Goal: Transaction & Acquisition: Purchase product/service

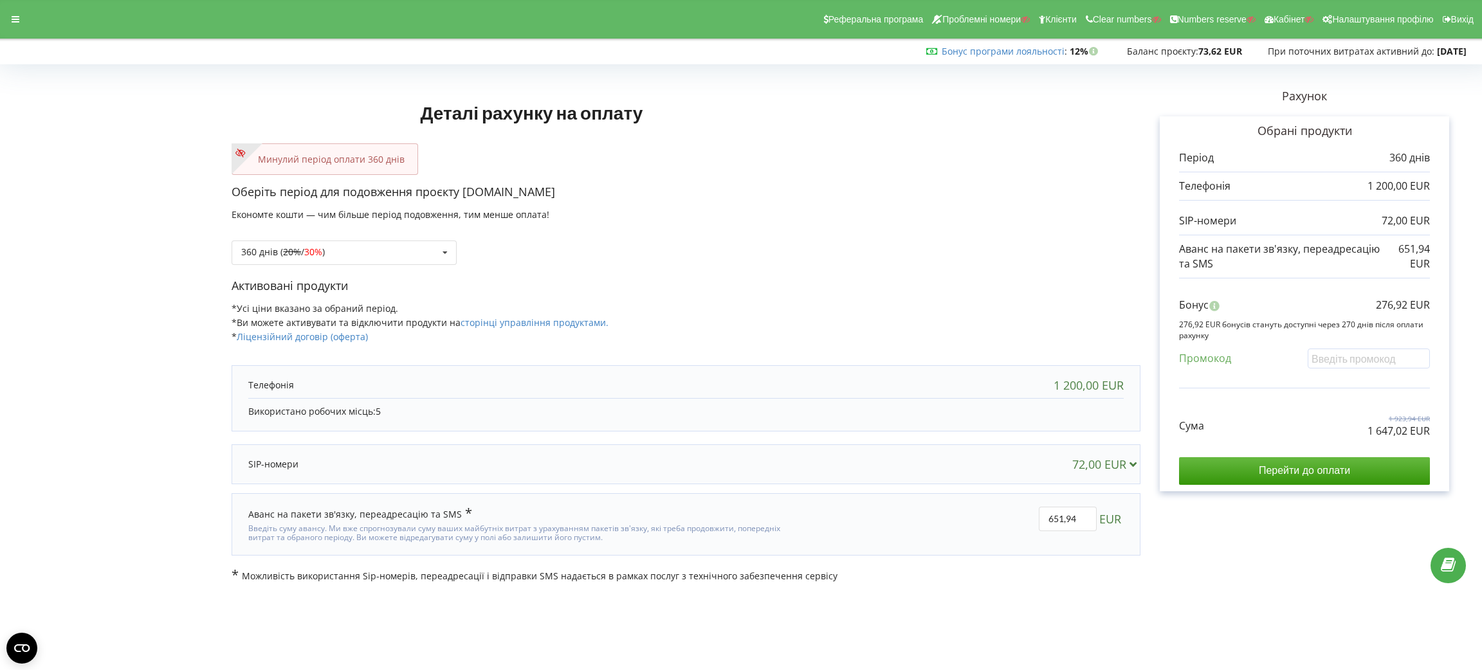
click at [1392, 431] on p "1 647,02 EUR" at bounding box center [1399, 431] width 62 height 15
copy div "1 647,02 EUR"
click at [17, 0] on div "Реферальна програма Проблемні номери Клієнти Clear numbers Numbers reserve Кабі…" at bounding box center [741, 19] width 1500 height 39
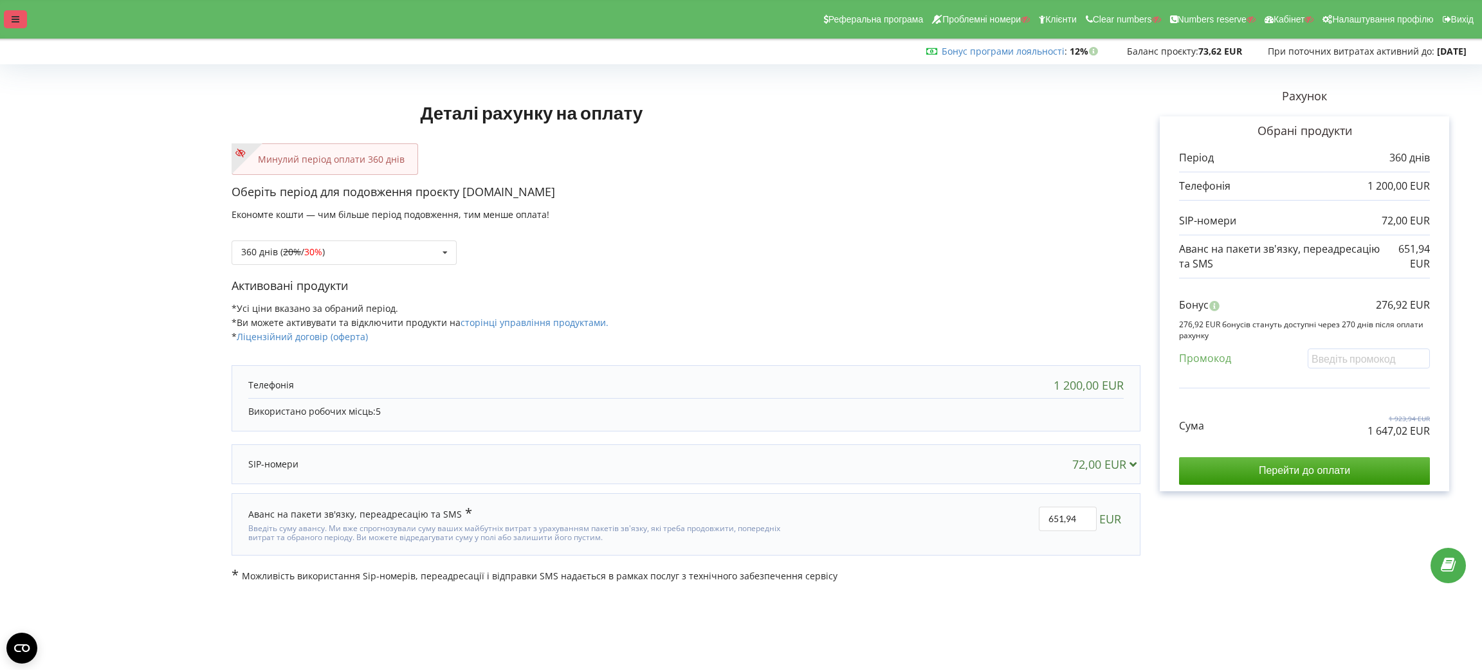
click at [13, 15] on icon at bounding box center [16, 19] width 8 height 9
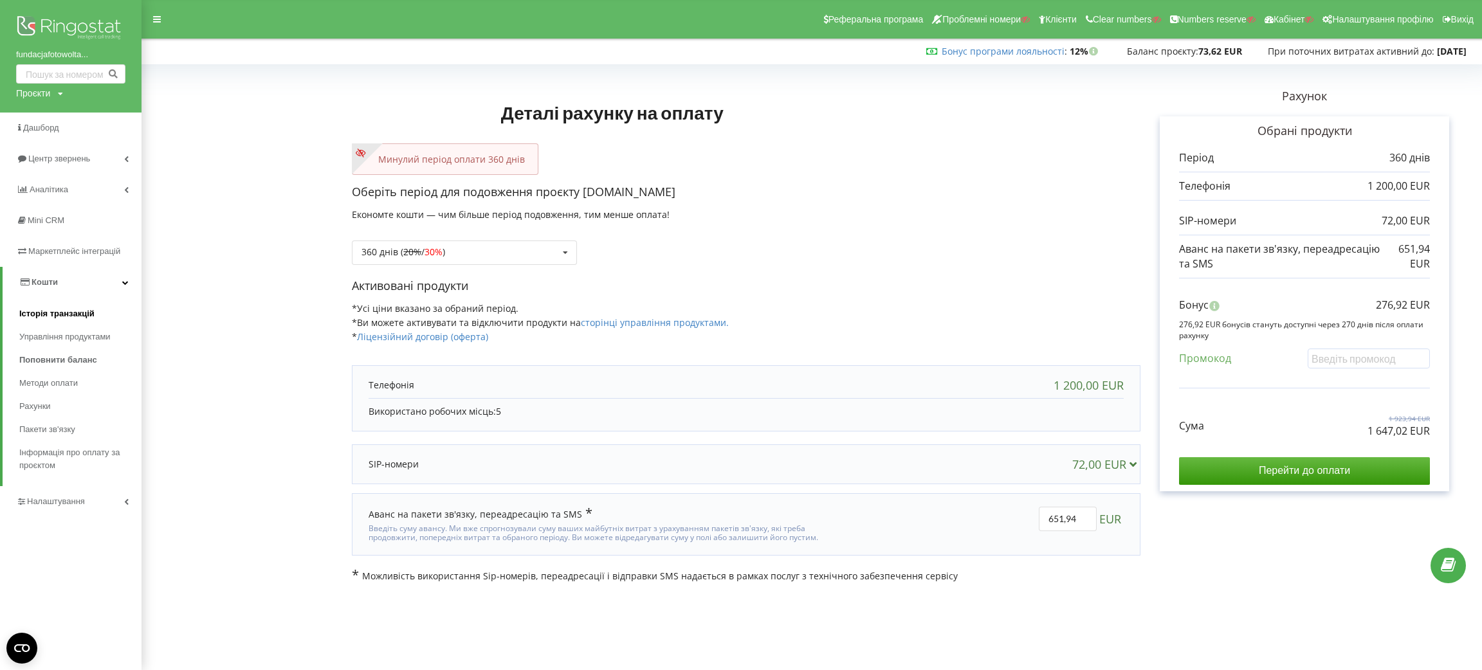
click at [45, 315] on span "Історія транзакцій" at bounding box center [56, 314] width 75 height 13
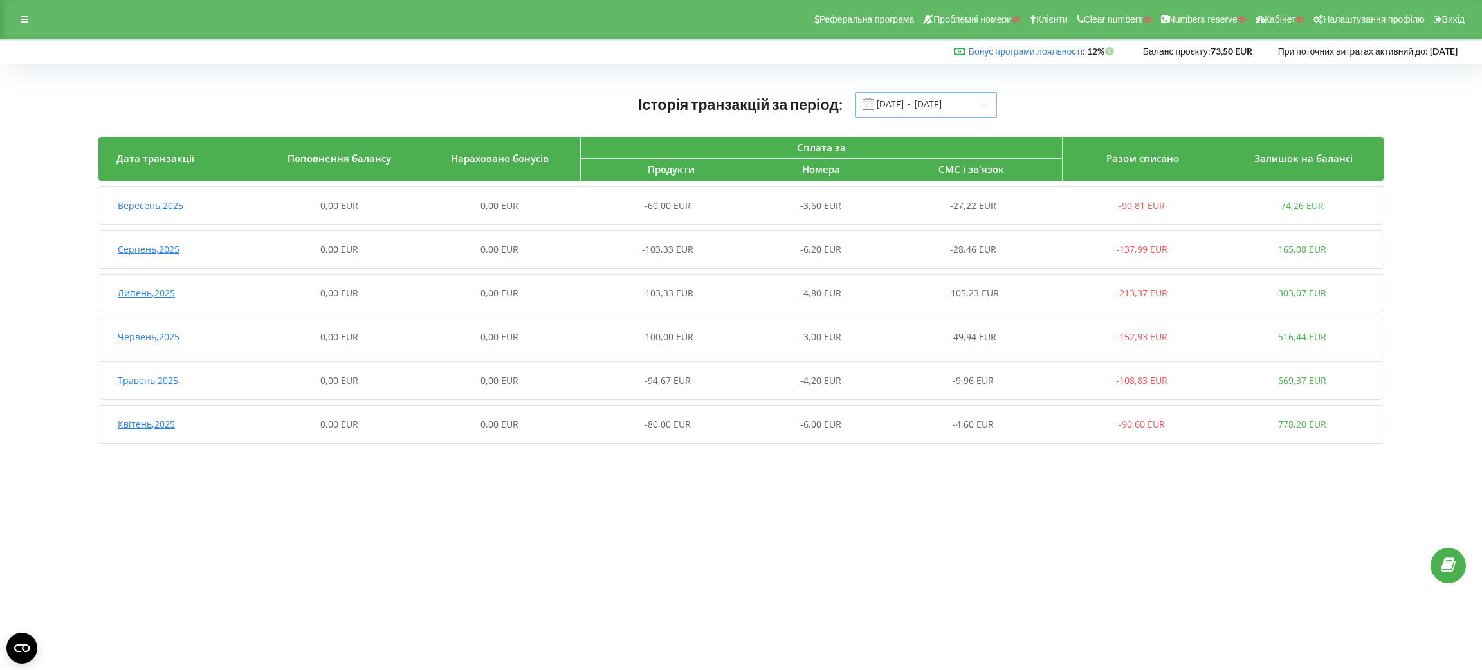
click at [917, 113] on input "01.04.2025 - 19.09.2025" at bounding box center [927, 105] width 142 height 26
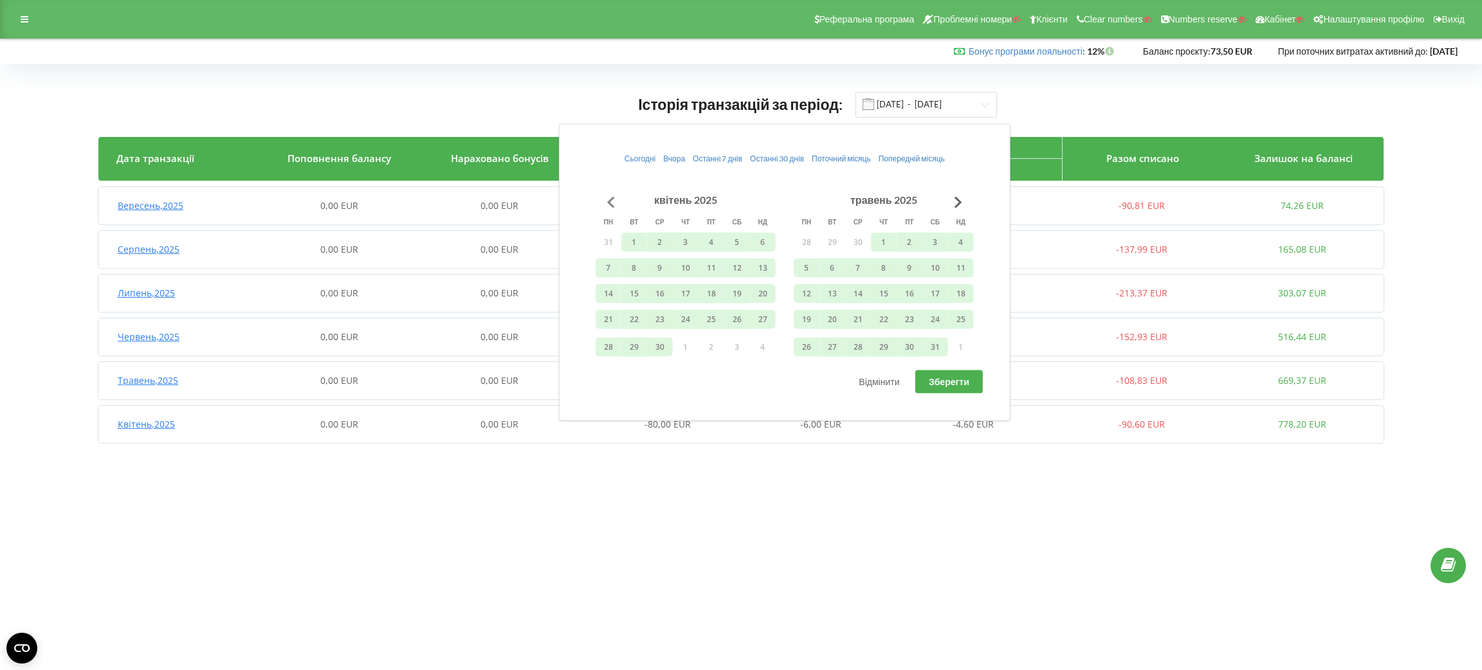
click at [609, 207] on button "Go to previous month" at bounding box center [611, 202] width 26 height 26
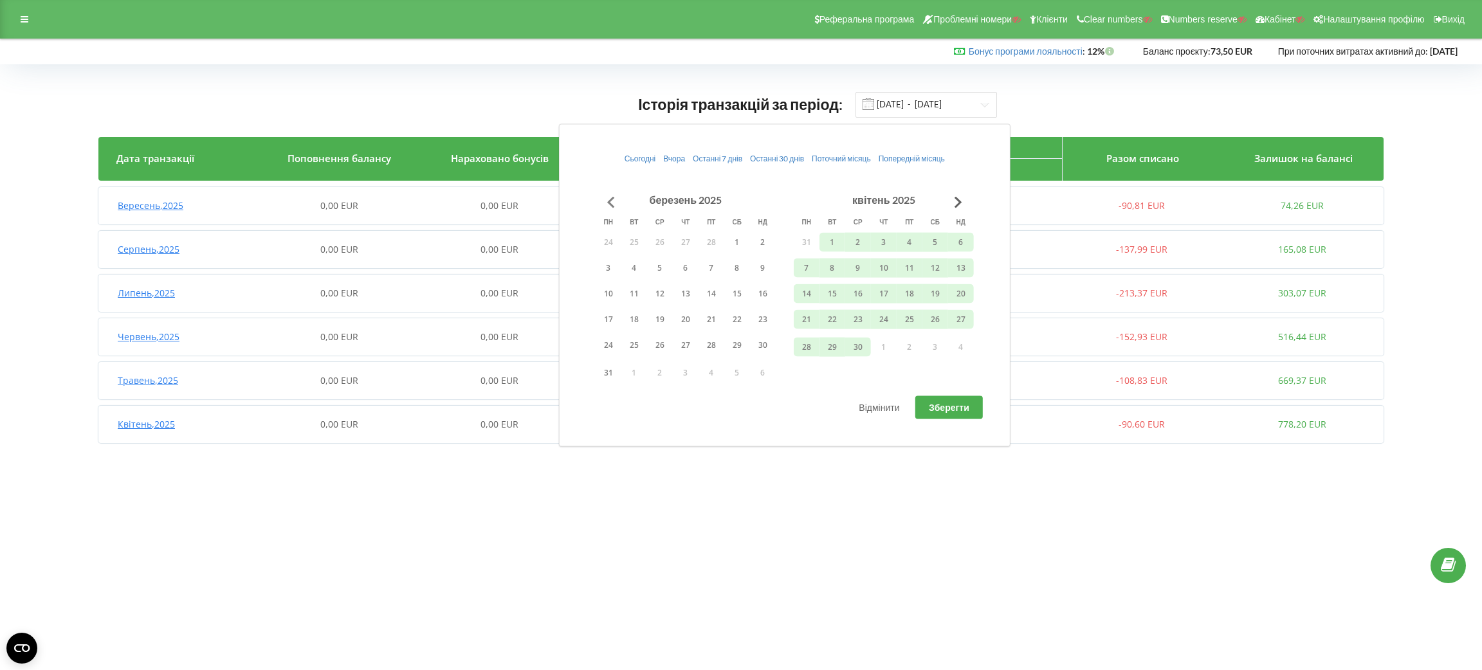
click at [609, 207] on button "Go to previous month" at bounding box center [611, 202] width 26 height 26
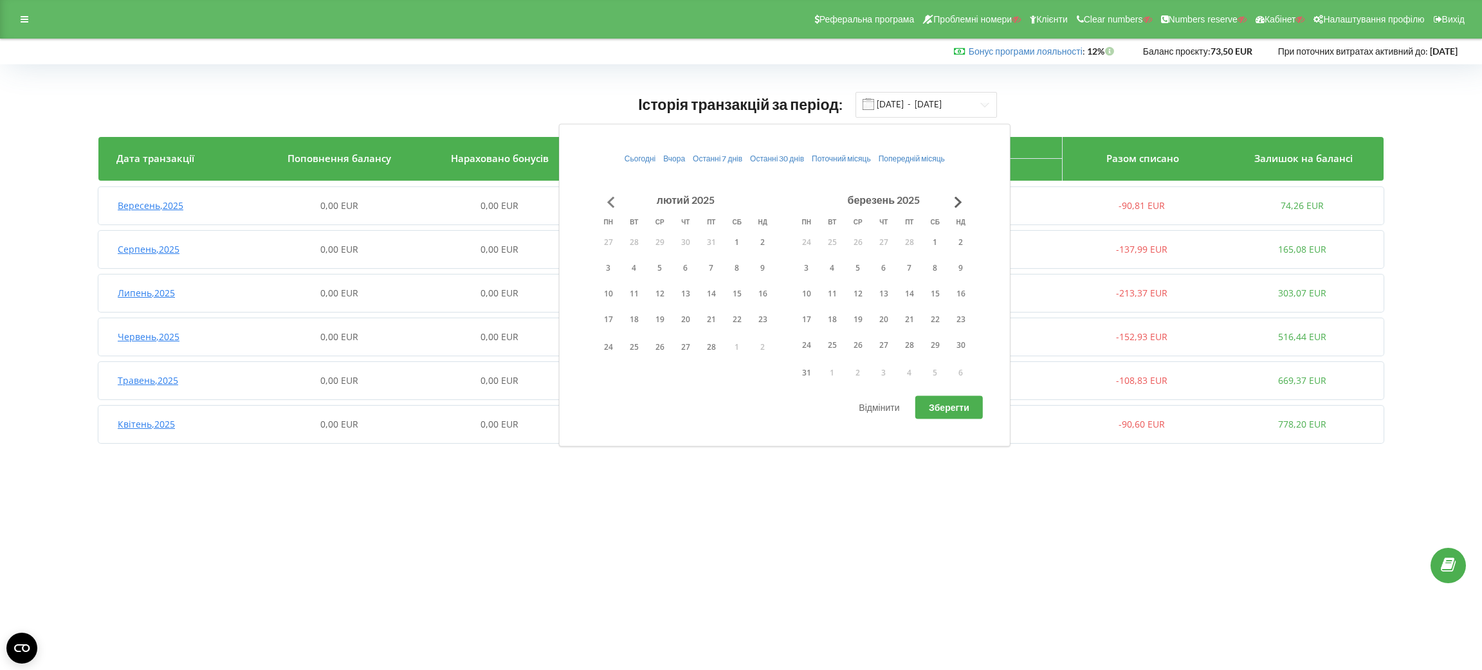
click at [609, 207] on button "Go to previous month" at bounding box center [611, 202] width 26 height 26
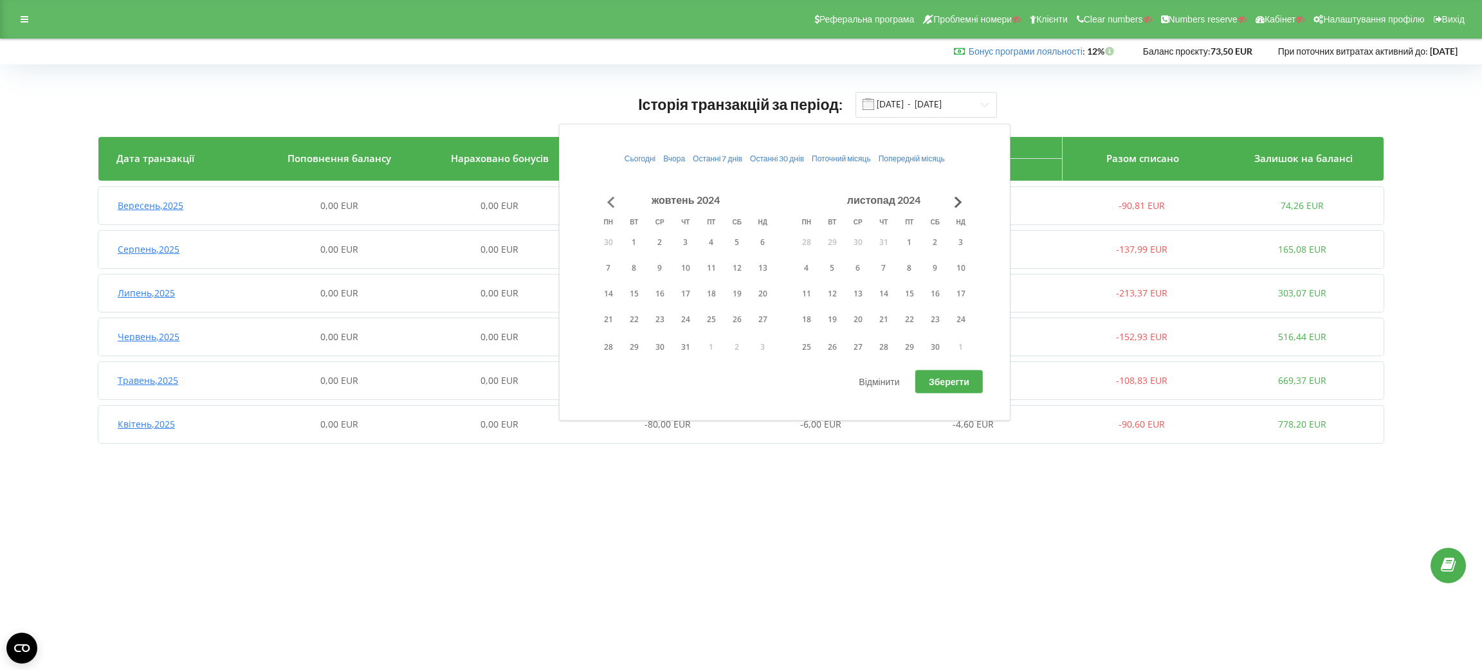
click at [609, 207] on button "Go to previous month" at bounding box center [611, 202] width 26 height 26
click at [608, 207] on button "Go to previous month" at bounding box center [611, 202] width 26 height 26
click at [665, 234] on button "1" at bounding box center [660, 241] width 26 height 19
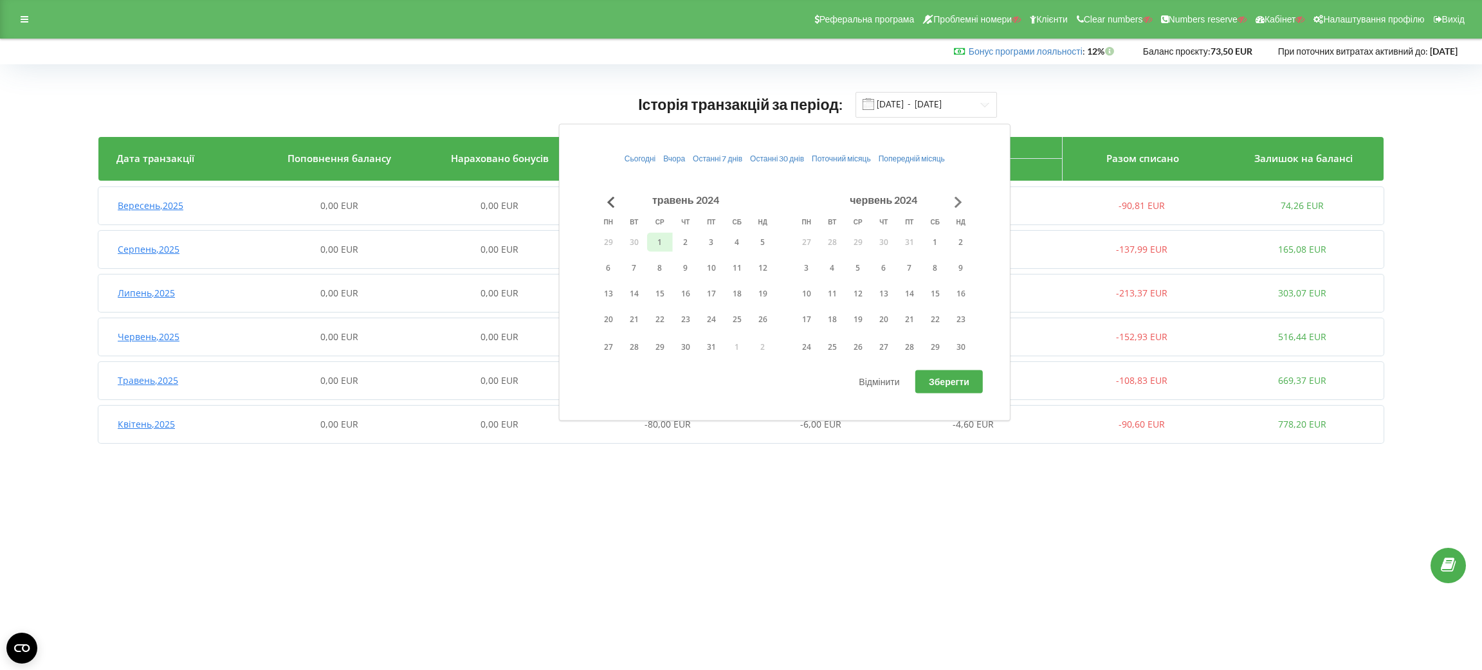
click at [953, 199] on button "Go to next month" at bounding box center [959, 202] width 26 height 26
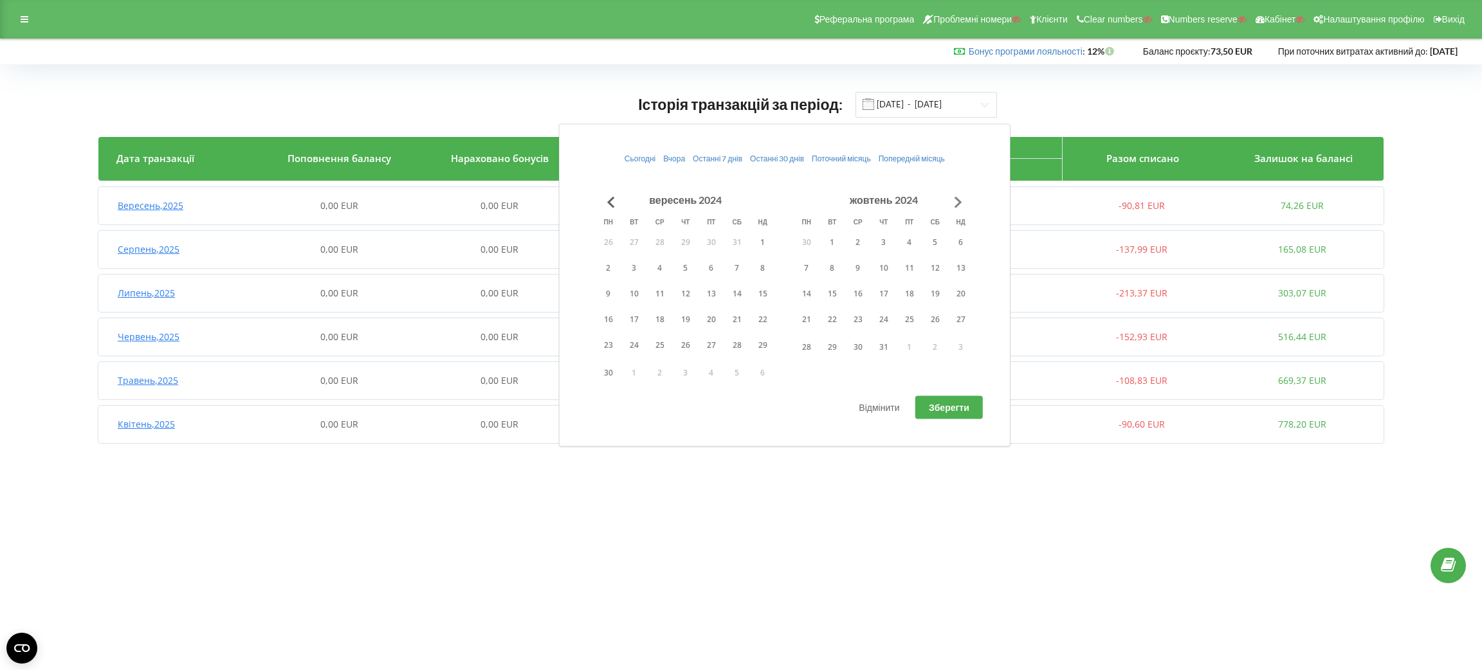
click at [953, 199] on button "Go to next month" at bounding box center [959, 202] width 26 height 26
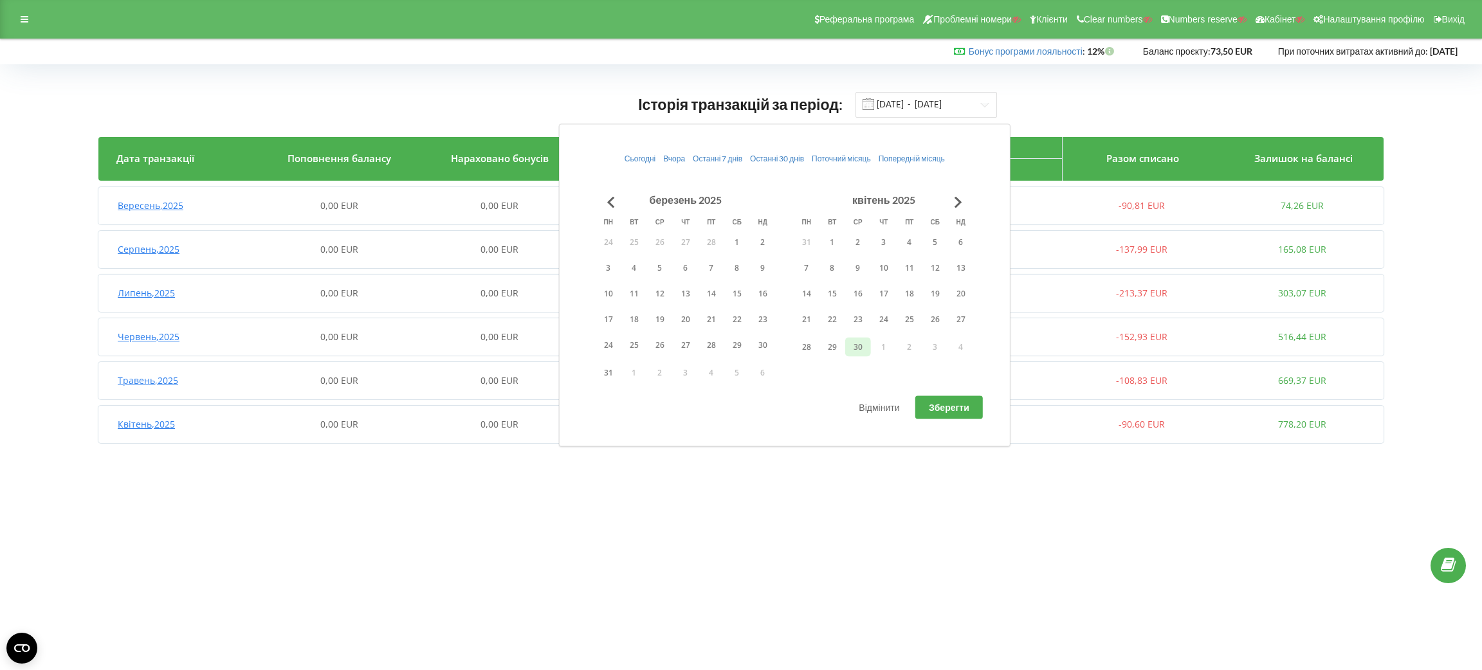
click at [858, 353] on button "30" at bounding box center [858, 347] width 26 height 19
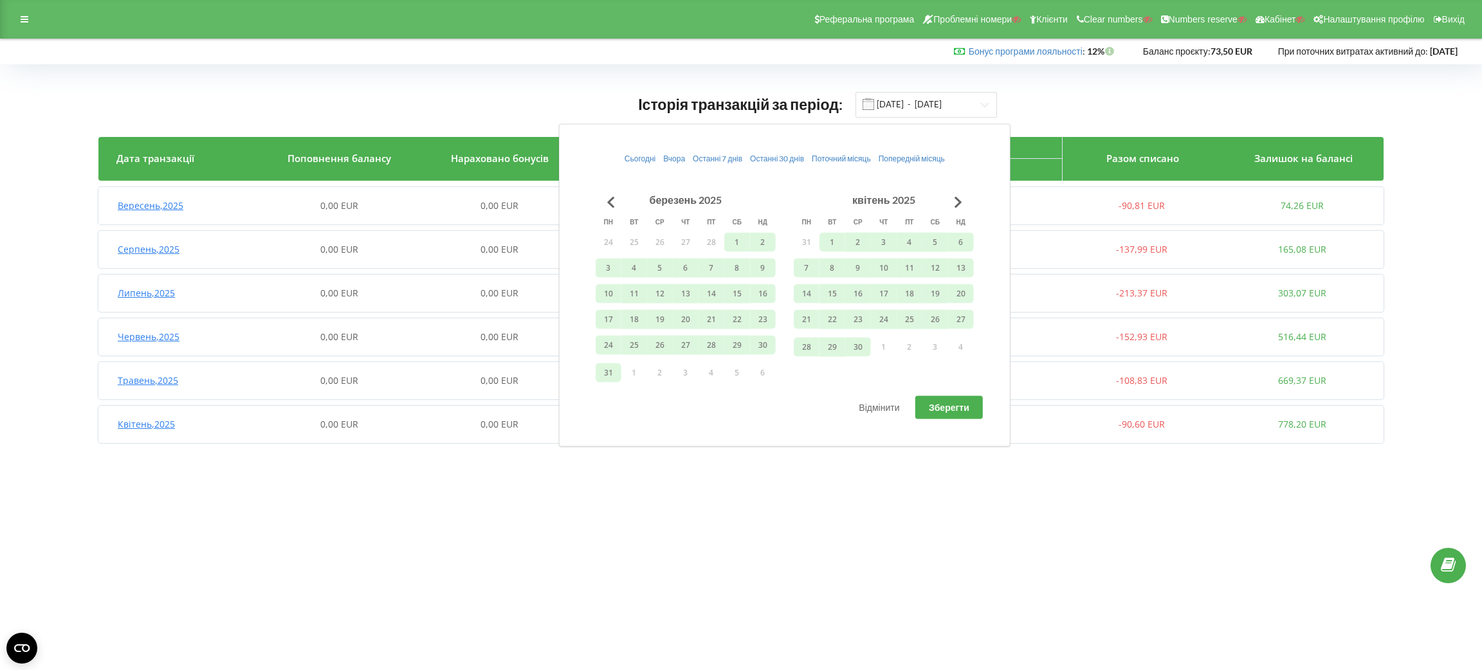
click at [941, 407] on span "Зберегти" at bounding box center [949, 407] width 41 height 11
type input "01.05.2024 - 30.04.2025"
click at [316, 324] on div "Січень , 2025 1 004,88 EUR 120,00 EUR -2,00 EUR -0,20 EUR -1,74 EUR -3,94 EUR 1…" at bounding box center [740, 337] width 1284 height 31
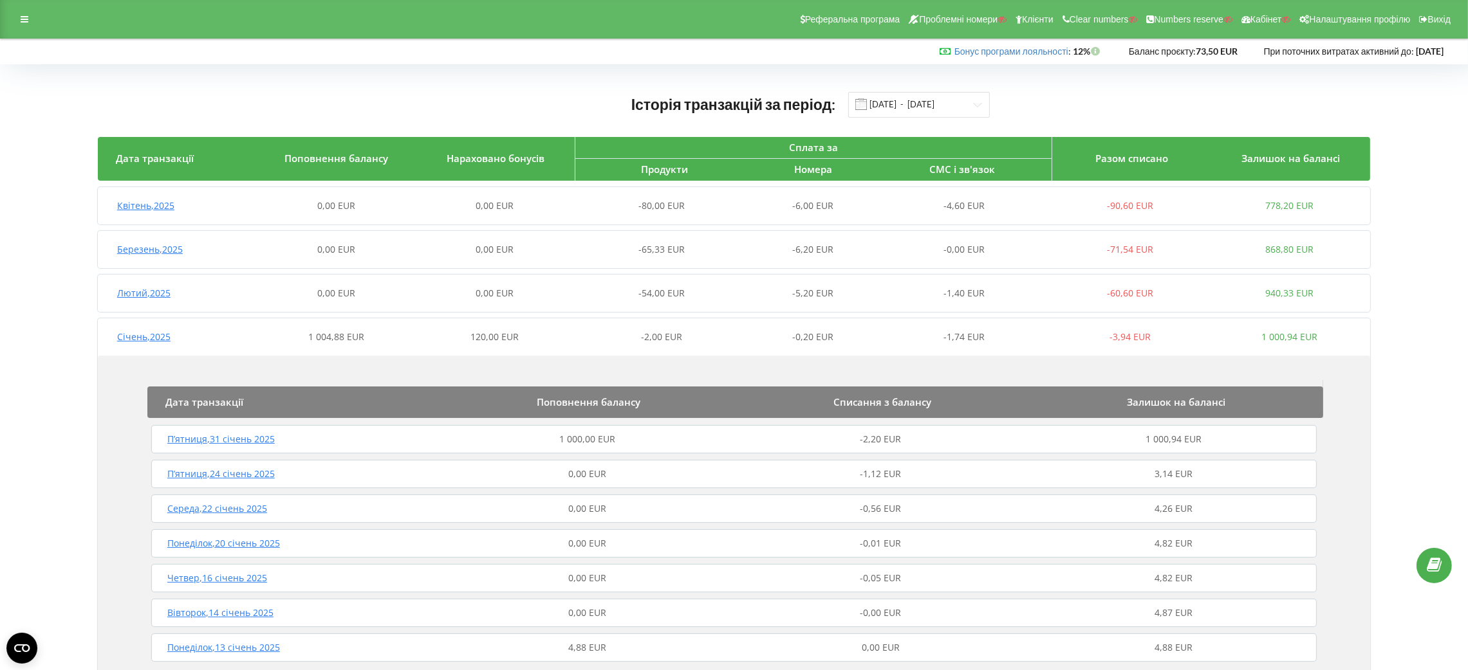
click at [370, 436] on div "П’ятниця , 31 січень 2025" at bounding box center [294, 439] width 293 height 13
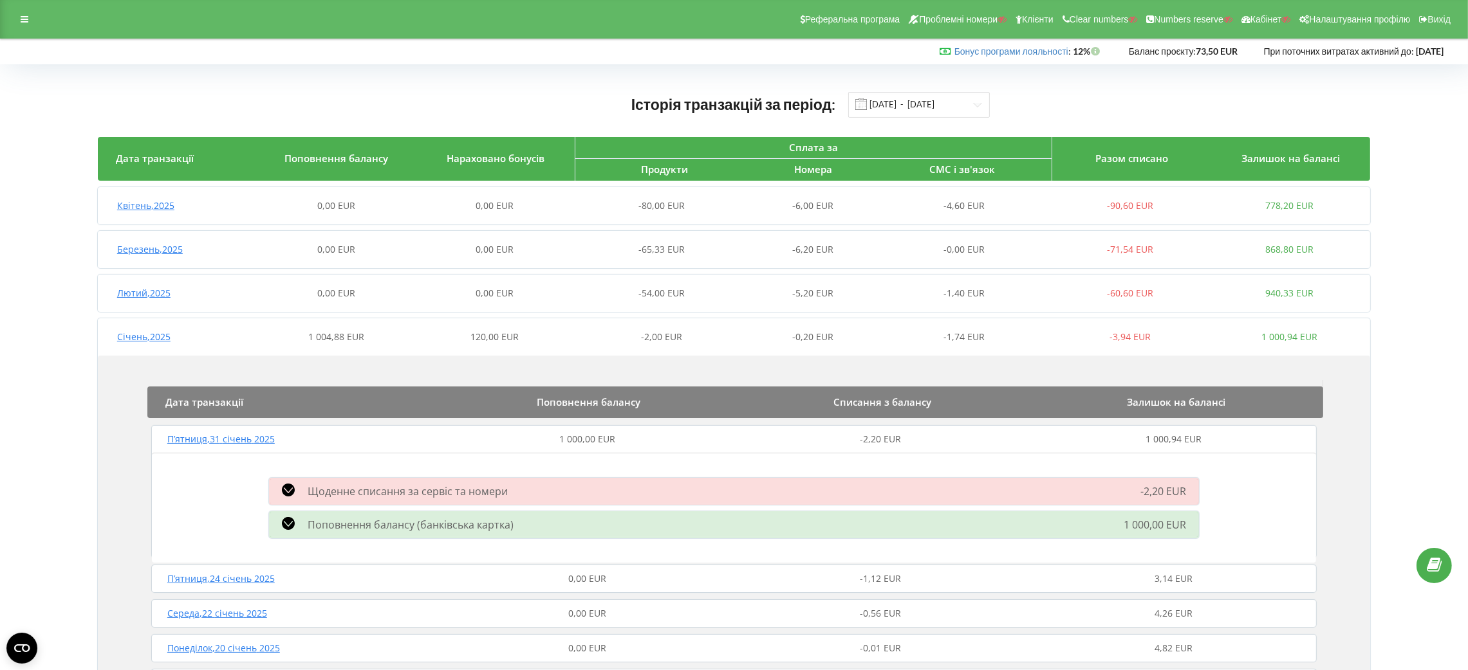
click at [19, 9] on div "Реферальна програма Проблемні номери Клієнти Clear numbers Numbers reserve Кабі…" at bounding box center [734, 19] width 1468 height 39
click at [24, 21] on icon at bounding box center [25, 19] width 8 height 9
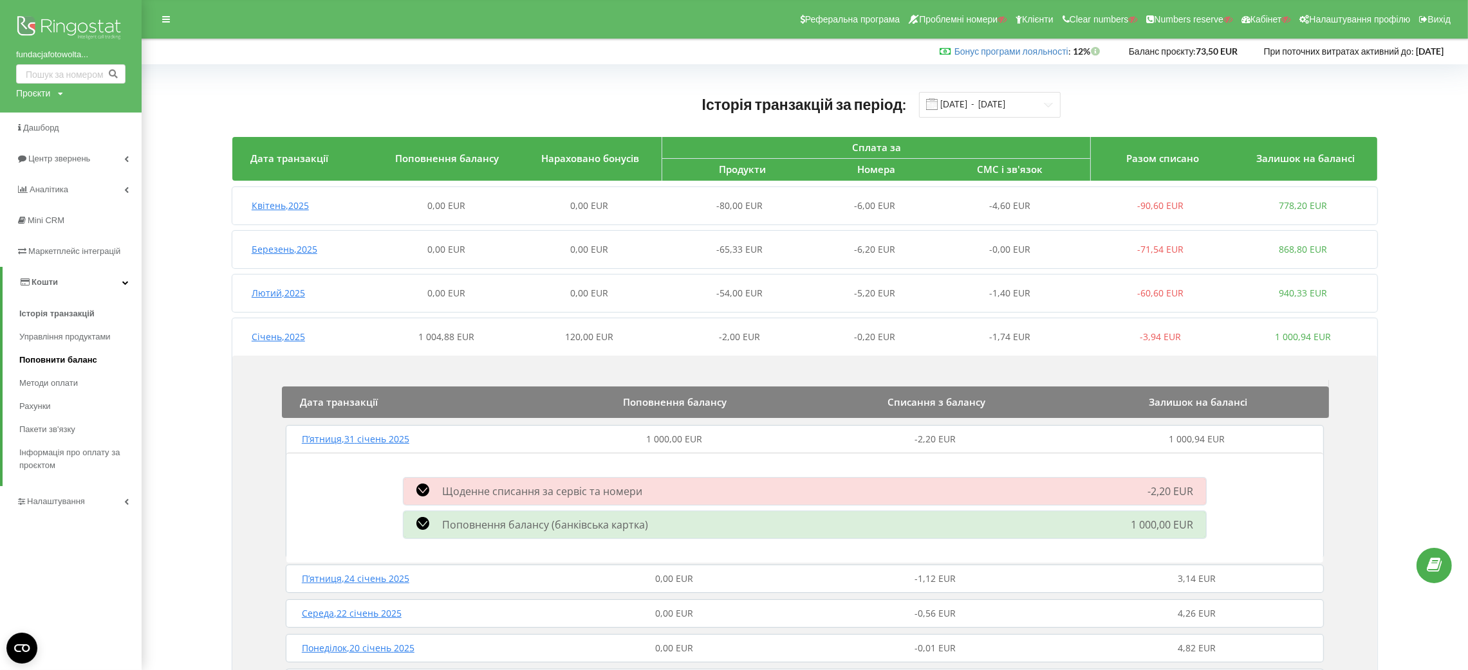
click at [98, 351] on link "Поповнити баланс" at bounding box center [80, 360] width 122 height 23
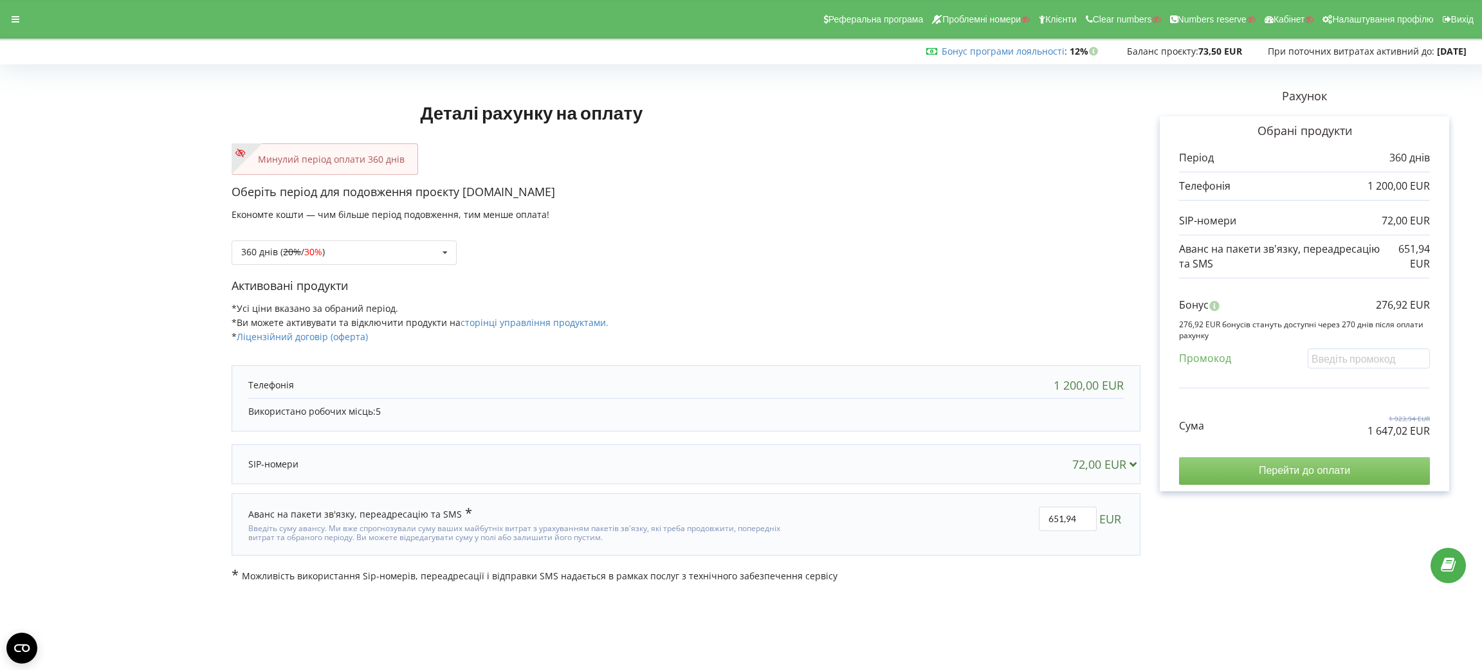
click at [1225, 462] on input "Перейти до оплати" at bounding box center [1304, 470] width 251 height 27
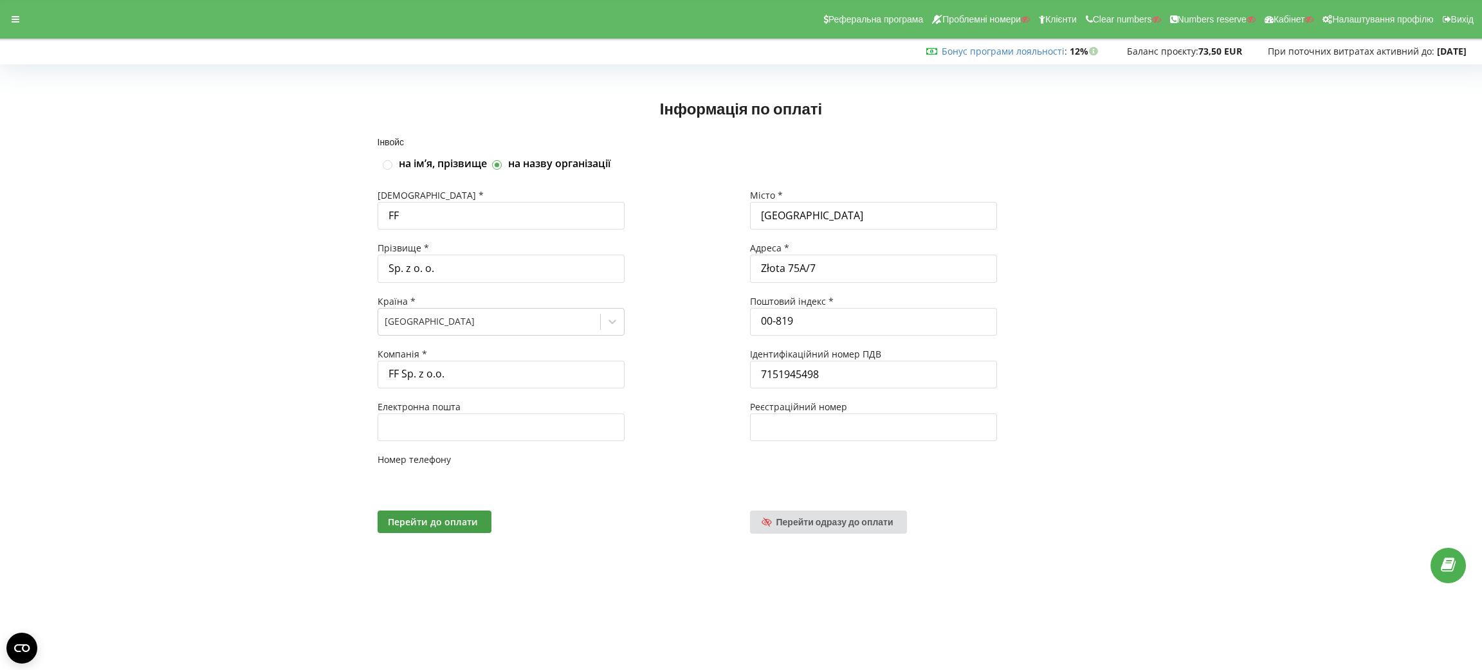
type input "+48"
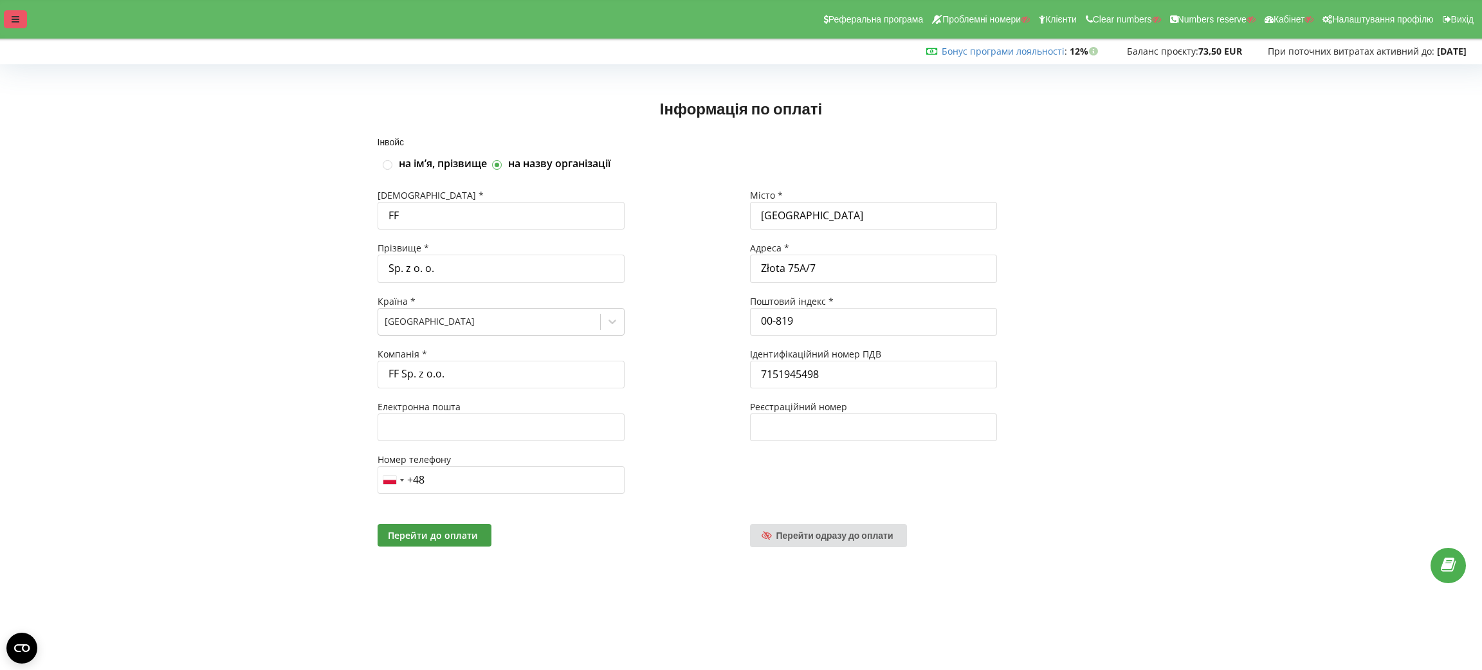
click at [14, 26] on div at bounding box center [15, 19] width 23 height 18
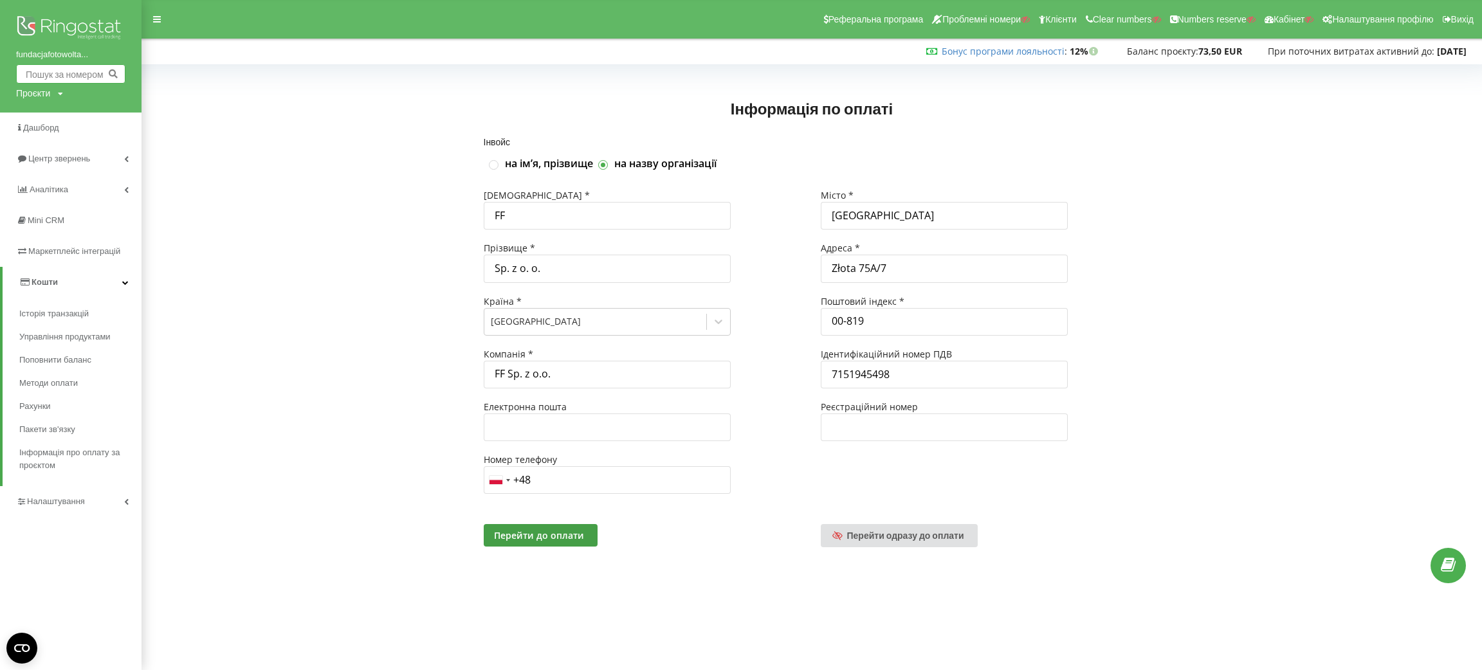
drag, startPoint x: 32, startPoint y: 72, endPoint x: 35, endPoint y: 85, distance: 13.3
click at [33, 76] on input "text" at bounding box center [70, 73] width 109 height 19
click at [36, 87] on div "Проєкти" at bounding box center [33, 93] width 34 height 13
click at [44, 106] on div "Пошук" at bounding box center [74, 120] width 116 height 41
click at [48, 115] on input "text" at bounding box center [56, 120] width 64 height 19
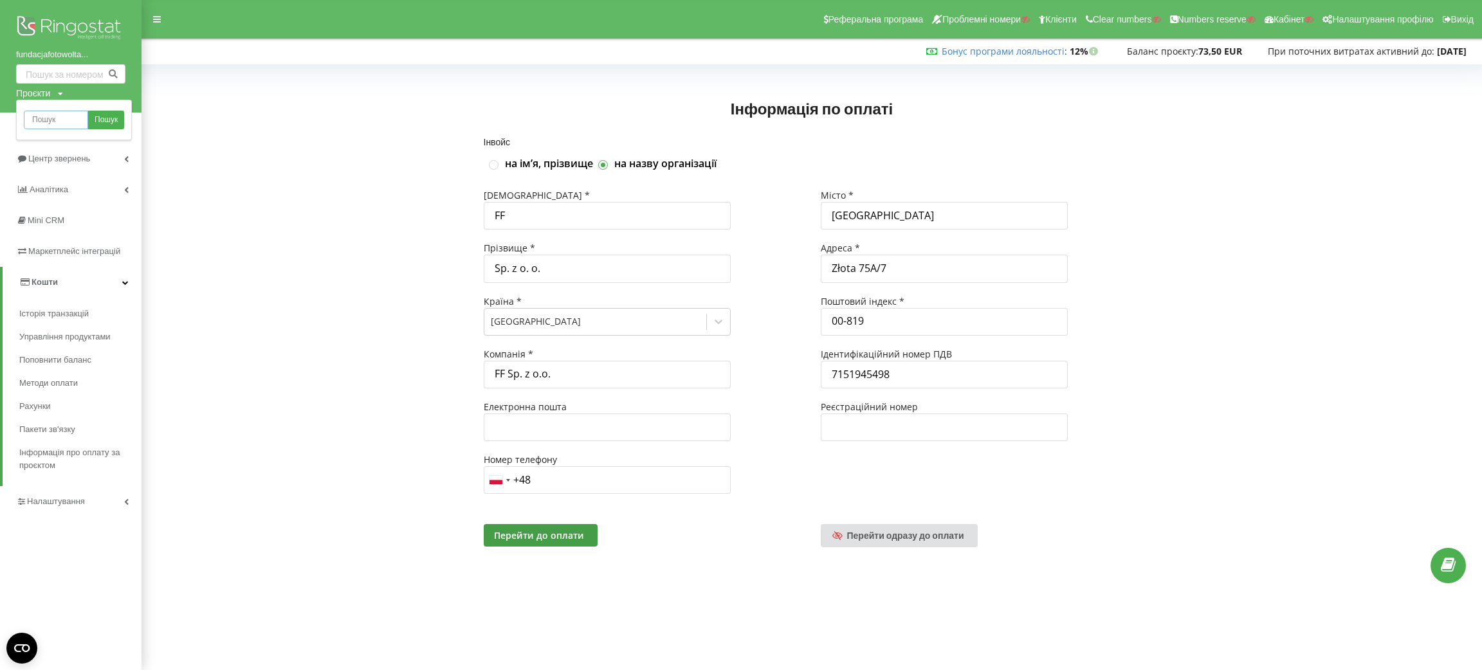
paste input "[DOMAIN_NAME]"
type input "[DOMAIN_NAME]"
click at [115, 125] on span "Пошук" at bounding box center [106, 121] width 23 height 12
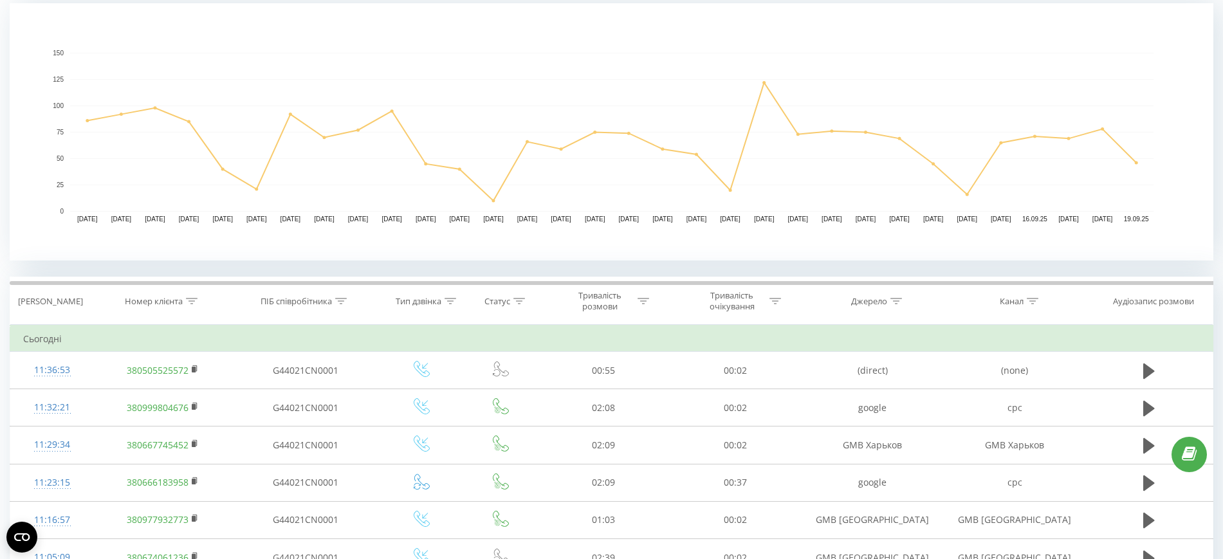
scroll to position [322, 0]
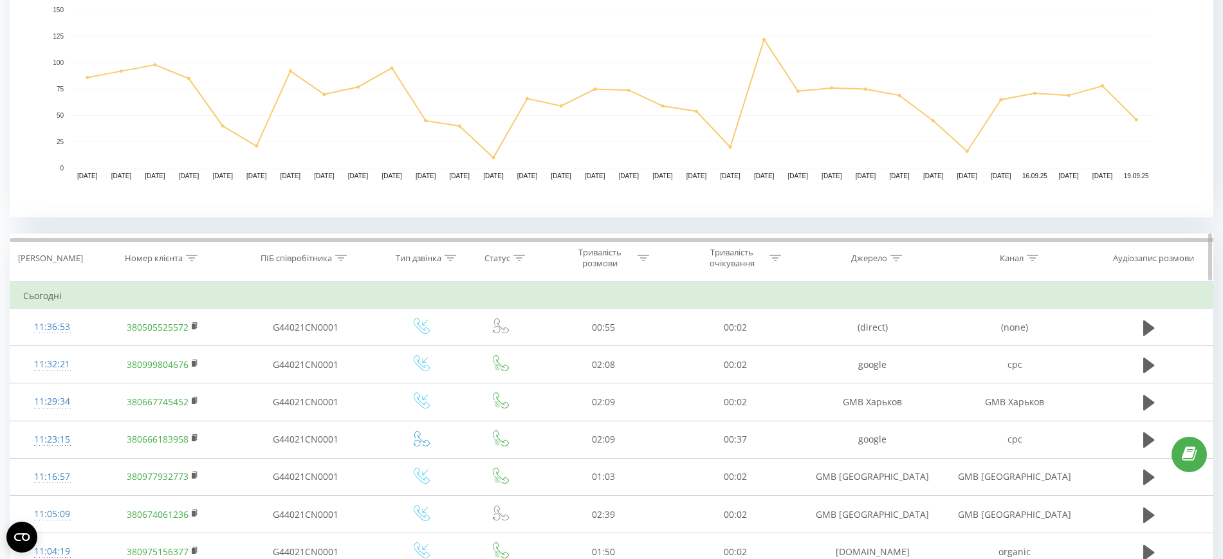
click at [187, 260] on icon at bounding box center [192, 258] width 12 height 6
click at [163, 351] on input "text" at bounding box center [163, 350] width 113 height 23
type input "380732417175"
click at [208, 375] on button "OK" at bounding box center [190, 376] width 55 height 16
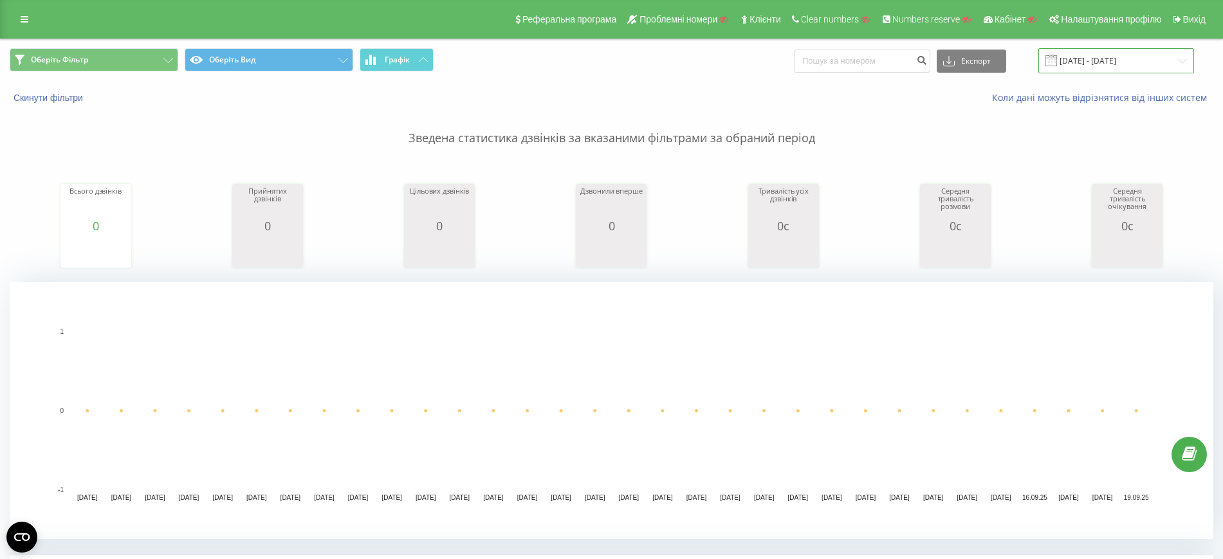
click at [1125, 59] on input "[DATE] - [DATE]" at bounding box center [1116, 60] width 156 height 25
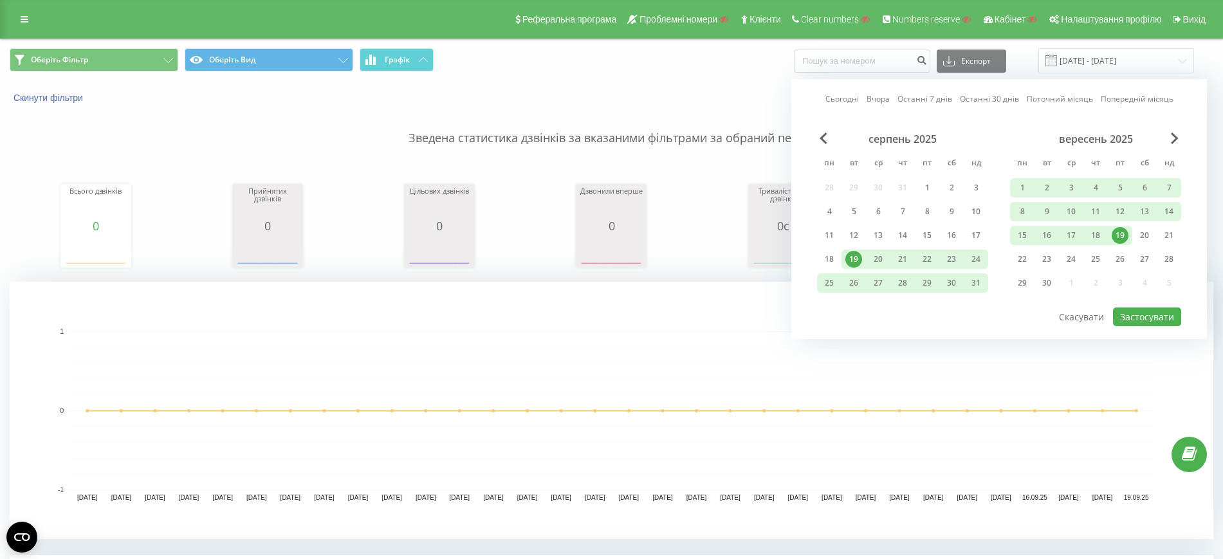
click at [829, 143] on div "серпень 2025" at bounding box center [902, 139] width 171 height 13
click at [821, 140] on span "Previous Month" at bounding box center [824, 139] width 8 height 12
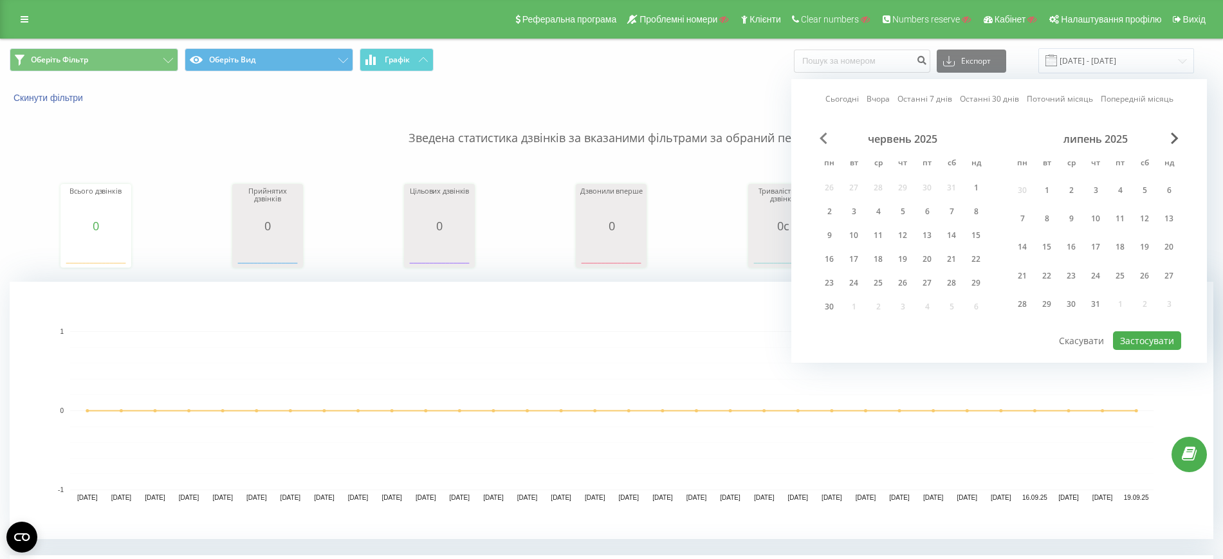
click at [821, 140] on span "Previous Month" at bounding box center [824, 139] width 8 height 12
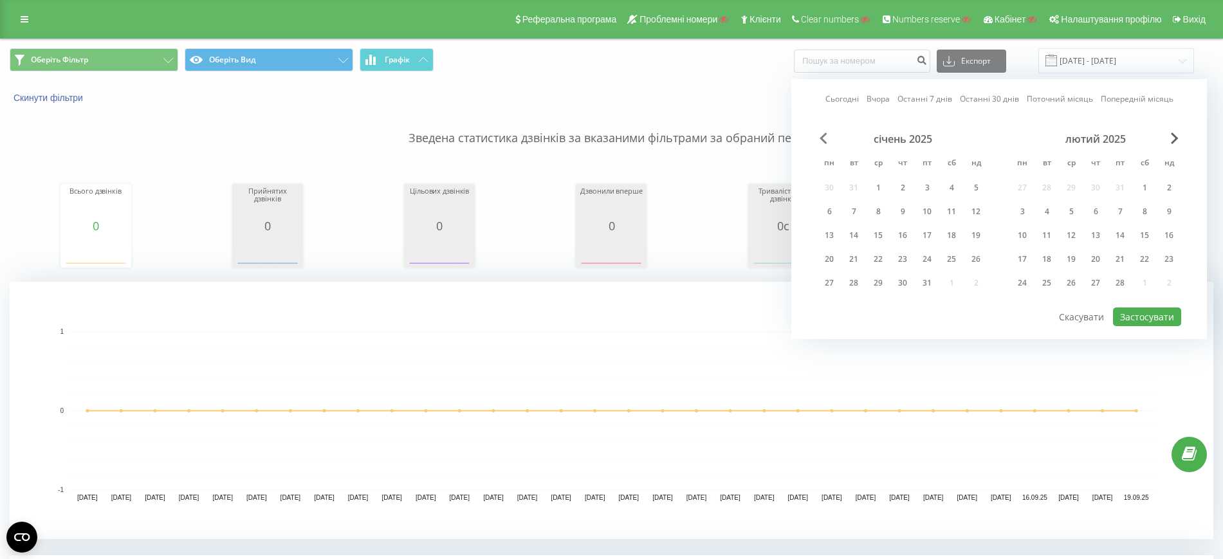
click at [821, 140] on span "Previous Month" at bounding box center [824, 139] width 8 height 12
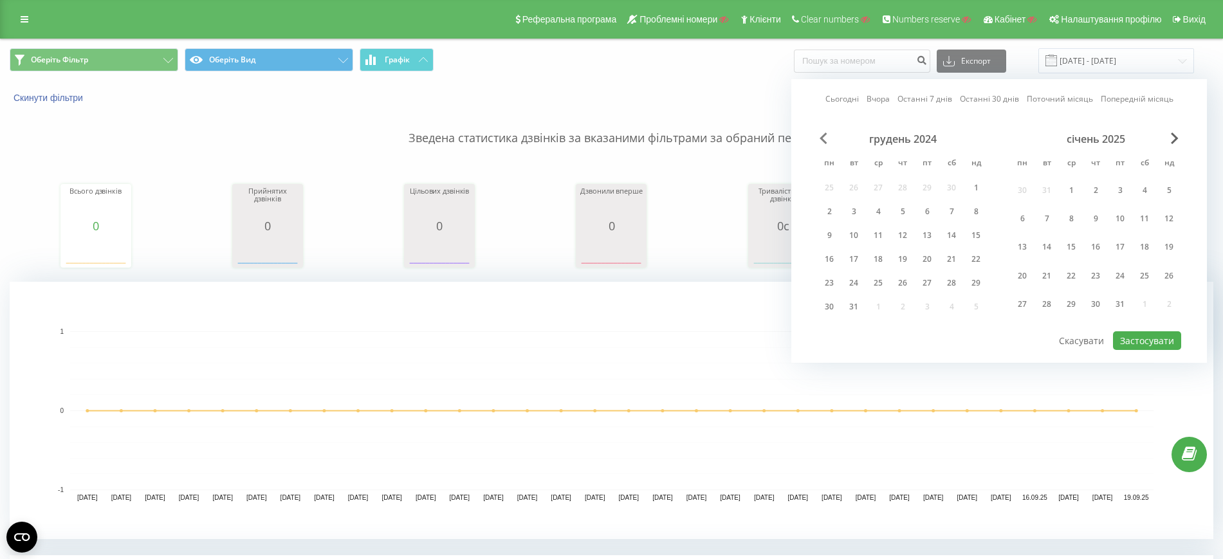
click at [821, 140] on span "Previous Month" at bounding box center [824, 139] width 8 height 12
click at [829, 140] on div "листопад 2024" at bounding box center [902, 139] width 171 height 13
click at [826, 140] on span "Previous Month" at bounding box center [824, 139] width 8 height 12
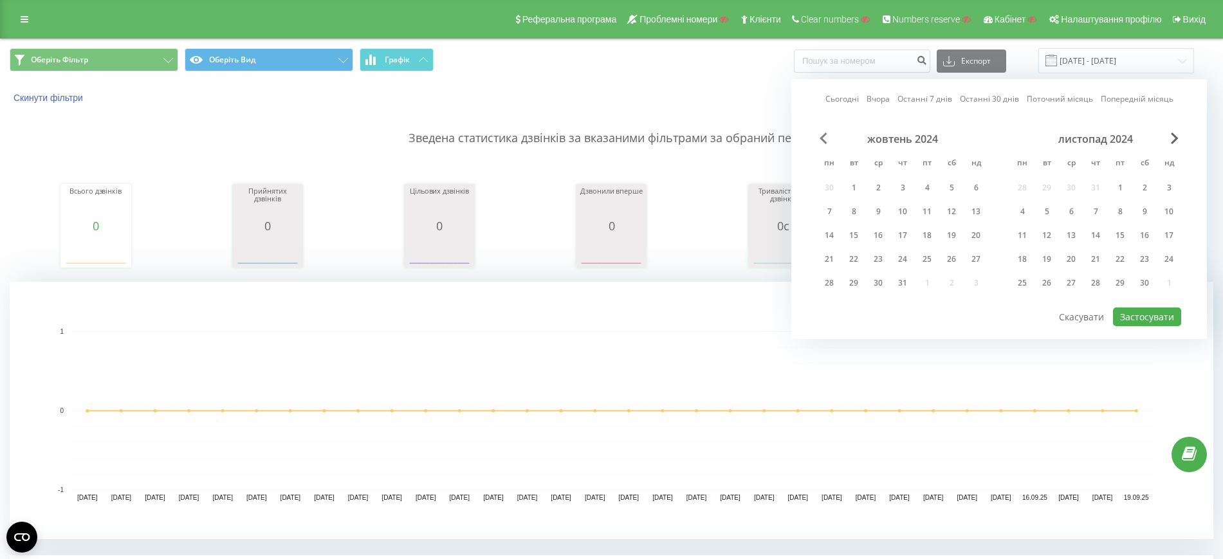
click at [826, 140] on span "Previous Month" at bounding box center [824, 139] width 8 height 12
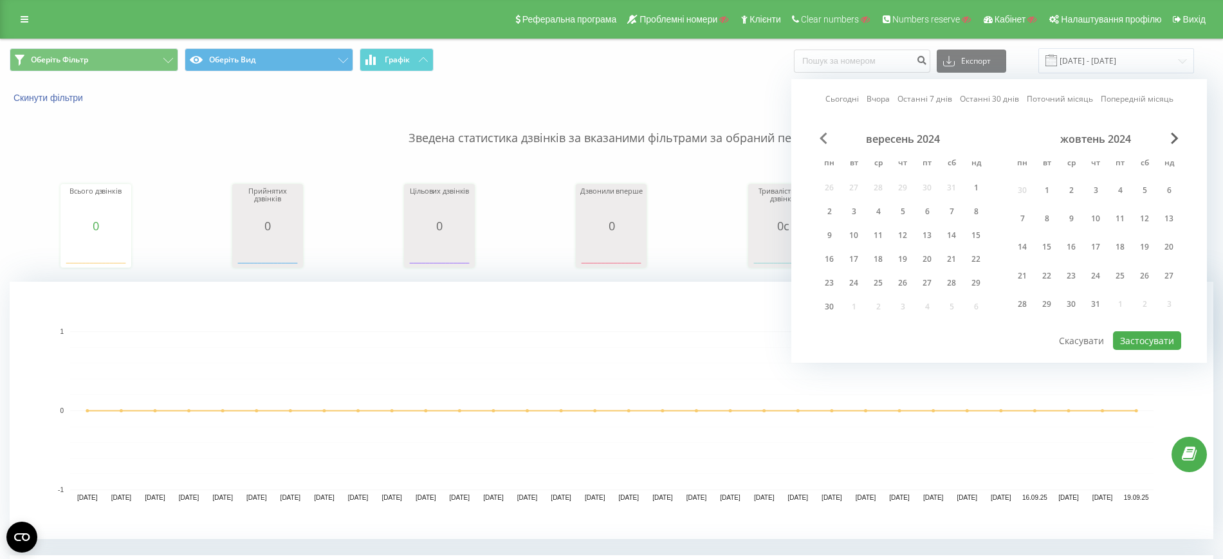
click at [826, 140] on span "Previous Month" at bounding box center [824, 139] width 8 height 12
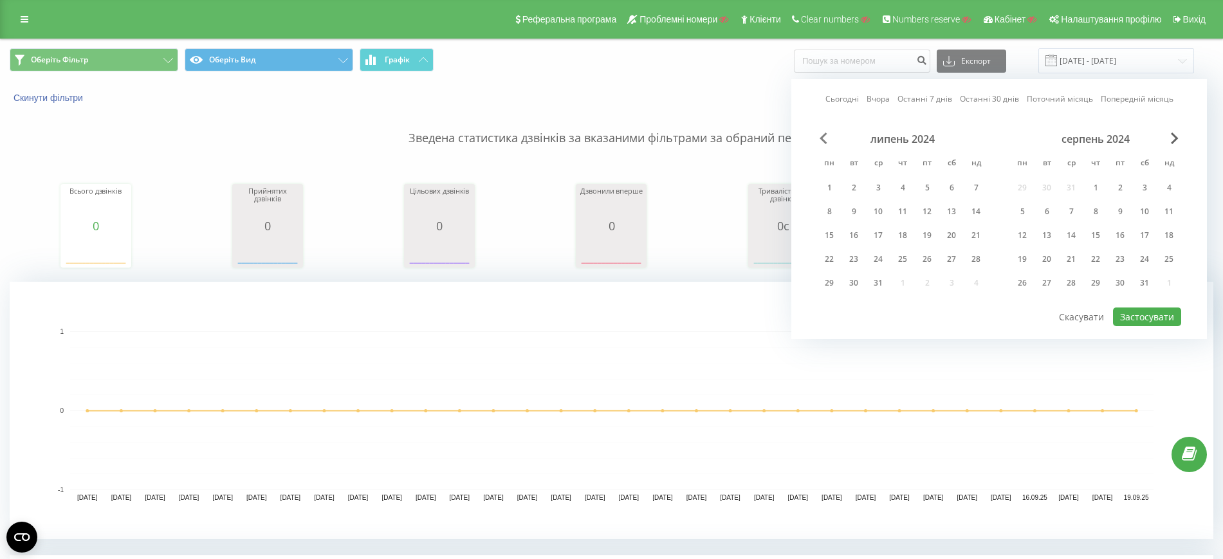
click at [826, 140] on span "Previous Month" at bounding box center [824, 139] width 8 height 12
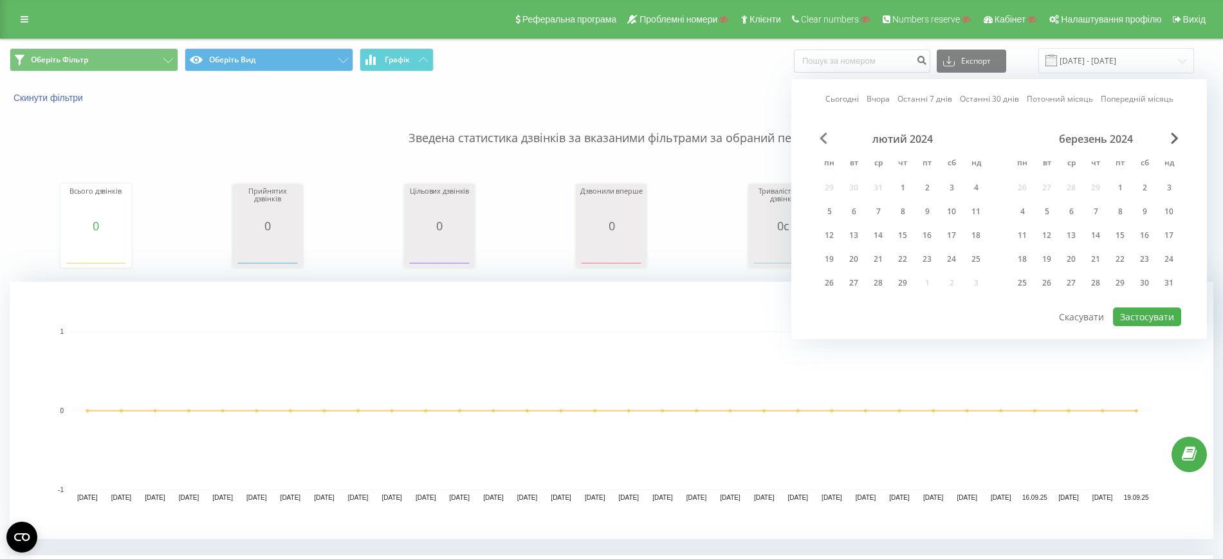
click at [826, 140] on span "Previous Month" at bounding box center [824, 139] width 8 height 12
click at [820, 181] on div "1" at bounding box center [829, 187] width 24 height 19
click at [889, 282] on div "31" at bounding box center [878, 282] width 24 height 19
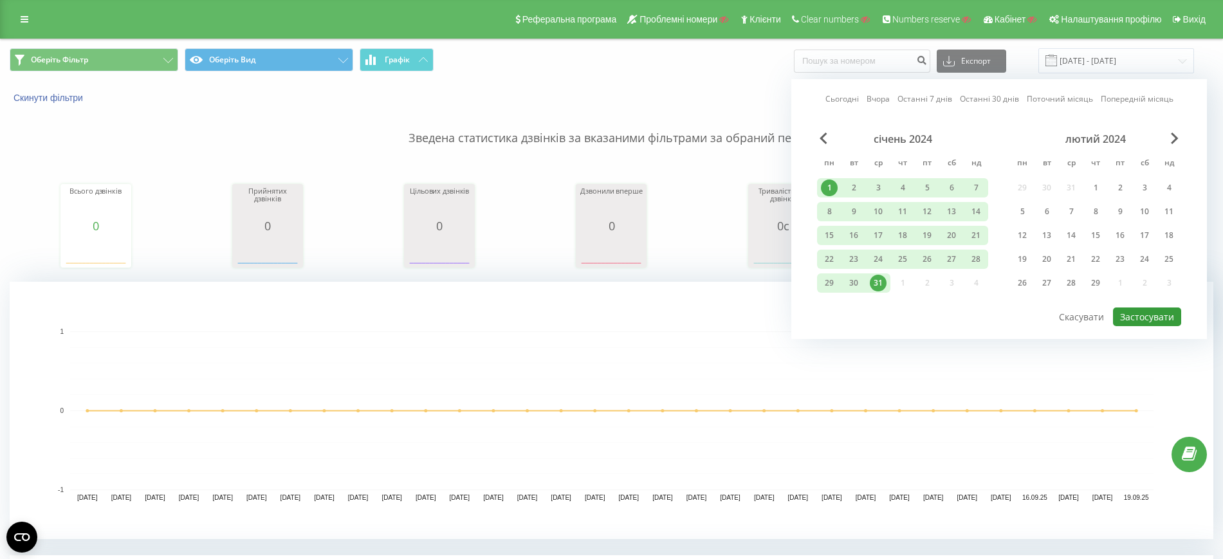
click at [1158, 309] on button "Застосувати" at bounding box center [1147, 317] width 68 height 19
type input "01.01.2024 - 31.01.2024"
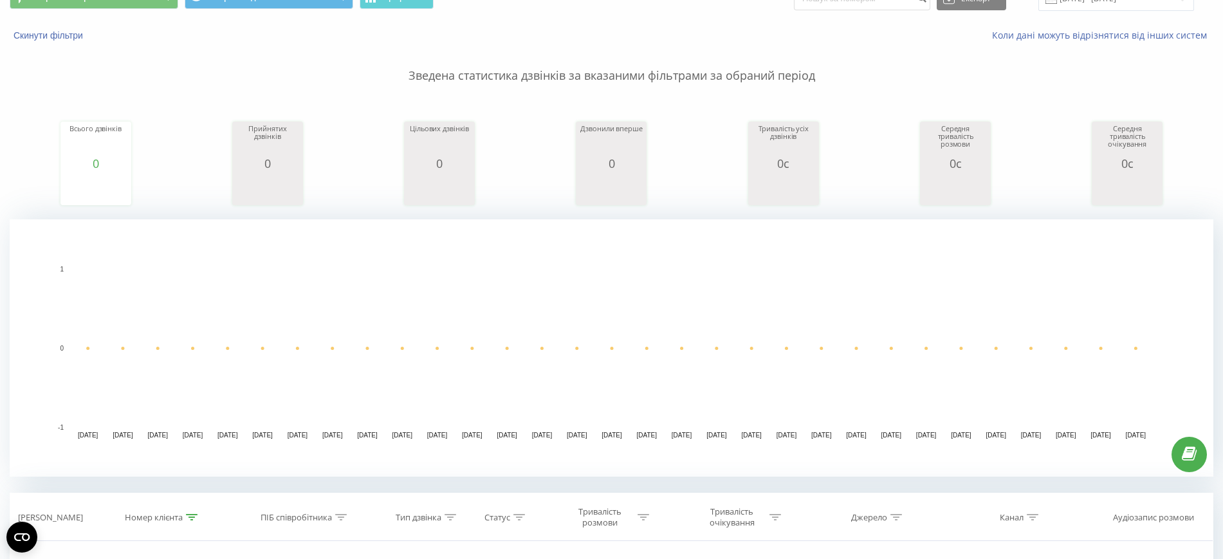
scroll to position [241, 0]
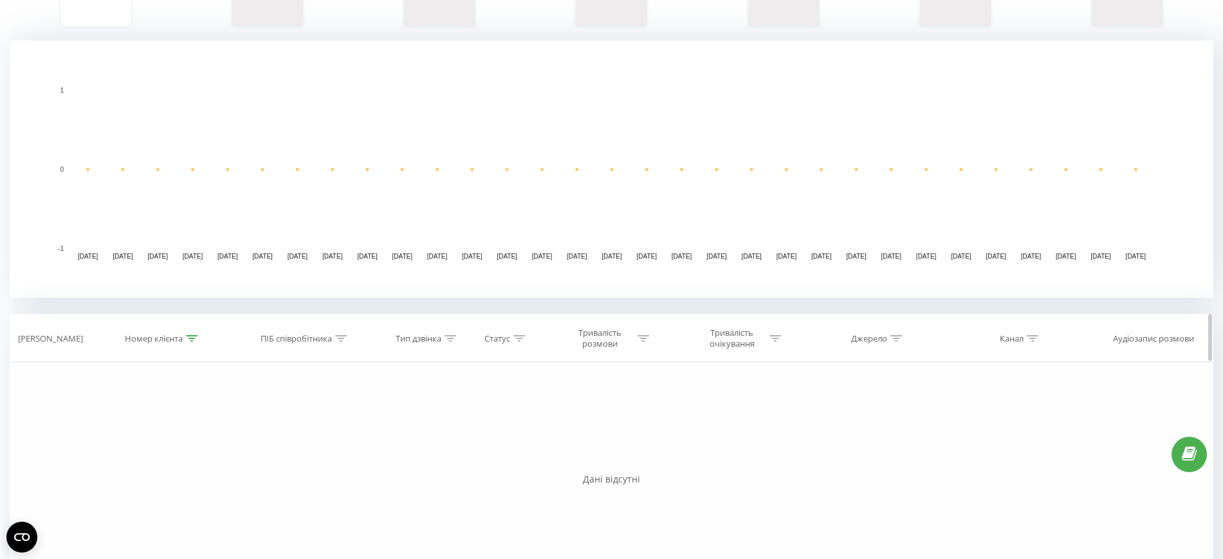
click at [190, 338] on icon at bounding box center [192, 338] width 12 height 6
drag, startPoint x: 130, startPoint y: 435, endPoint x: 169, endPoint y: 439, distance: 39.5
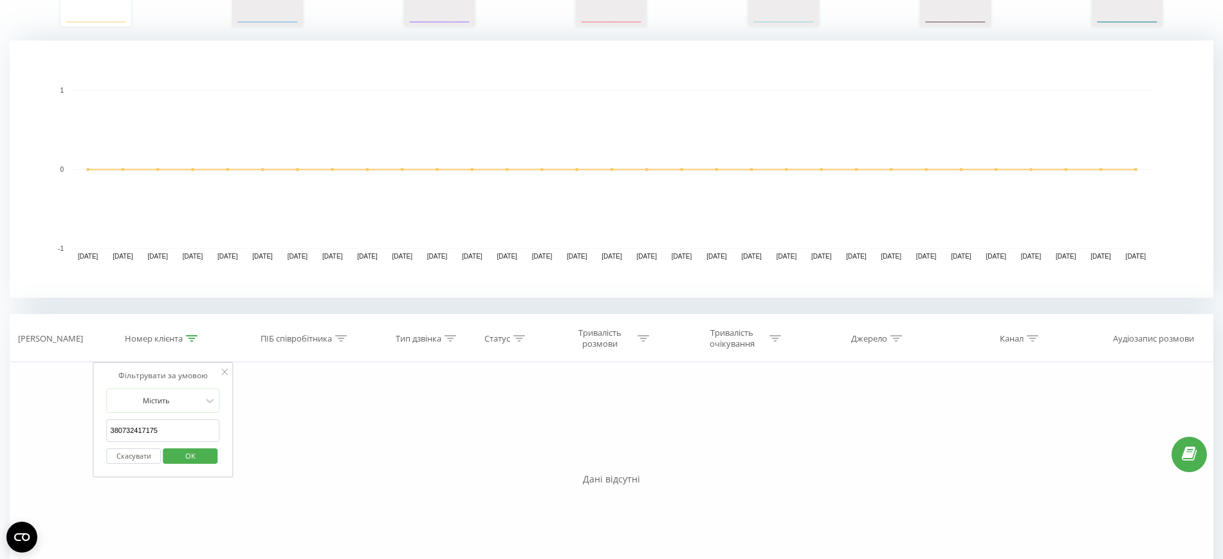
click at [169, 439] on input "380732417175" at bounding box center [163, 430] width 113 height 23
click at [157, 427] on input "380732417175" at bounding box center [163, 430] width 113 height 23
click at [153, 429] on input "380732417175" at bounding box center [163, 430] width 113 height 23
type input "380732417135"
click button "OK" at bounding box center [190, 456] width 55 height 16
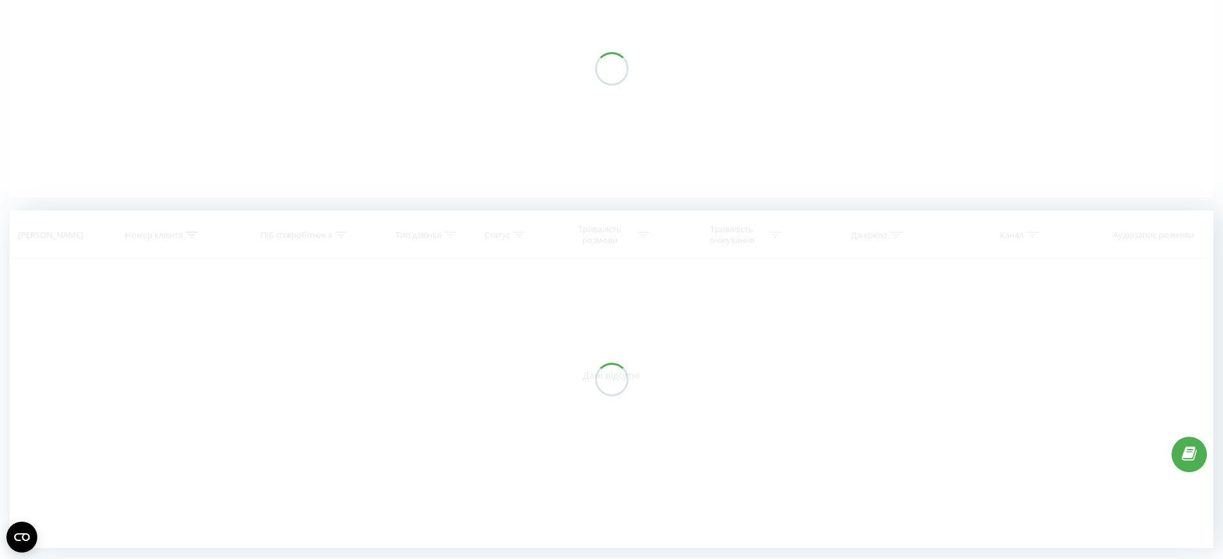
scroll to position [164, 0]
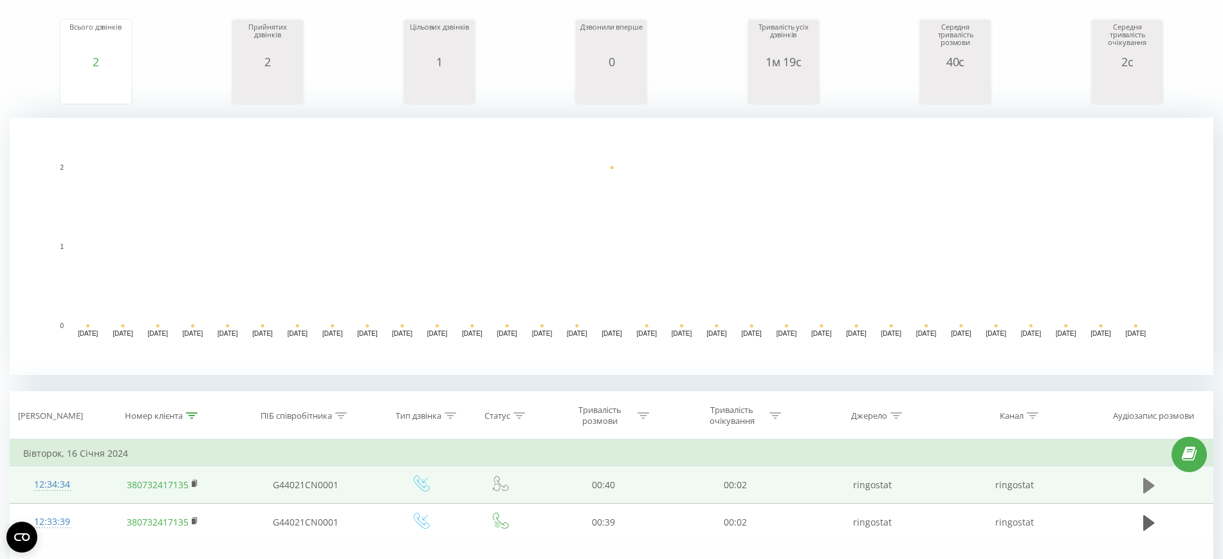
click at [1147, 490] on icon at bounding box center [1149, 484] width 12 height 15
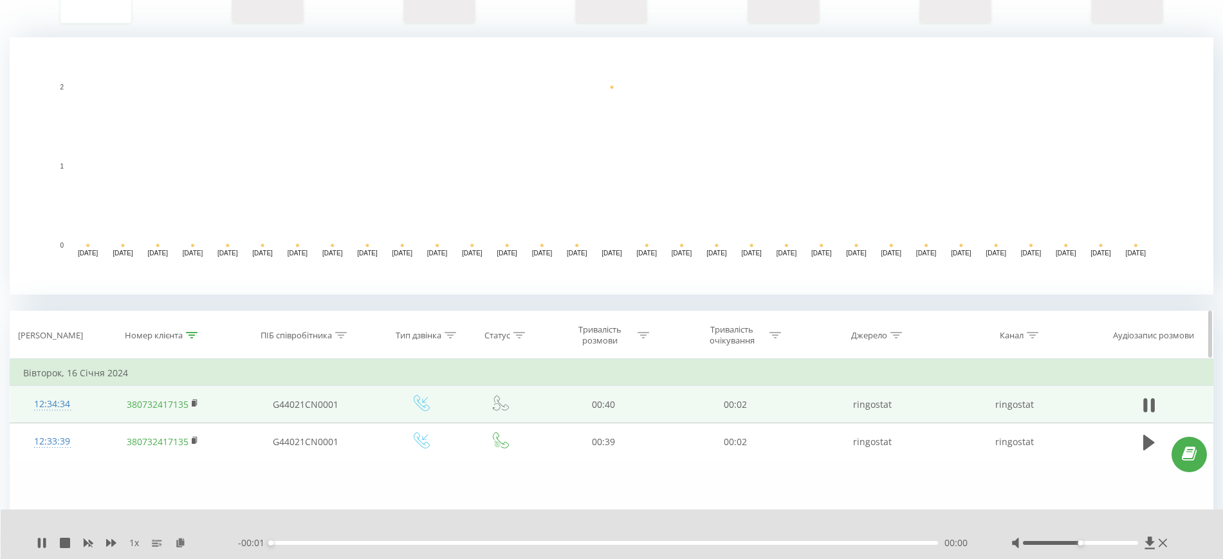
scroll to position [325, 0]
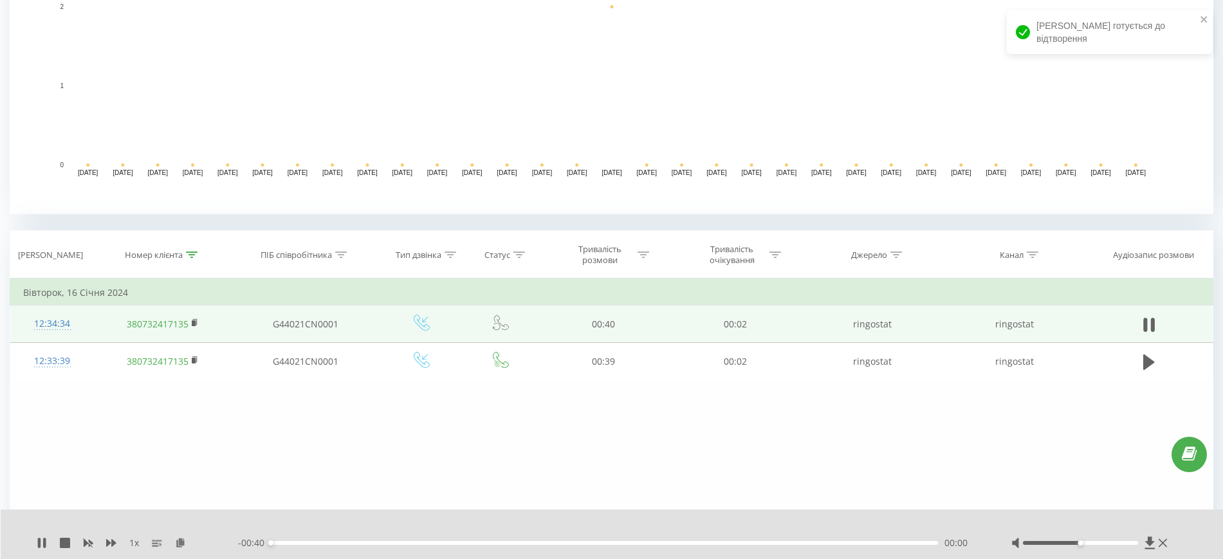
drag, startPoint x: 1096, startPoint y: 549, endPoint x: 1159, endPoint y: 550, distance: 63.1
click at [1159, 550] on div "1 x - 00:40 00:00 00:00" at bounding box center [612, 535] width 1223 height 50
drag, startPoint x: 1080, startPoint y: 541, endPoint x: 1142, endPoint y: 552, distance: 63.4
click at [1142, 552] on div "1 x - 00:39 00:01 00:01" at bounding box center [612, 535] width 1223 height 50
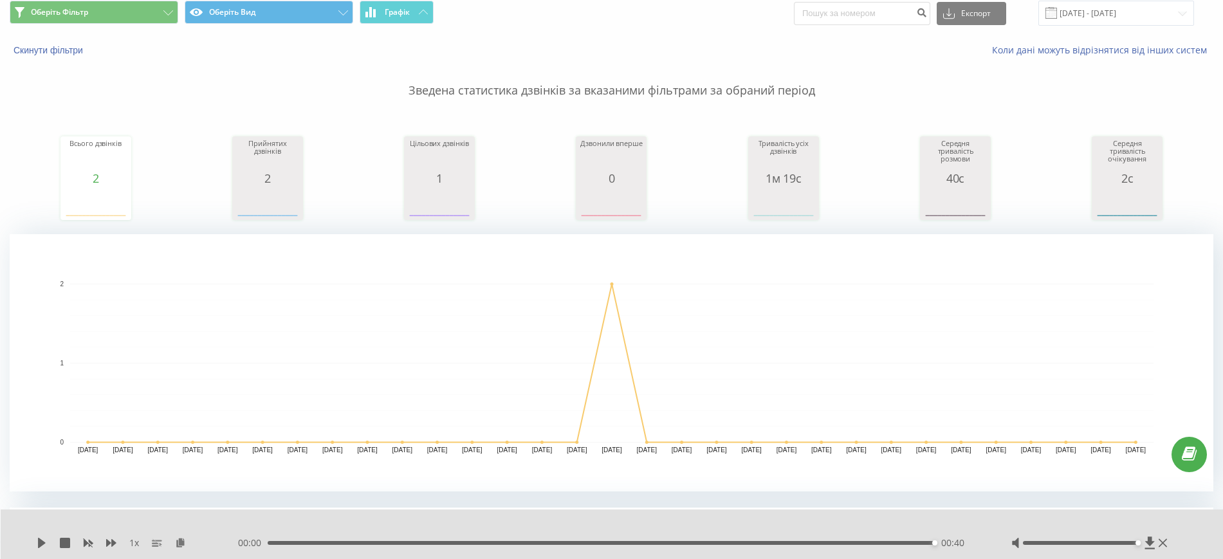
scroll to position [0, 0]
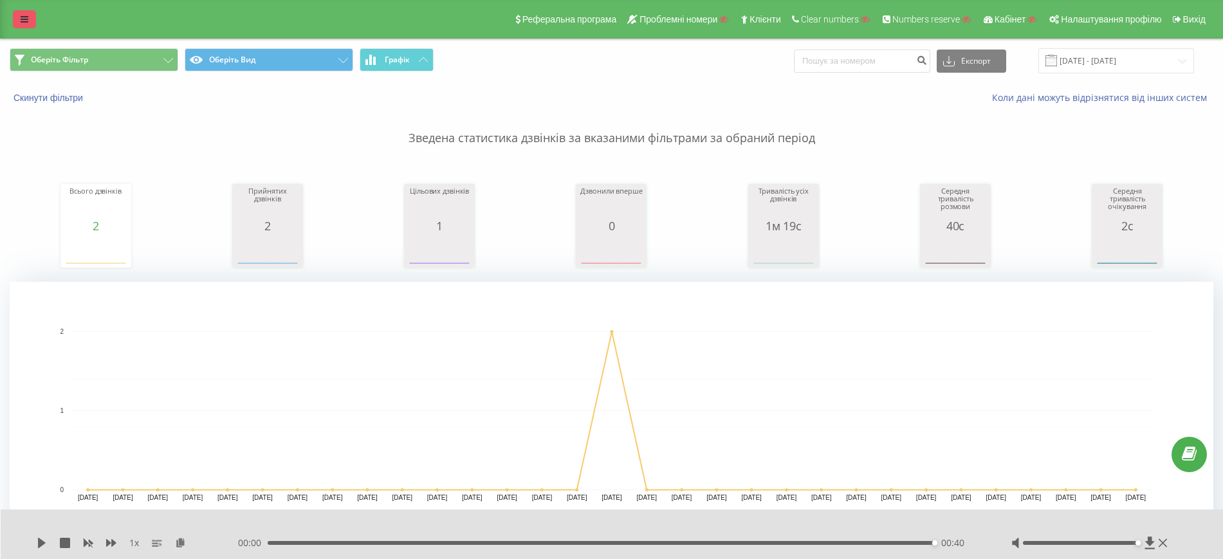
click at [16, 17] on link at bounding box center [24, 19] width 23 height 18
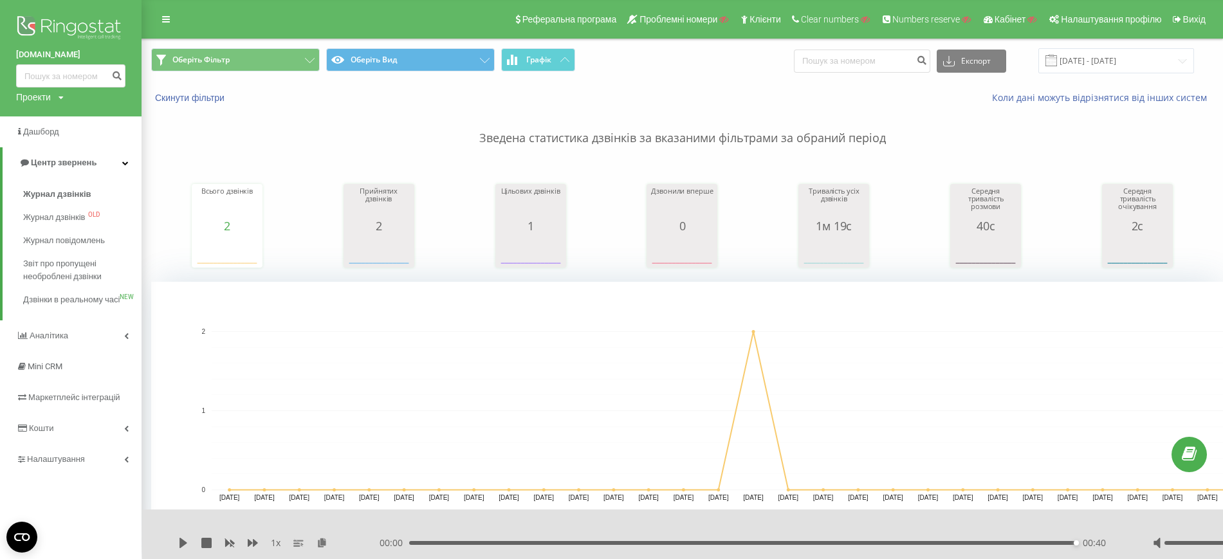
click at [49, 93] on div "Проекти" at bounding box center [33, 97] width 35 height 13
click at [58, 114] on input "text" at bounding box center [52, 116] width 64 height 19
type input "agmer"
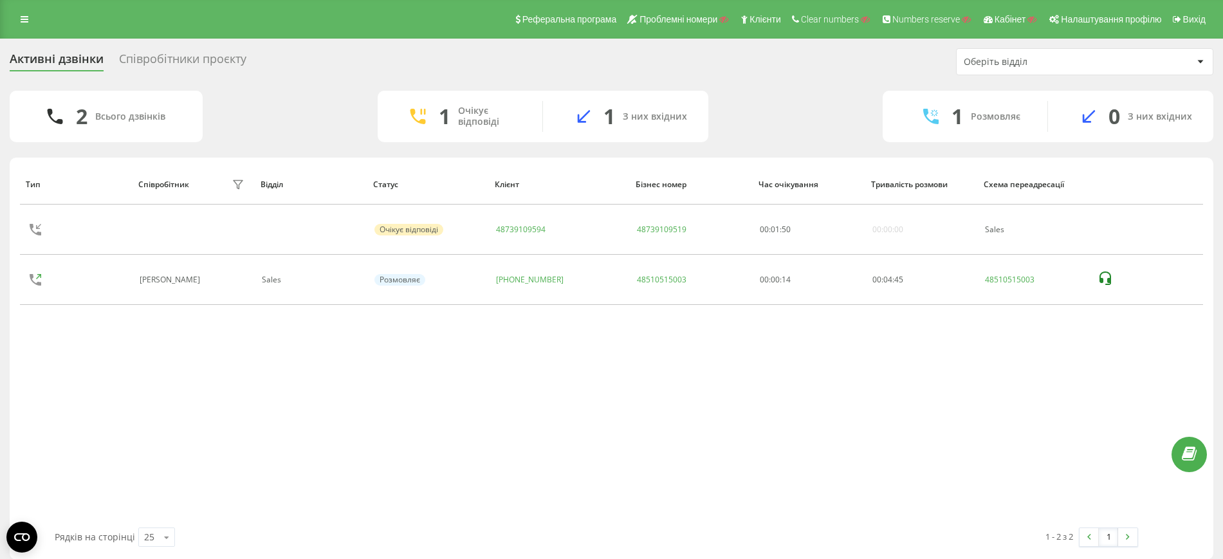
click at [161, 56] on div "Співробітники проєкту" at bounding box center [182, 62] width 127 height 20
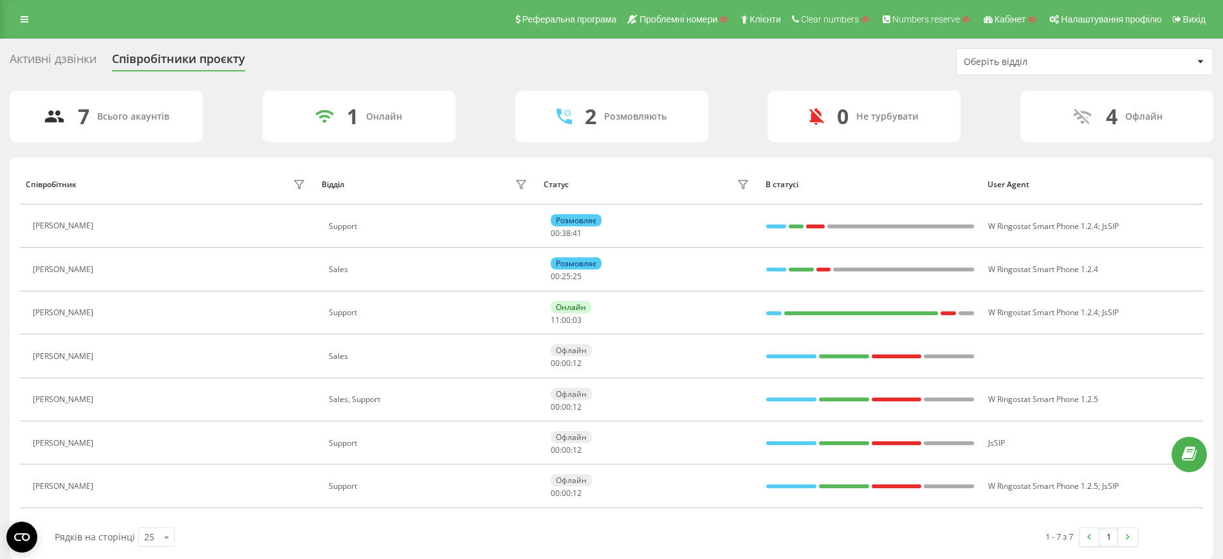
click at [161, 56] on div "Співробітники проєкту" at bounding box center [178, 62] width 133 height 20
click at [6, 14] on div "Реферальна програма Проблемні номери Клієнти Clear numbers Numbers reserve Кабі…" at bounding box center [611, 19] width 1223 height 39
click at [10, 16] on div "Реферальна програма Проблемні номери Клієнти Clear numbers Numbers reserve Кабі…" at bounding box center [611, 19] width 1223 height 39
click at [20, 14] on link at bounding box center [24, 19] width 23 height 18
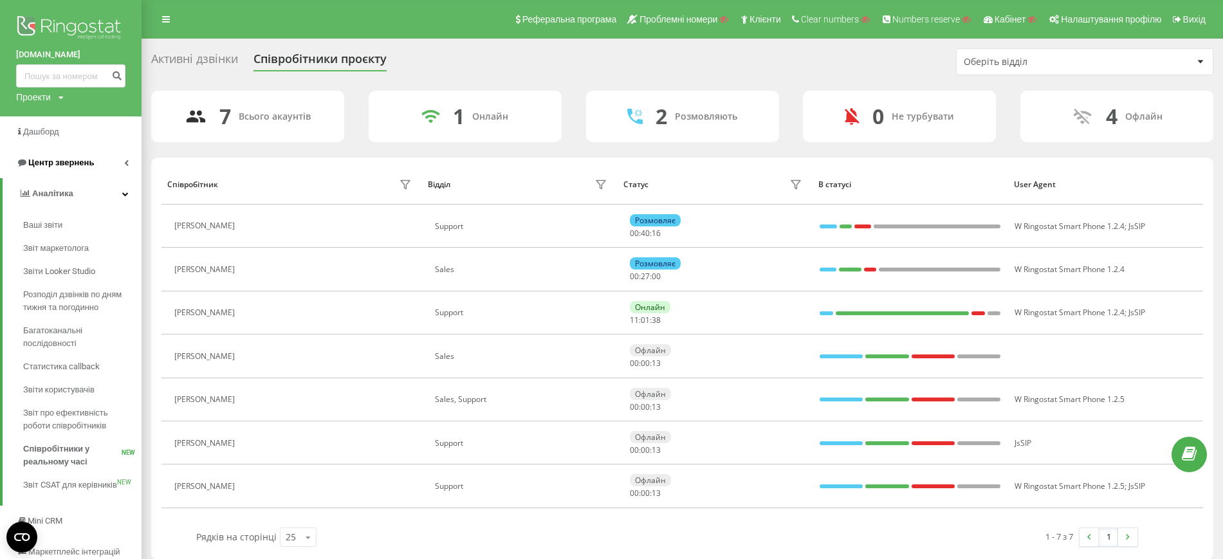
click at [67, 161] on span "Центр звернень" at bounding box center [61, 163] width 66 height 10
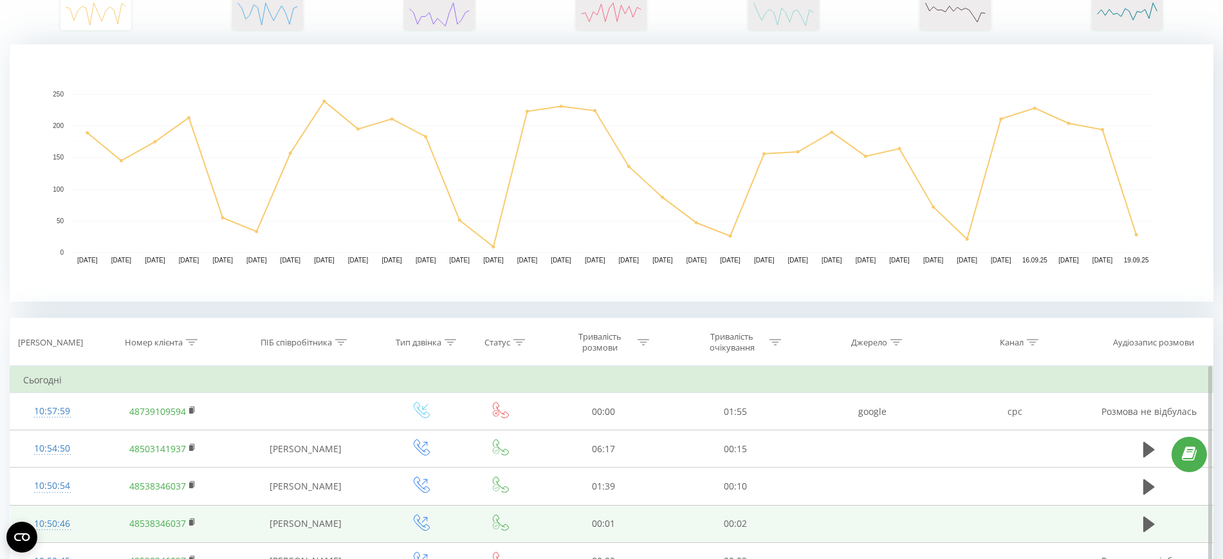
scroll to position [402, 0]
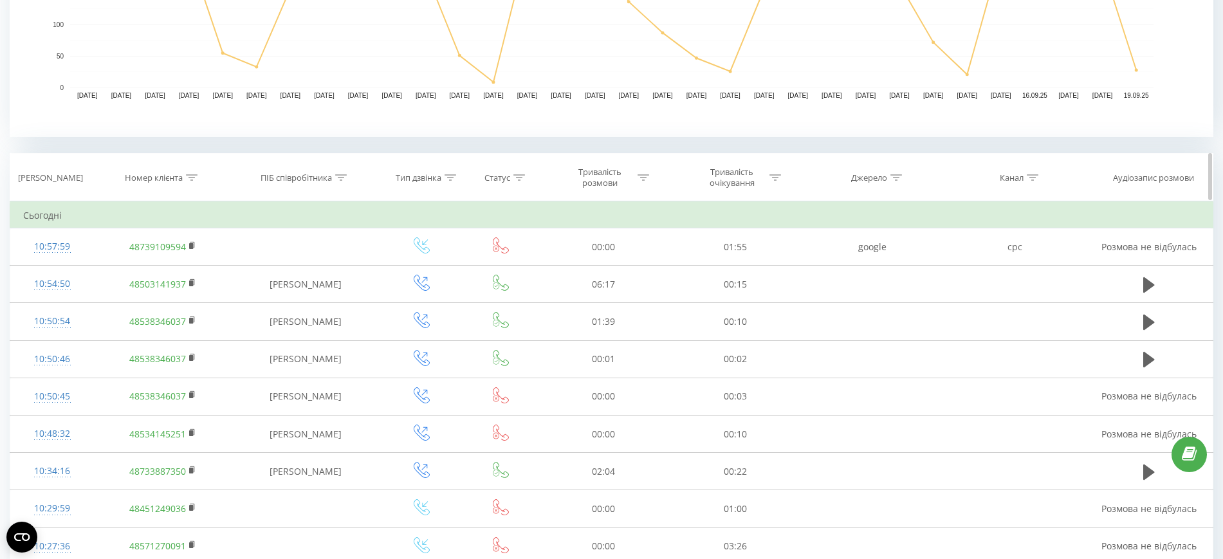
click at [449, 170] on th "Тип дзвінка" at bounding box center [422, 178] width 84 height 48
click at [450, 174] on icon at bounding box center [451, 177] width 12 height 6
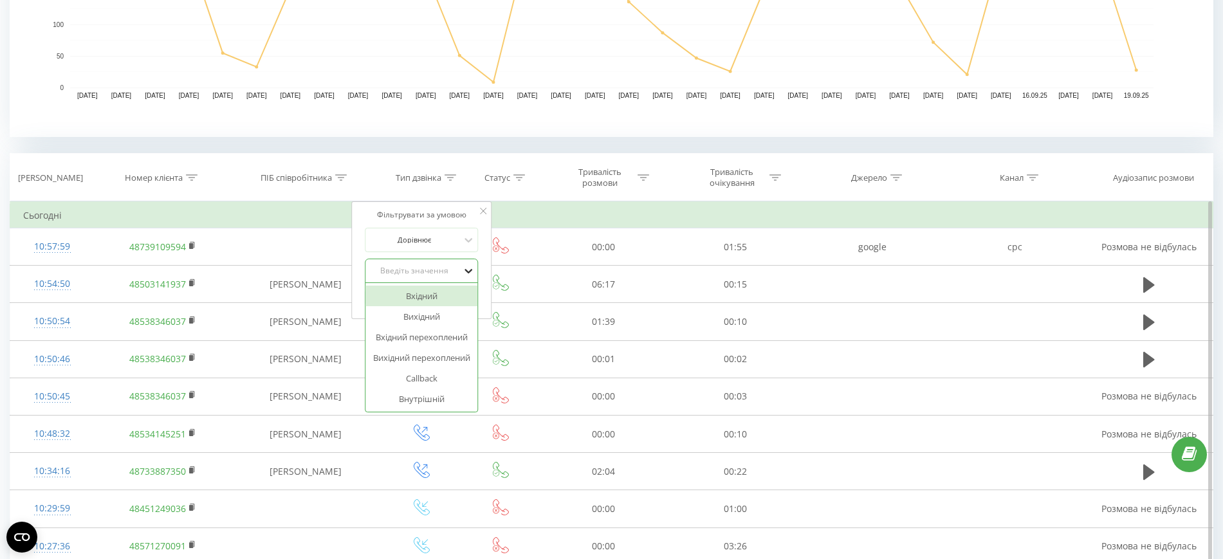
click at [468, 268] on icon at bounding box center [468, 270] width 13 height 13
click at [461, 305] on div "Вхідний" at bounding box center [421, 296] width 112 height 21
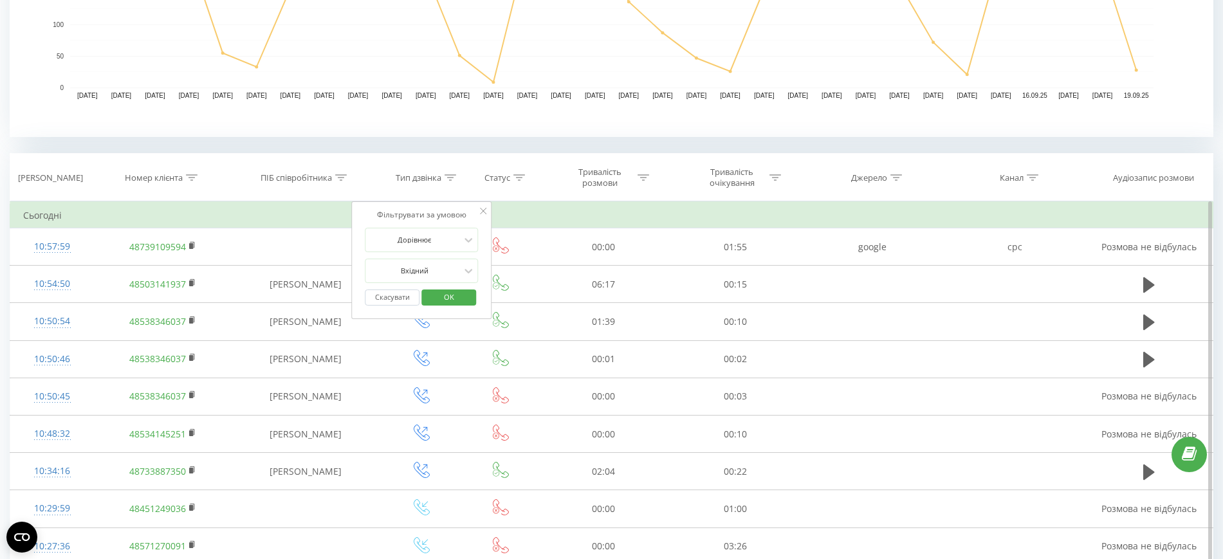
click at [461, 297] on span "OK" at bounding box center [449, 297] width 36 height 20
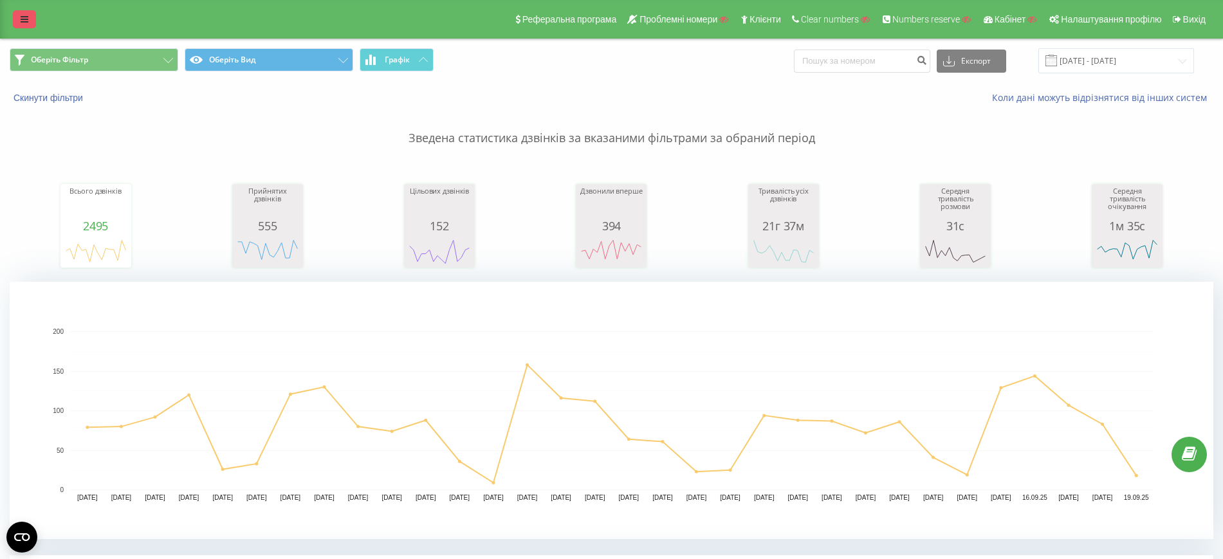
drag, startPoint x: 17, startPoint y: 17, endPoint x: 18, endPoint y: 24, distance: 7.2
click at [17, 17] on link at bounding box center [24, 19] width 23 height 18
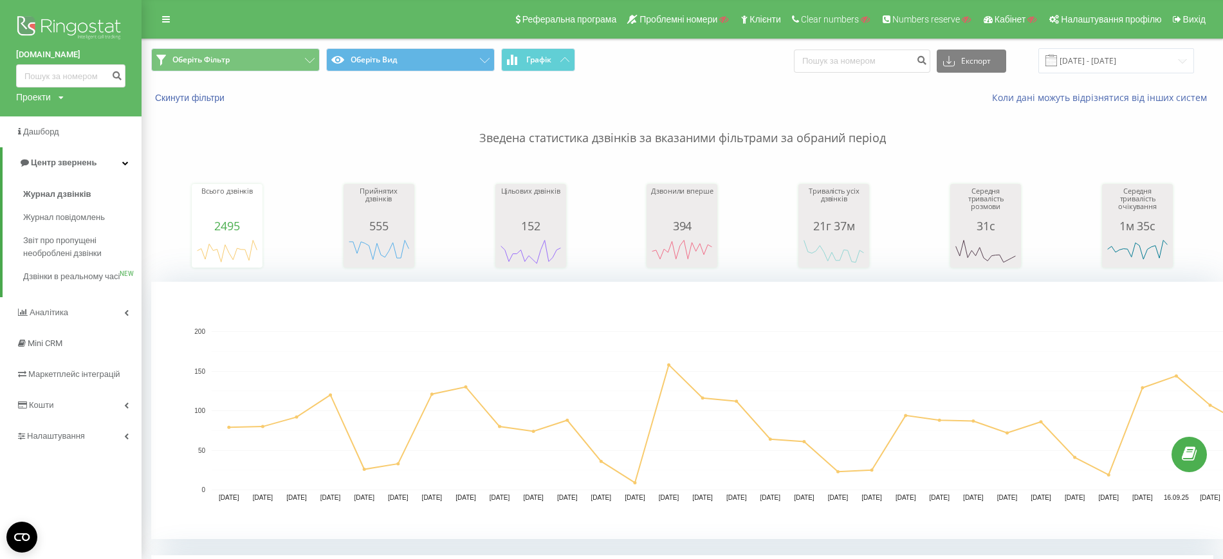
click at [44, 95] on div "Проекти" at bounding box center [33, 97] width 35 height 13
click at [50, 112] on input "text" at bounding box center [52, 116] width 64 height 19
paste input "xatabot.com.ua"
type input "xatabot.com.ua"
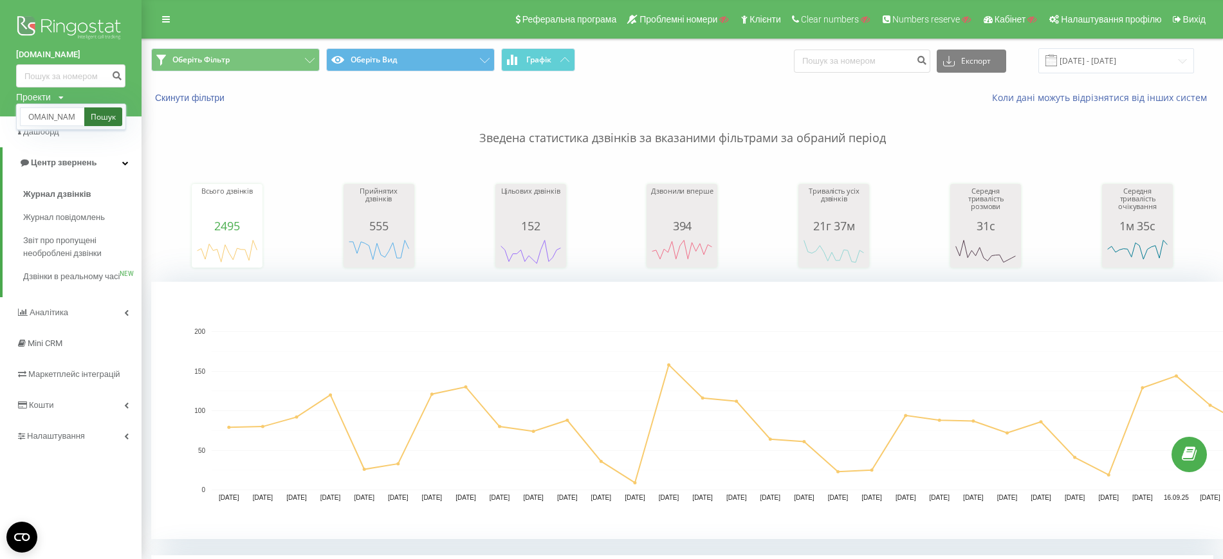
click at [118, 115] on link "Пошук" at bounding box center [103, 116] width 38 height 19
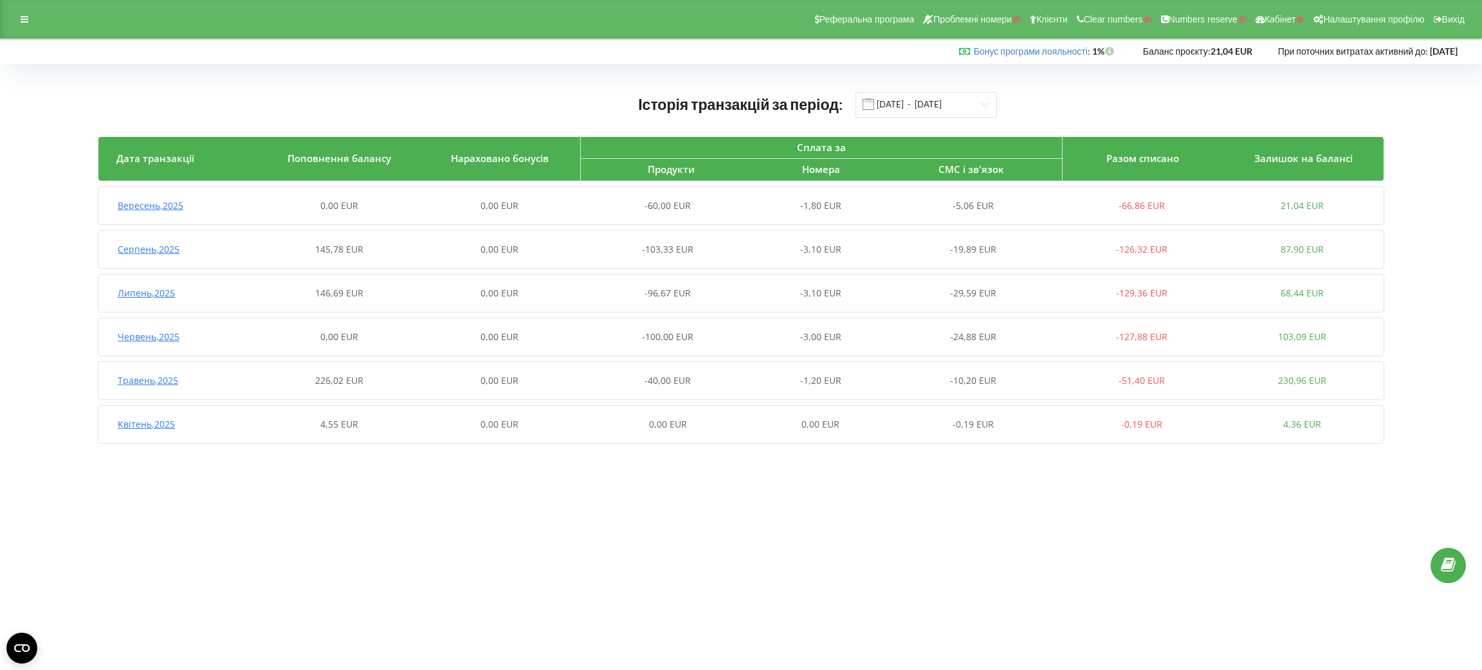
click at [396, 315] on article "Вересень , 2025 0,00 EUR 0,00 EUR -60,00 EUR -1,80 EUR -5,06 EUR -66,86 EUR 21,…" at bounding box center [740, 315] width 1285 height 256
click at [397, 303] on div "Липень , 2025 146,69 EUR 0,00 EUR -96,67 EUR -3,10 EUR -29,59 EUR -129,36 EUR 6…" at bounding box center [740, 293] width 1284 height 31
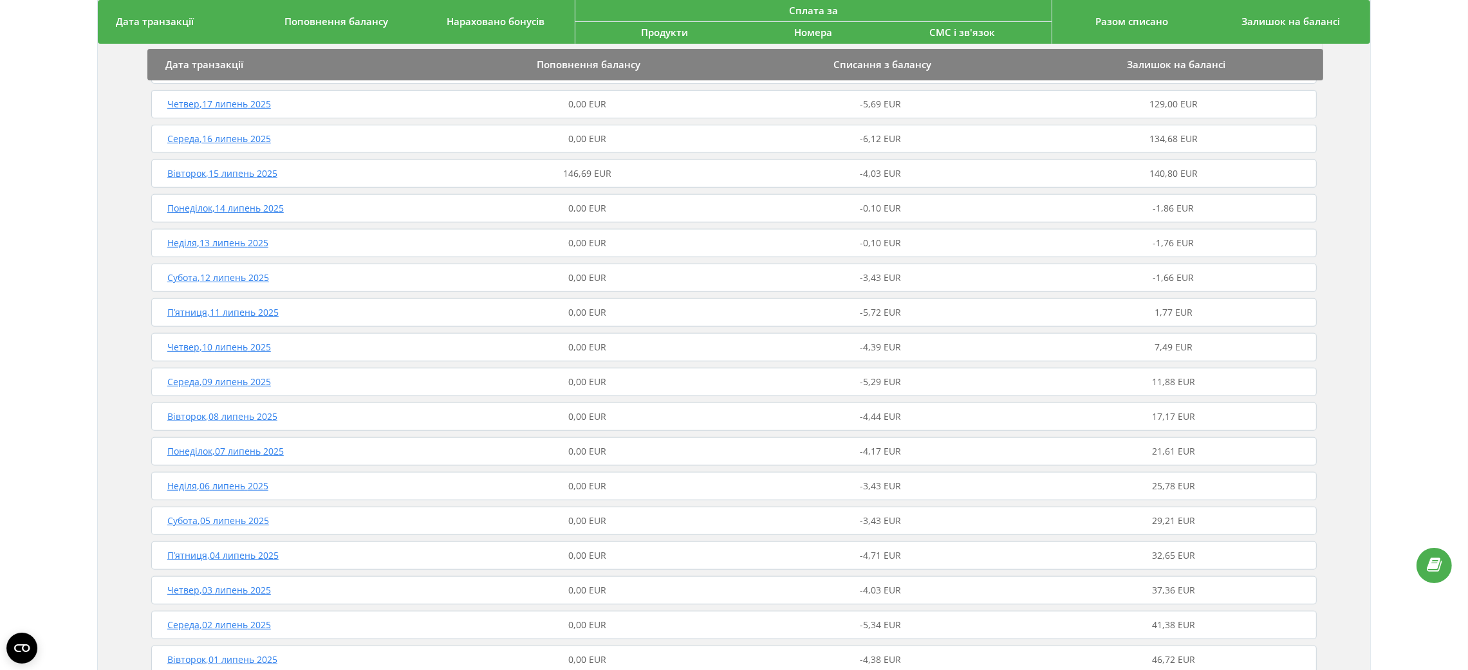
scroll to position [681, 0]
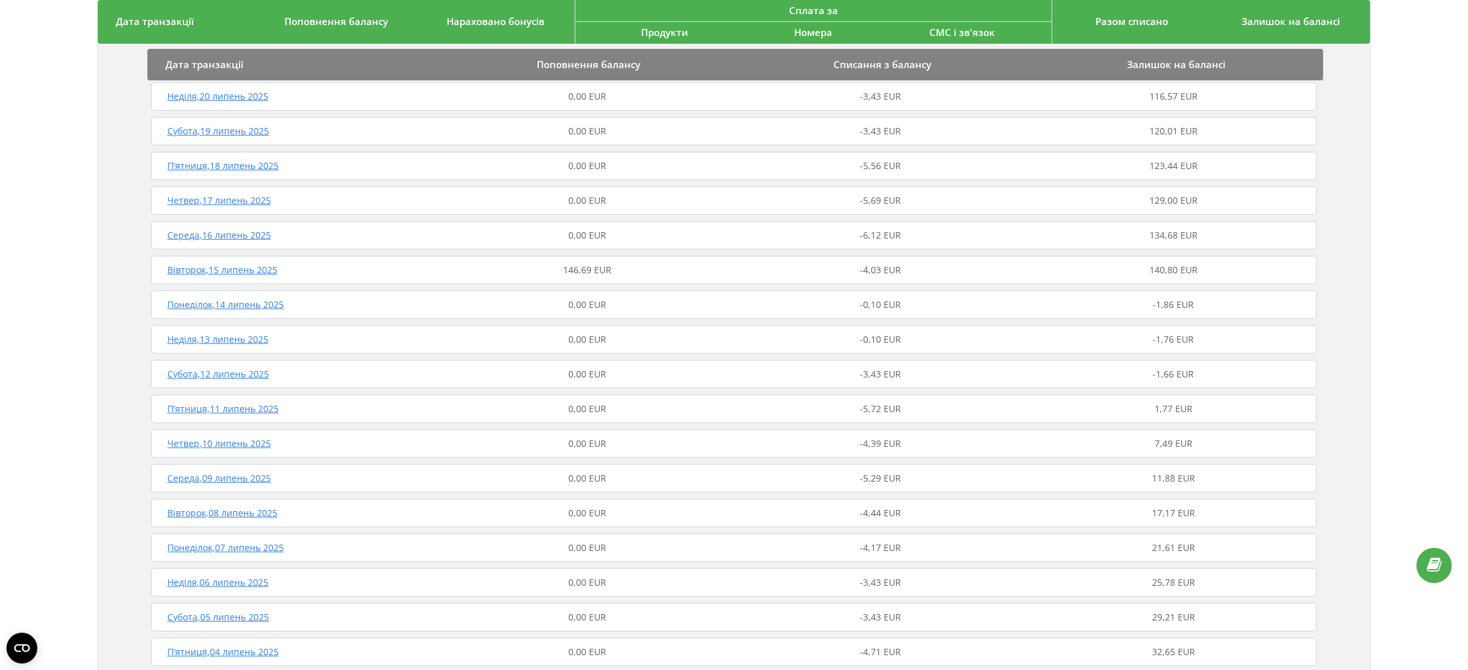
click at [564, 266] on span "146,69 EUR" at bounding box center [587, 270] width 48 height 12
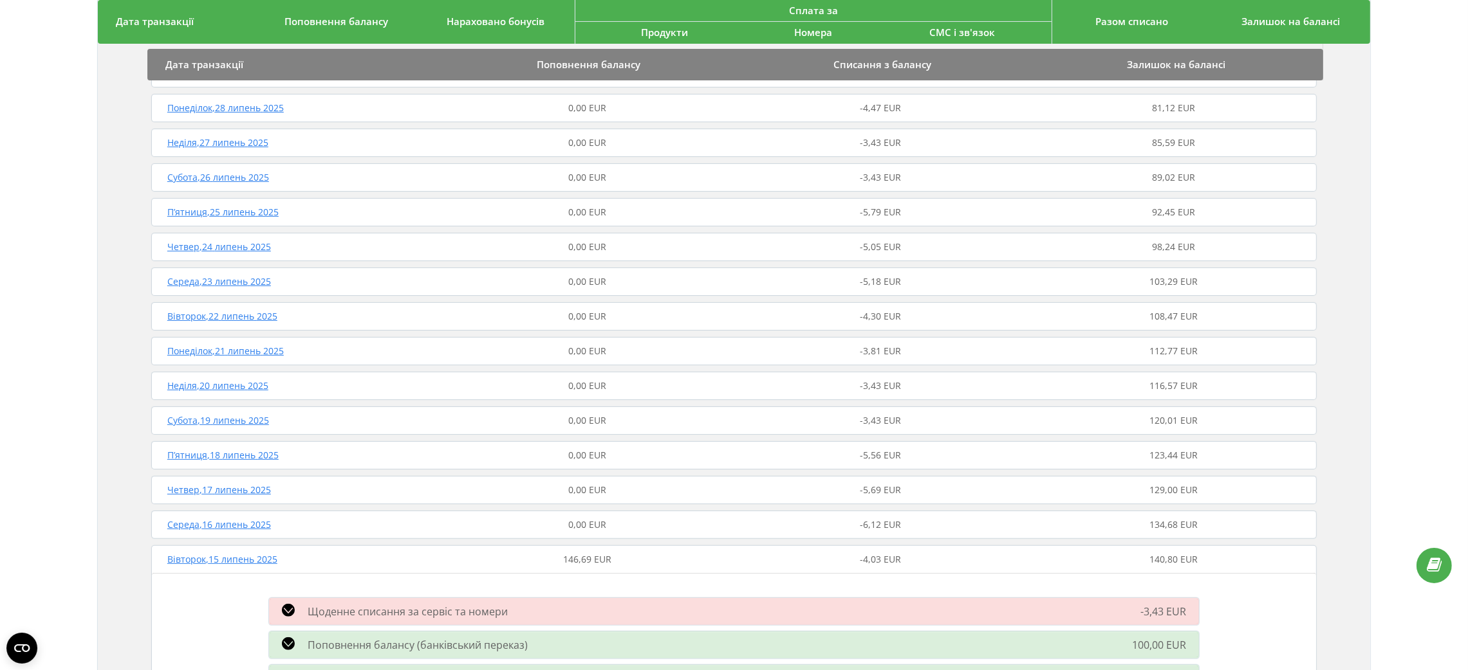
scroll to position [0, 0]
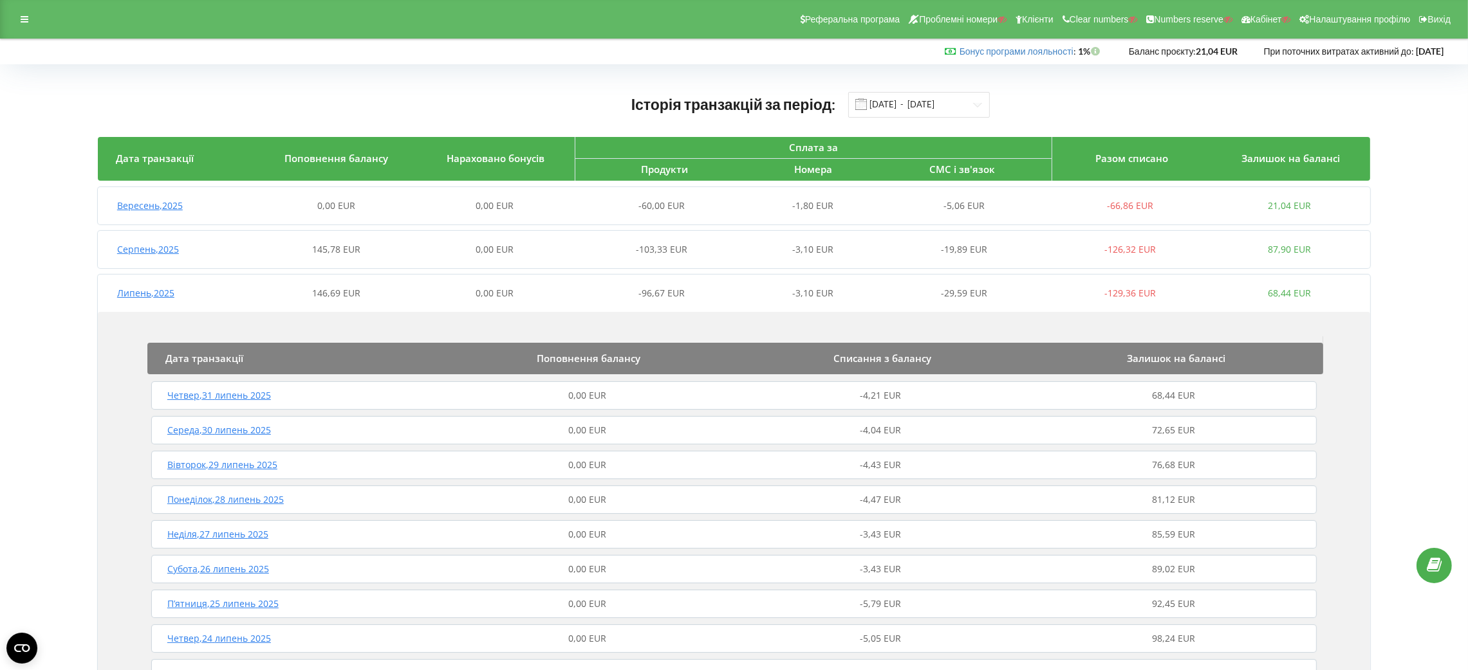
click at [499, 234] on div "Серпень , 2025 145,78 EUR 0,00 EUR -103,33 EUR -3,10 EUR -19,89 EUR -126,32 EUR…" at bounding box center [733, 249] width 1271 height 31
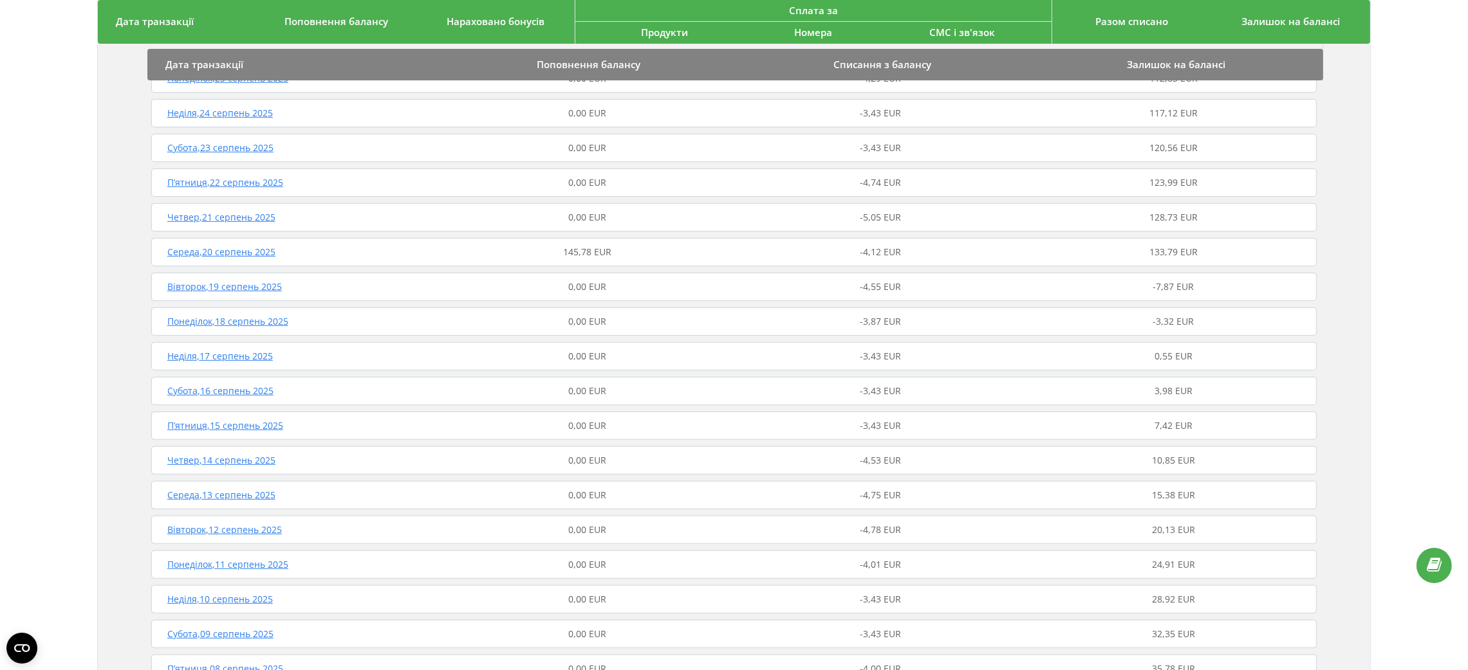
scroll to position [386, 0]
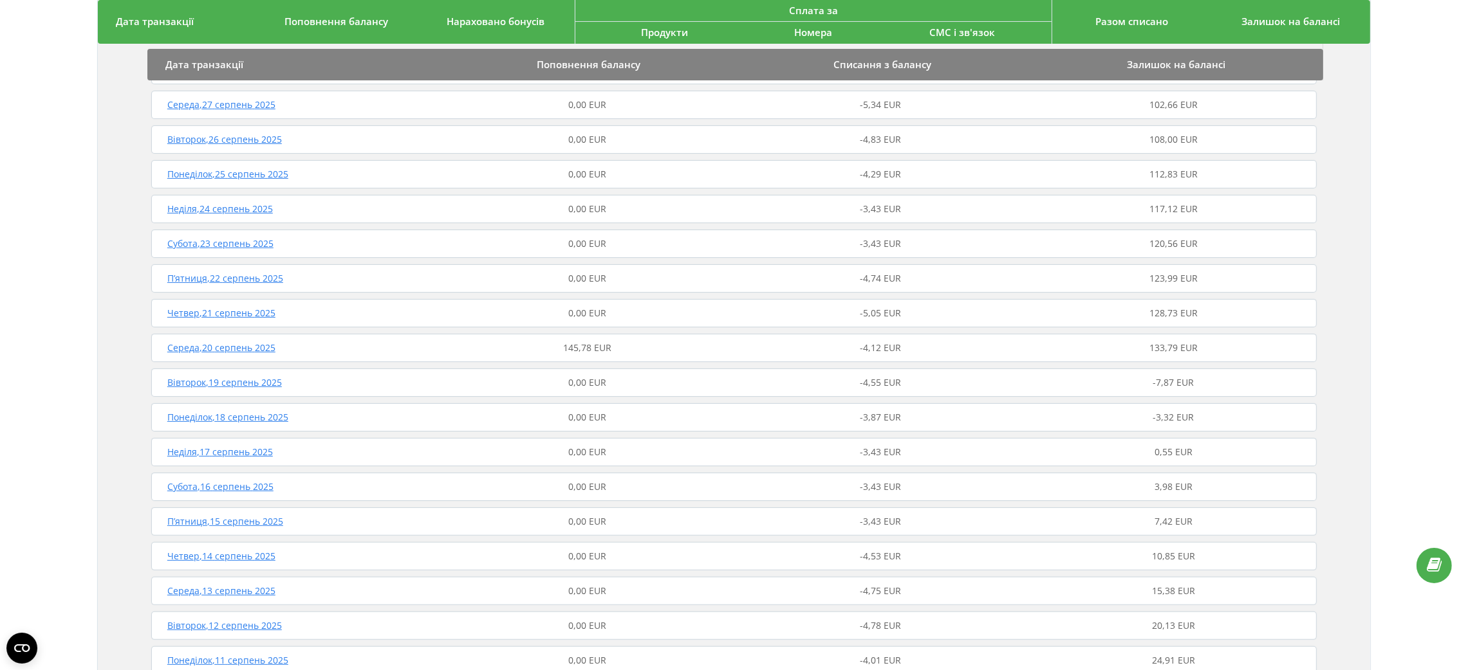
click at [605, 343] on span "145,78 EUR" at bounding box center [587, 348] width 48 height 12
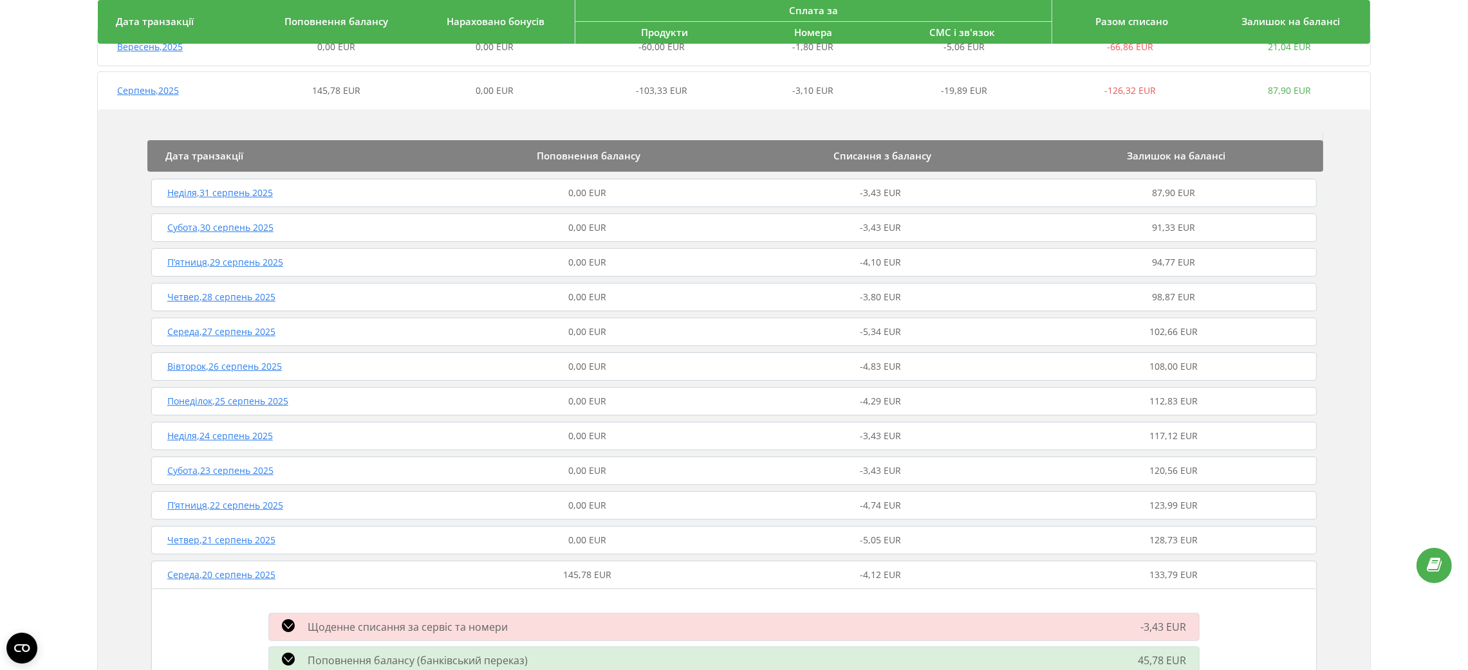
scroll to position [0, 0]
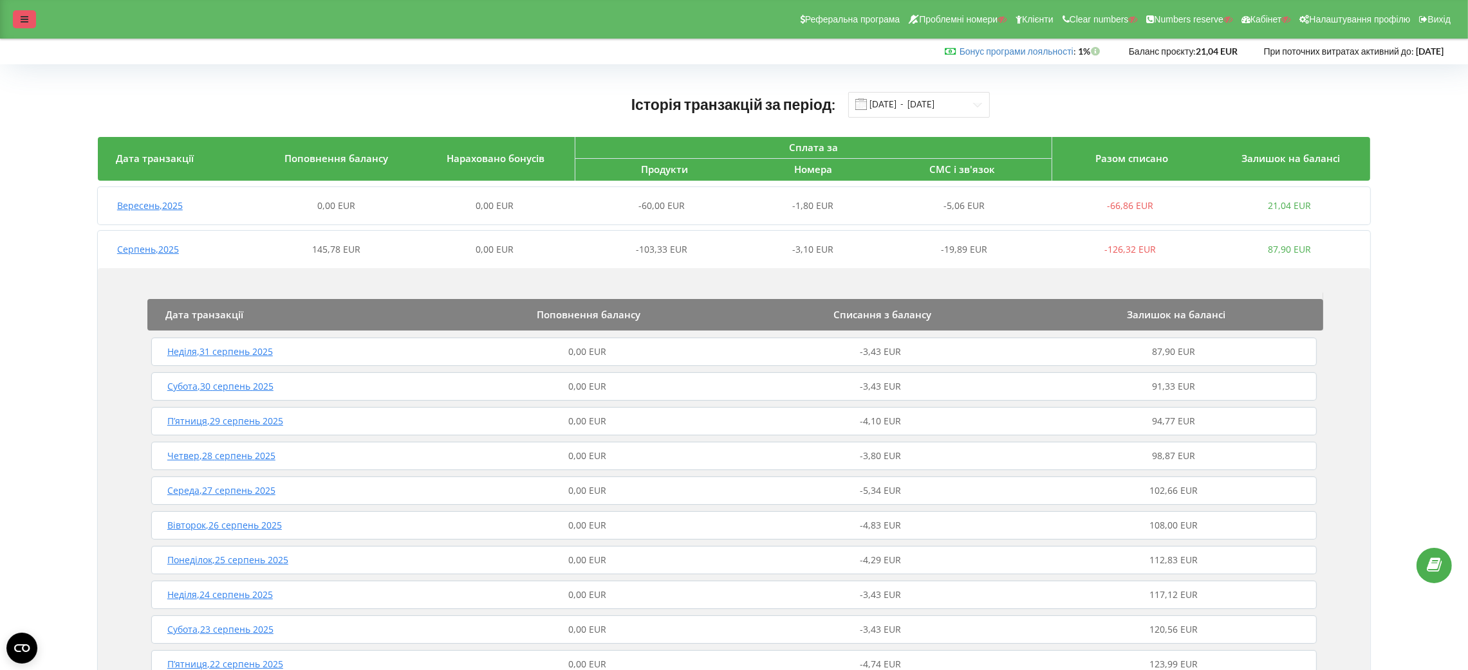
click at [23, 19] on icon at bounding box center [25, 19] width 8 height 9
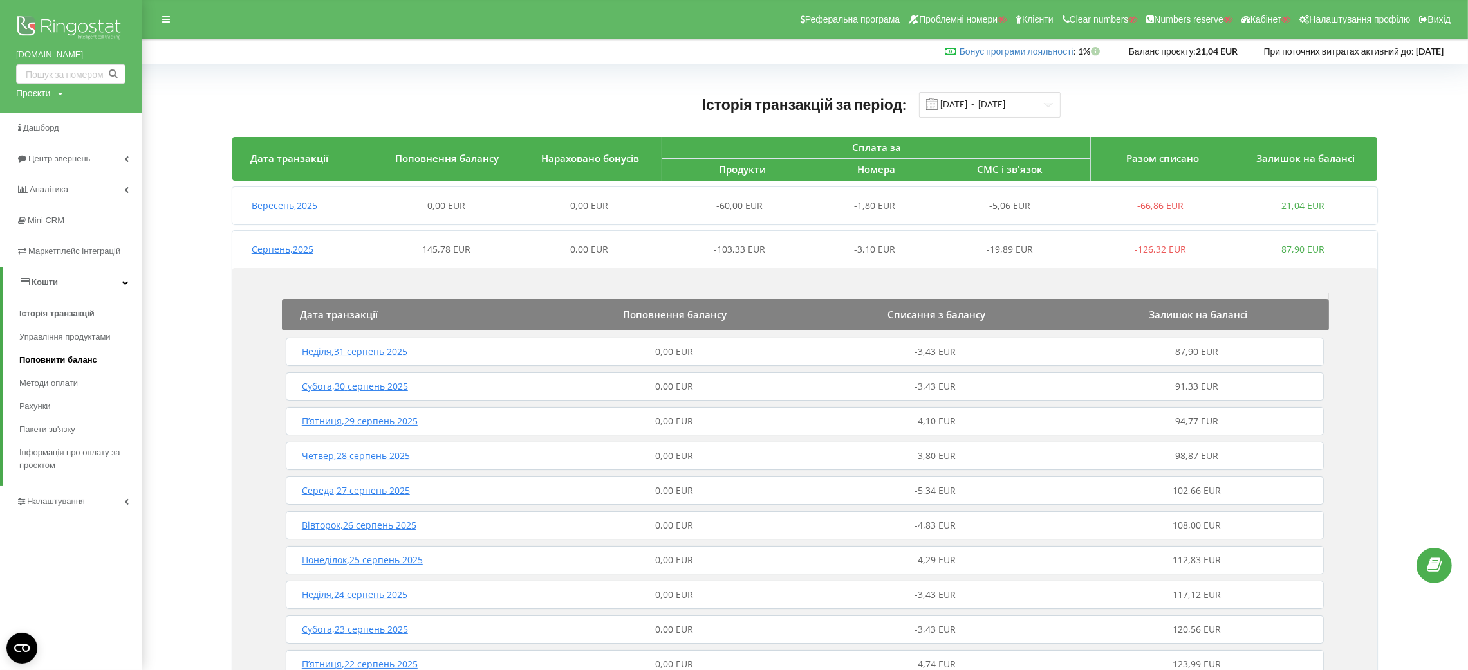
click at [89, 365] on span "Поповнити баланс" at bounding box center [58, 360] width 78 height 13
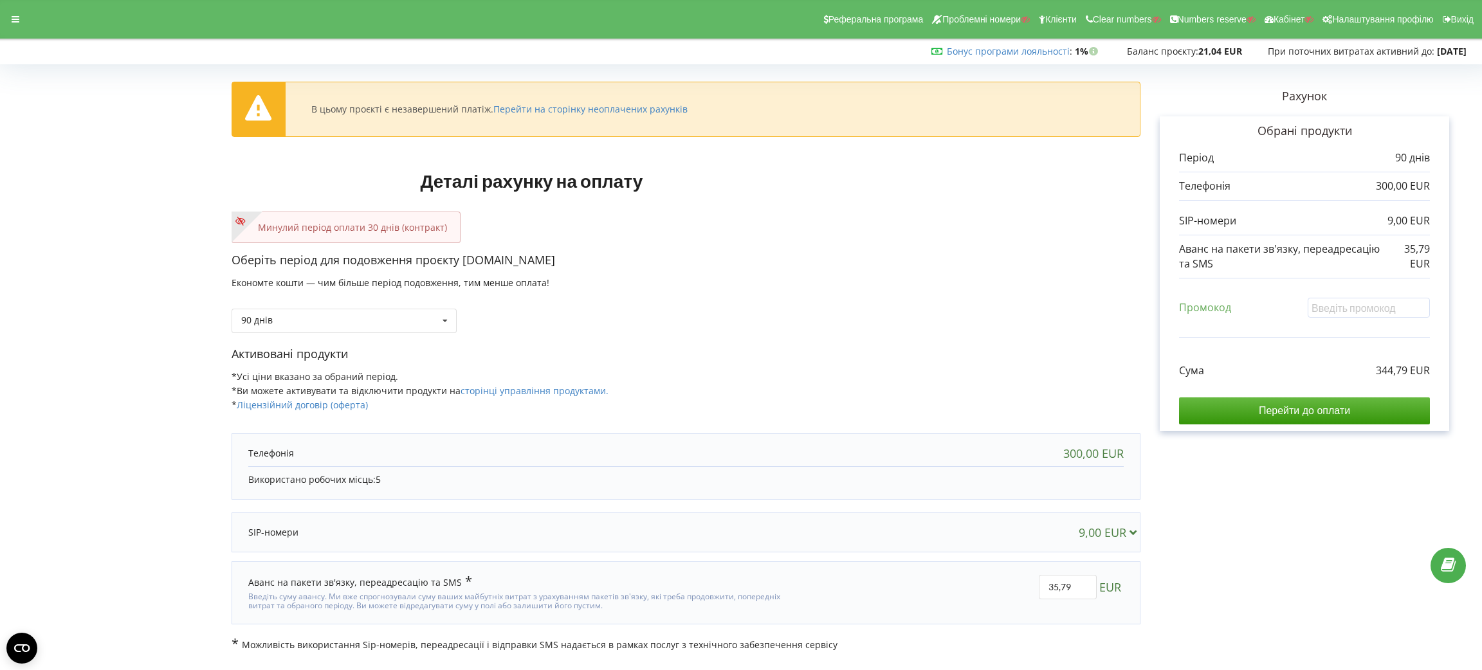
click at [352, 335] on div "Оберіть період для подовження проєкту [DOMAIN_NAME] Економте кошти — чим більше…" at bounding box center [686, 299] width 909 height 94
click at [356, 324] on div "90 днів Поповнити баланс без подовження 30 днів 20% / 30% 30% / 40%" at bounding box center [344, 321] width 225 height 24
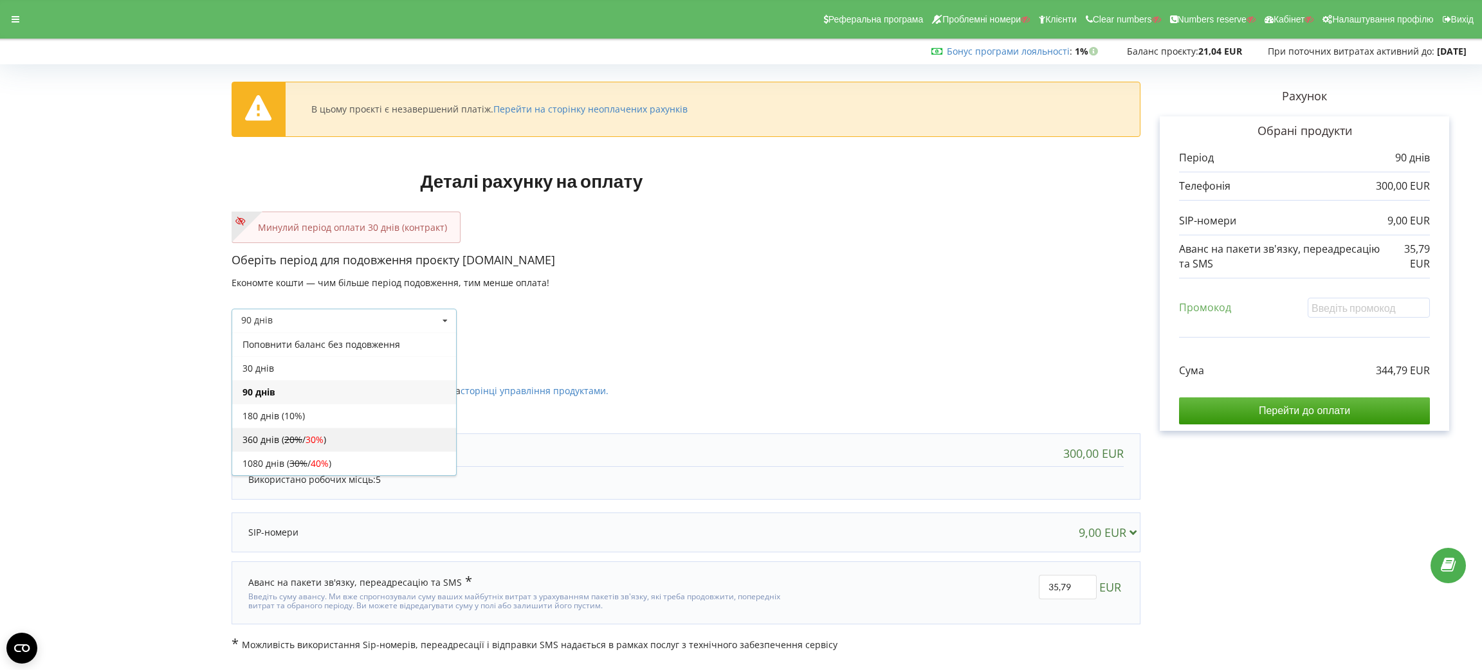
click at [342, 434] on div "360 днів ( 20% / 30% )" at bounding box center [344, 440] width 224 height 24
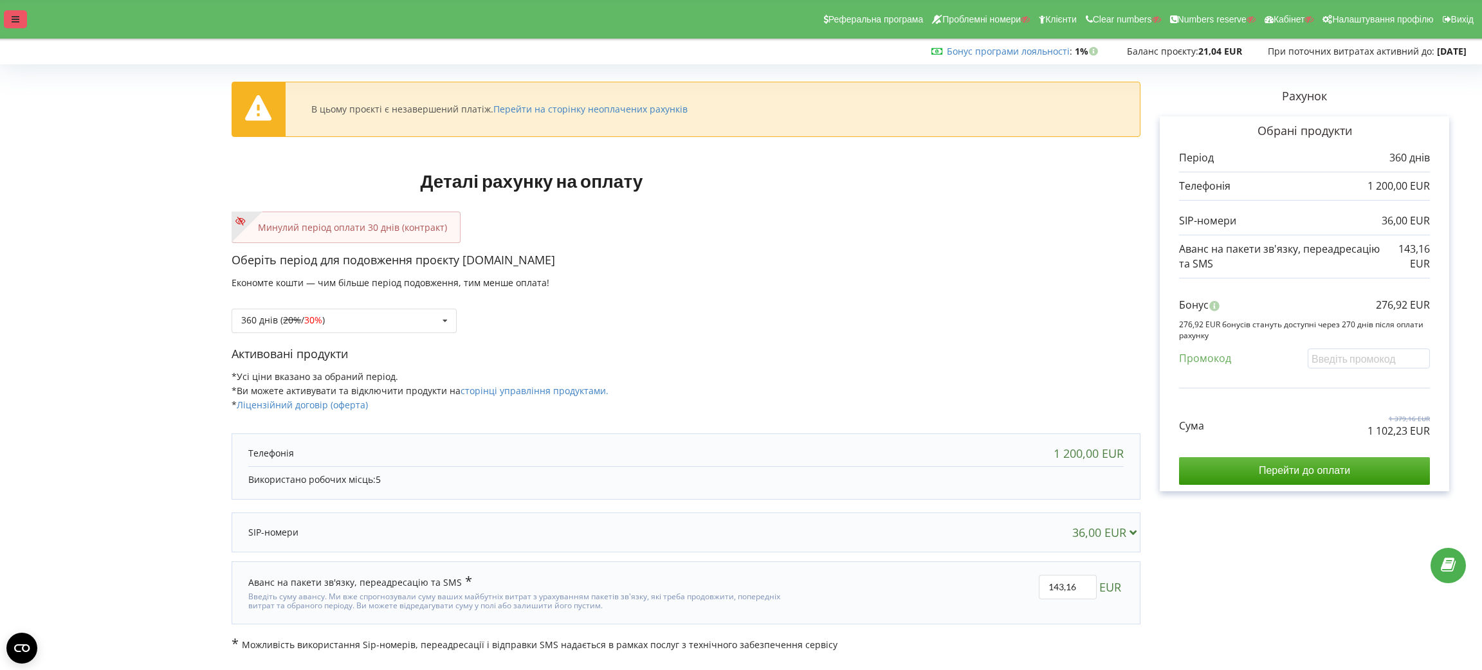
click at [11, 10] on div at bounding box center [15, 19] width 23 height 18
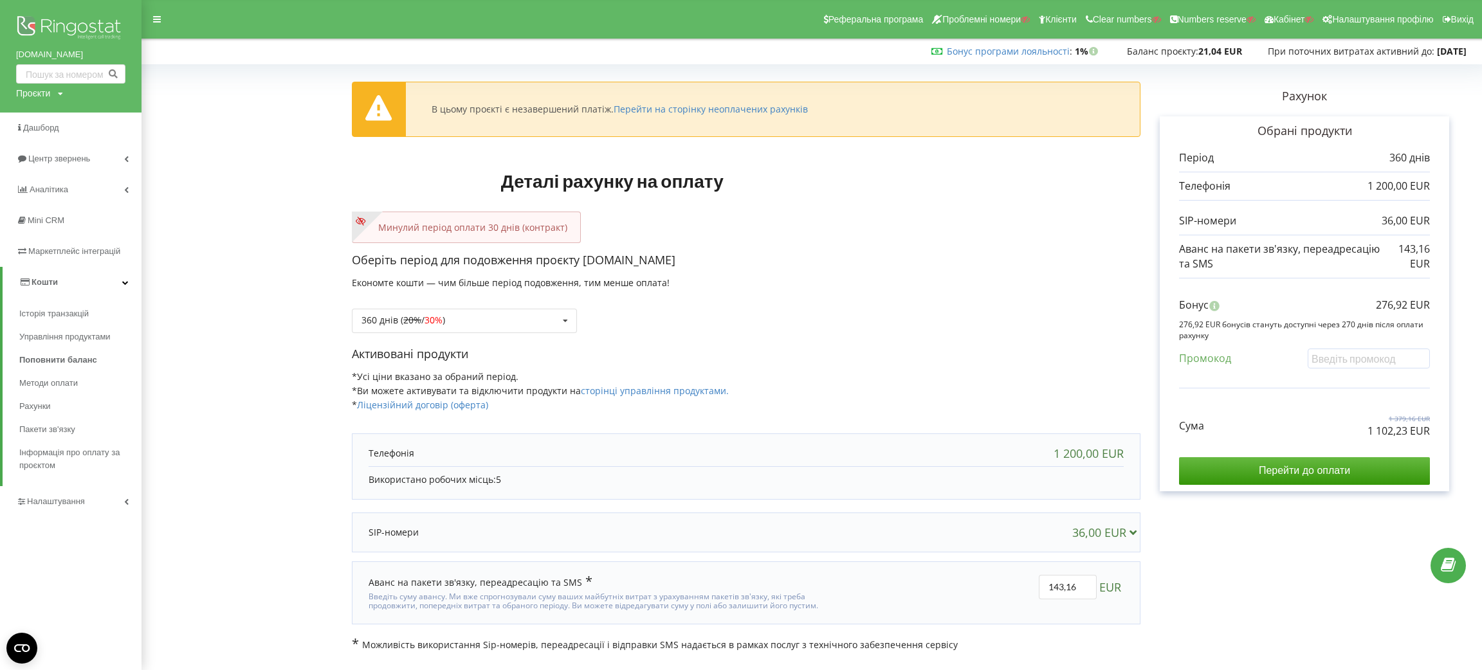
click at [53, 96] on div "Проєкти Пошук" at bounding box center [39, 93] width 47 height 13
click at [57, 117] on input "text" at bounding box center [56, 120] width 64 height 19
paste input "[DOMAIN_NAME]"
type input "[DOMAIN_NAME]"
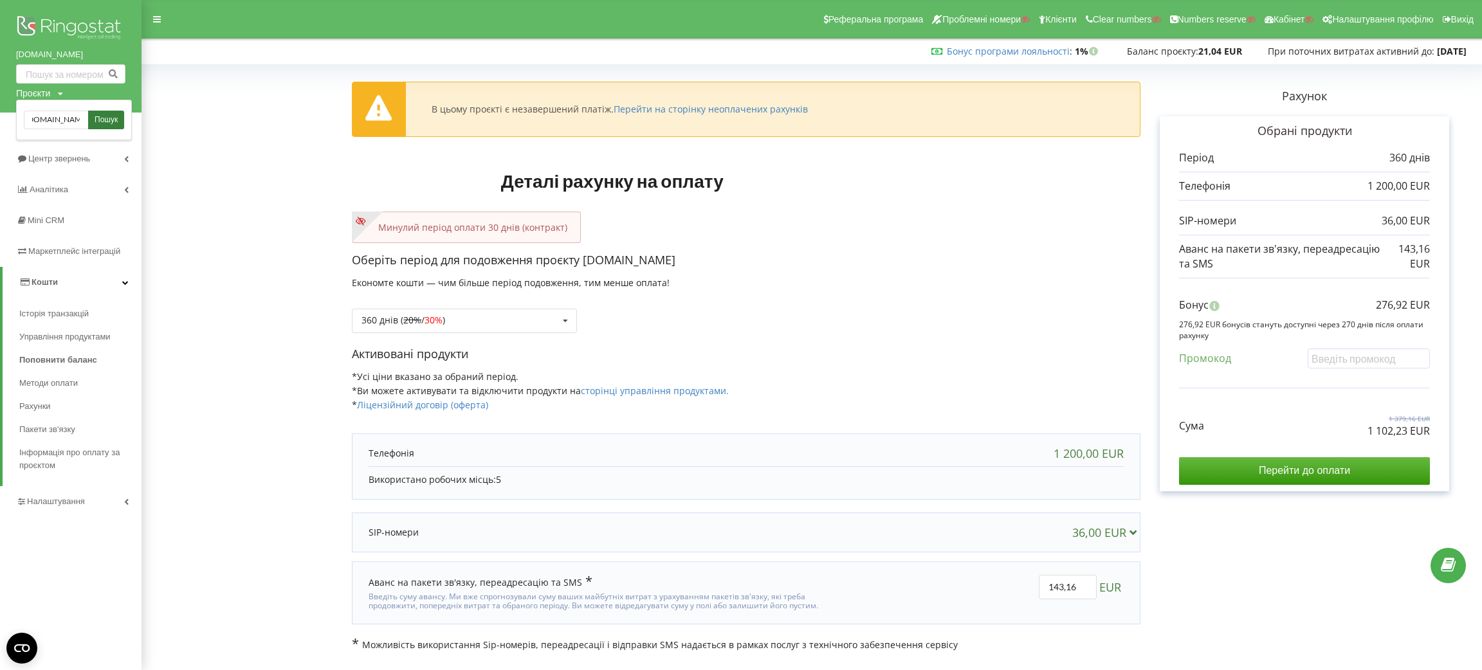
click at [97, 118] on span "Пошук" at bounding box center [106, 121] width 23 height 12
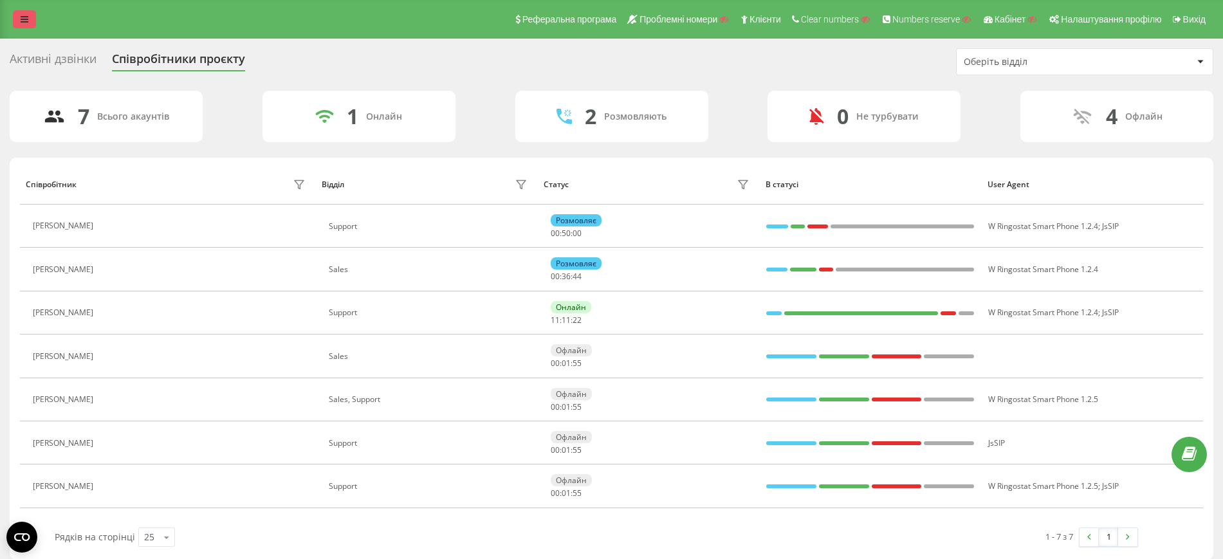
click at [18, 21] on link at bounding box center [24, 19] width 23 height 18
click at [16, 24] on link at bounding box center [24, 19] width 23 height 18
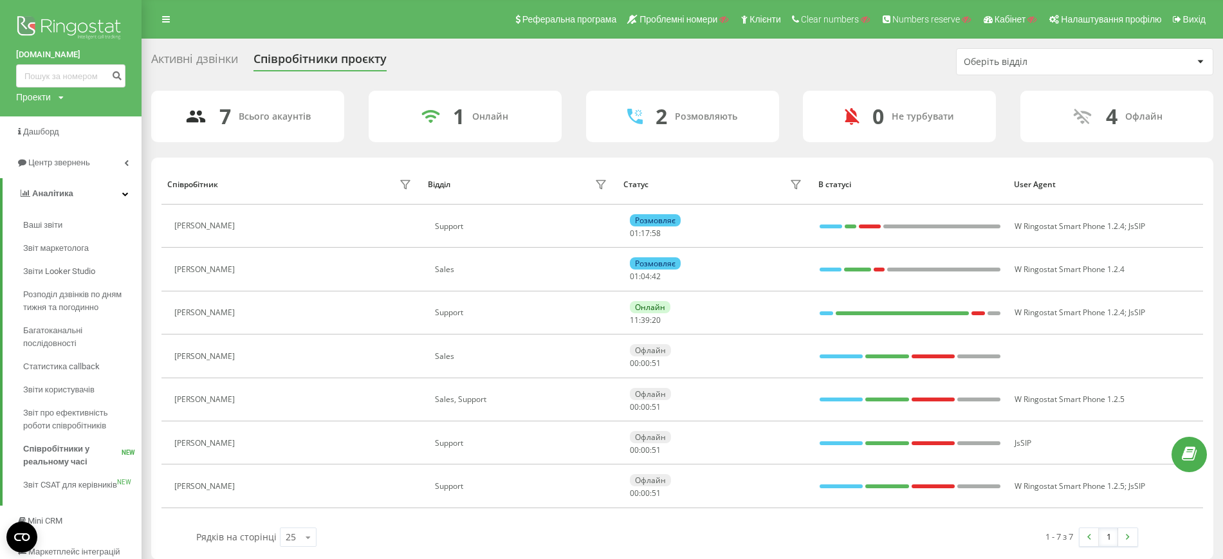
click at [193, 53] on div "Активні дзвінки" at bounding box center [194, 62] width 87 height 20
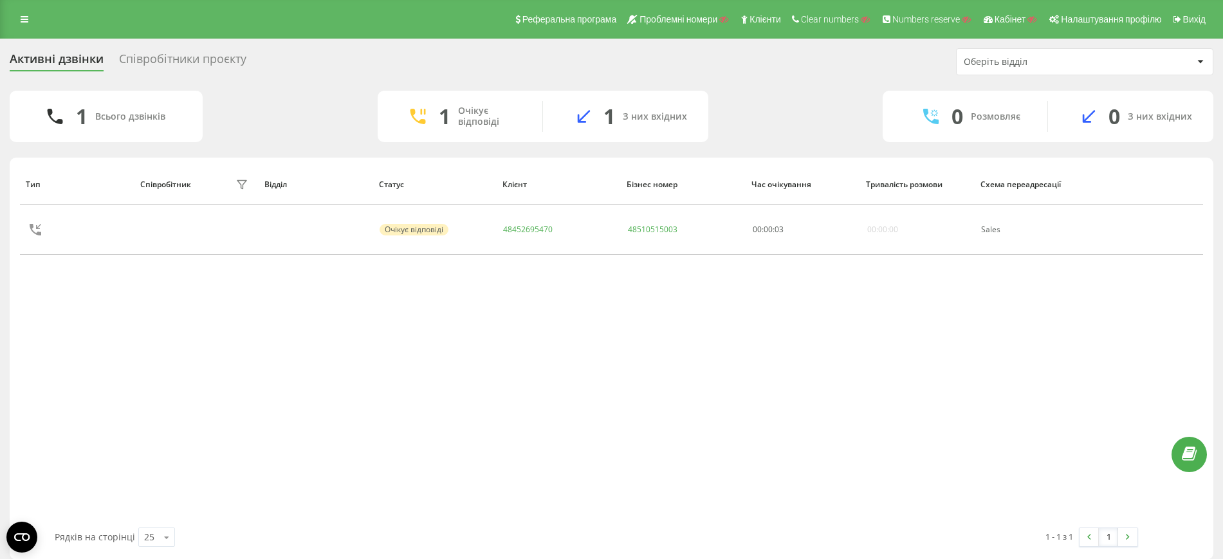
click at [217, 53] on div "Співробітники проєкту" at bounding box center [182, 62] width 127 height 20
click at [14, 24] on link at bounding box center [24, 19] width 23 height 18
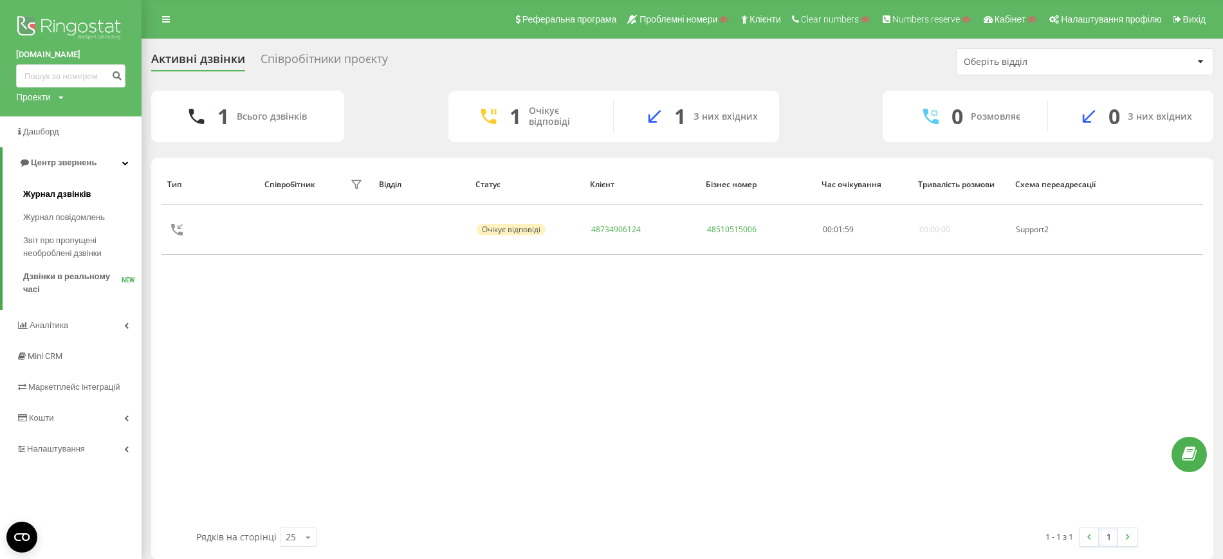
click at [56, 189] on span "Журнал дзвінків" at bounding box center [57, 194] width 68 height 13
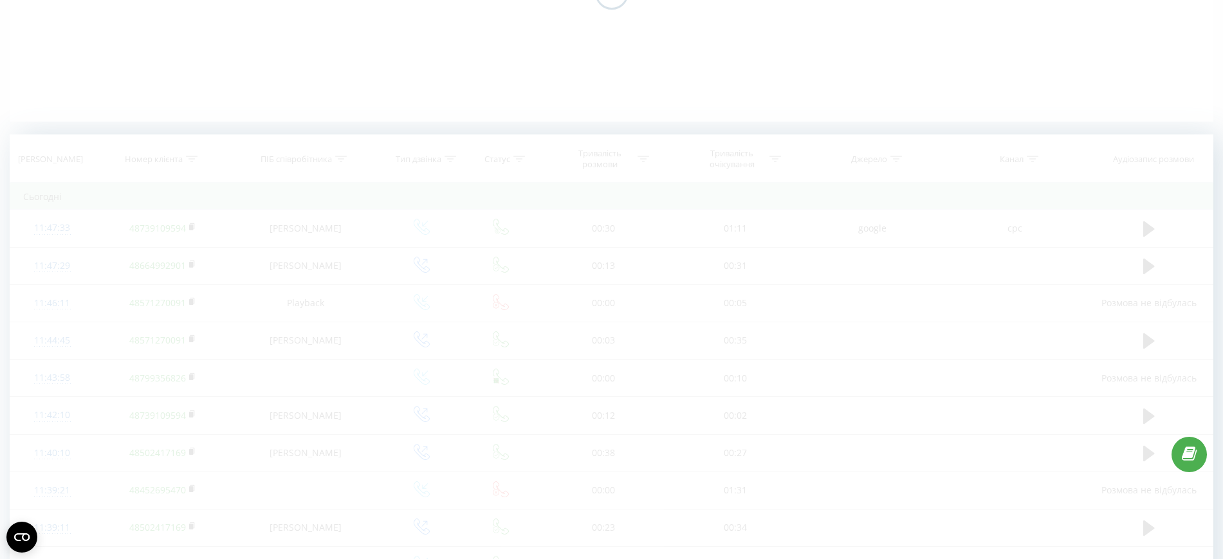
scroll to position [241, 0]
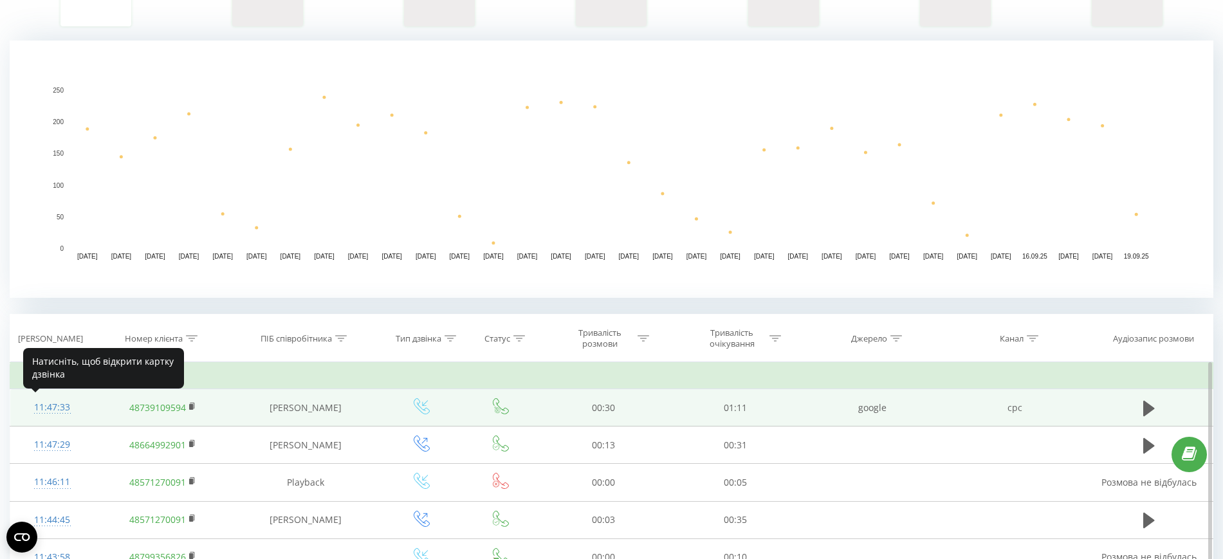
click at [61, 413] on div at bounding box center [52, 413] width 59 height 1
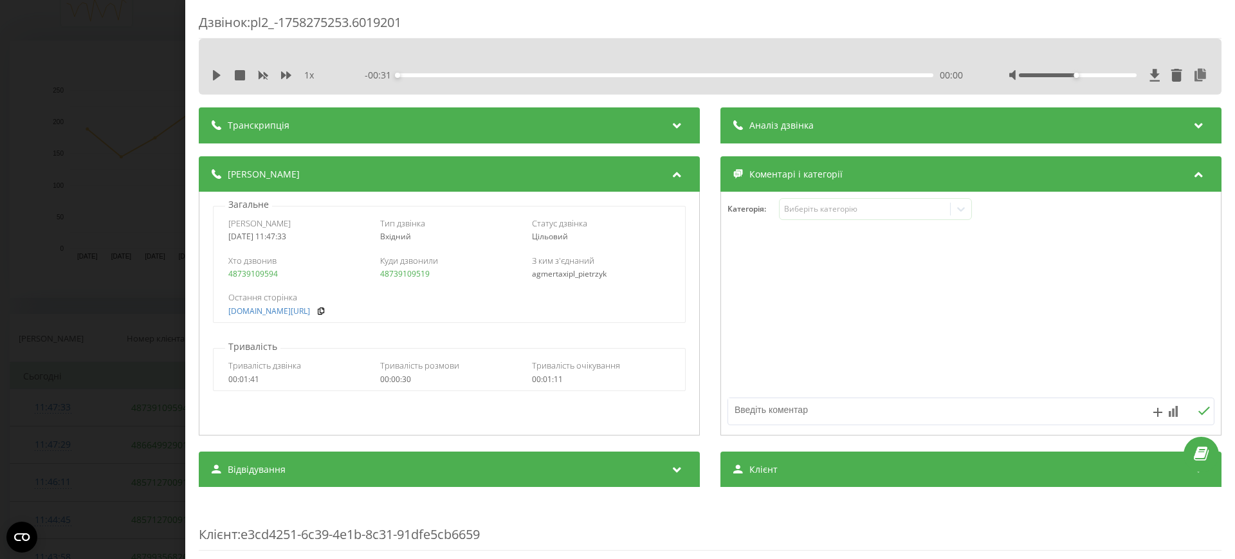
click at [101, 142] on div "Дзвінок : pl2_-1758275253.6019201 1 x - 00:31 00:00 00:00 Транскрипція Для AI-а…" at bounding box center [617, 279] width 1235 height 559
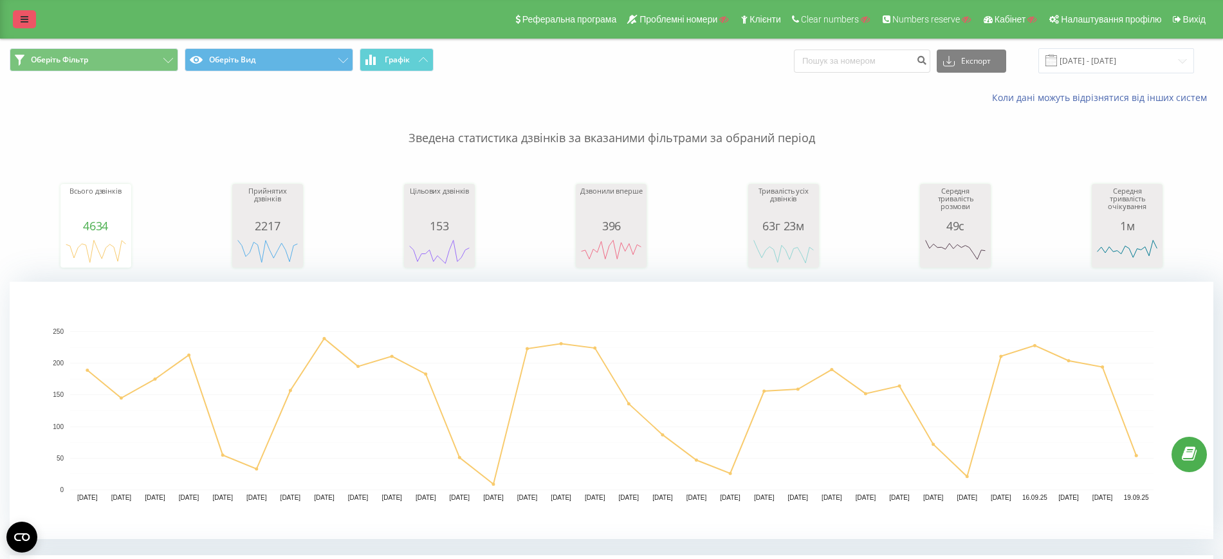
click at [24, 15] on icon at bounding box center [25, 19] width 8 height 9
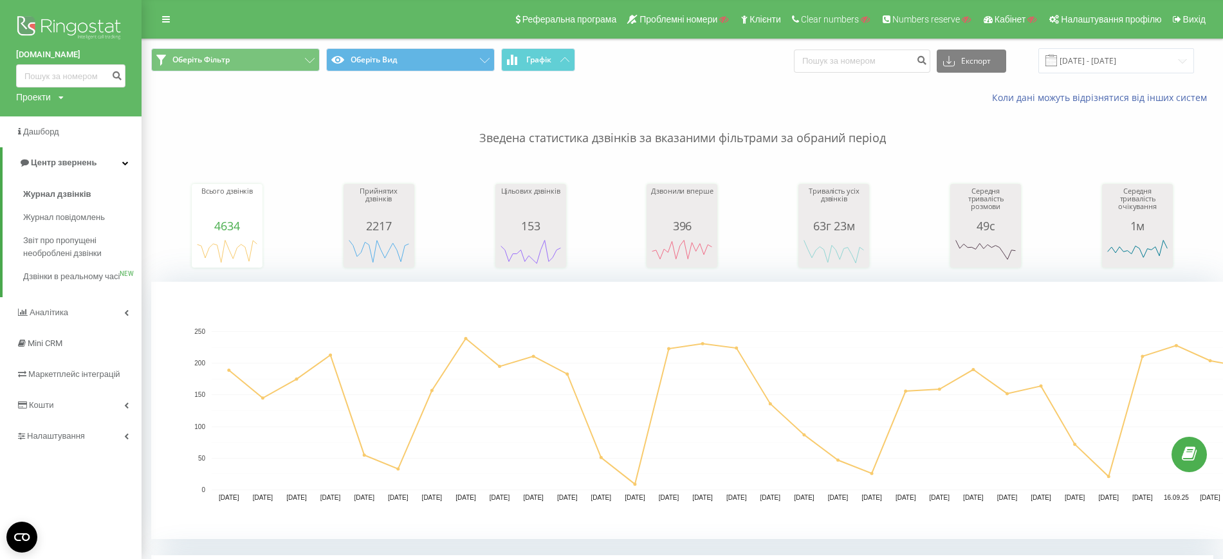
click at [42, 98] on div "Проекти" at bounding box center [33, 97] width 35 height 13
click at [55, 122] on input "text" at bounding box center [52, 116] width 64 height 19
type input "platformaprzedsiebiorcow.pl"
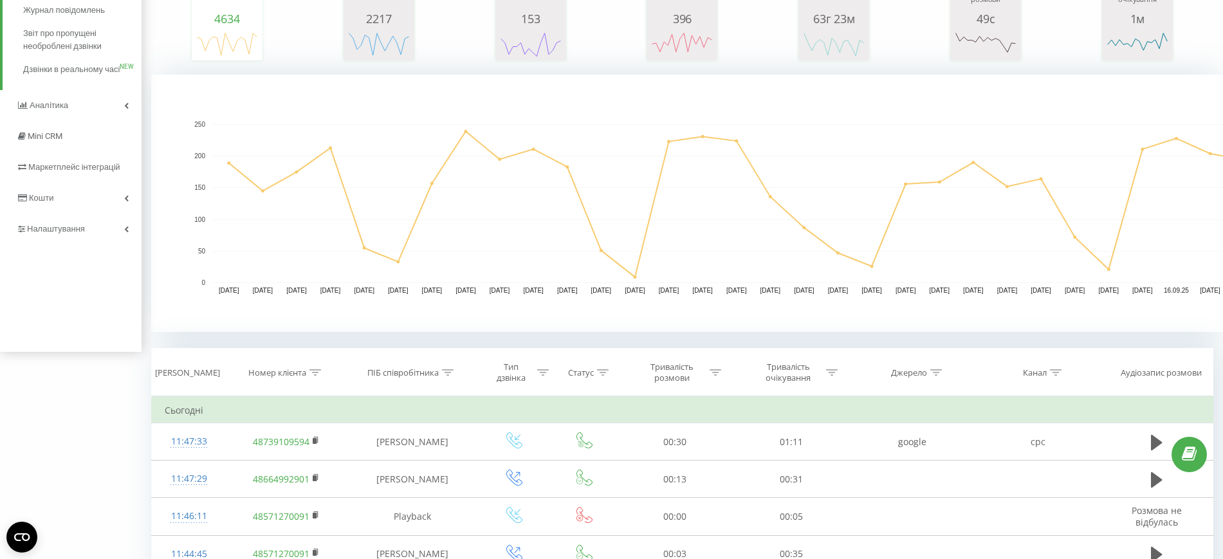
scroll to position [80, 0]
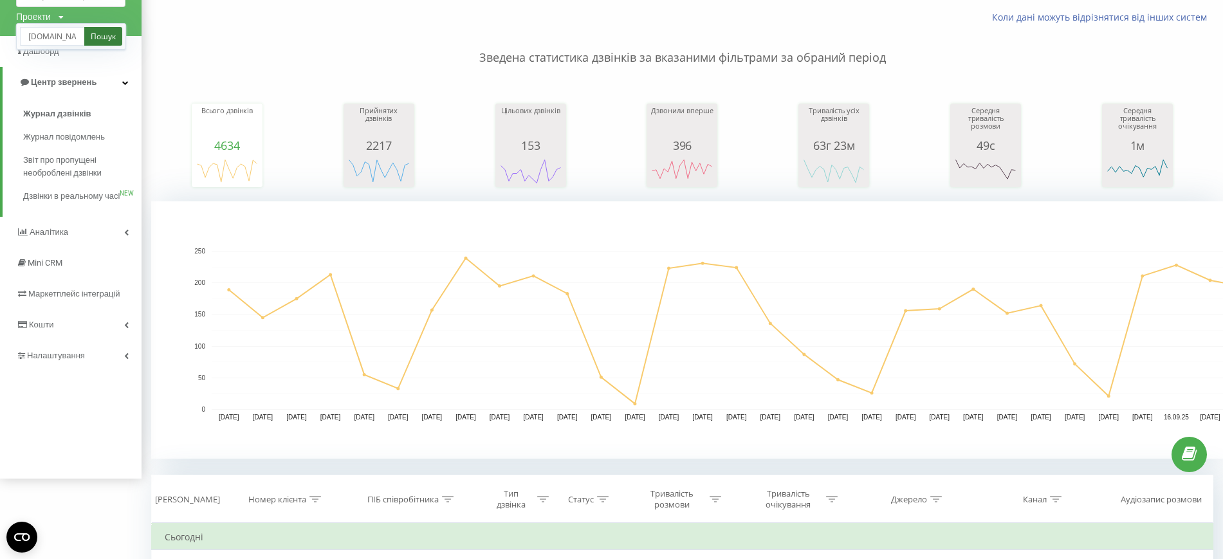
click at [104, 39] on link "Пошук" at bounding box center [103, 36] width 38 height 19
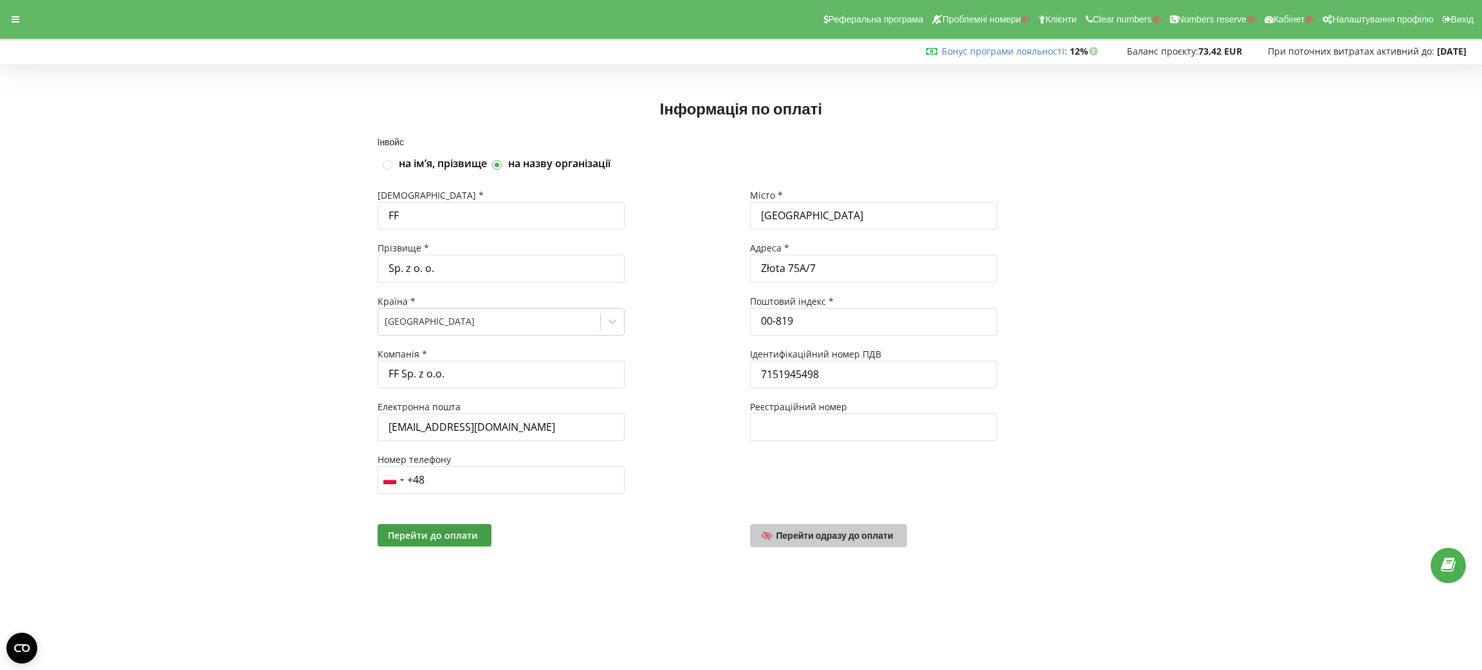
click at [807, 446] on link "Перейти одразу до оплати" at bounding box center [828, 535] width 157 height 23
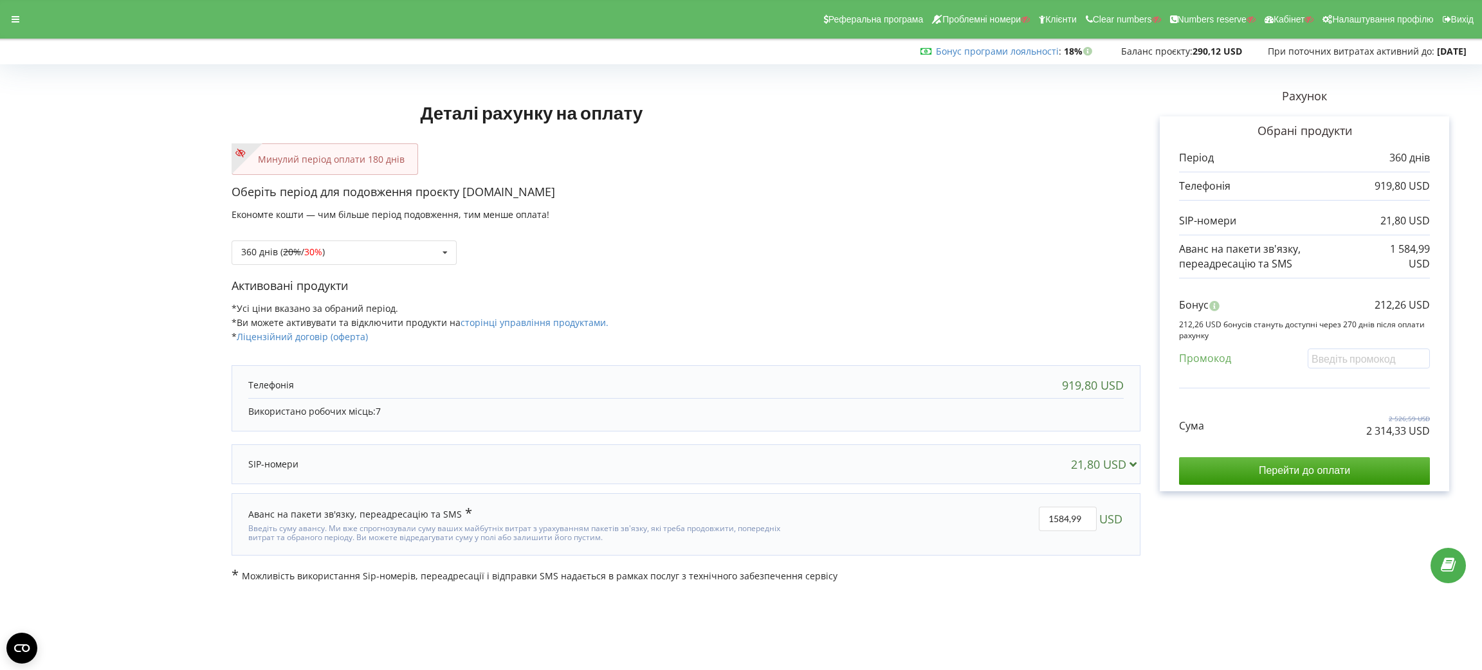
click at [17, 28] on div "Реферальна програма Проблемні номери Клієнти Clear numbers Numbers reserve Кабі…" at bounding box center [741, 19] width 1500 height 39
click at [15, 21] on icon at bounding box center [16, 19] width 8 height 9
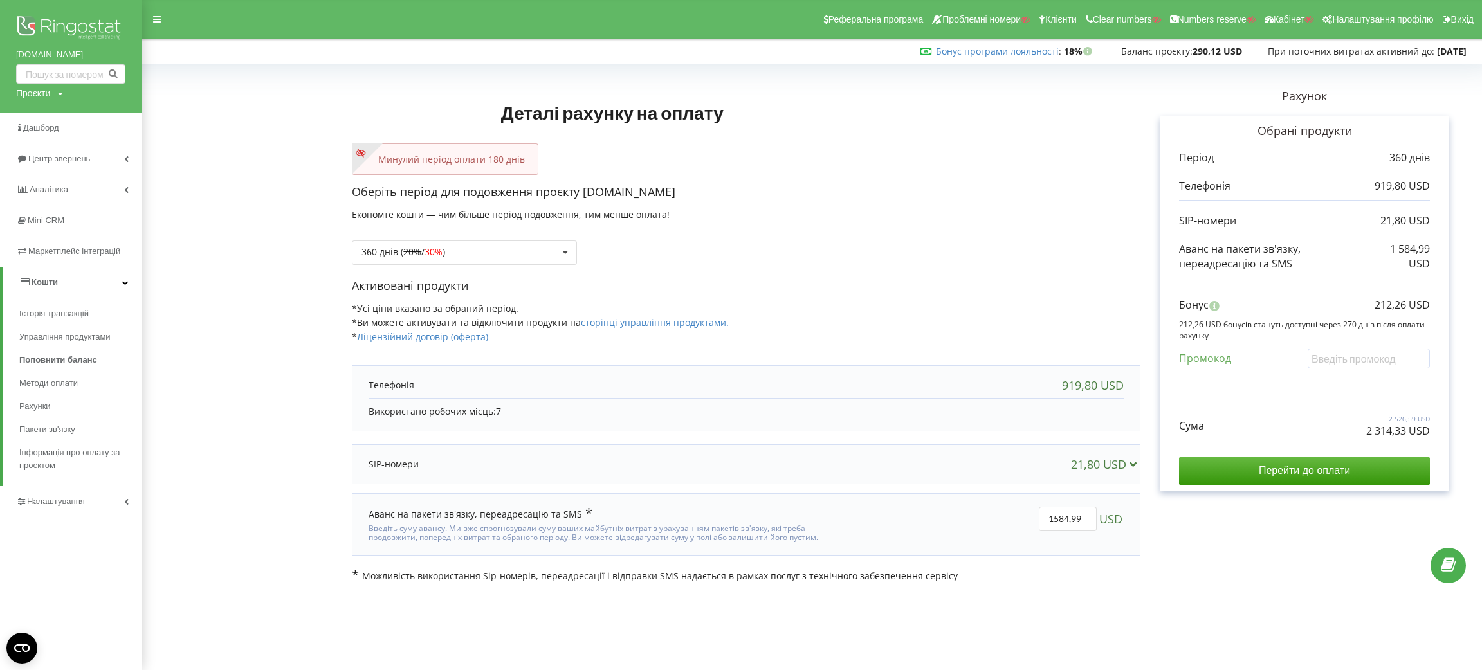
click at [1317, 435] on p "2 314,33 USD" at bounding box center [1399, 431] width 64 height 15
drag, startPoint x: 703, startPoint y: 184, endPoint x: 584, endPoint y: 193, distance: 119.4
click at [584, 193] on p "Оберіть період для подовження проєкту columbtrade.ua" at bounding box center [746, 192] width 789 height 17
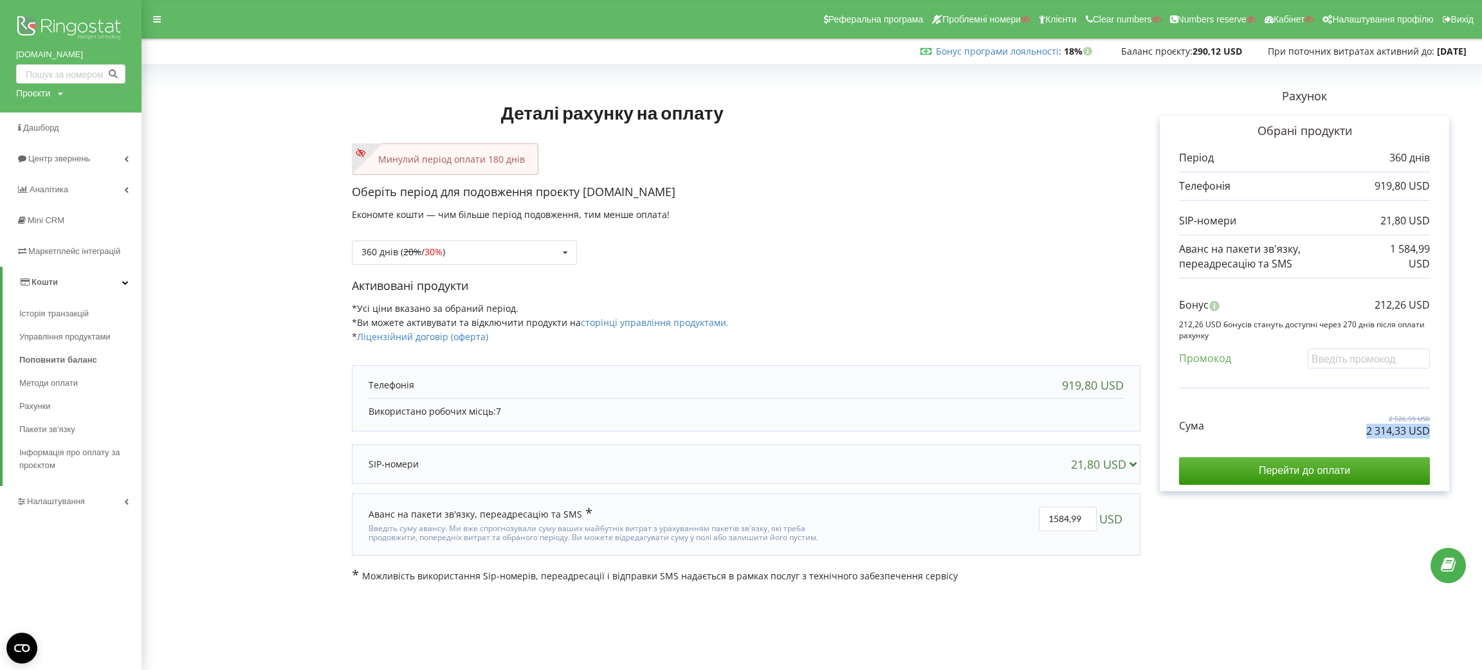
copy p "columbtrade.ua"
click at [1317, 436] on p "2 314,33 USD" at bounding box center [1399, 431] width 64 height 15
copy div "2 314,33 USD"
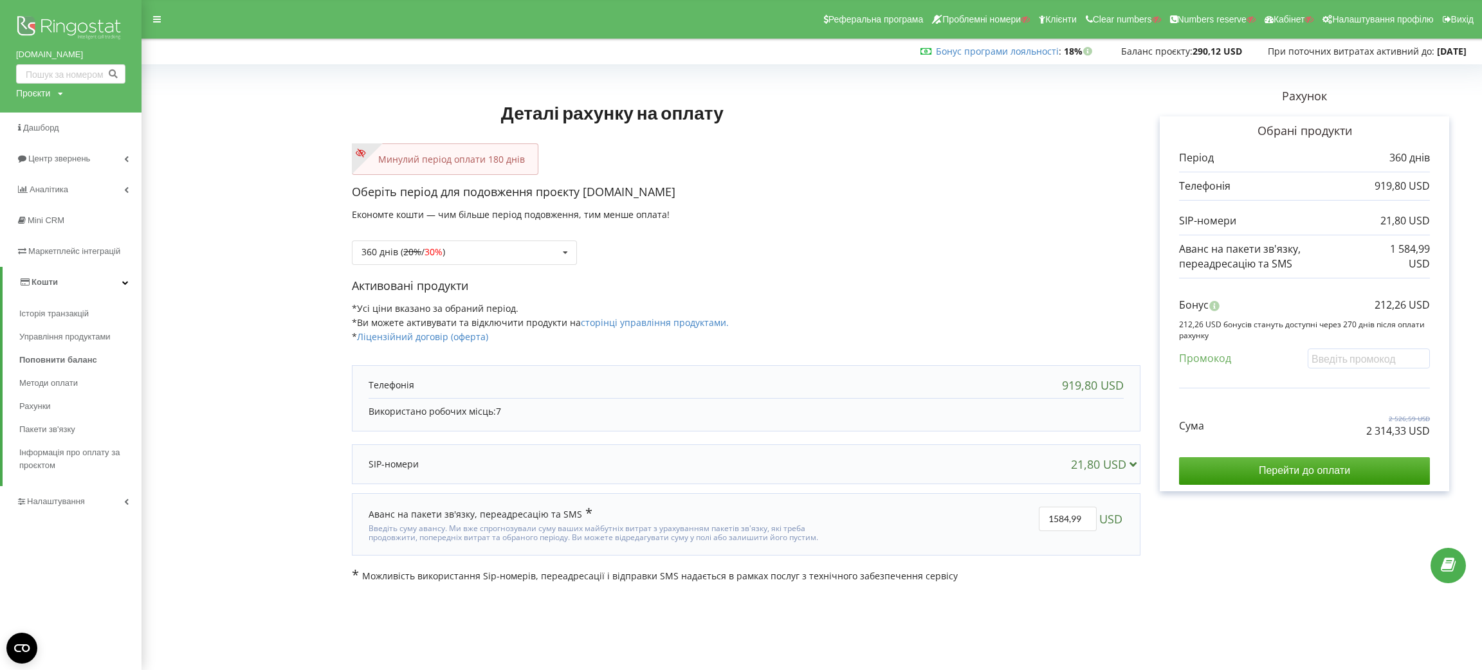
click at [1317, 311] on p "212,26 USD" at bounding box center [1402, 305] width 55 height 15
click at [1317, 310] on p "212,26 USD" at bounding box center [1402, 305] width 55 height 15
copy div "212,26 USD"
click at [460, 250] on div "360 днів ( 20% / 30% ) Поповнити баланс без подовження 20%" at bounding box center [464, 253] width 225 height 24
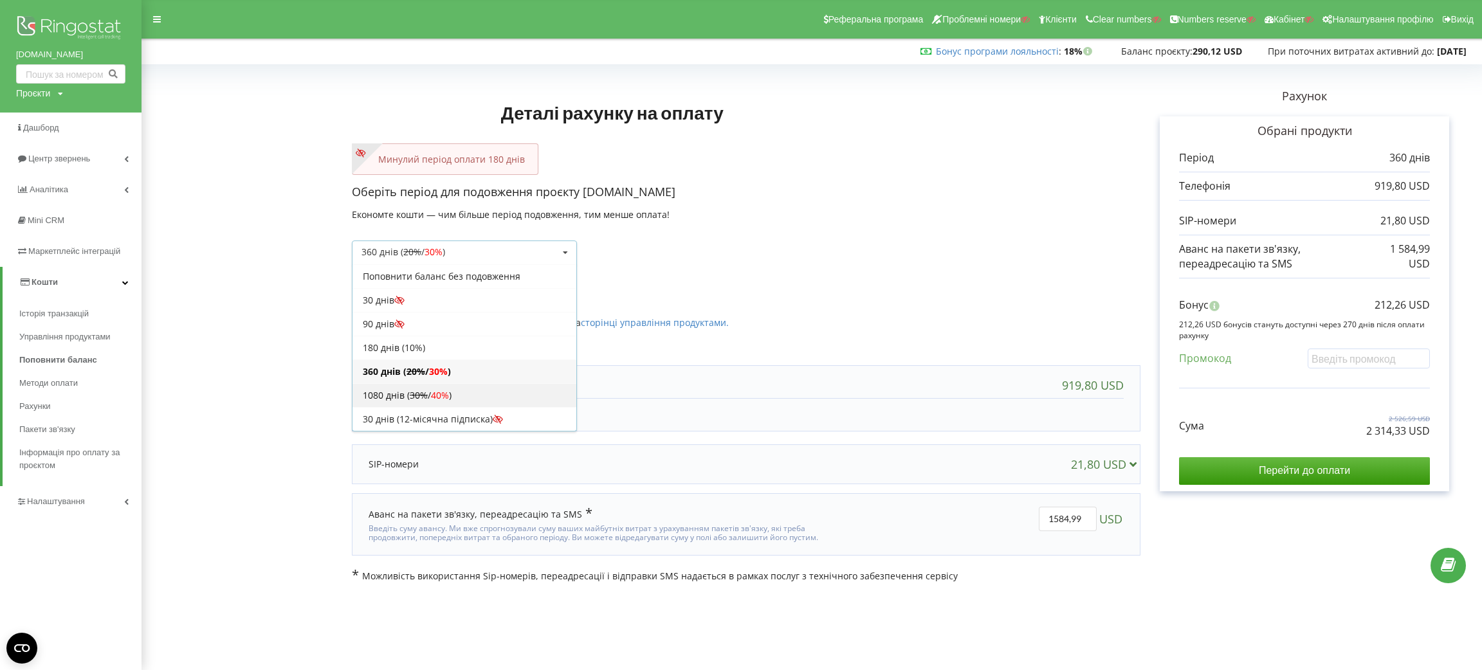
click at [457, 395] on div "1080 днів ( 30% / 40% )" at bounding box center [465, 395] width 224 height 24
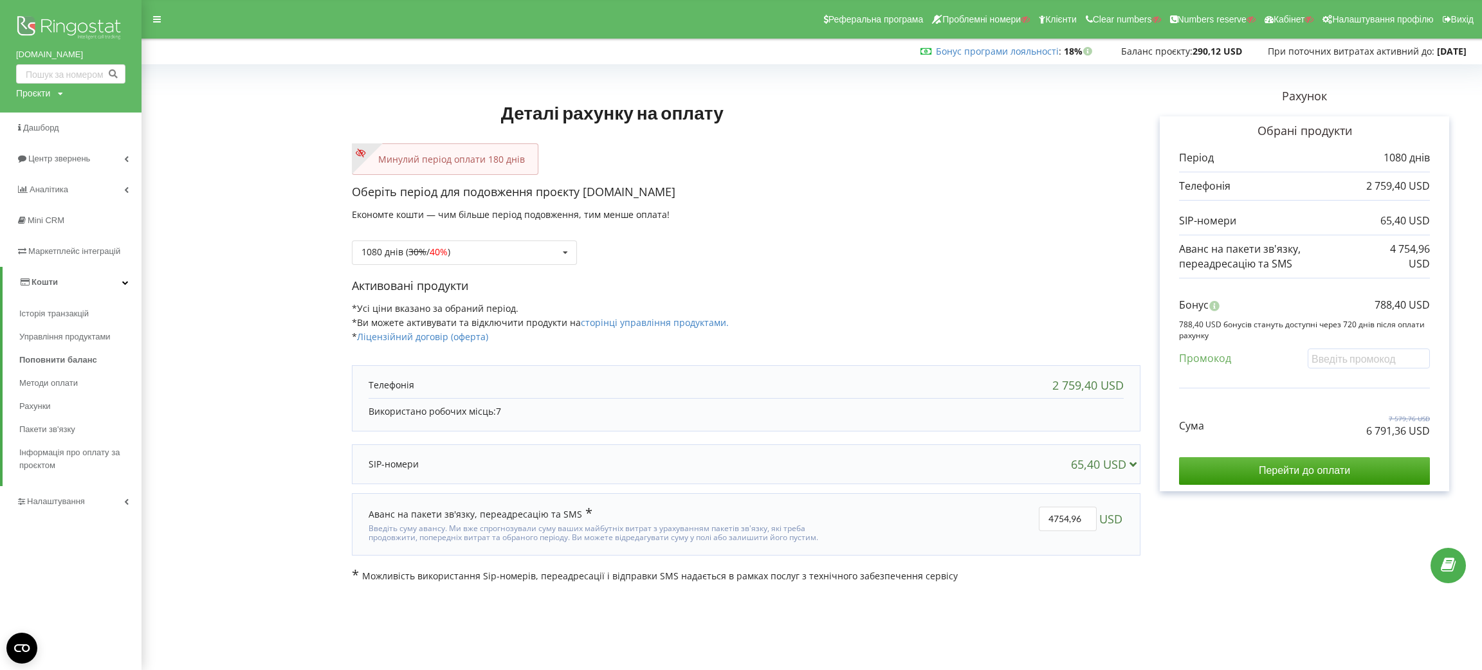
click at [1317, 428] on p "6 791,36 USD" at bounding box center [1399, 431] width 64 height 15
copy div "6 791,36 USD"
click at [1317, 307] on p "788,40 USD" at bounding box center [1402, 305] width 55 height 15
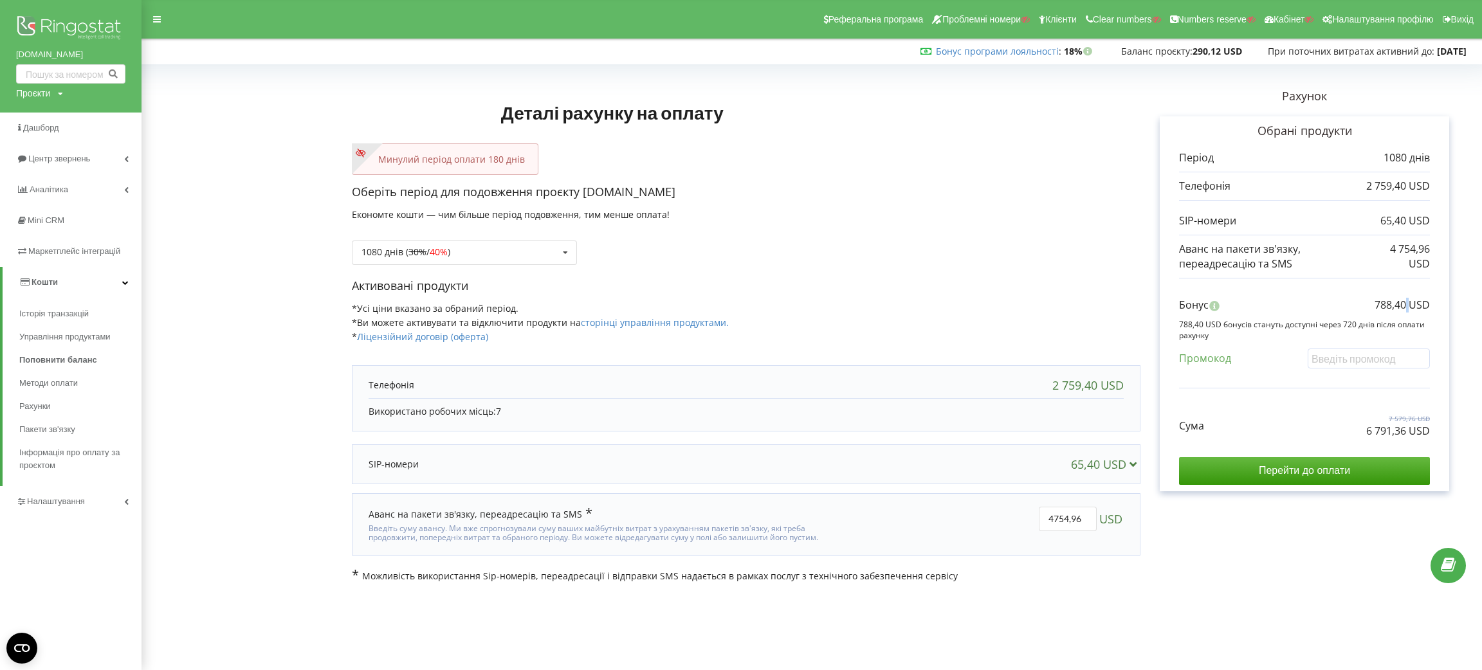
click at [1317, 307] on p "788,40 USD" at bounding box center [1402, 305] width 55 height 15
copy div "788,40 USD"
click at [46, 87] on div "Проєкти" at bounding box center [33, 93] width 34 height 13
click at [52, 114] on input "text" at bounding box center [56, 120] width 64 height 19
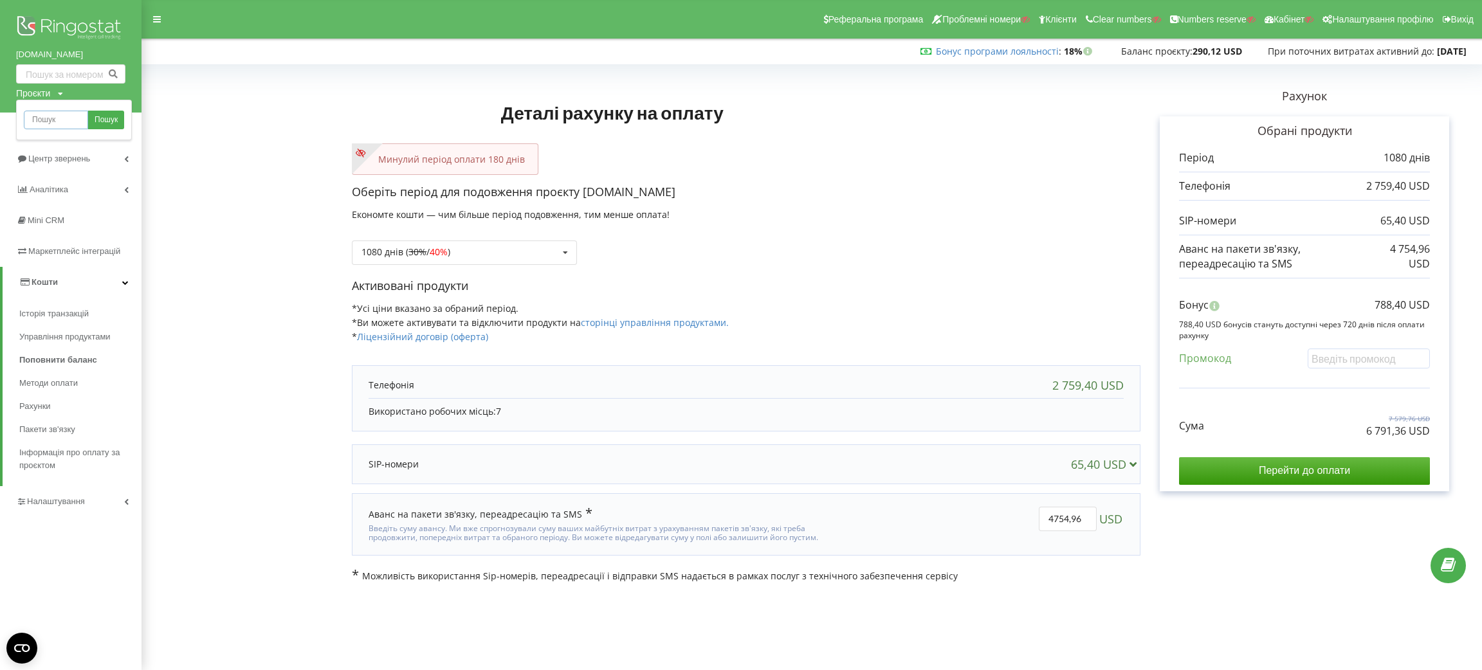
paste input "seven-steli.com.ua"
type input "seven-steli.com.ua"
drag, startPoint x: 98, startPoint y: 119, endPoint x: 116, endPoint y: 115, distance: 18.4
click at [98, 119] on span "Пошук" at bounding box center [106, 121] width 23 height 12
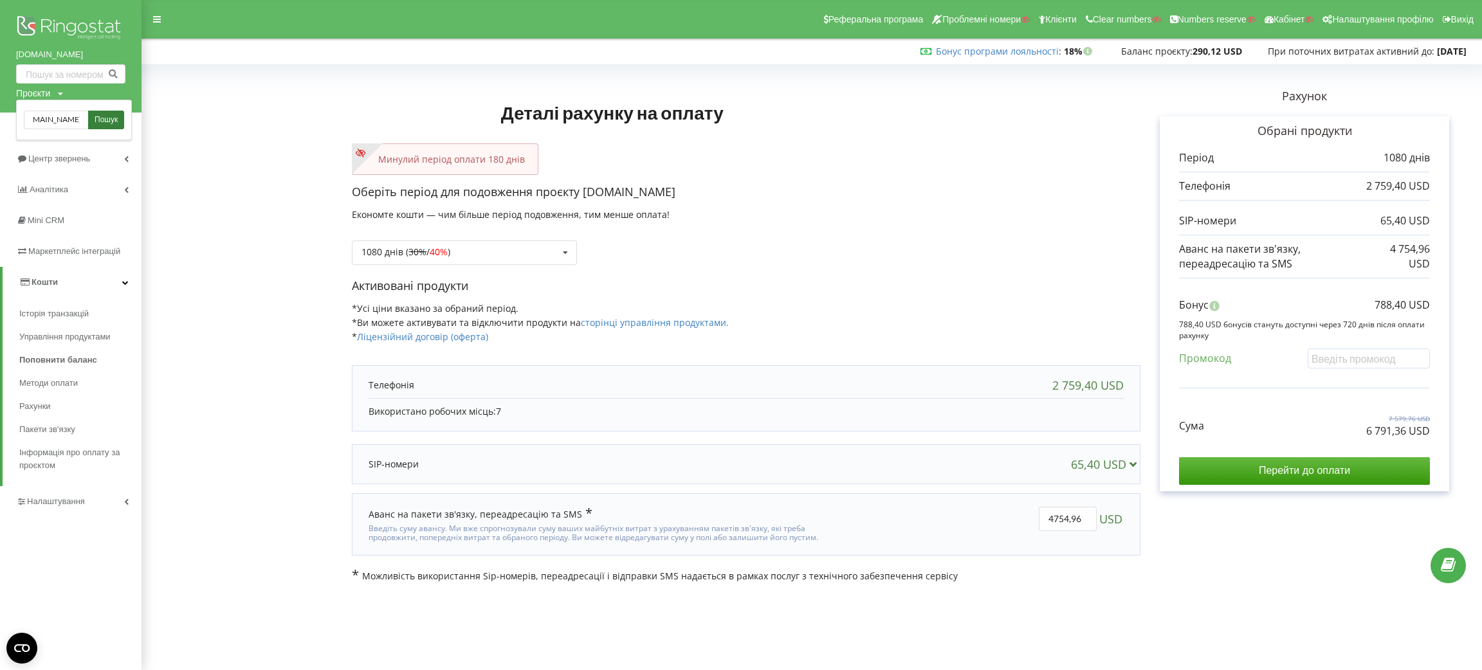
scroll to position [0, 0]
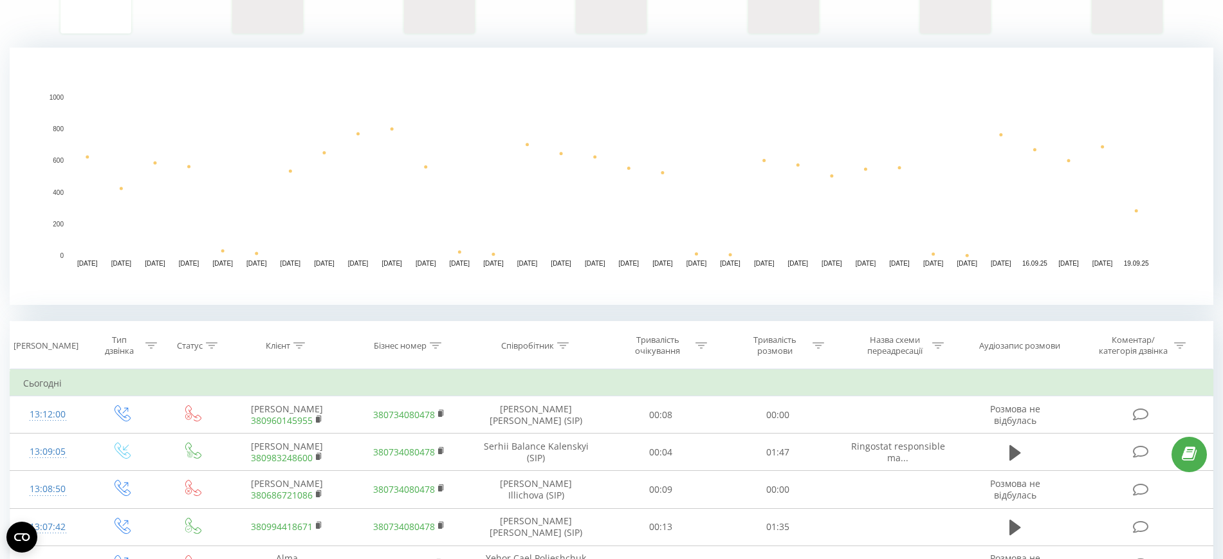
scroll to position [322, 0]
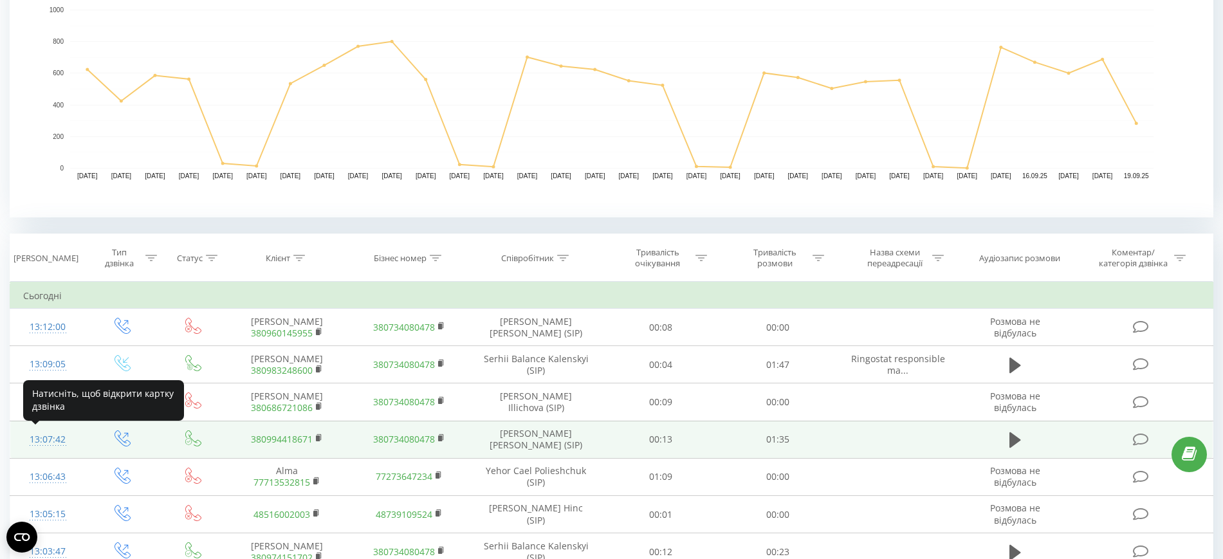
click at [60, 439] on div "13:07:42" at bounding box center [47, 439] width 49 height 25
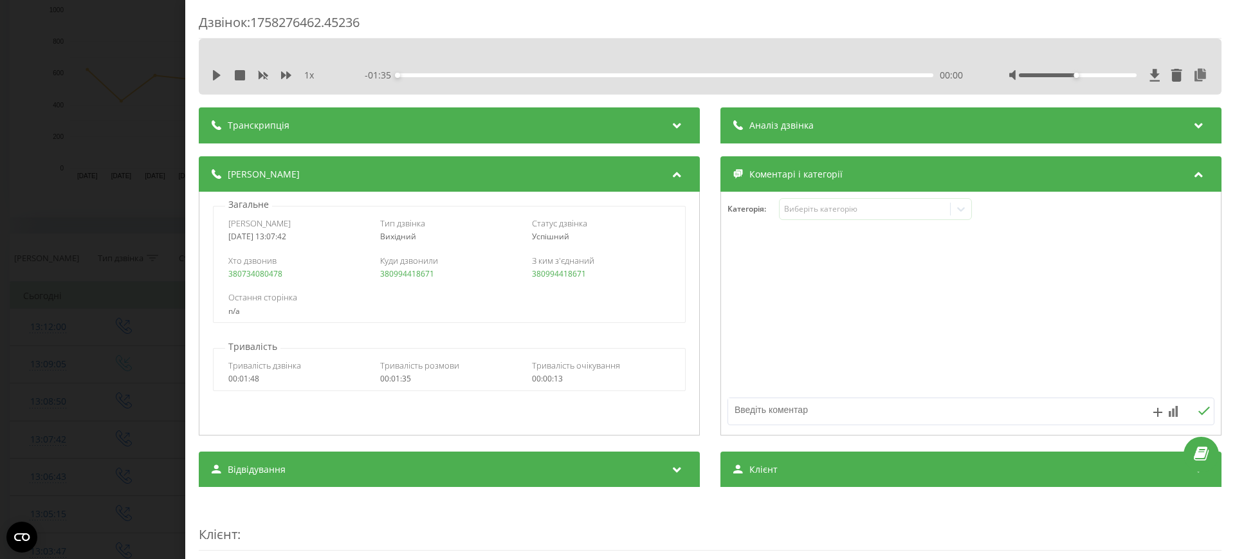
click at [32, 100] on div "Дзвінок : 1758276462.45236 1 x - 01:35 00:00 00:00 Транскрипція Для AI-аналізу …" at bounding box center [617, 279] width 1235 height 559
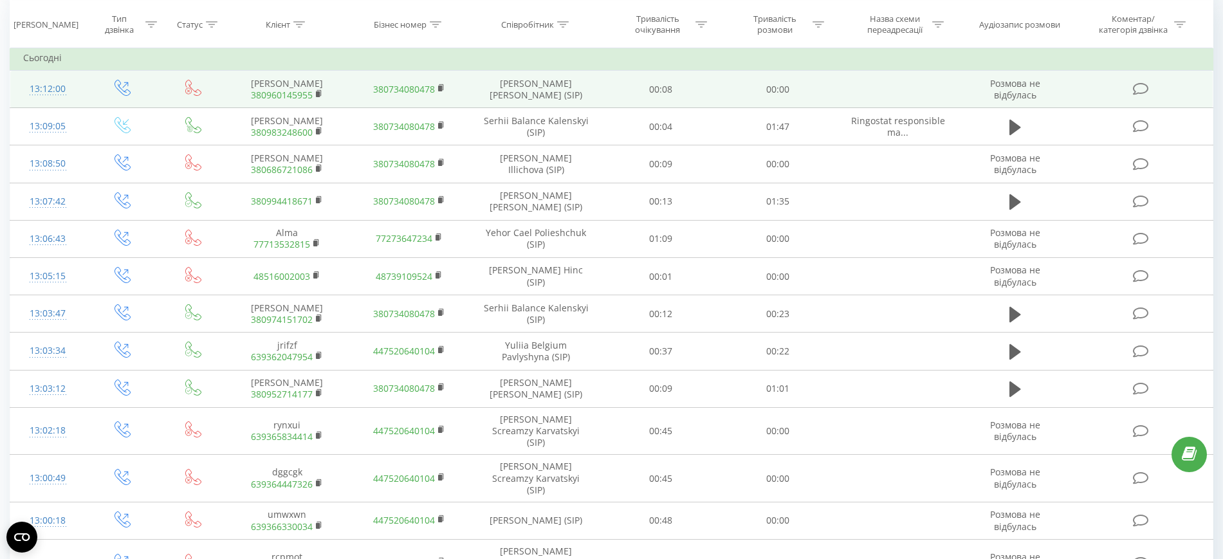
scroll to position [563, 0]
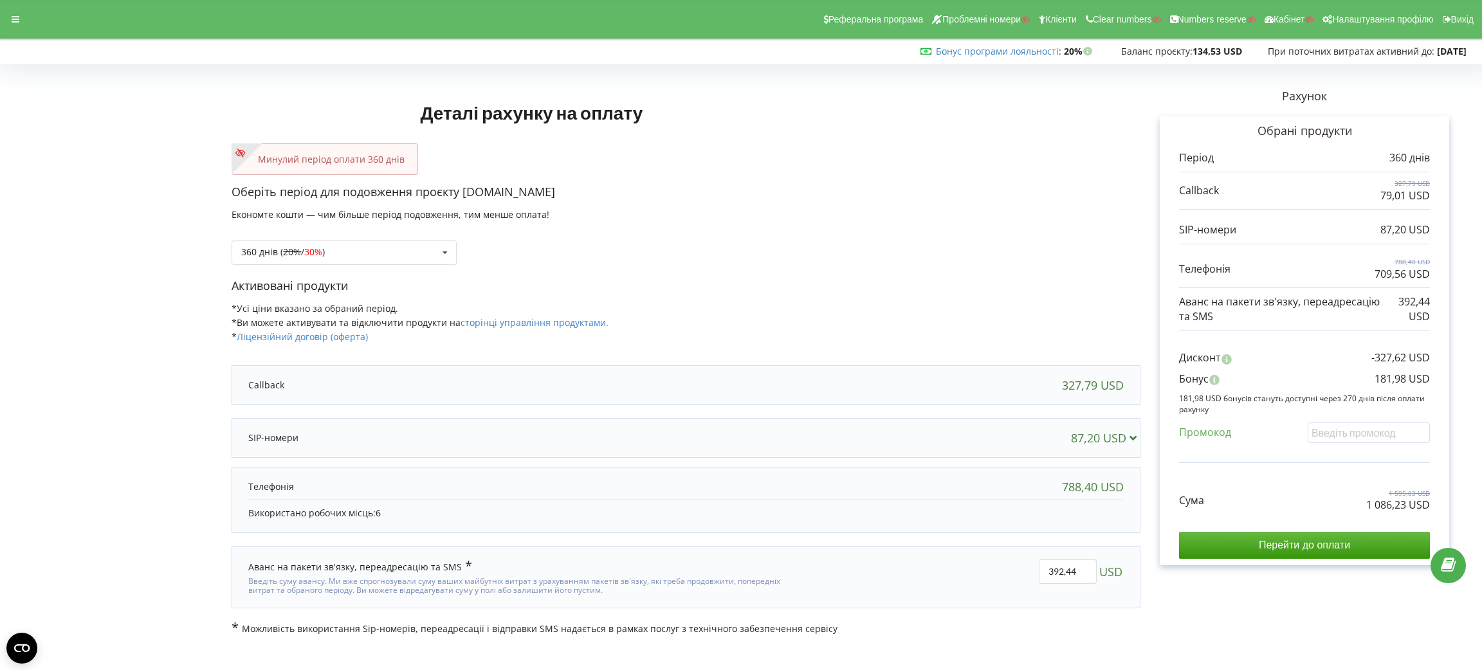
click at [1303, 509] on p "1 086,23 USD" at bounding box center [1399, 505] width 64 height 15
copy div "1 086,23 USD"
click at [1303, 378] on p "181,98 USD" at bounding box center [1402, 379] width 55 height 15
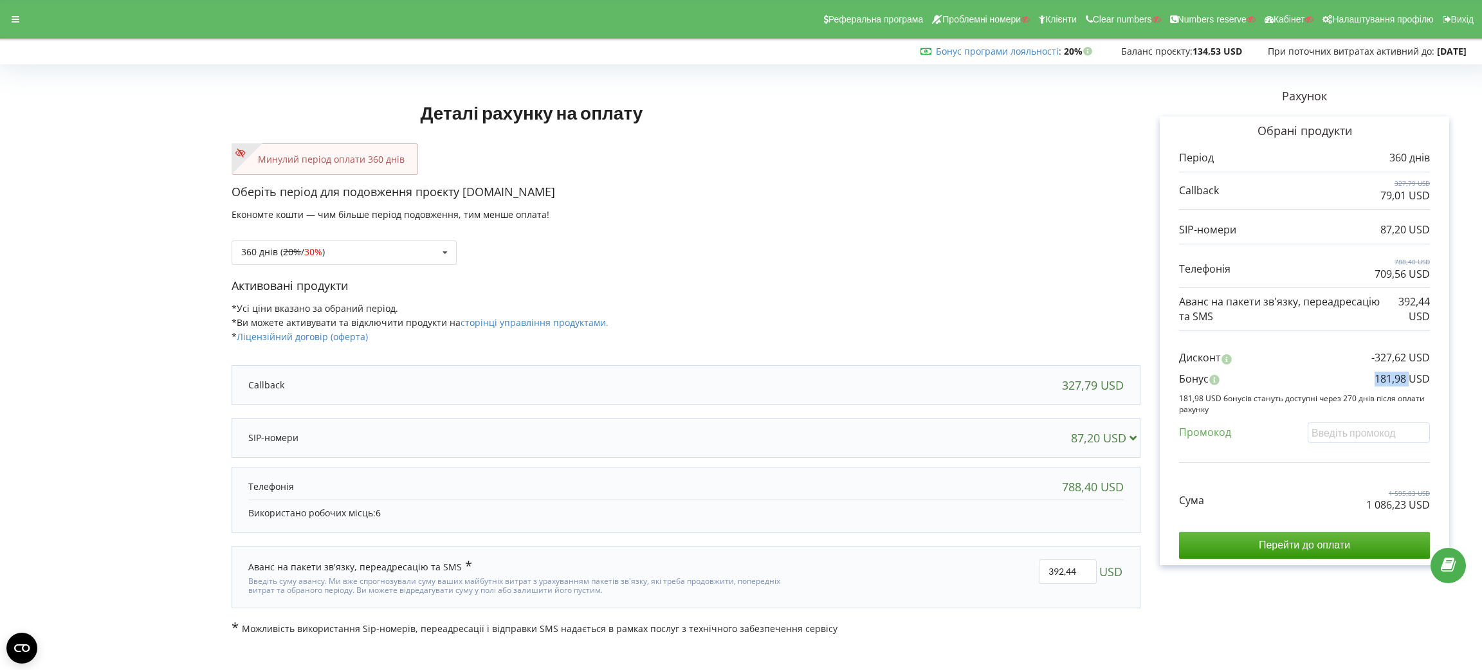
click at [1303, 378] on p "181,98 USD" at bounding box center [1402, 379] width 55 height 15
copy div "181,98 USD"
click at [244, 250] on div "360 днів ( 20% / 30% )" at bounding box center [283, 252] width 84 height 9
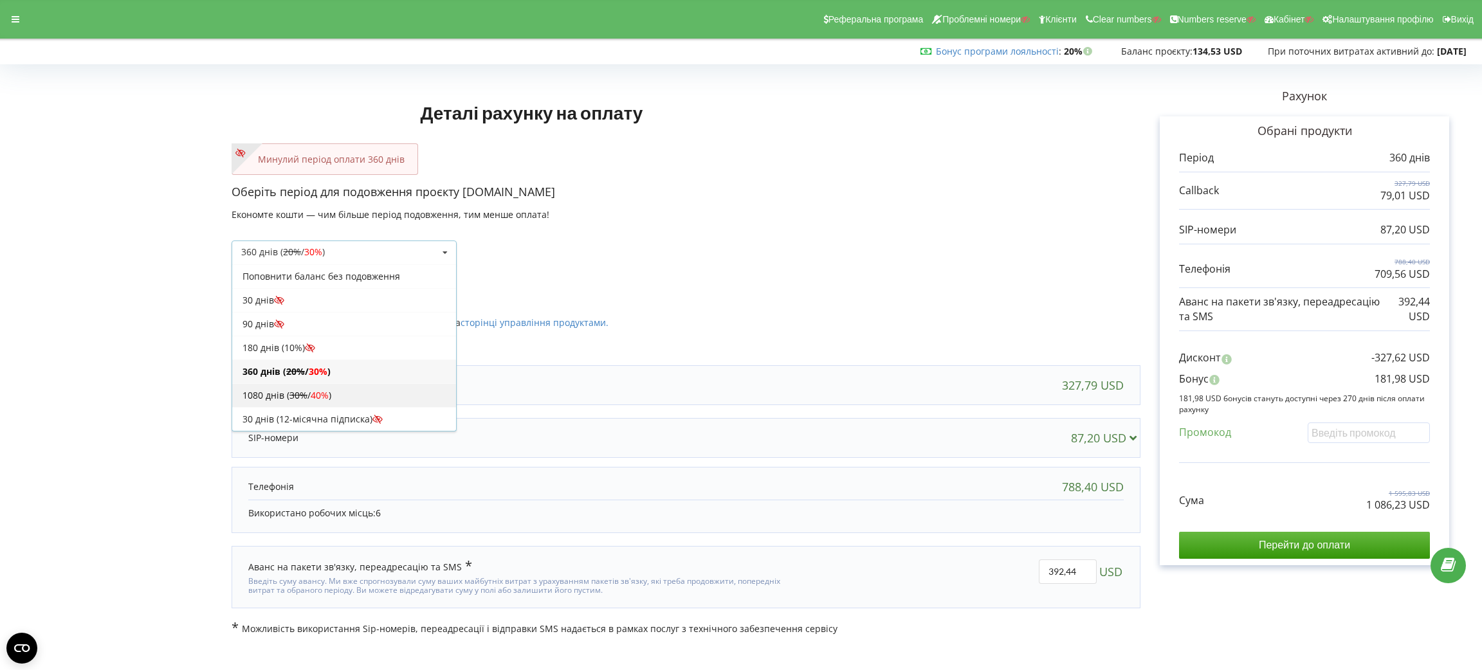
click at [349, 395] on div "1080 днів ( 30% / 40% )" at bounding box center [344, 395] width 224 height 24
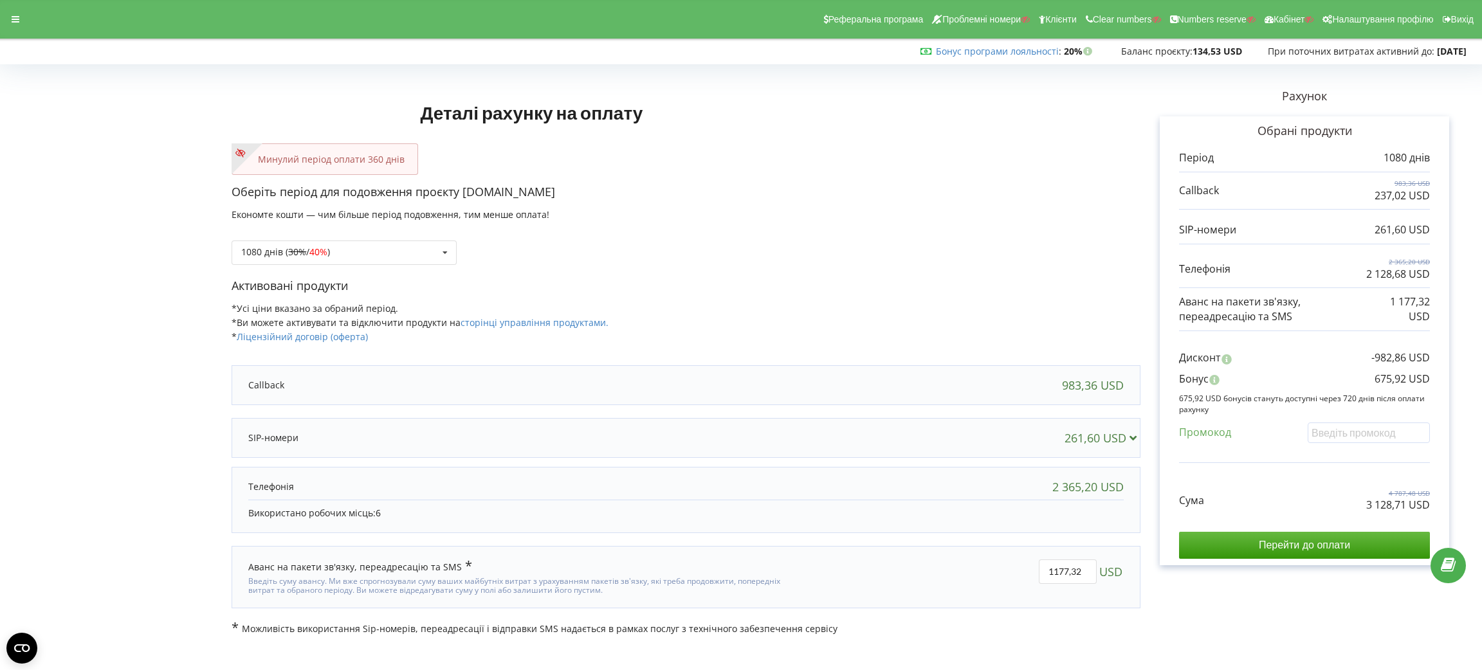
click at [1303, 515] on div "Сума 4 787,48 USD 3 128,71 USD Перейти до оплати" at bounding box center [1304, 515] width 251 height 90
click at [1303, 509] on p "3 128,71 USD" at bounding box center [1399, 505] width 64 height 15
copy div "3 128,71 USD"
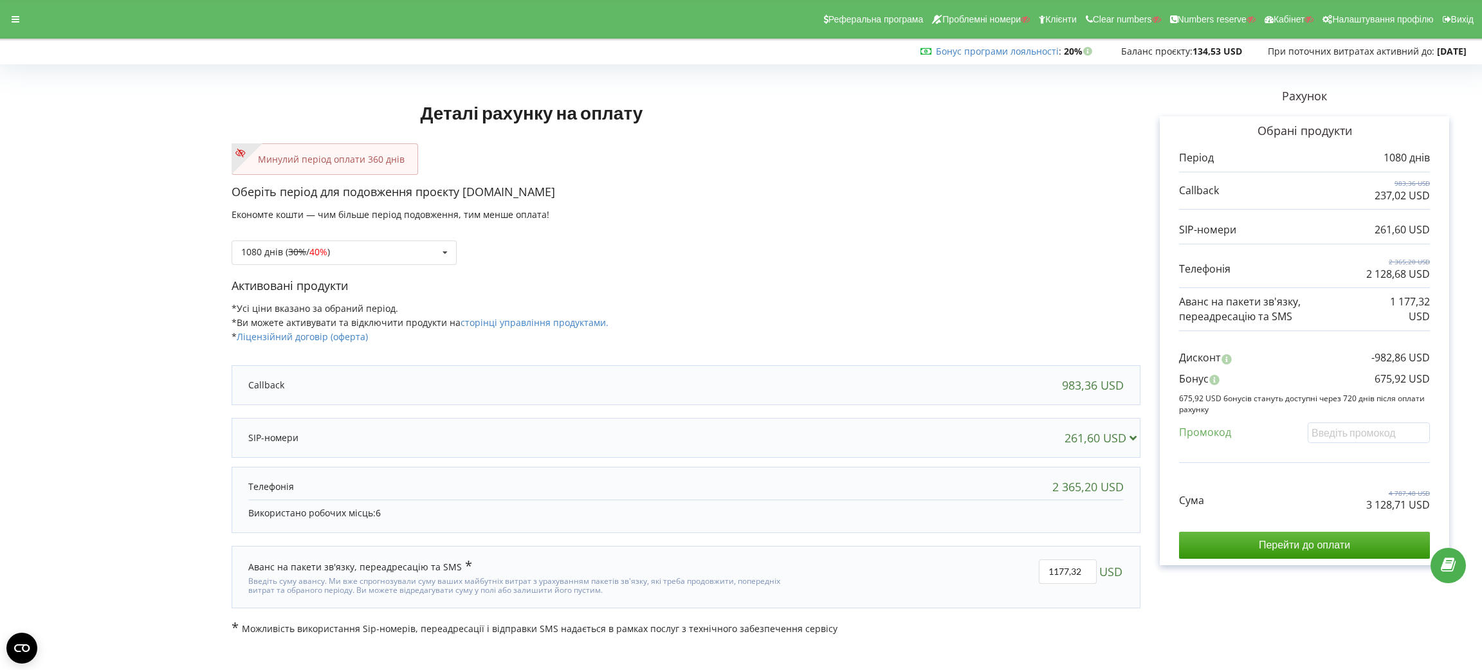
click at [1303, 373] on p "675,92 USD" at bounding box center [1402, 379] width 55 height 15
copy div "675,92 USD"
click at [26, 22] on div "Реферальна програма Проблемні номери Клієнти Clear numbers Numbers reserve Кабі…" at bounding box center [741, 19] width 1500 height 39
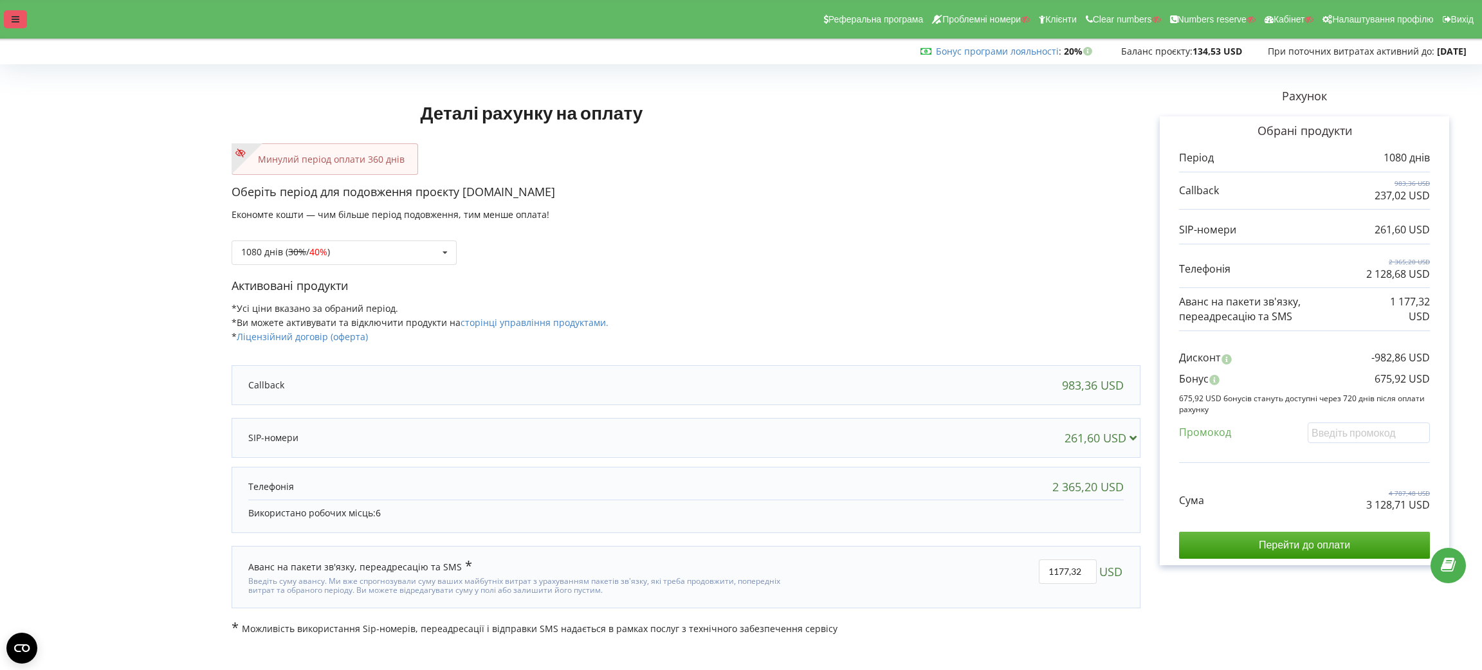
click at [17, 17] on icon at bounding box center [16, 19] width 8 height 9
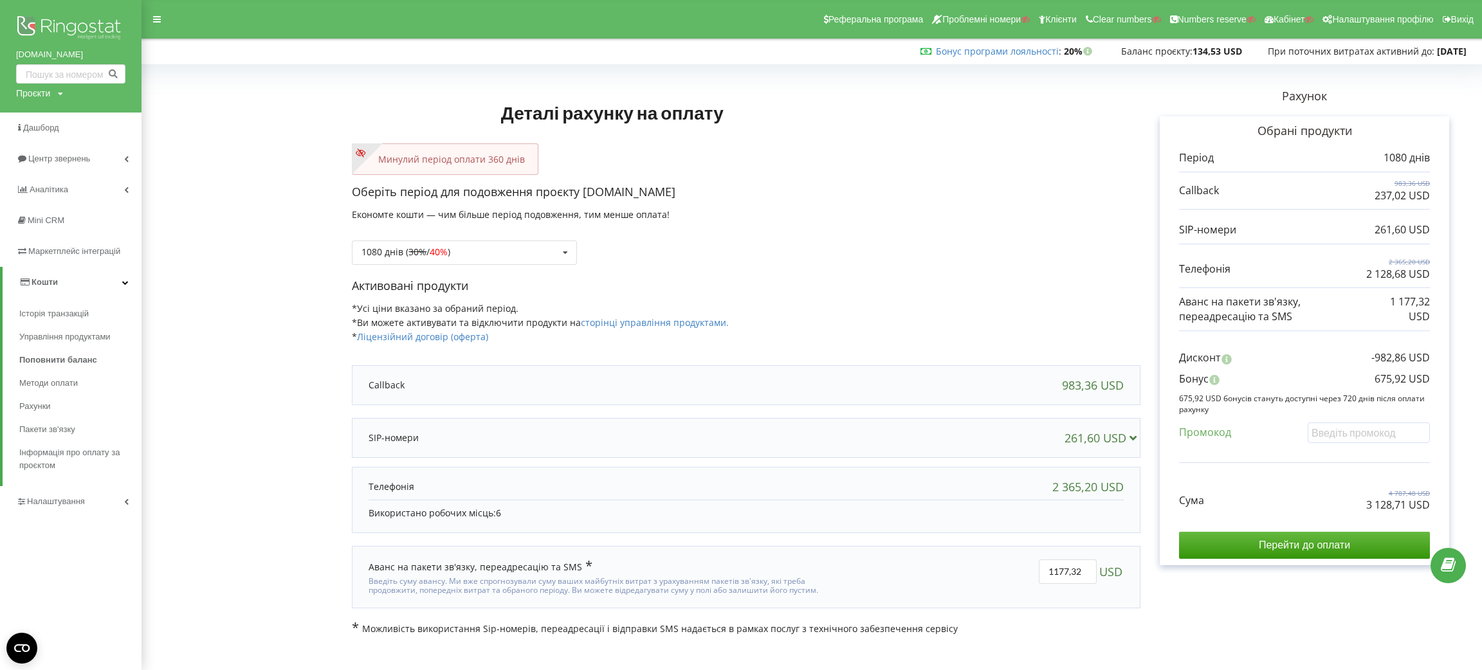
click at [52, 98] on div "seven-steli.com.ua Проєкти Пошук" at bounding box center [71, 56] width 142 height 113
click at [57, 94] on div "Проєкти Пошук" at bounding box center [39, 93] width 47 height 13
click at [71, 111] on input "text" at bounding box center [56, 120] width 64 height 19
paste input "ecdoc.pro"
type input "ecdoc.pro"
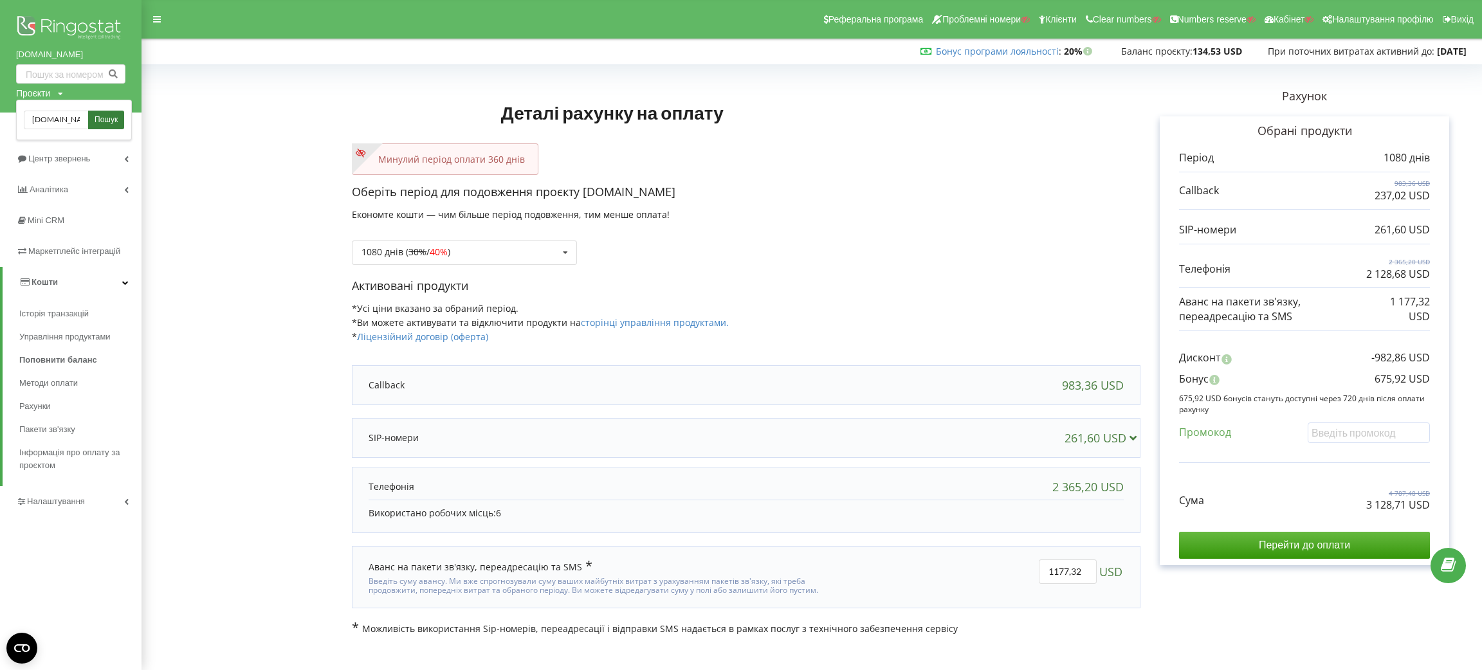
click at [113, 121] on span "Пошук" at bounding box center [106, 121] width 23 height 12
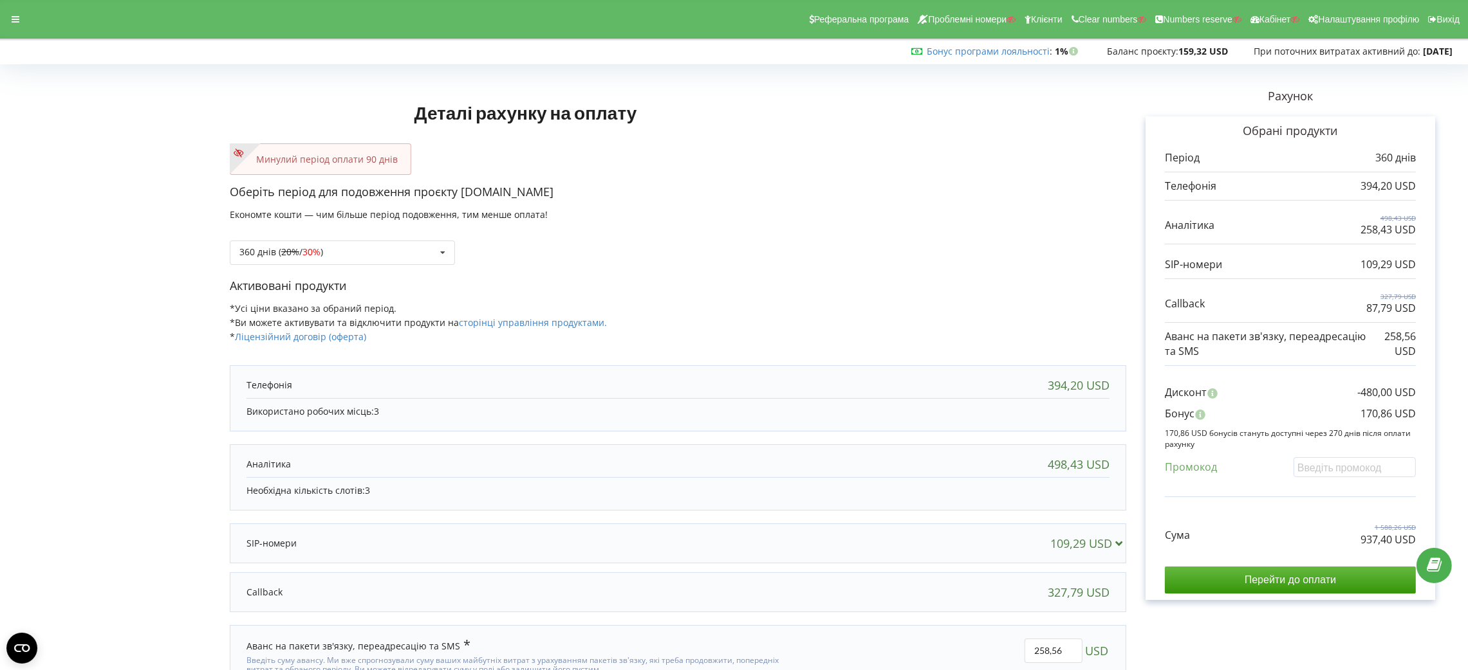
click at [1303, 538] on p "937,40 USD" at bounding box center [1387, 540] width 55 height 15
copy div "937,40 USD"
click at [1303, 416] on div "Бонус 170,86 USD" at bounding box center [1289, 417] width 251 height 21
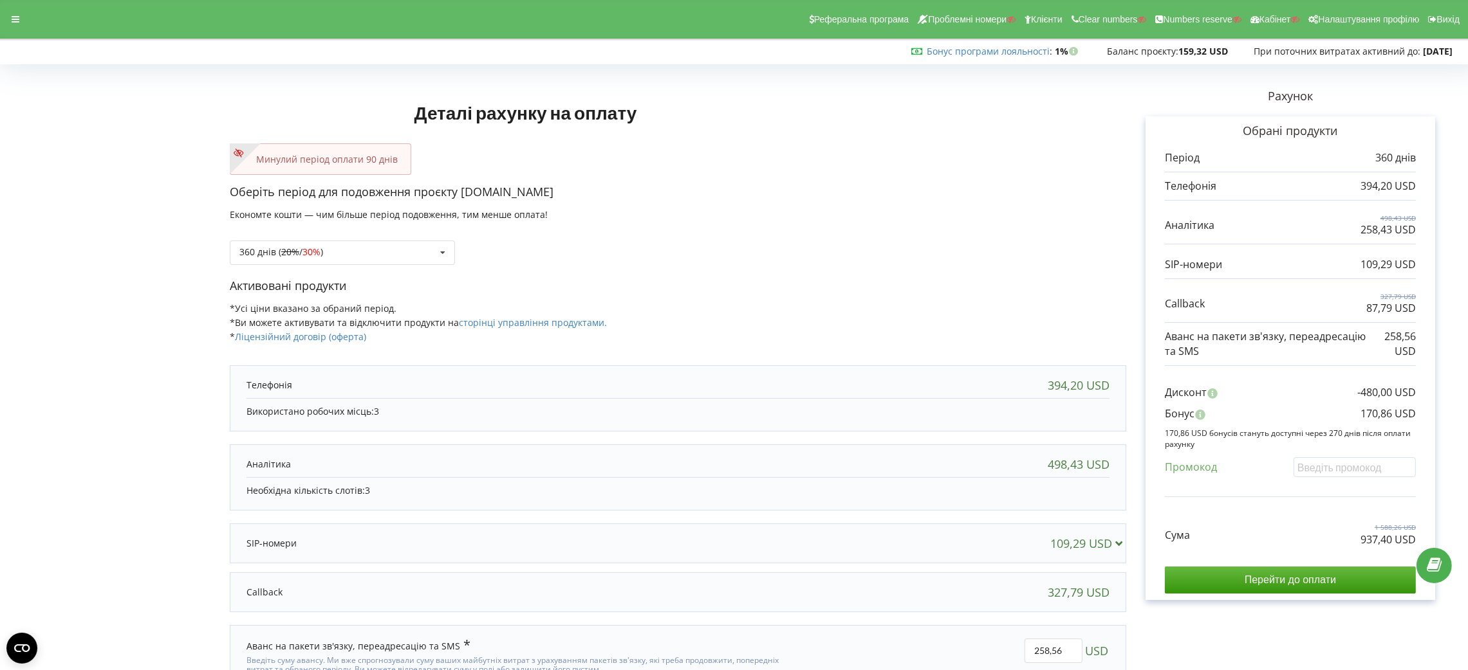
click at [1303, 412] on p "170,86 USD" at bounding box center [1387, 414] width 55 height 15
copy div "170,86 USD"
click at [404, 234] on div "360 днів ( 20% / 30% ) Поповнити баланс без подовження 20% / 30% 30% / 40%" at bounding box center [678, 243] width 896 height 44
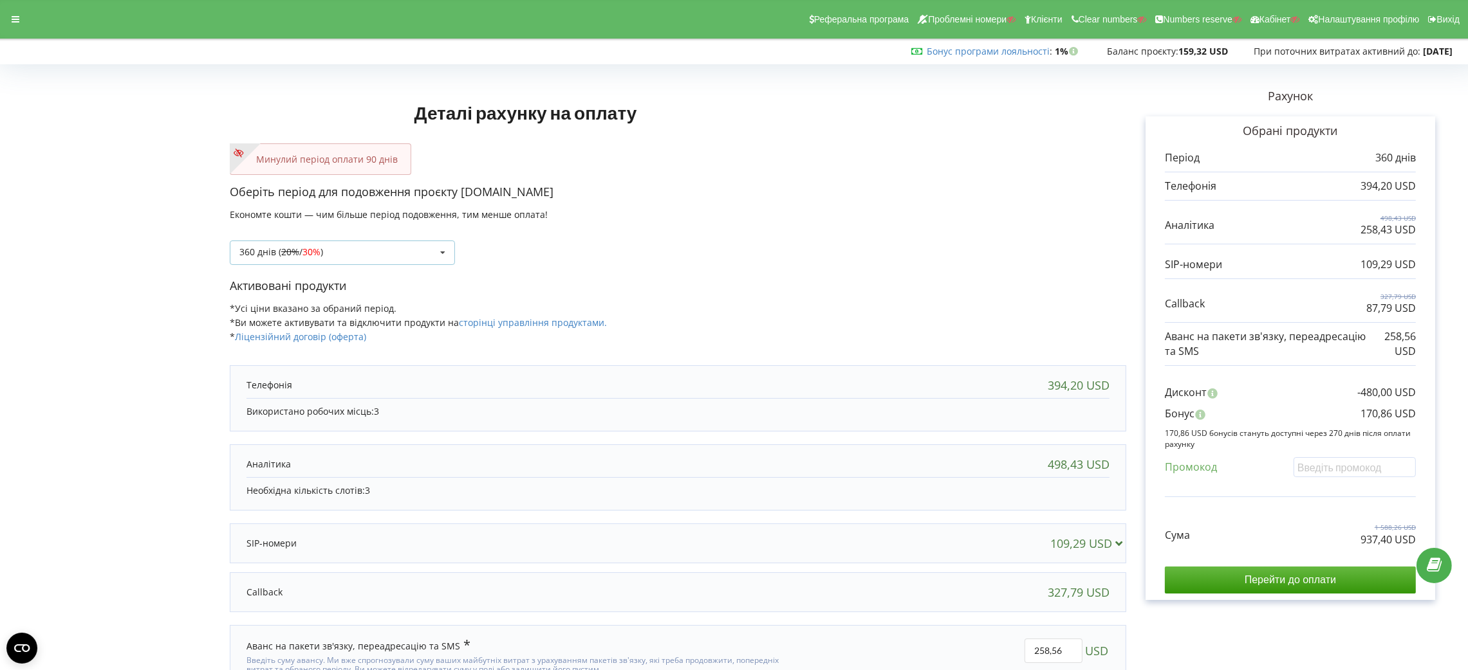
click at [406, 246] on div "360 днів ( 20% / 30% ) Поповнити баланс без подовження 20% / 30% 30% / 40%" at bounding box center [342, 253] width 225 height 24
click at [373, 405] on div "1080 днів ( 30% / 40% )" at bounding box center [342, 395] width 224 height 24
click at [1303, 535] on p "2 690,15 USD" at bounding box center [1384, 540] width 64 height 15
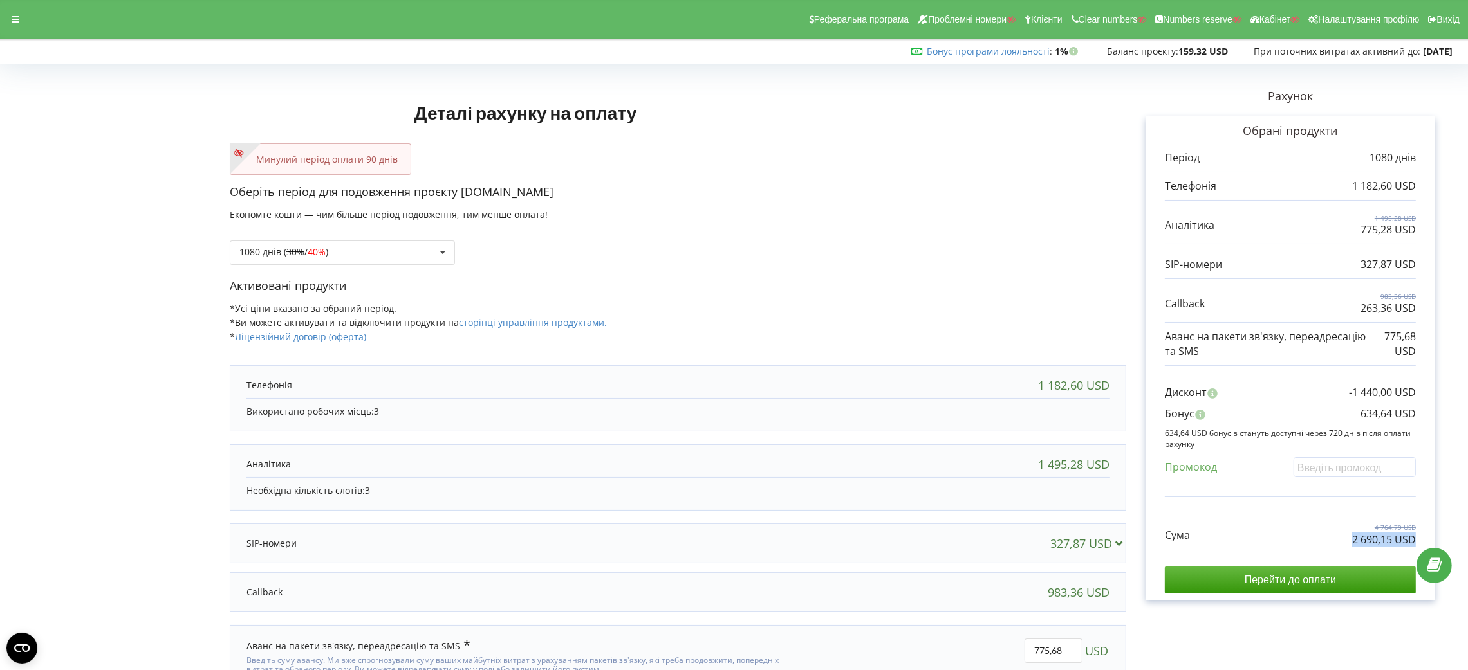
copy div "2 690,15 USD"
click at [1303, 415] on p "634,64 USD" at bounding box center [1387, 414] width 55 height 15
copy div "634,64 USD"
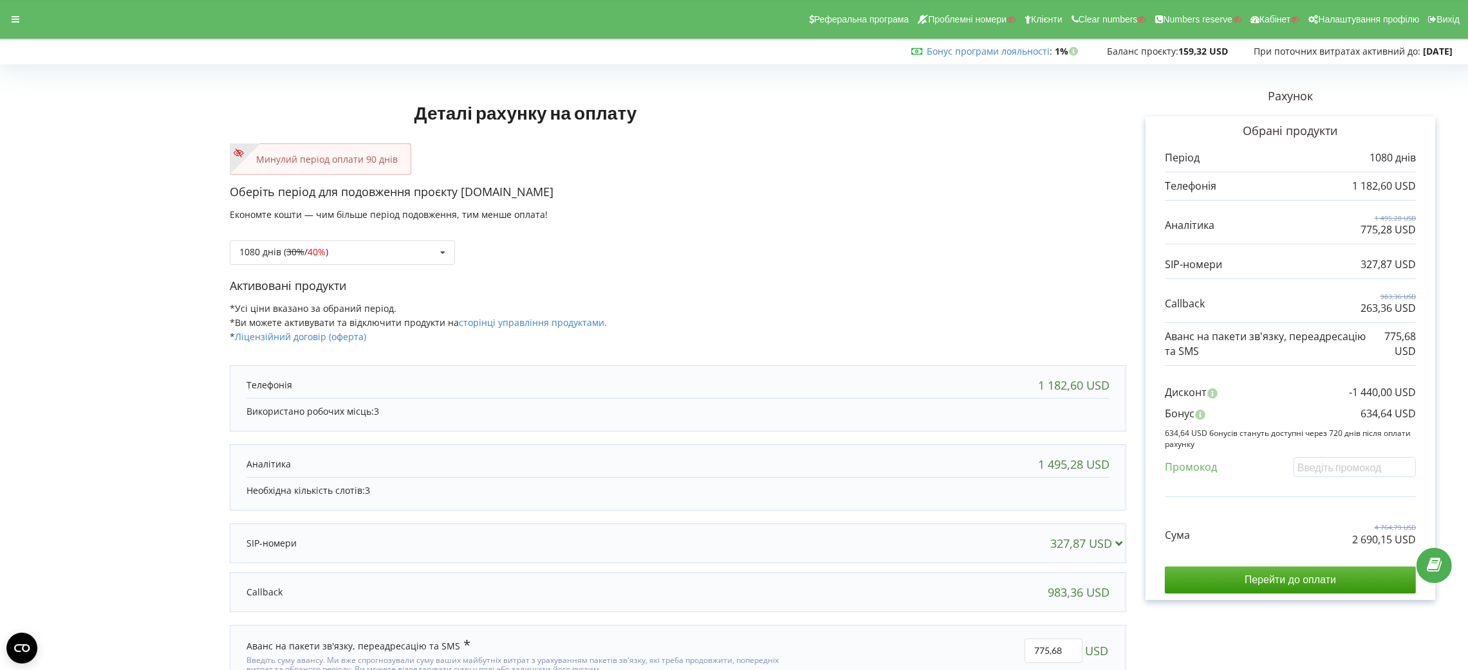
click at [14, 32] on div "Реферальна програма Проблемні номери Клієнти Clear numbers Numbers reserve Кабі…" at bounding box center [734, 19] width 1486 height 39
click at [15, 22] on icon at bounding box center [16, 19] width 8 height 9
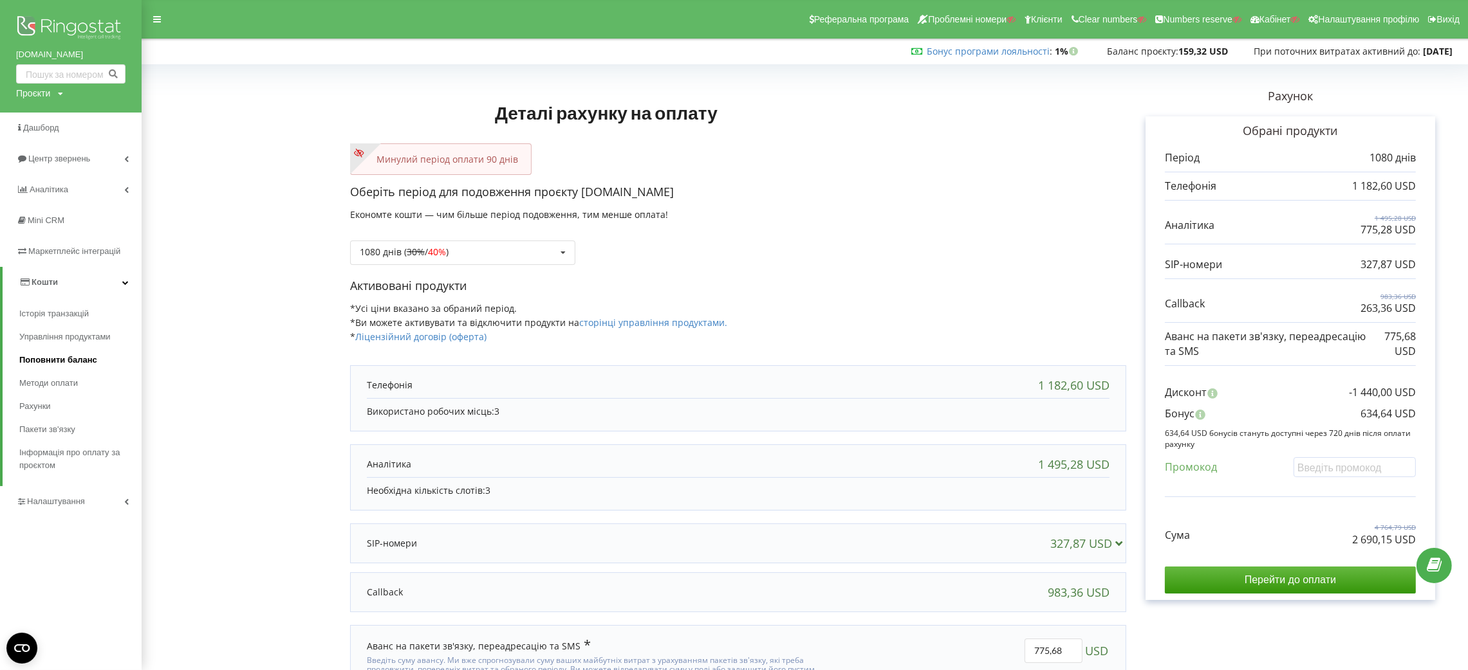
click at [90, 363] on span "Поповнити баланс" at bounding box center [58, 360] width 78 height 13
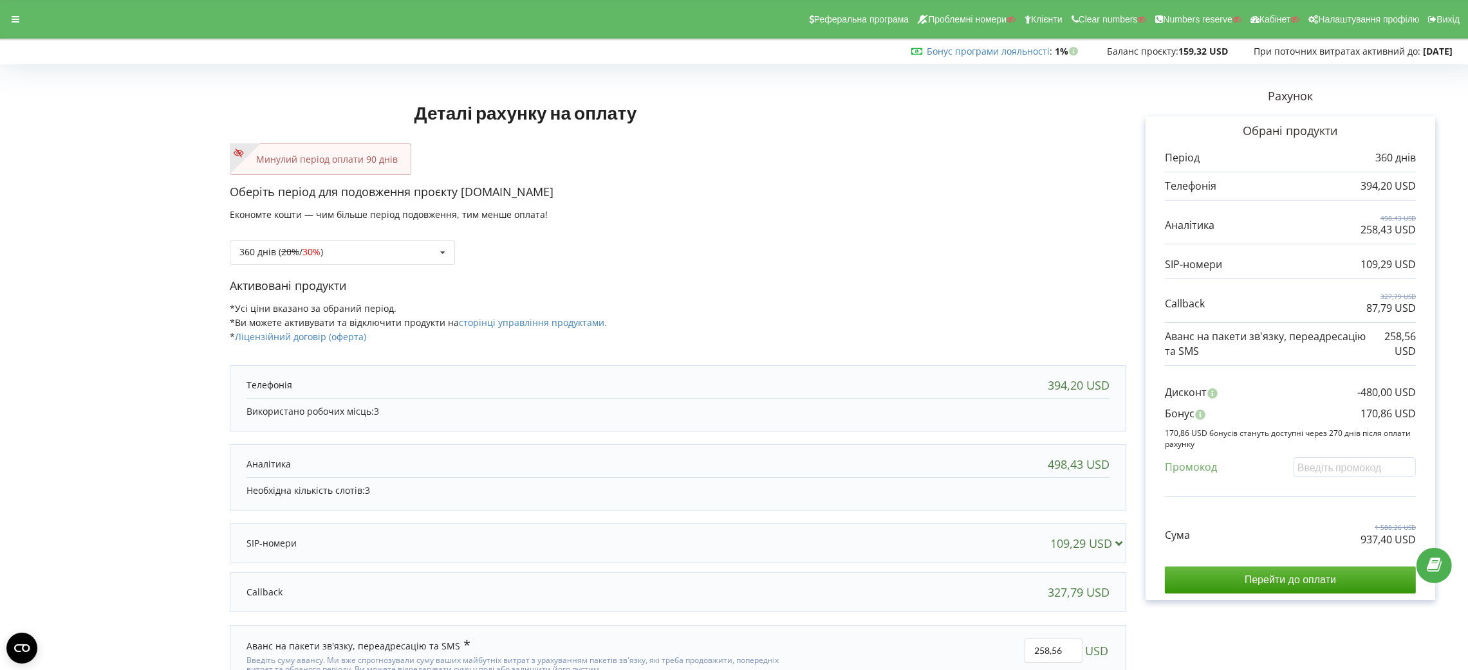
click at [24, 30] on div "Реферальна програма Проблемні номери Клієнти Clear numbers Numbers reserve Кабі…" at bounding box center [734, 19] width 1486 height 39
click at [21, 26] on div at bounding box center [15, 19] width 23 height 18
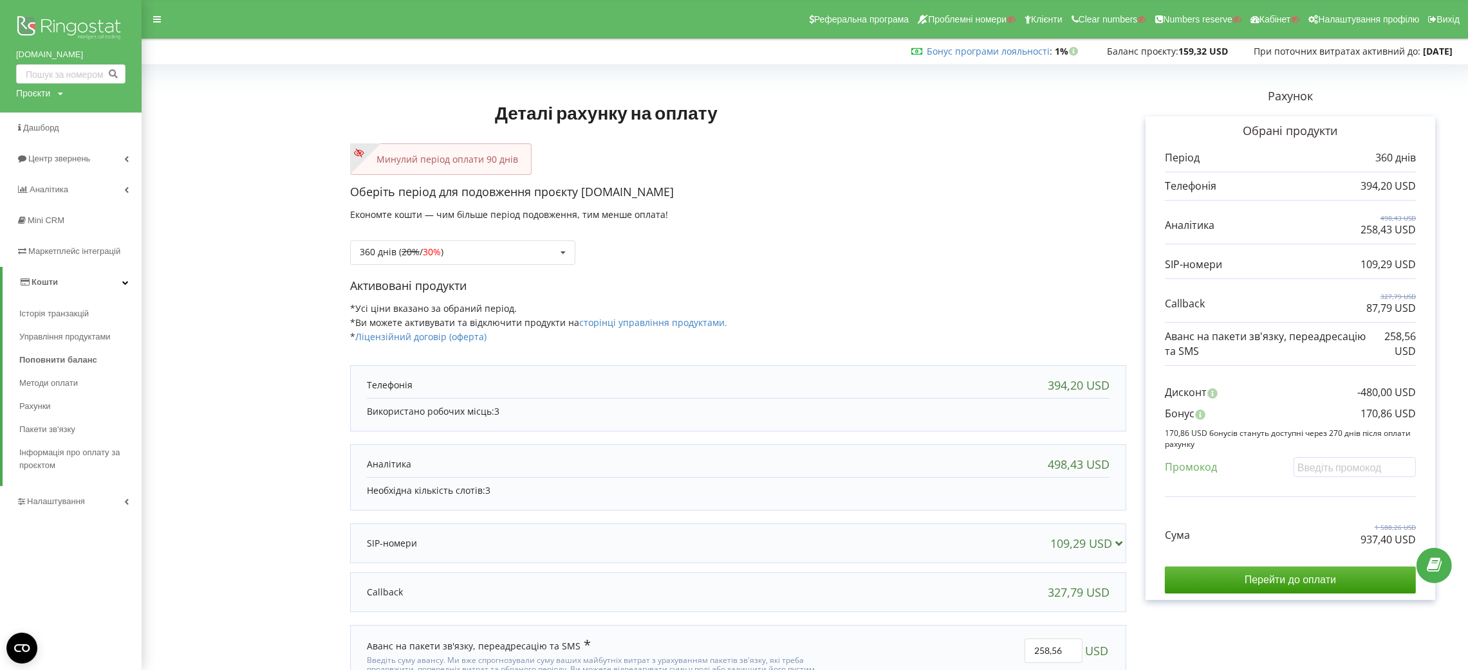
click at [57, 92] on div "Проєкти Пошук" at bounding box center [39, 93] width 47 height 13
click at [61, 113] on input "text" at bounding box center [56, 120] width 64 height 19
paste input "kokos-avenue.com"
type input "kokos-avenue.com"
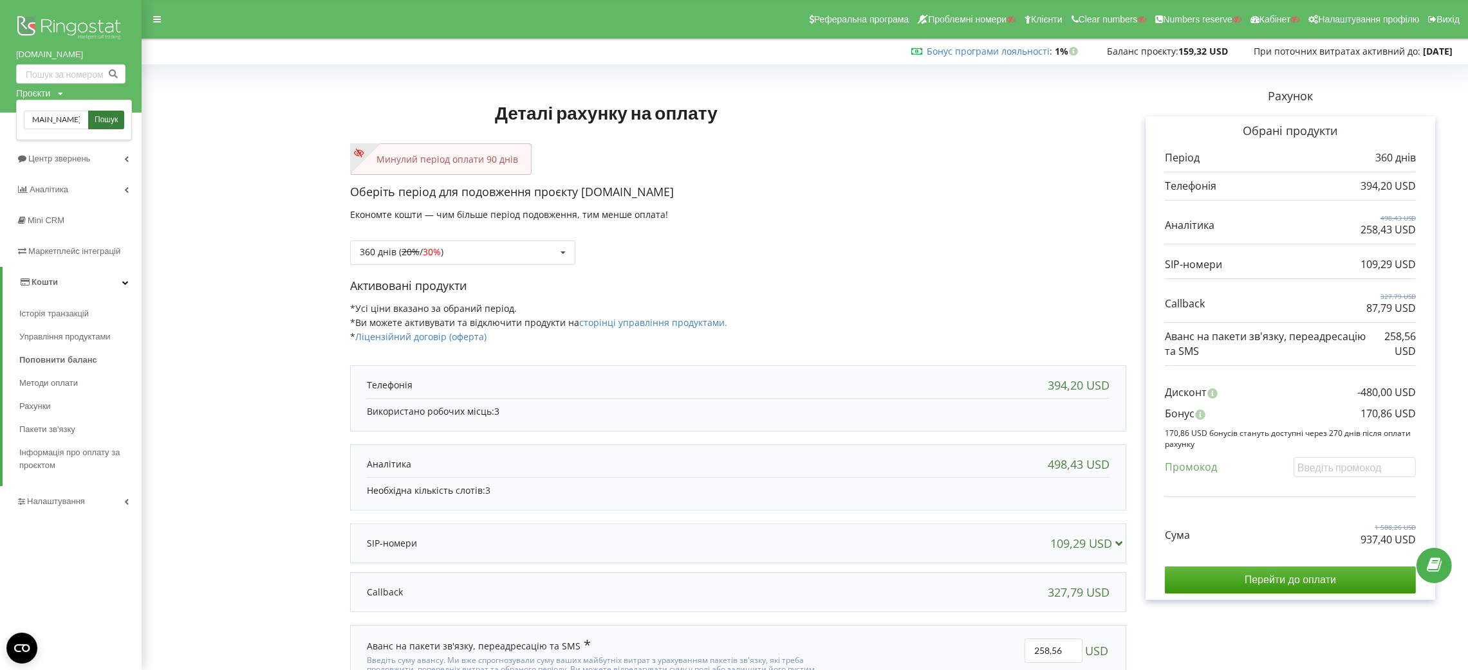
click at [114, 115] on span "Пошук" at bounding box center [106, 121] width 23 height 12
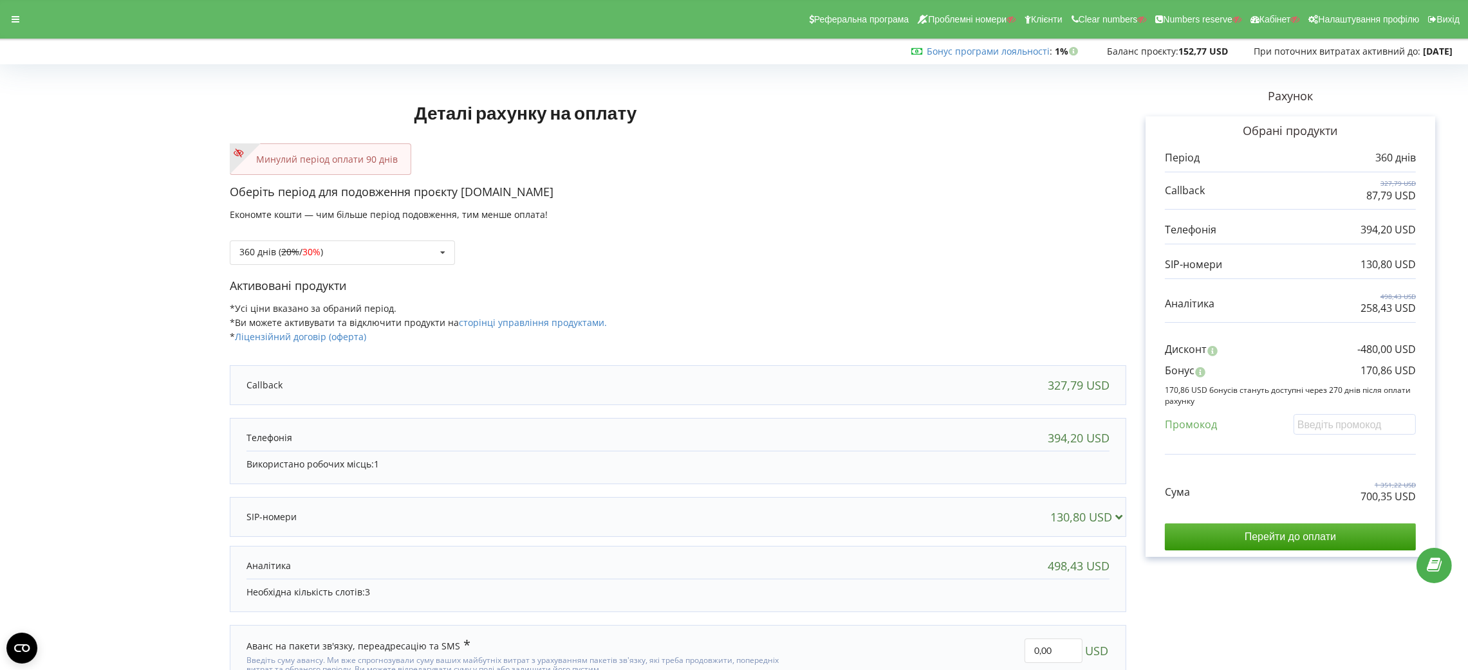
click at [1390, 500] on p "700,35 USD" at bounding box center [1387, 497] width 55 height 15
copy div "700,35 USD"
click at [1376, 368] on p "170,86 USD" at bounding box center [1387, 371] width 55 height 15
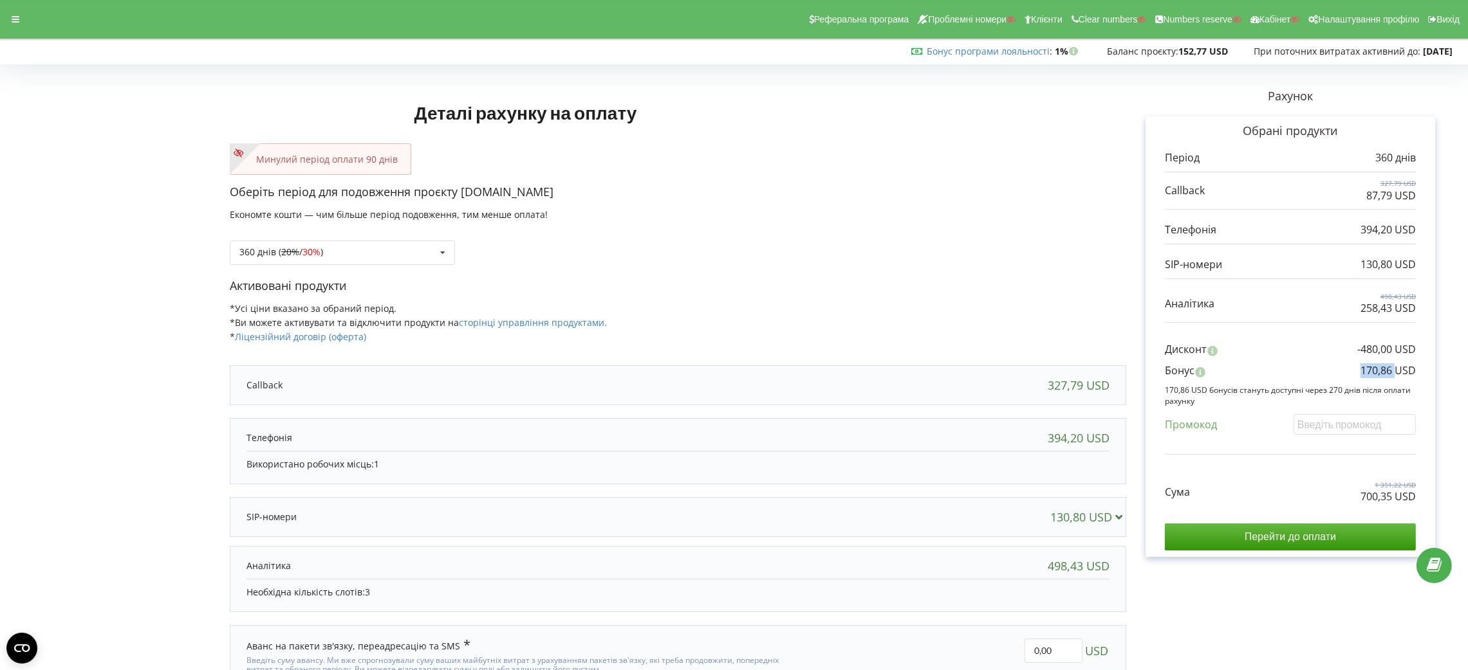
click at [1376, 368] on p "170,86 USD" at bounding box center [1387, 371] width 55 height 15
copy div "170,86 USD"
click at [377, 268] on div "Оберіть період для подовження проєкту kokos-avenue.com Економте кошти — чим біл…" at bounding box center [678, 231] width 896 height 94
click at [376, 268] on div "Оберіть період для подовження проєкту kokos-avenue.com Економте кошти — чим біл…" at bounding box center [678, 231] width 896 height 94
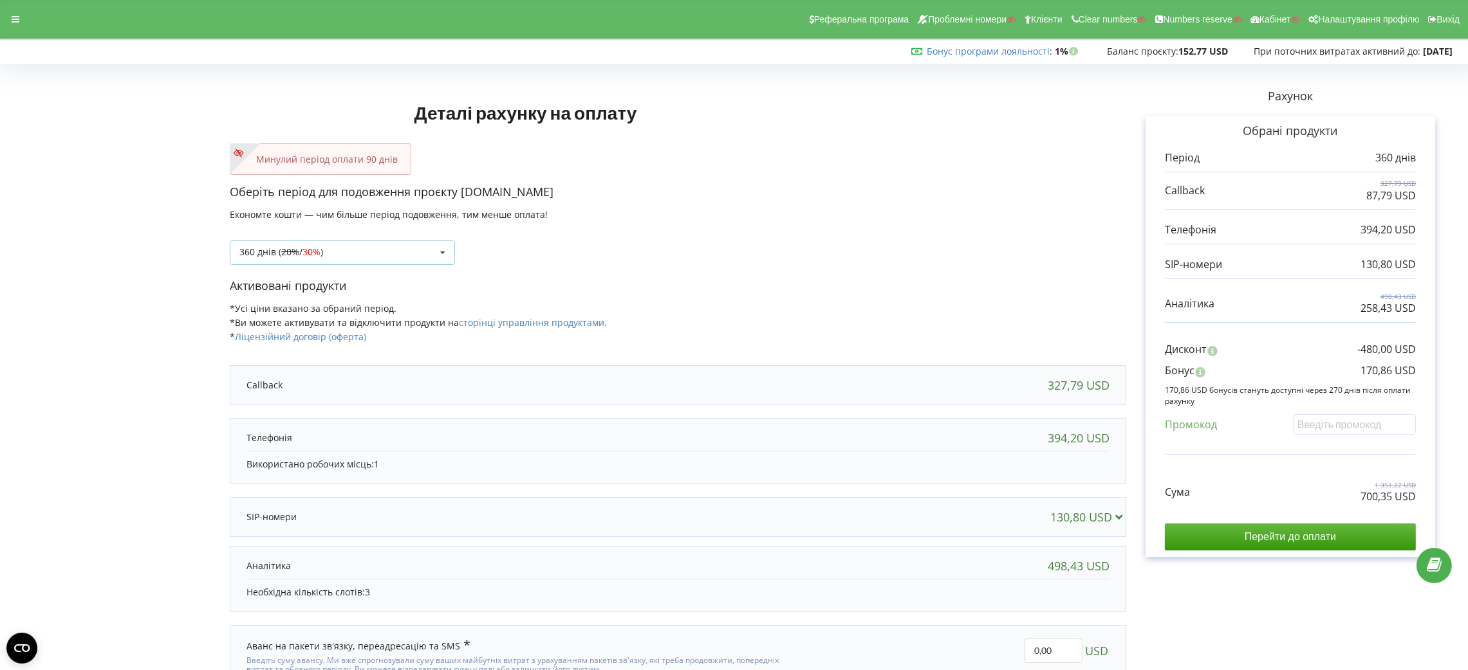
click at [376, 241] on div "360 днів ( 20% / 30% ) Поповнити баланс без подовження 20% / 30% 30% / 40%" at bounding box center [342, 253] width 225 height 24
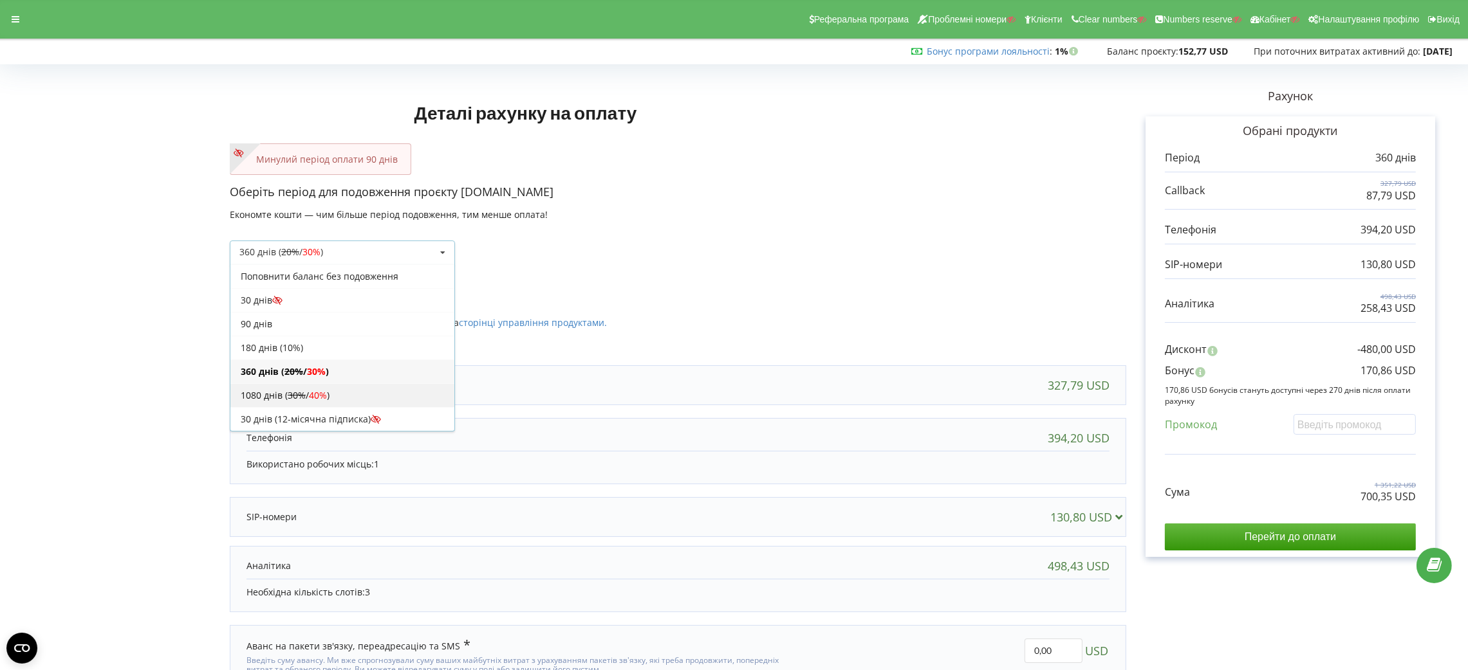
click at [336, 401] on div "1080 днів ( 30% / 40% )" at bounding box center [342, 395] width 224 height 24
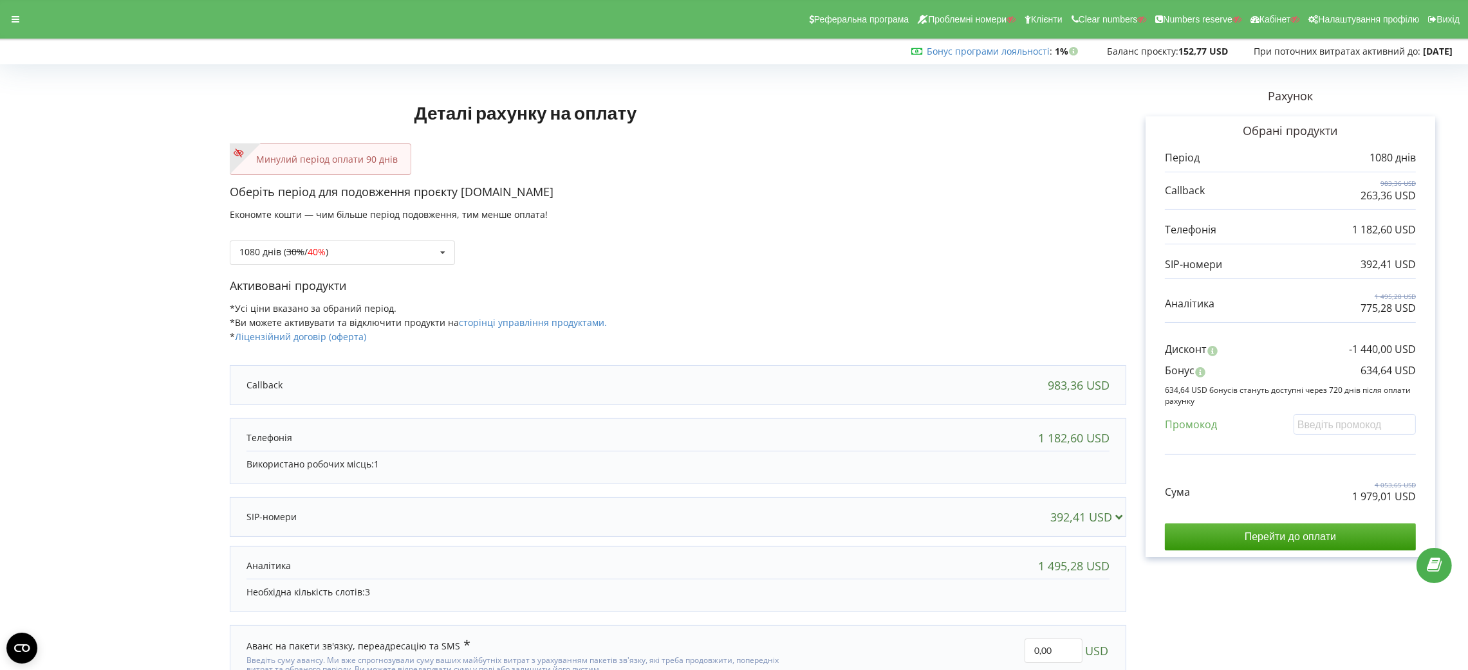
click at [1365, 498] on p "1 979,01 USD" at bounding box center [1384, 497] width 64 height 15
copy div "1 979,01 USD"
click at [1375, 373] on p "634,64 USD" at bounding box center [1387, 371] width 55 height 15
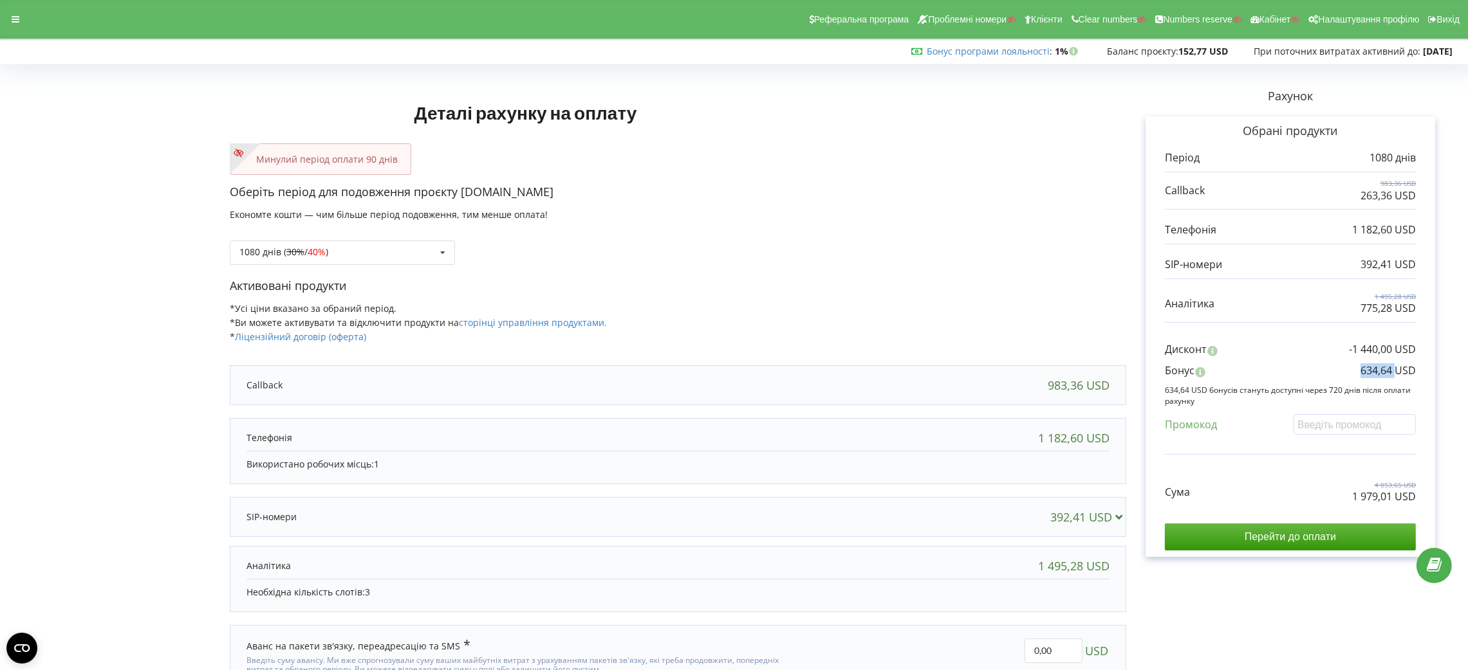
click at [1375, 373] on p "634,64 USD" at bounding box center [1387, 371] width 55 height 15
copy div "634,64 USD"
click at [18, 8] on div "Реферальна програма Проблемні номери Клієнти Clear numbers Numbers reserve Кабі…" at bounding box center [734, 19] width 1486 height 39
click at [18, 19] on icon at bounding box center [16, 19] width 8 height 9
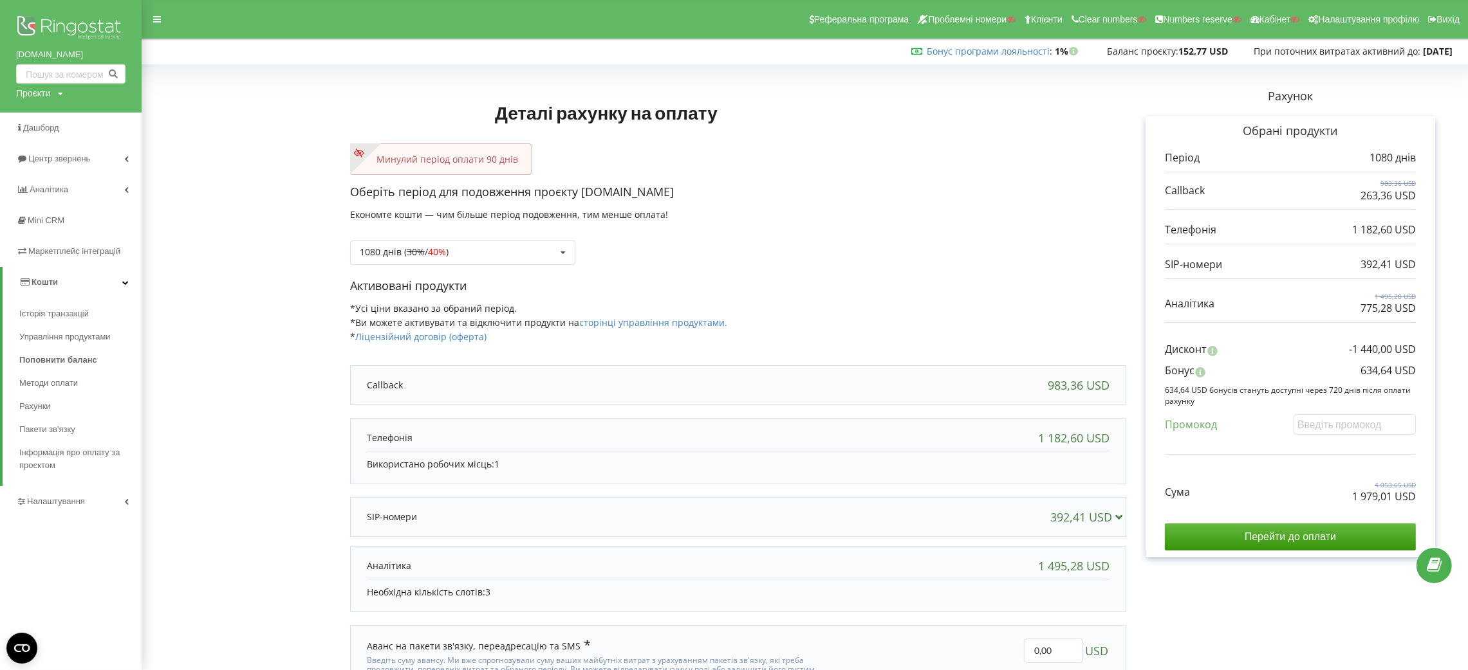
click at [30, 94] on div "Проєкти" at bounding box center [33, 93] width 34 height 13
click at [38, 108] on div "Пошук" at bounding box center [74, 120] width 116 height 41
click at [41, 113] on input "text" at bounding box center [56, 120] width 64 height 19
paste input "exitogroup.pl"
type input "exitogroup.pl"
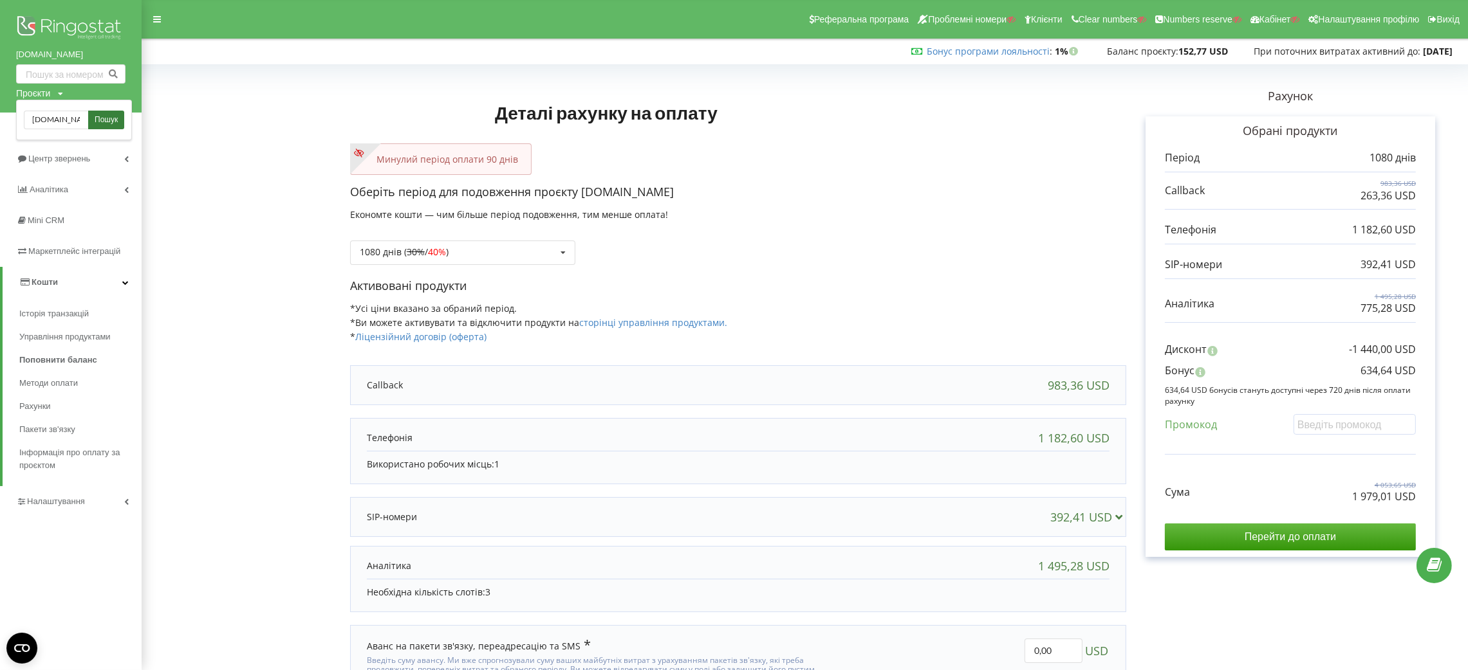
click at [99, 119] on span "Пошук" at bounding box center [106, 121] width 23 height 12
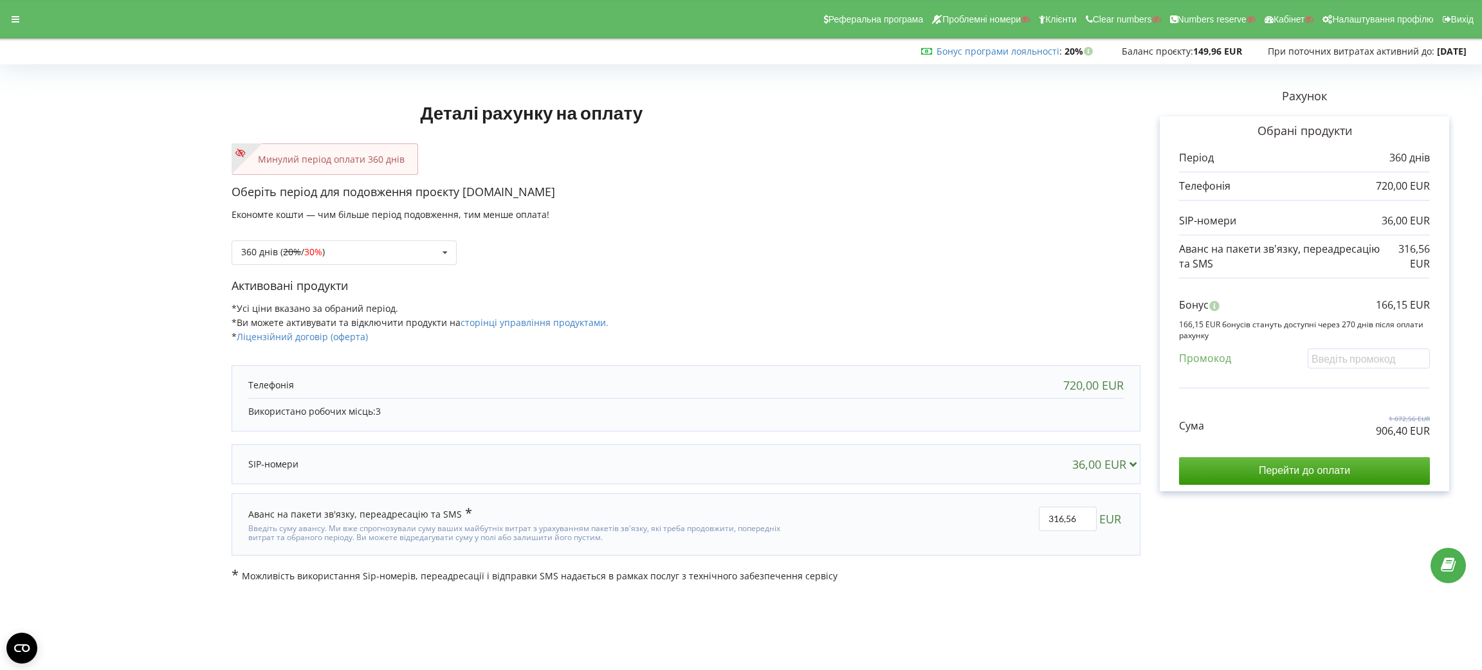
click at [1317, 434] on p "906,40 EUR" at bounding box center [1403, 431] width 54 height 15
click at [1317, 432] on p "906,40 EUR" at bounding box center [1403, 431] width 54 height 15
copy div "906,40 EUR"
click at [1317, 298] on p "166,15 EUR" at bounding box center [1403, 305] width 54 height 15
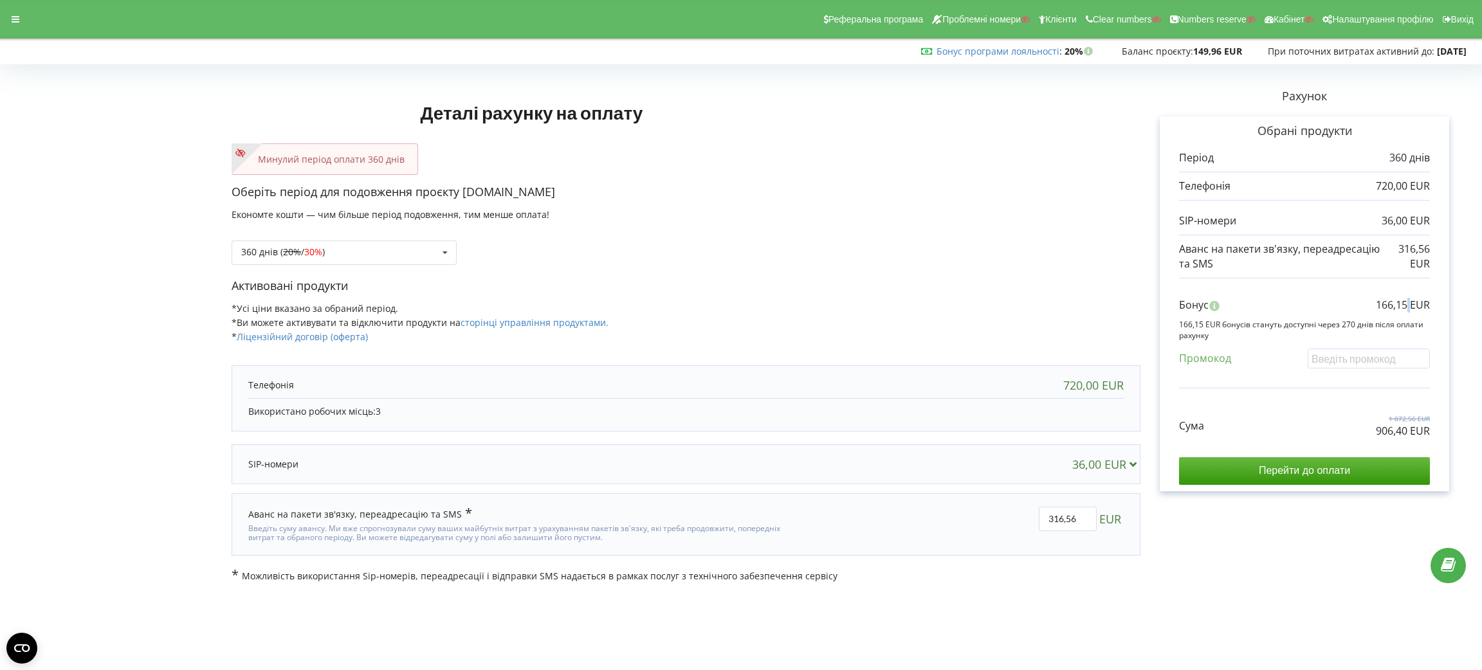
click at [1317, 298] on p "166,15 EUR" at bounding box center [1403, 305] width 54 height 15
copy div "166,15 EUR"
click at [402, 253] on div "360 днів ( 20% / 30% ) Поповнити баланс без подовження 20%" at bounding box center [344, 253] width 225 height 24
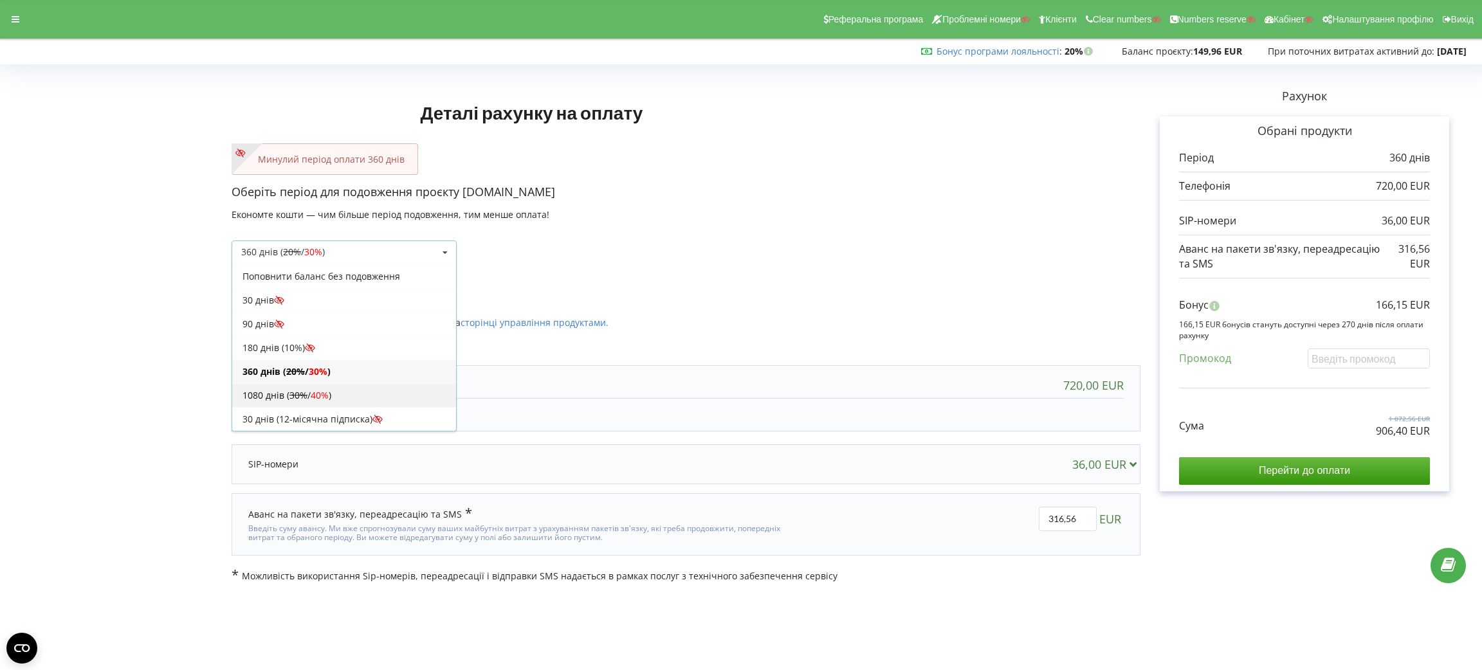
click at [369, 401] on div "1080 днів ( 30% / 40% )" at bounding box center [344, 395] width 224 height 24
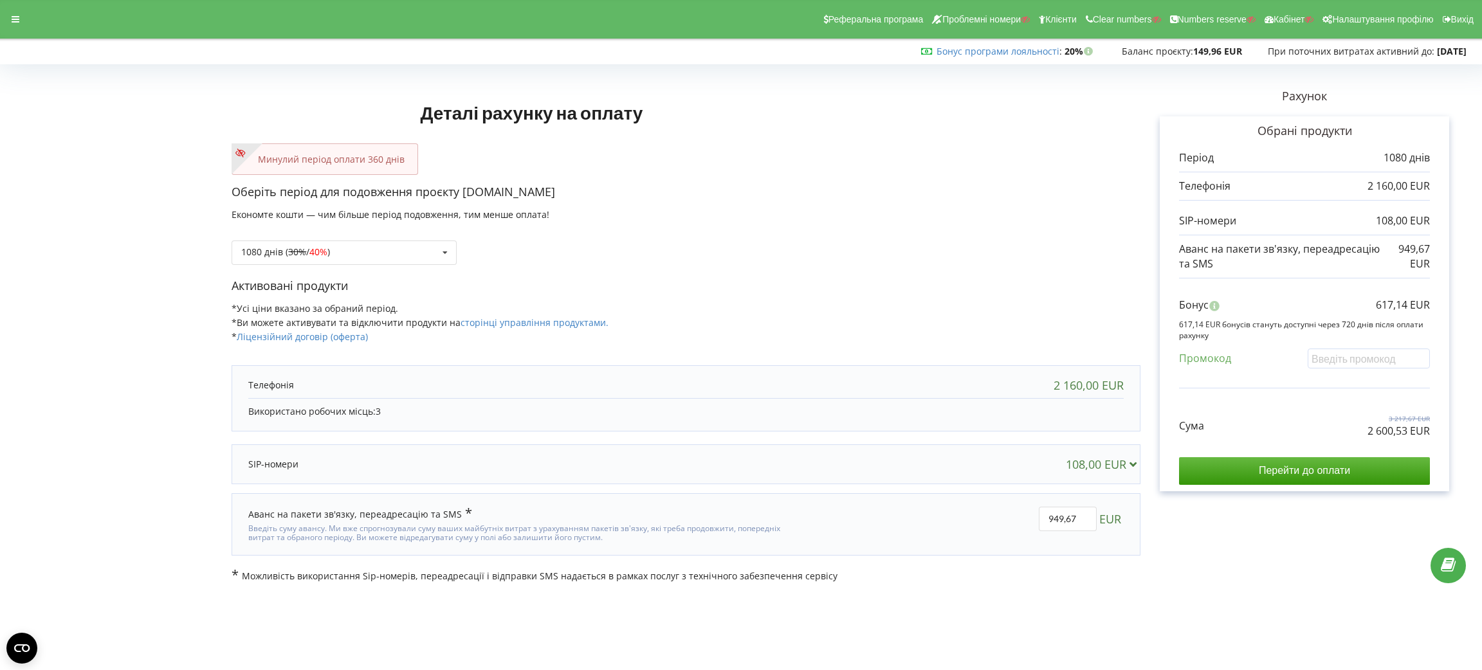
click at [1317, 431] on p "2 600,53 EUR" at bounding box center [1399, 431] width 62 height 15
copy div "2 600,53 EUR"
click at [1317, 304] on p "617,14 EUR" at bounding box center [1403, 305] width 54 height 15
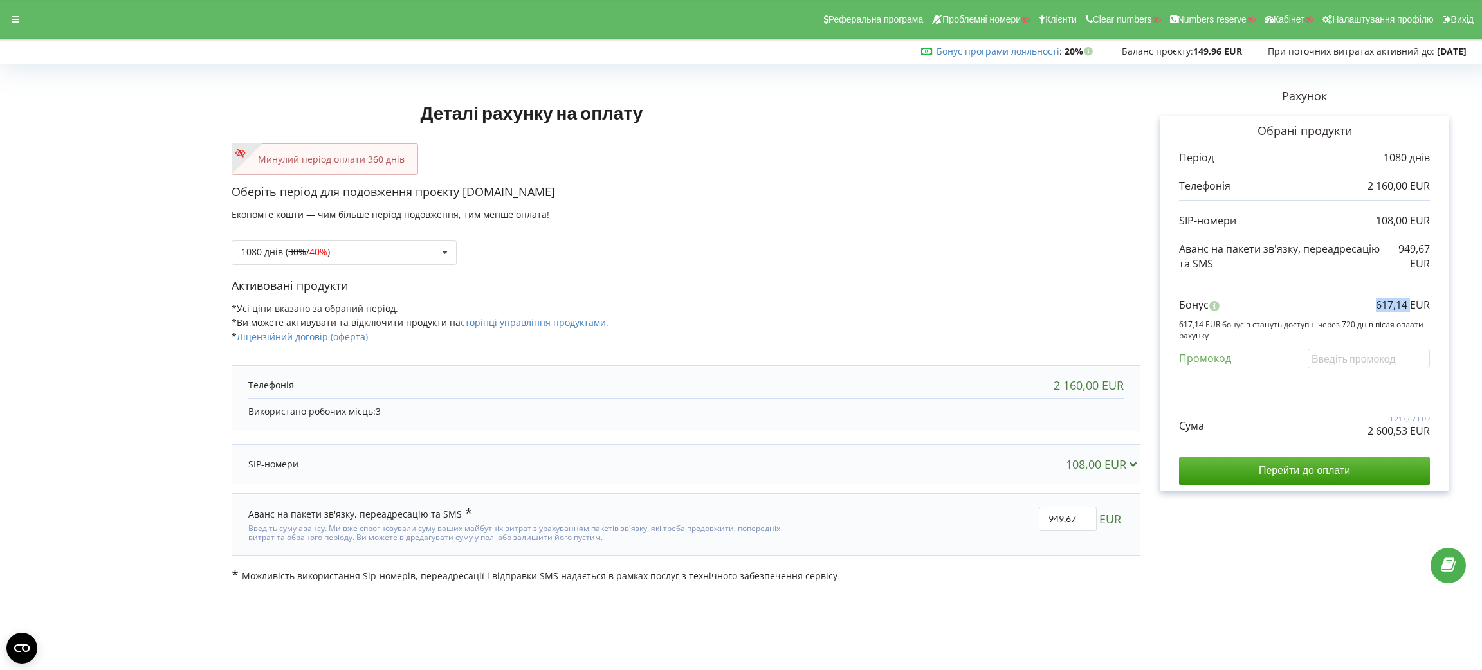
click at [1317, 304] on p "617,14 EUR" at bounding box center [1403, 305] width 54 height 15
copy div "617,14 EUR"
click at [21, 21] on div at bounding box center [15, 19] width 23 height 18
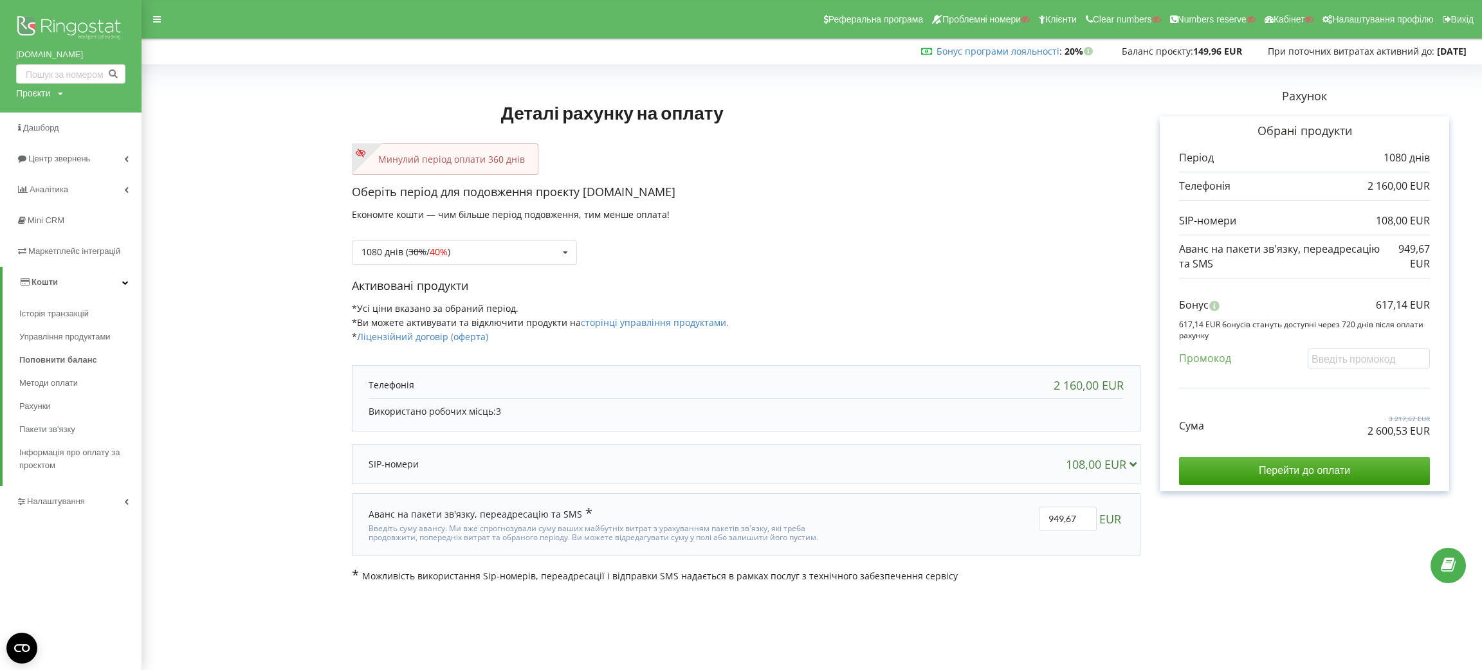
click at [44, 95] on div "Проєкти" at bounding box center [33, 93] width 34 height 13
click at [56, 118] on input "text" at bounding box center [56, 120] width 64 height 19
paste input "keraterm.ua"
type input "keraterm.ua"
click at [104, 116] on span "Пошук" at bounding box center [106, 121] width 23 height 12
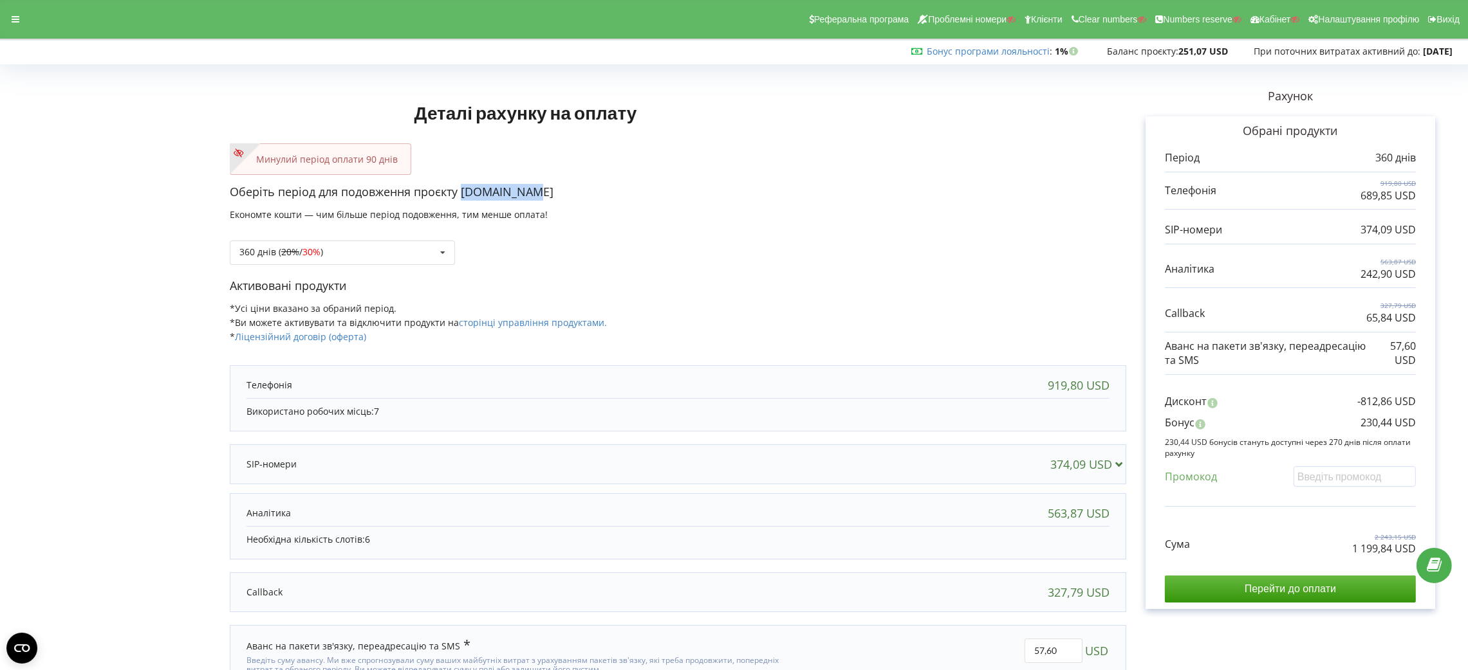
drag, startPoint x: 530, startPoint y: 187, endPoint x: 463, endPoint y: 196, distance: 68.2
click at [463, 196] on p "Оберіть період для подовження проєкту keraterm.ua" at bounding box center [678, 192] width 896 height 17
copy p "keraterm.ua"
click at [1364, 551] on p "1 199,84 USD" at bounding box center [1384, 549] width 64 height 15
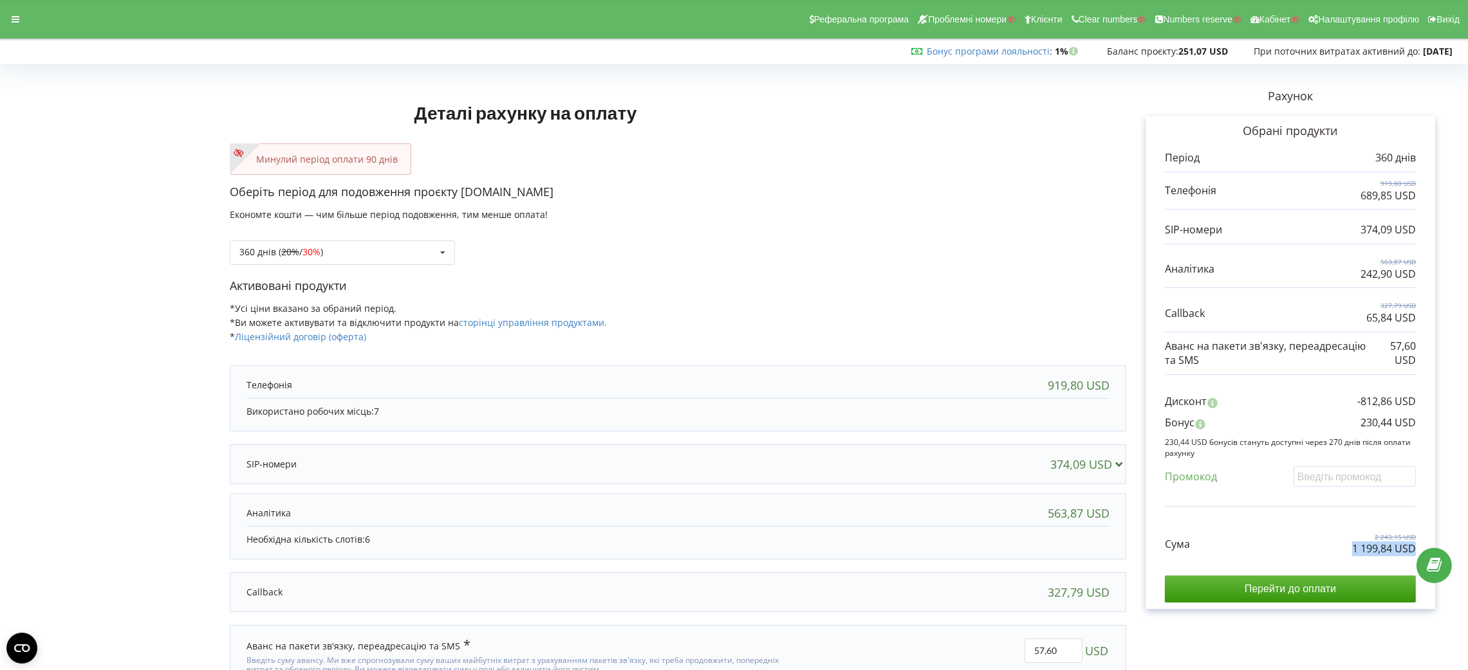
click at [1364, 551] on p "1 199,84 USD" at bounding box center [1384, 549] width 64 height 15
copy div "1 199,84 USD"
click at [1371, 426] on p "230,44 USD" at bounding box center [1387, 423] width 55 height 15
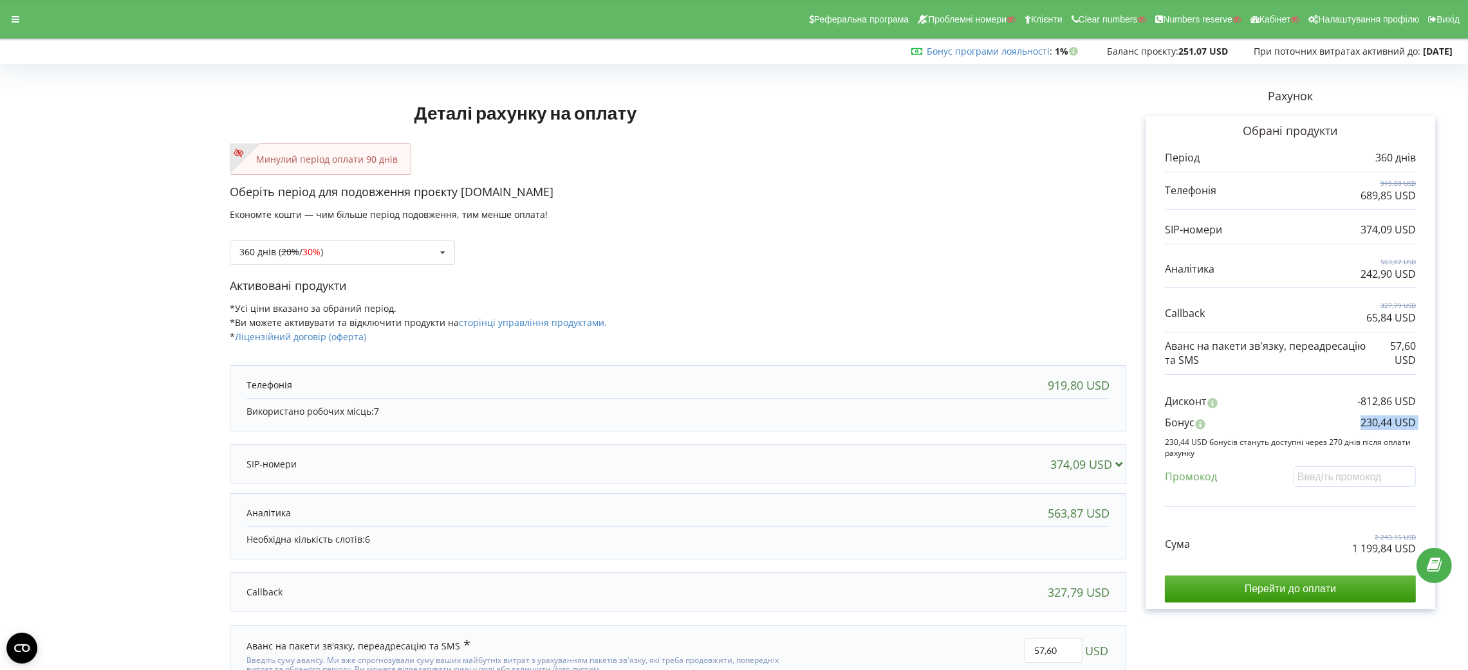
copy div "230,44 USD"
click at [358, 242] on div "360 днів ( 20% / 30% ) Поповнити баланс без подовження 20% / 30% 30% / 40%" at bounding box center [342, 253] width 225 height 24
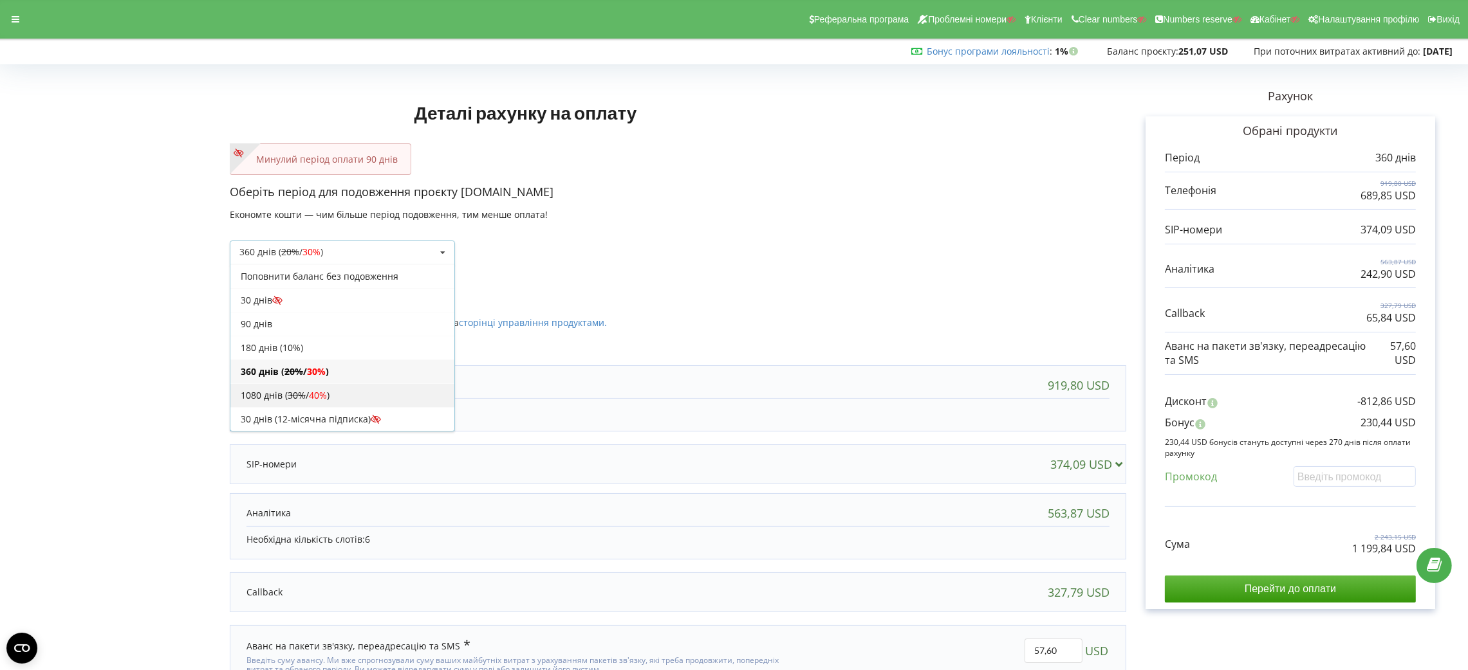
click at [350, 396] on div "1080 днів ( 30% / 40% )" at bounding box center [342, 395] width 224 height 24
click at [1362, 546] on p "3 434,91 USD" at bounding box center [1384, 549] width 64 height 15
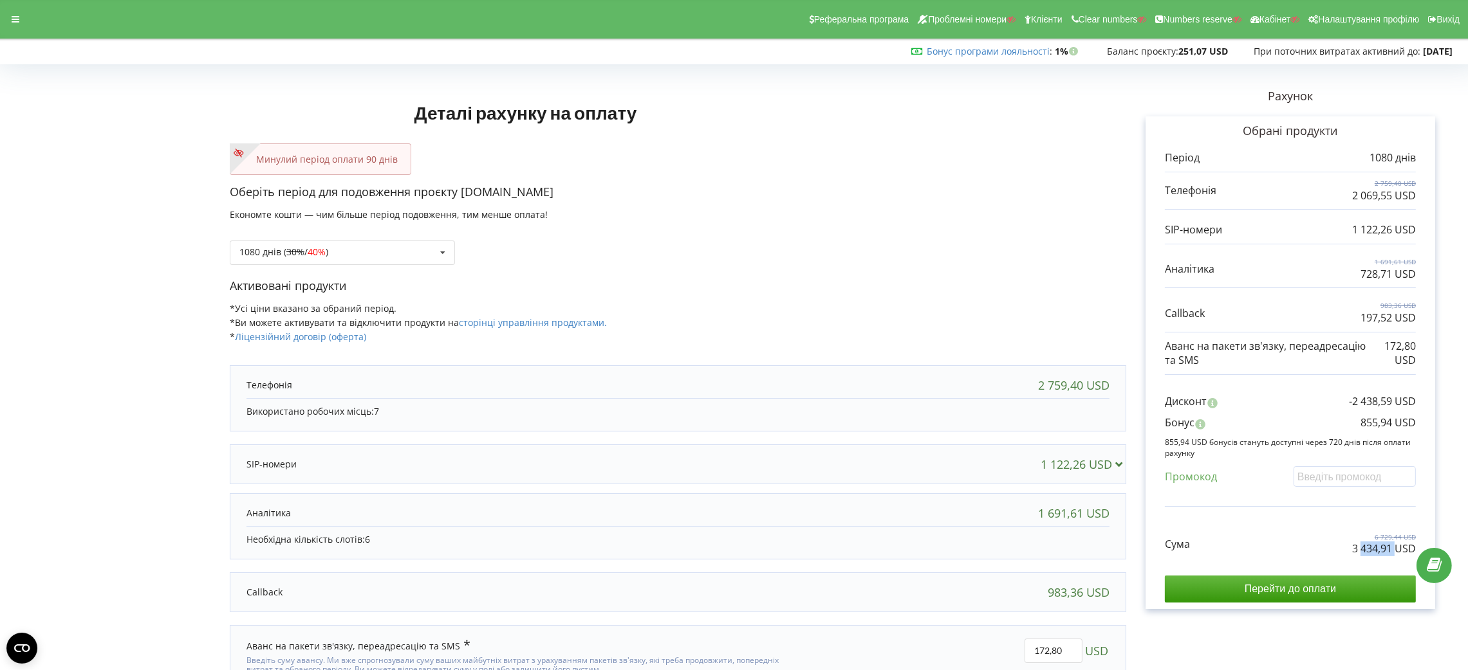
click at [1362, 546] on p "3 434,91 USD" at bounding box center [1384, 549] width 64 height 15
copy div "3 434,91 USD"
click at [1403, 423] on p "855,94 USD" at bounding box center [1387, 423] width 55 height 15
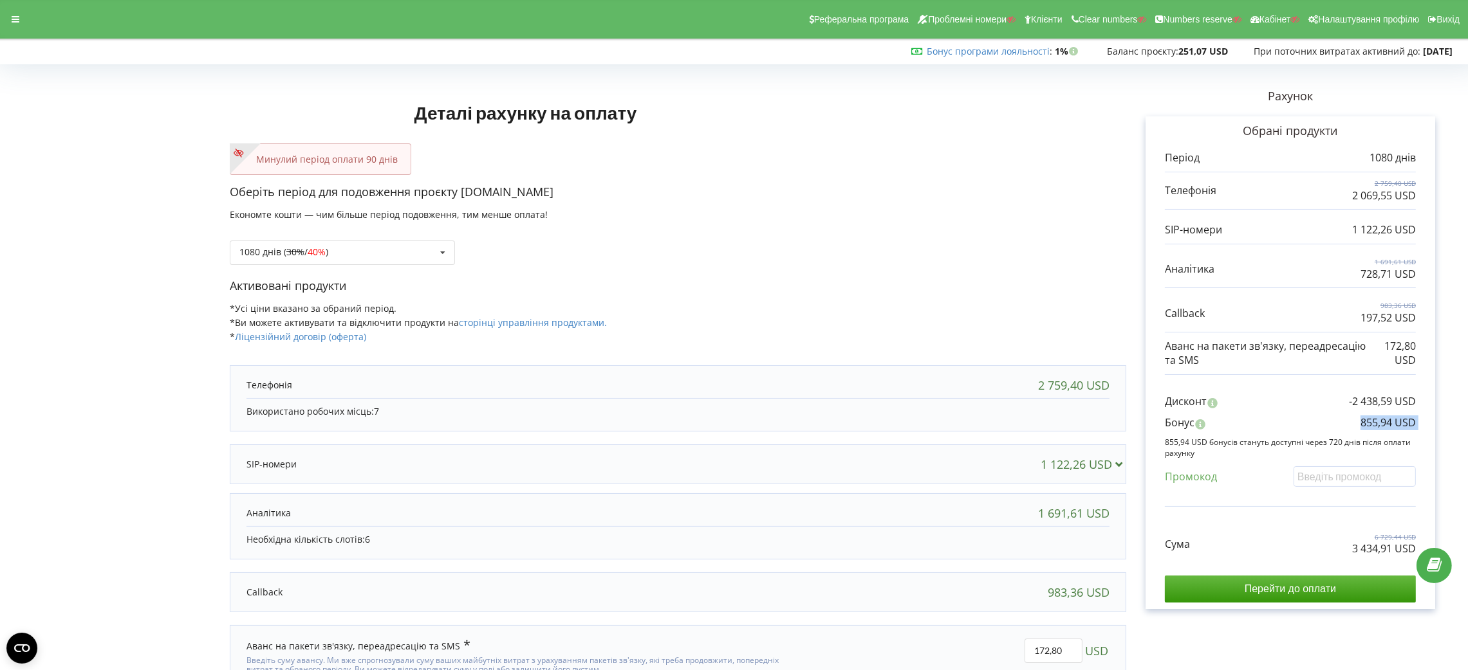
click at [1403, 423] on p "855,94 USD" at bounding box center [1387, 423] width 55 height 15
copy div "855,94 USD"
click at [12, 22] on icon at bounding box center [16, 19] width 8 height 9
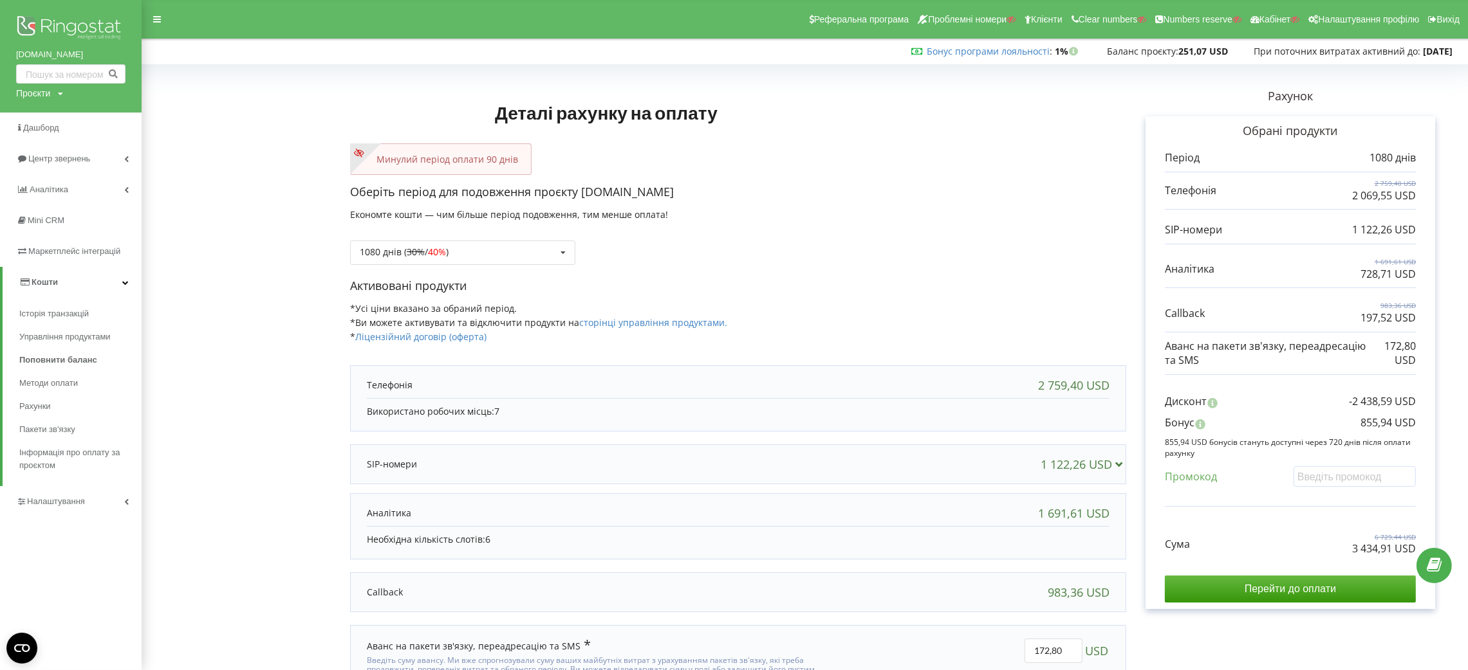
click at [30, 87] on div "Проєкти" at bounding box center [33, 93] width 34 height 13
click at [41, 114] on input "text" at bounding box center [56, 120] width 64 height 19
paste input "kebab.kiev.ua"
type input "kebab.kiev.ua"
click at [106, 115] on span "Пошук" at bounding box center [106, 121] width 23 height 12
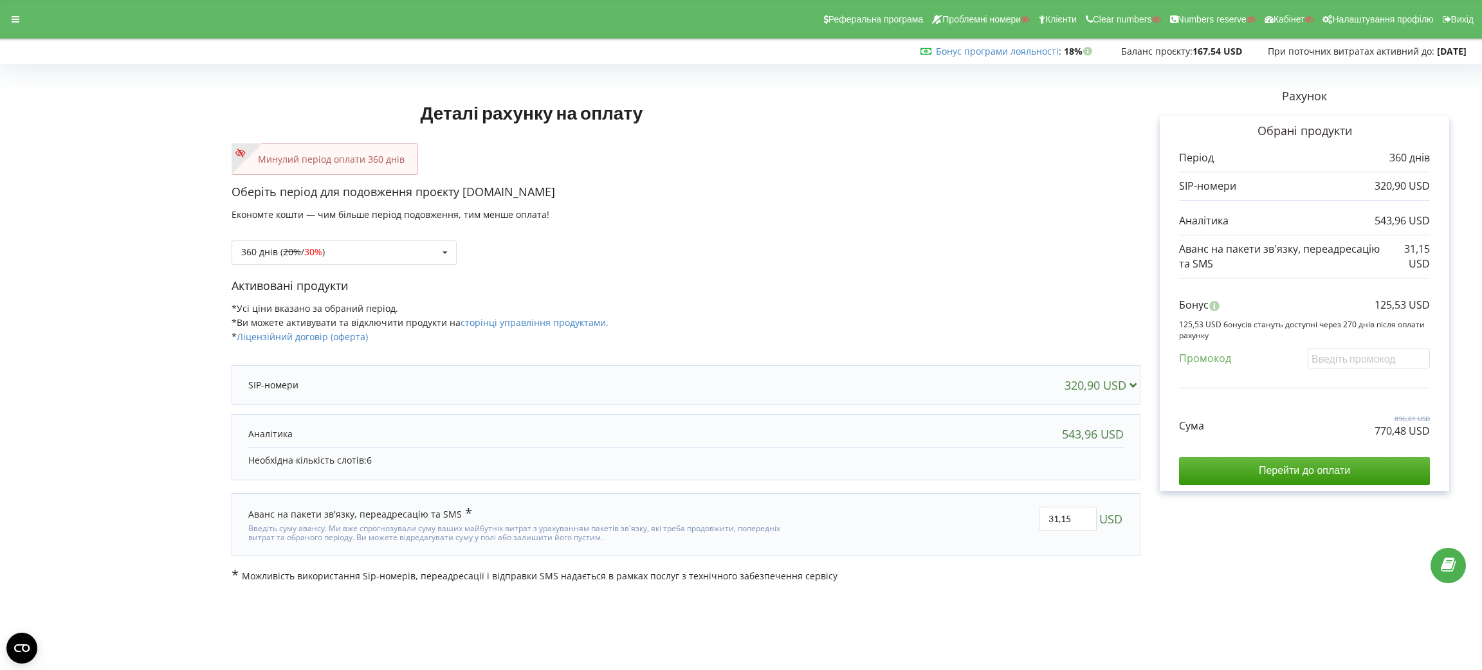
click at [1317, 443] on div "Сума 896,01 USD 770,48 USD Перейти до оплати" at bounding box center [1304, 440] width 251 height 90
copy div "USD"
click at [1317, 305] on p "125,53 USD" at bounding box center [1402, 305] width 55 height 15
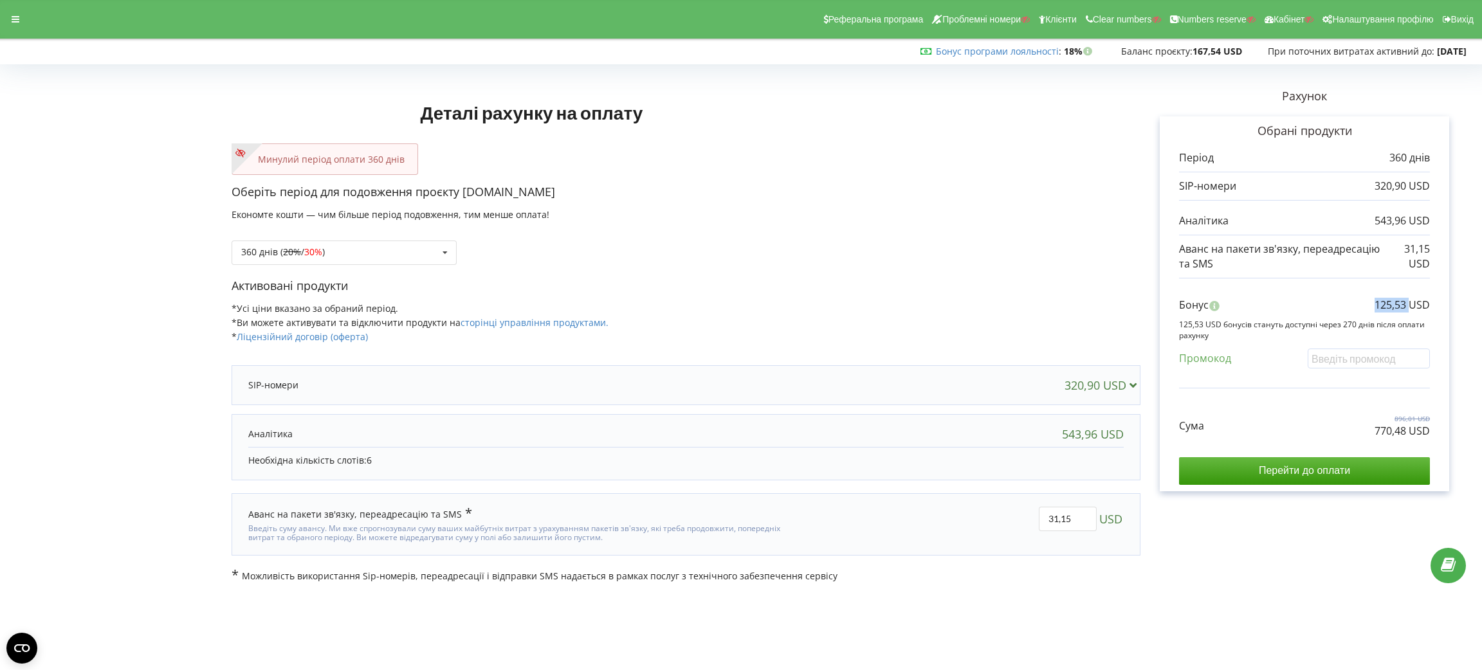
click at [1317, 305] on p "125,53 USD" at bounding box center [1402, 305] width 55 height 15
copy div "125,53 USD"
click at [373, 261] on div "360 днів ( 20% / 30% ) Поповнити баланс без подовження 20%" at bounding box center [344, 253] width 225 height 24
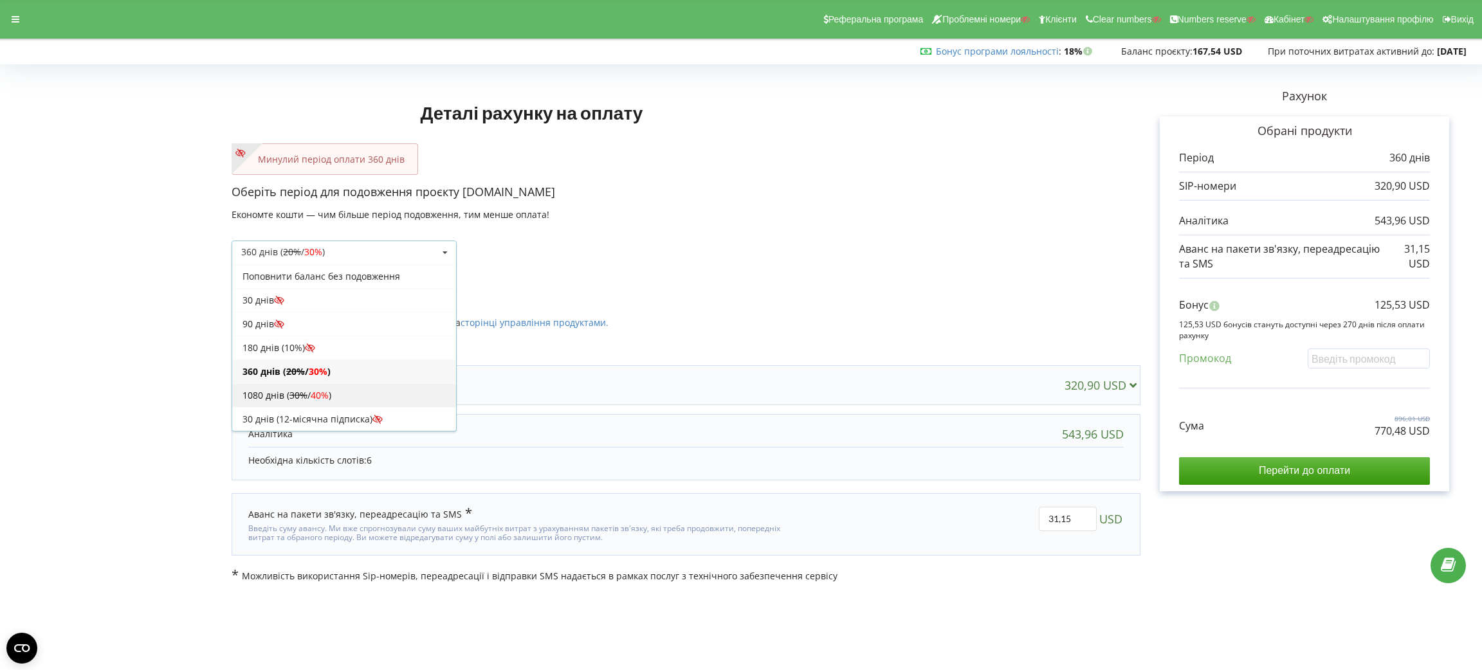
click at [362, 396] on div "1080 днів ( 30% / 40% )" at bounding box center [344, 395] width 224 height 24
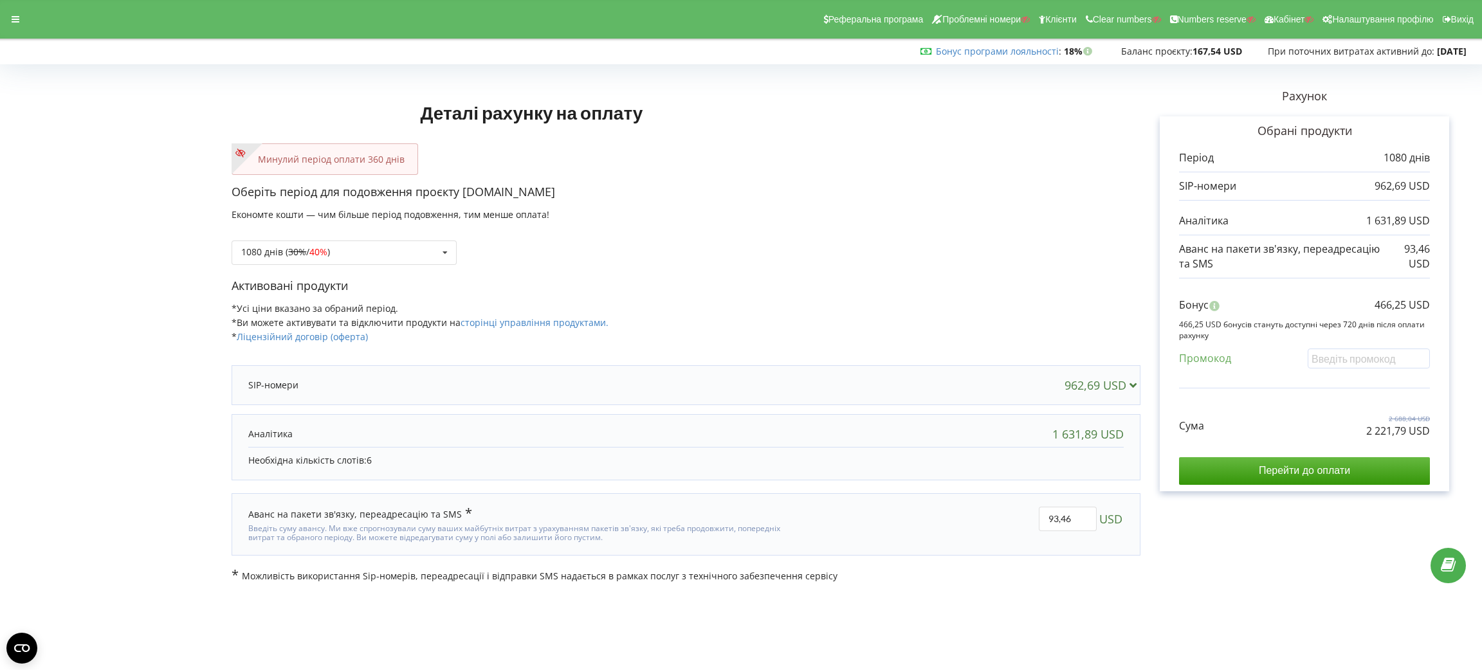
click at [1317, 427] on p "2 221,79 USD" at bounding box center [1399, 431] width 64 height 15
copy div "2 221,79 USD"
click at [1317, 293] on div "Бонус 466,25 USD 466,25 USD бонусів стануть доступні через 720 днів після оплат…" at bounding box center [1304, 337] width 251 height 104
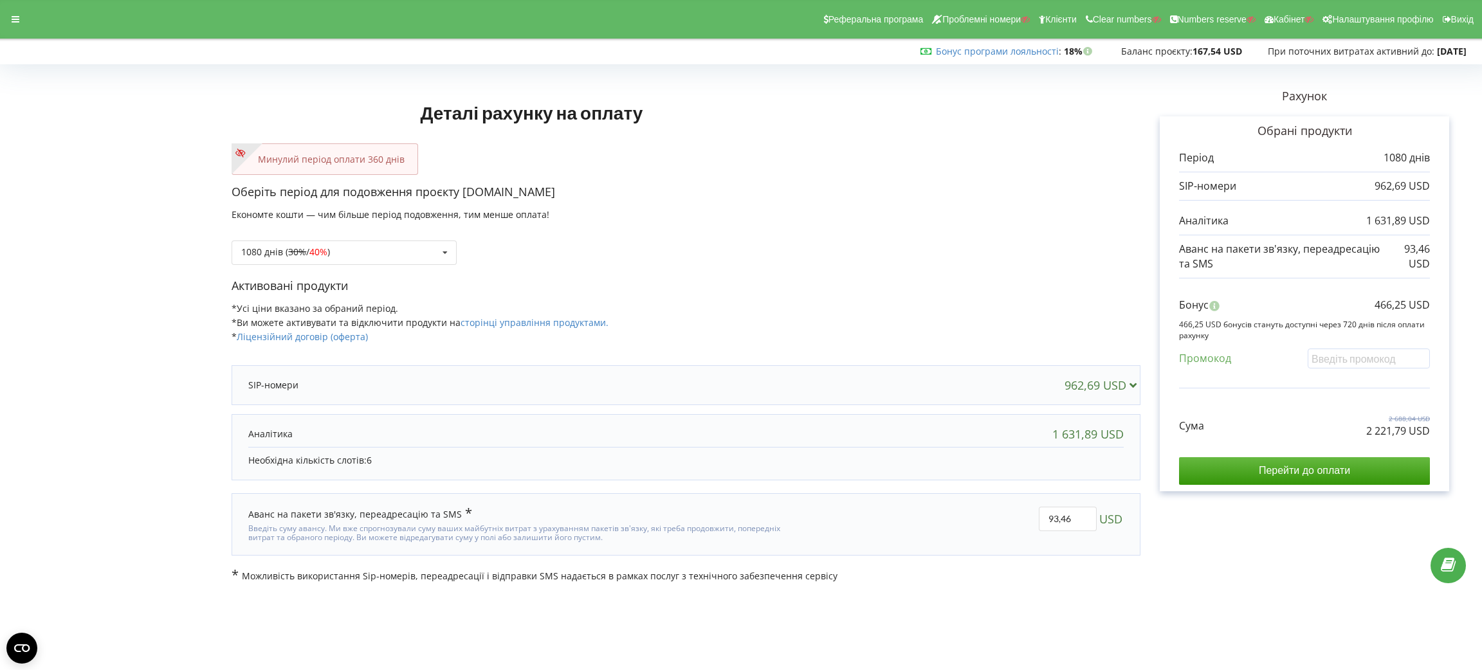
click at [1317, 308] on p "466,25 USD" at bounding box center [1402, 305] width 55 height 15
copy div "466,25 USD"
click at [10, 17] on div at bounding box center [15, 19] width 23 height 18
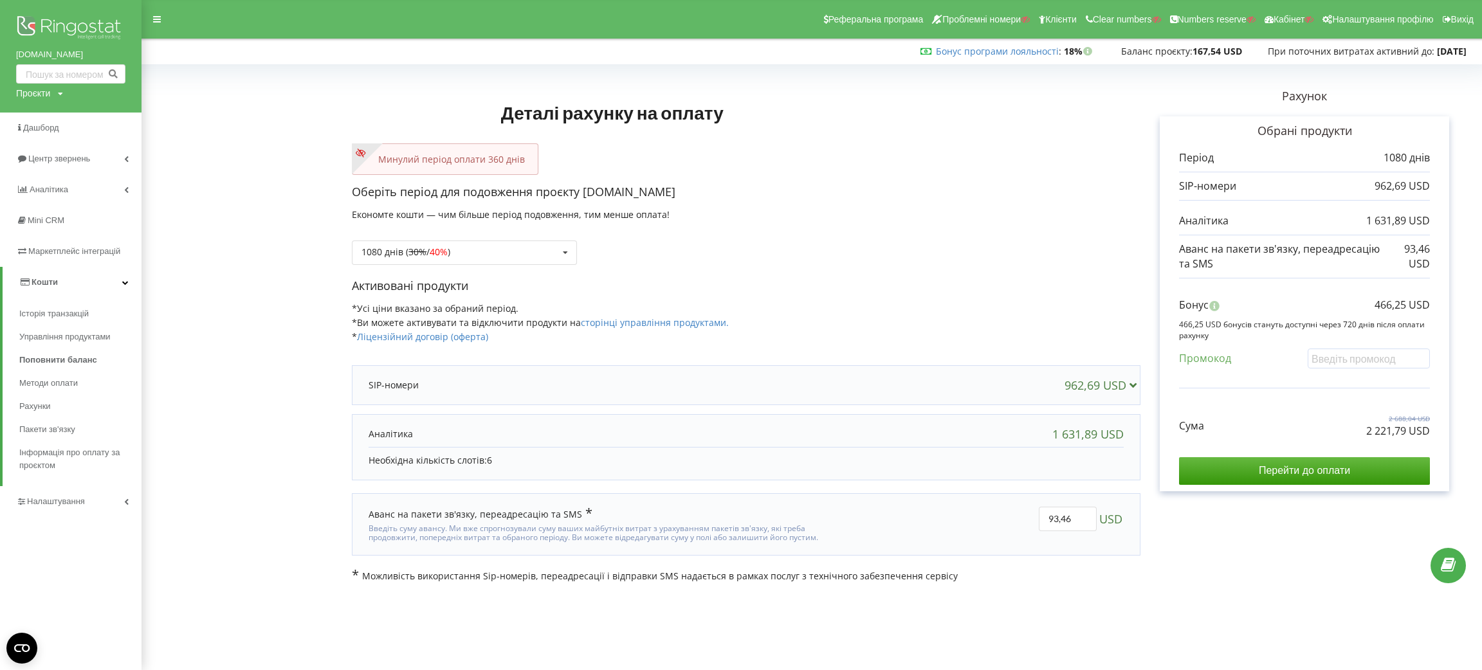
drag, startPoint x: 39, startPoint y: 98, endPoint x: 42, endPoint y: 89, distance: 10.0
click at [40, 97] on div "Проєкти" at bounding box center [33, 93] width 34 height 13
click at [48, 115] on input "text" at bounding box center [56, 120] width 64 height 19
paste input "wallprinters.com"
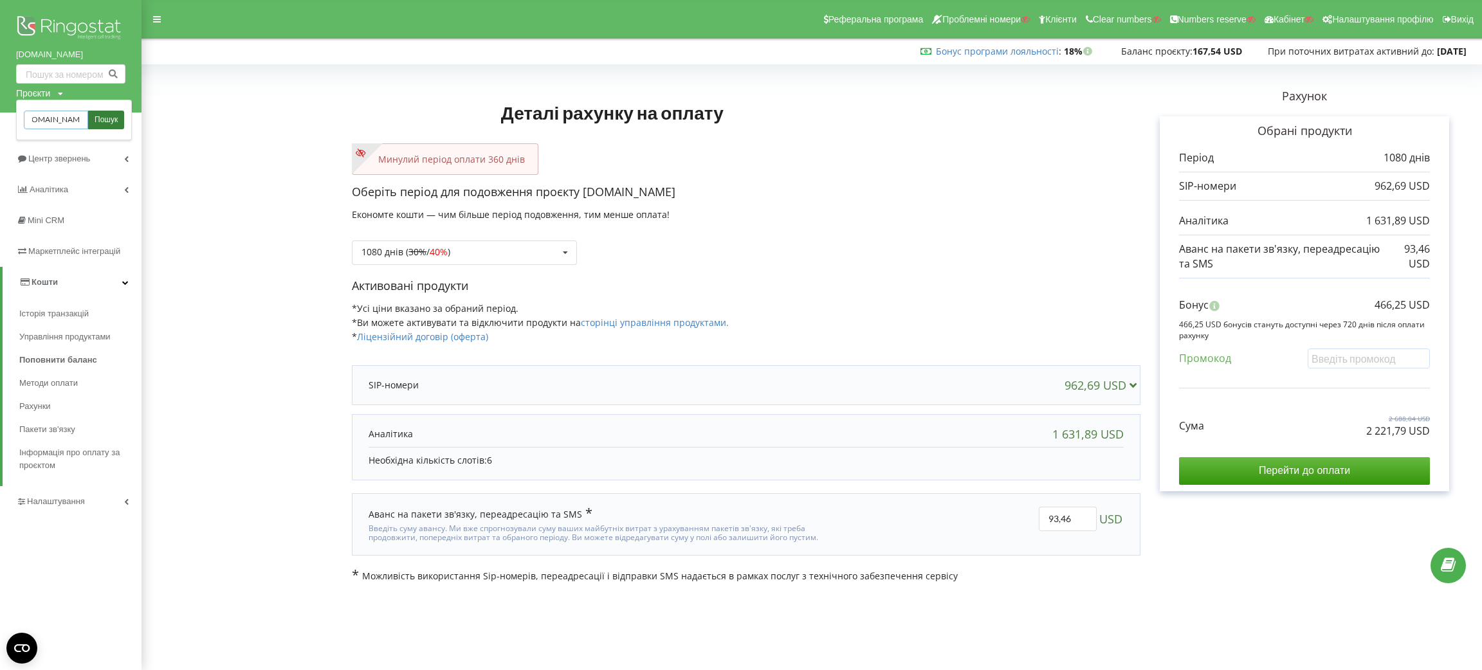
type input "wallprinters.com"
click at [102, 115] on span "Пошук" at bounding box center [106, 121] width 23 height 12
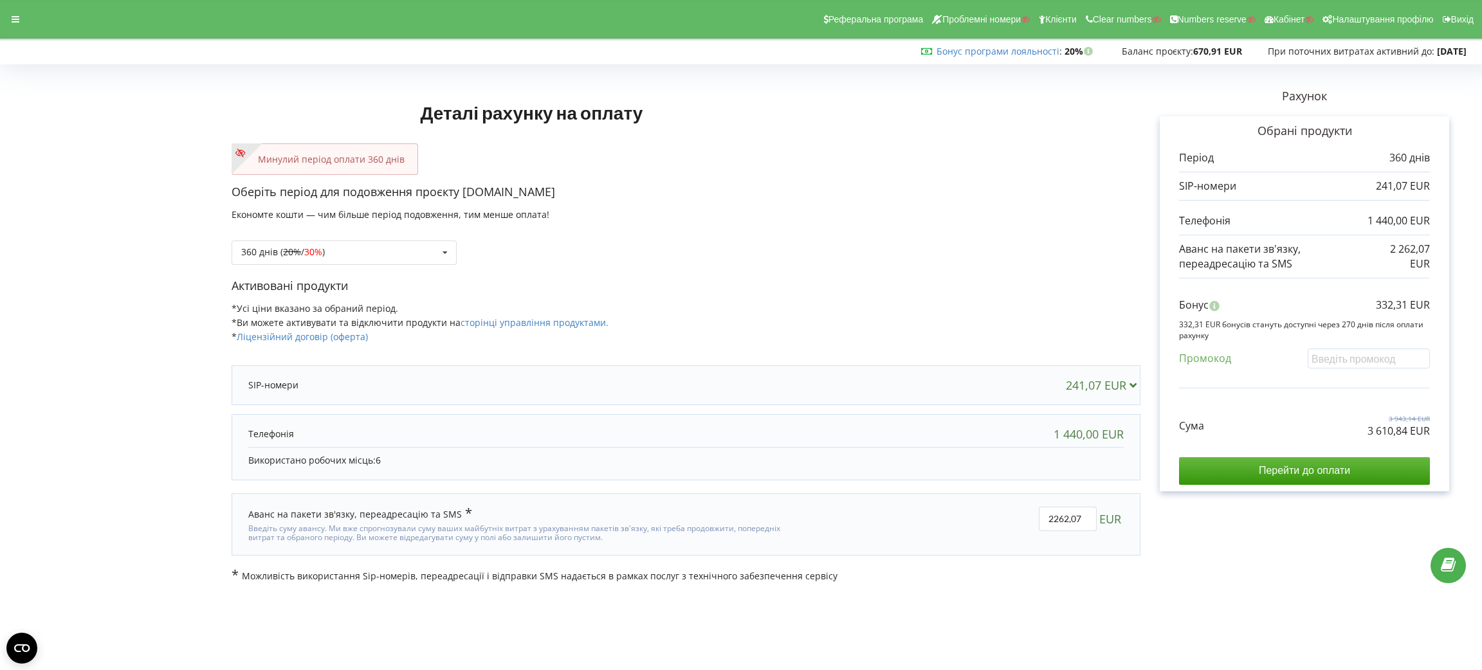
drag, startPoint x: 565, startPoint y: 189, endPoint x: 464, endPoint y: 194, distance: 101.2
click at [464, 194] on p "Оберіть період для подовження проєкту [DOMAIN_NAME]" at bounding box center [686, 192] width 909 height 17
copy p "[DOMAIN_NAME]"
click at [1410, 437] on p "3 610,84 EUR" at bounding box center [1399, 431] width 62 height 15
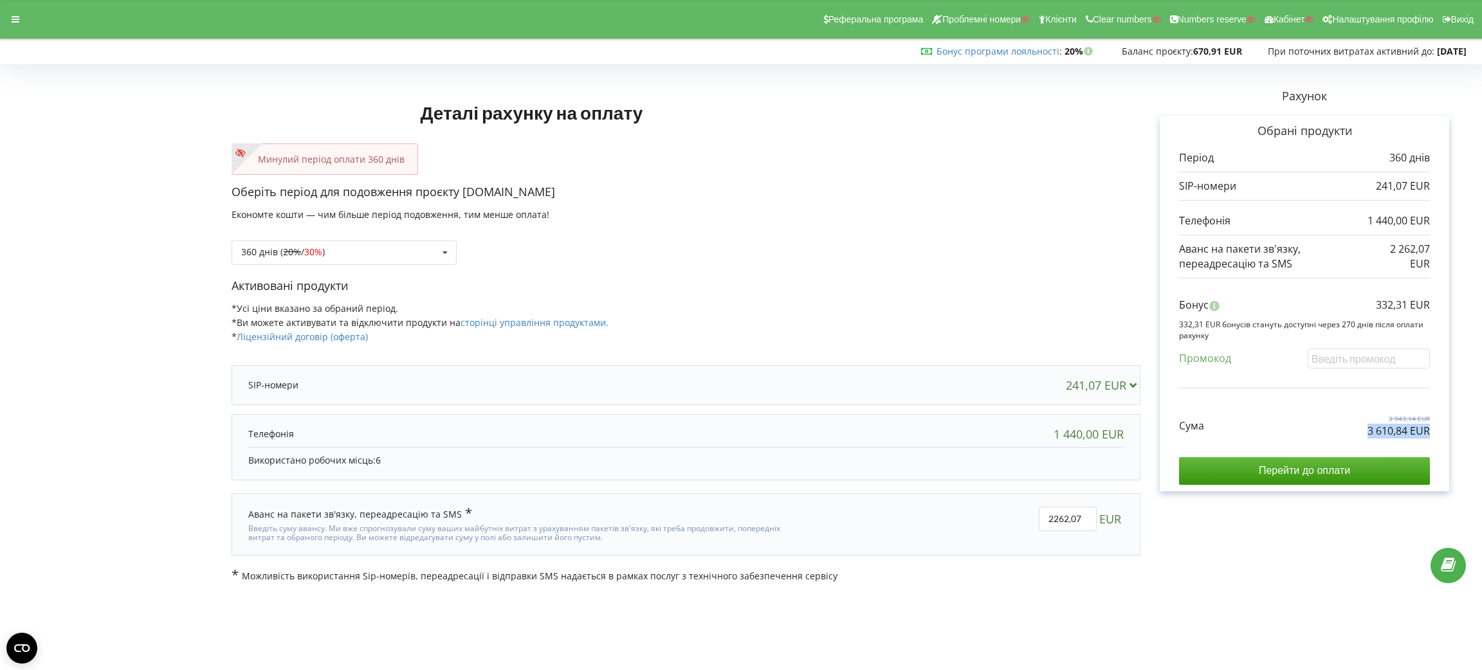
click at [1410, 437] on p "3 610,84 EUR" at bounding box center [1399, 431] width 62 height 15
copy div "3 610,84 EUR"
click at [1385, 311] on p "332,31 EUR" at bounding box center [1403, 305] width 54 height 15
click at [1387, 309] on p "332,31 EUR" at bounding box center [1403, 305] width 54 height 15
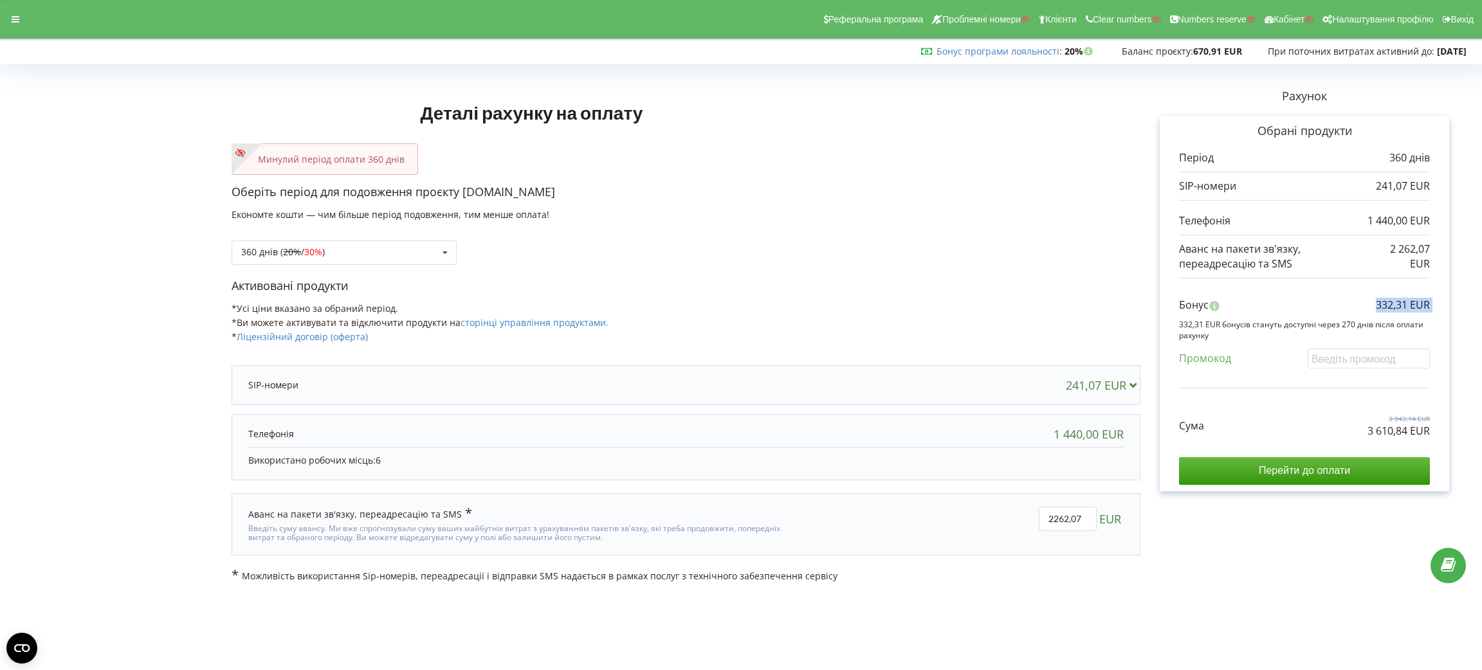
click at [1387, 309] on p "332,31 EUR" at bounding box center [1403, 305] width 54 height 15
copy div "332,31 EUR"
click at [410, 251] on div "360 днів ( 20% / 30% ) Поповнити баланс без подовження 20%" at bounding box center [344, 253] width 225 height 24
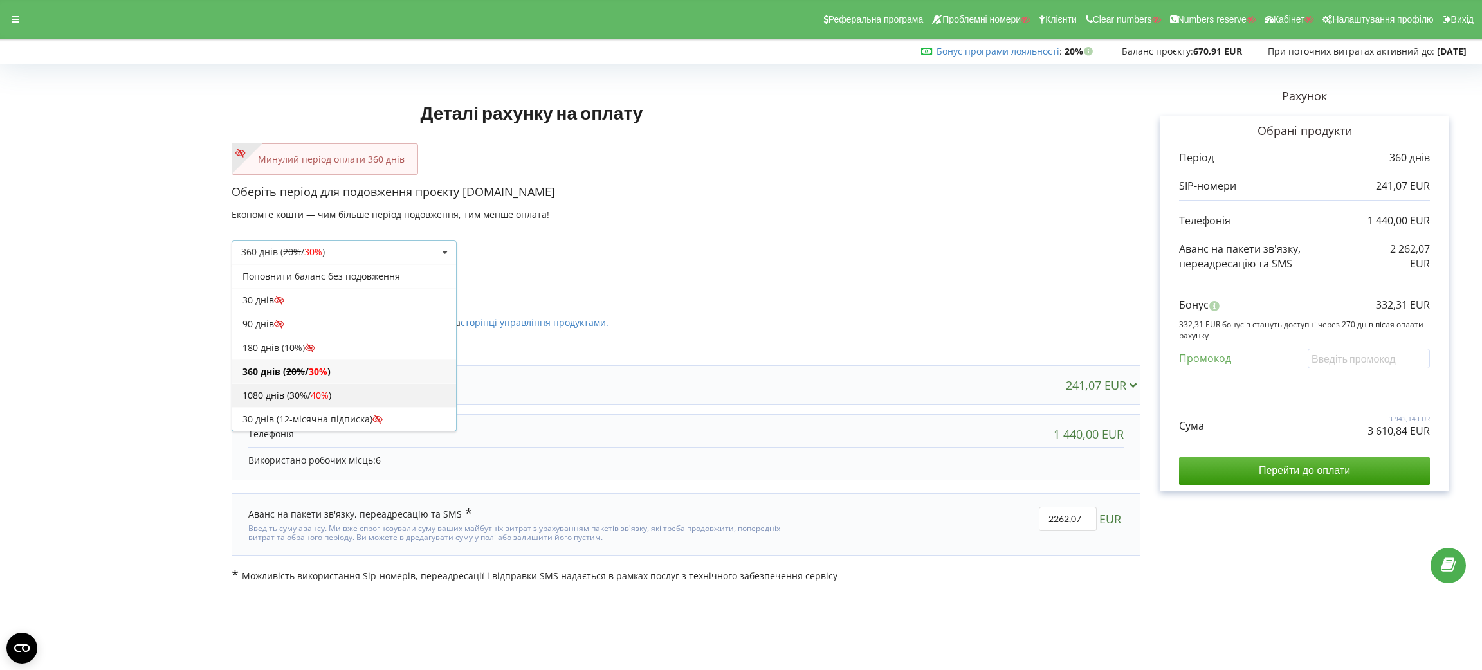
click at [329, 394] on span "40%" at bounding box center [320, 395] width 18 height 12
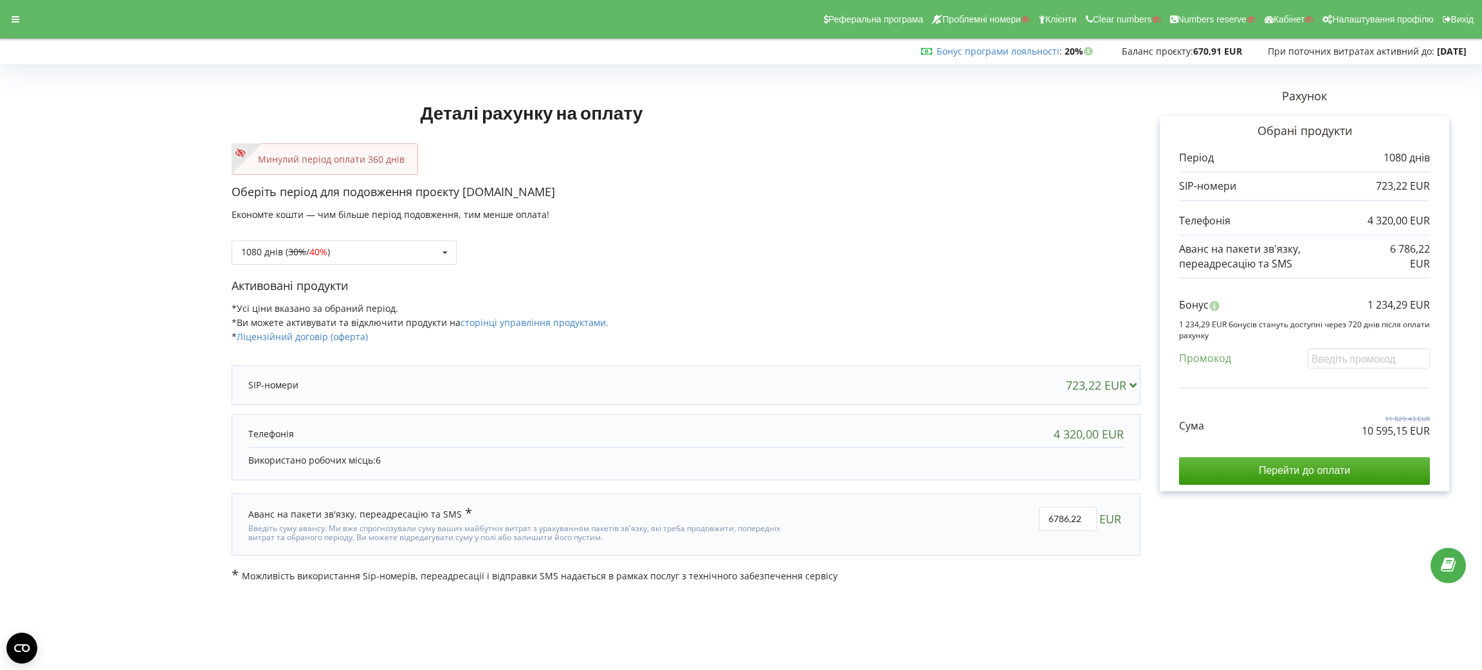
click at [1379, 428] on p "10 595,15 EUR" at bounding box center [1396, 431] width 68 height 15
copy div "10 595,15 EUR"
click at [1390, 302] on p "1 234,29 EUR" at bounding box center [1399, 305] width 62 height 15
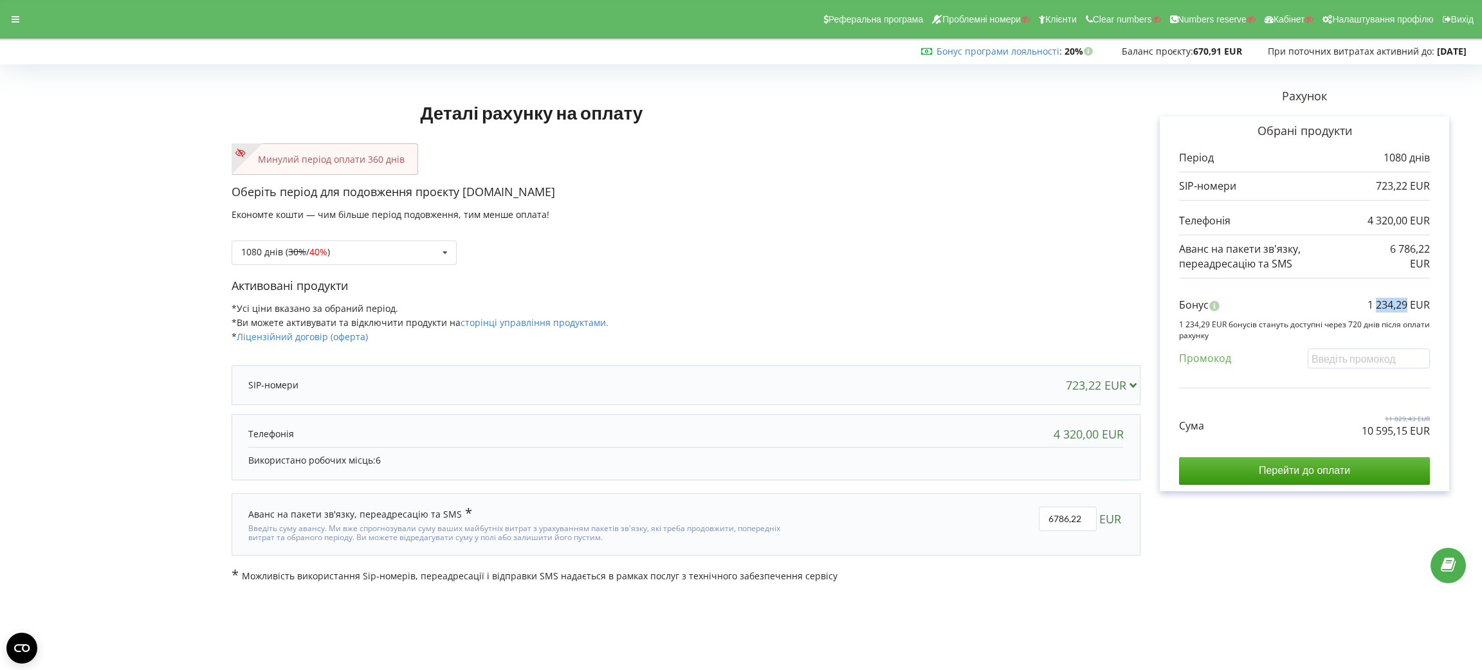
click at [1391, 302] on p "1 234,29 EUR" at bounding box center [1399, 305] width 62 height 15
click at [1392, 301] on p "1 234,29 EUR" at bounding box center [1399, 305] width 62 height 15
click at [1377, 300] on p "1 234,29 EUR" at bounding box center [1399, 305] width 62 height 15
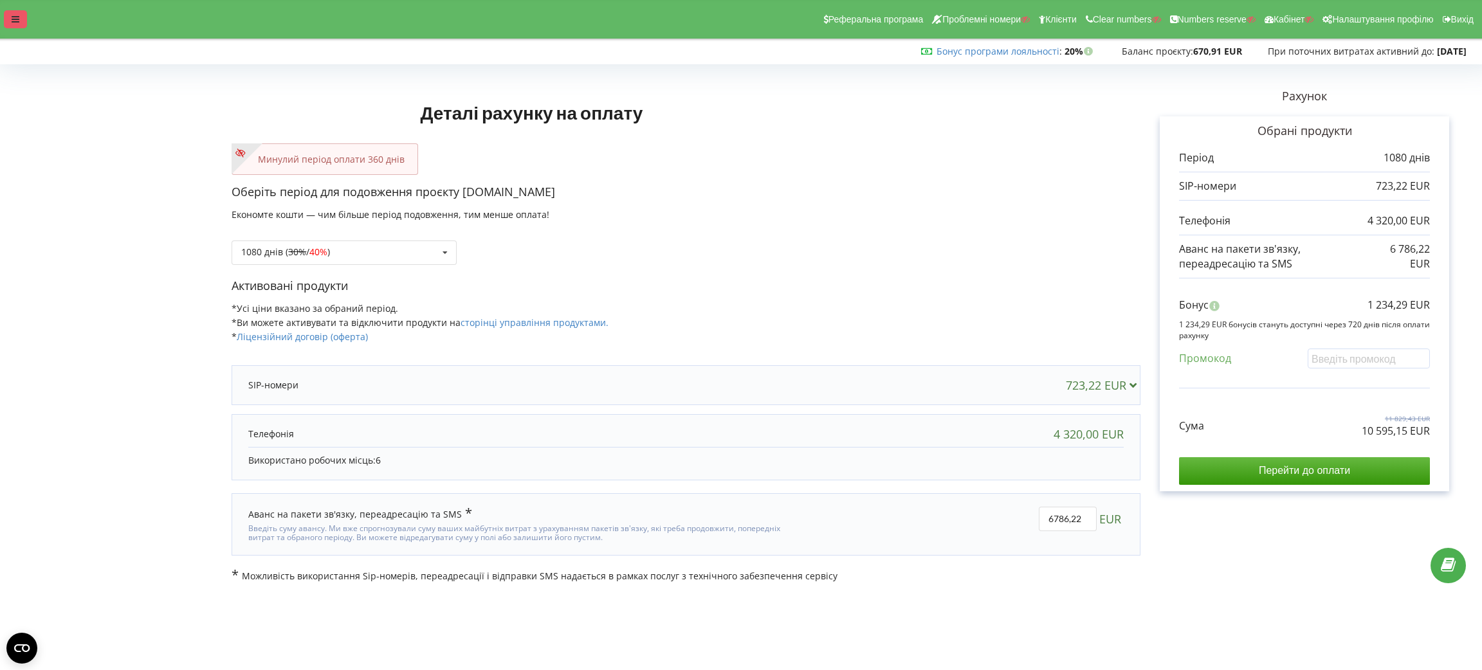
click at [18, 17] on icon at bounding box center [16, 19] width 8 height 9
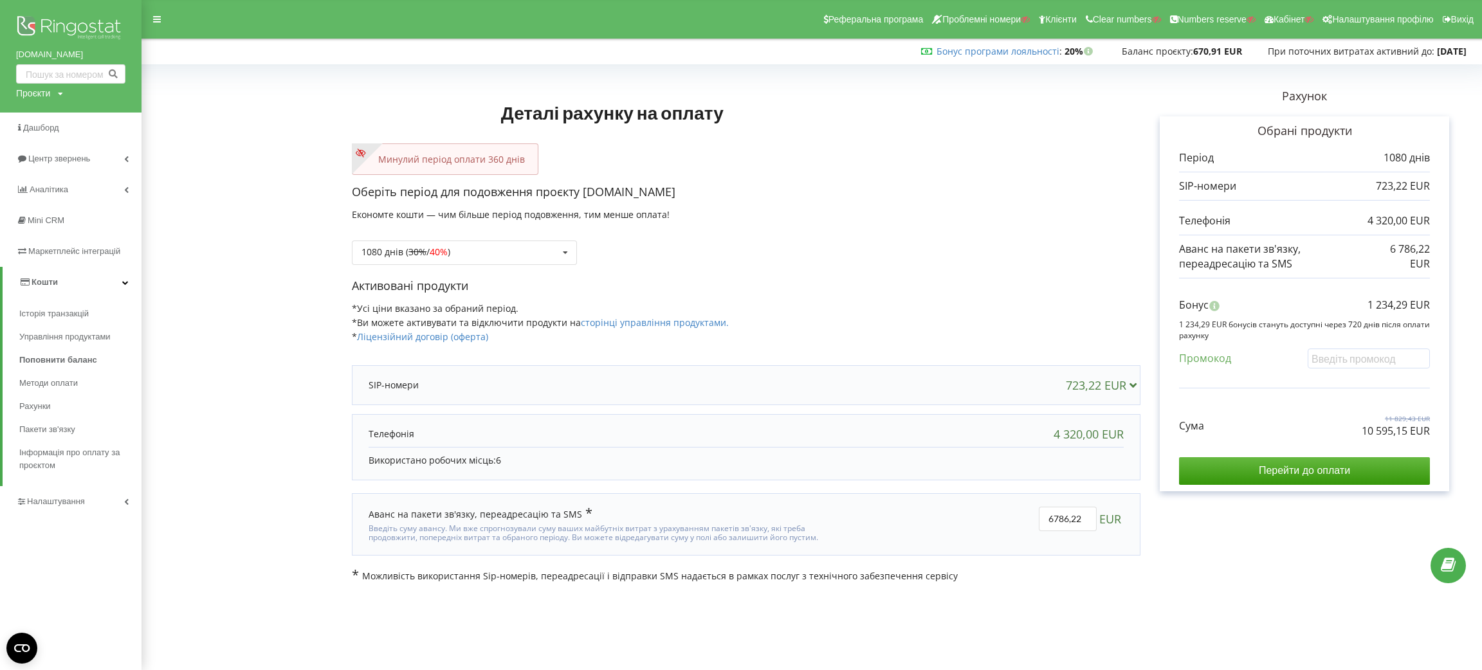
click at [60, 98] on div "Проєкти Пошук" at bounding box center [39, 93] width 47 height 13
click at [62, 118] on input "text" at bounding box center [56, 120] width 64 height 19
paste input "[DOMAIN_NAME]"
type input "[DOMAIN_NAME]"
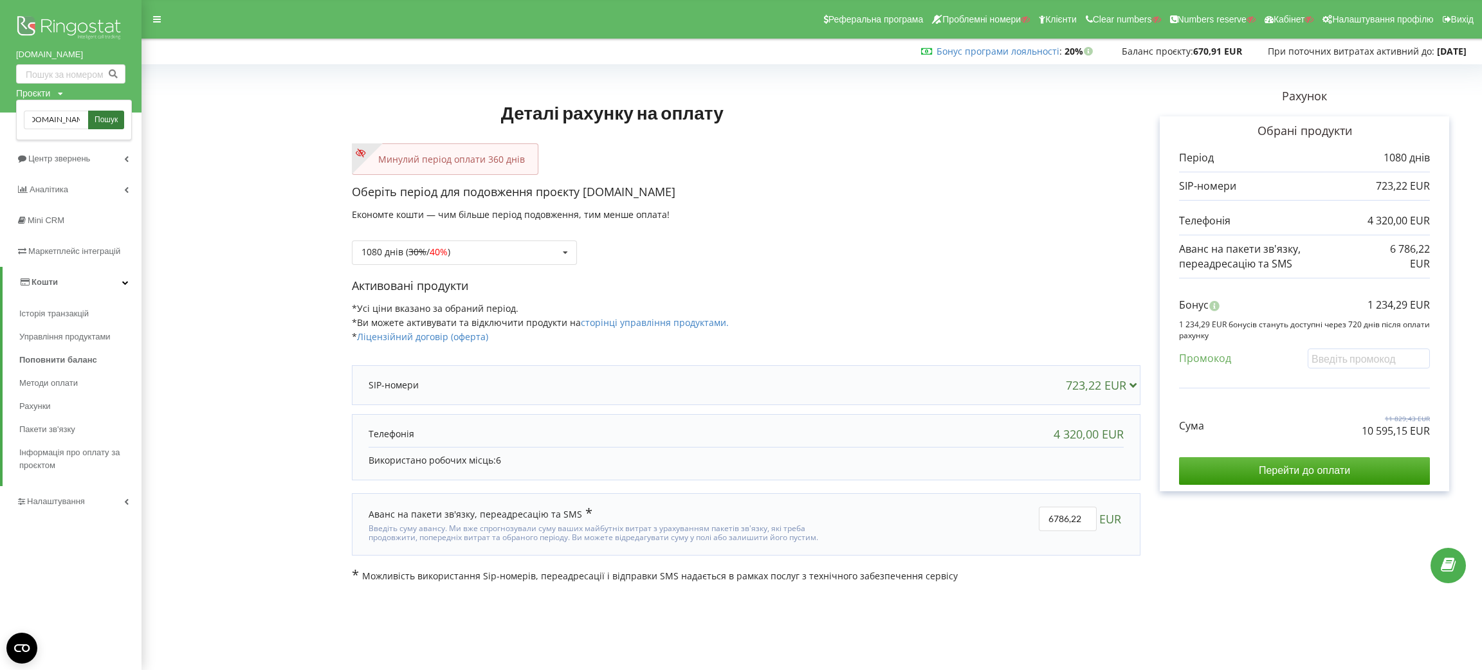
click at [104, 115] on span "Пошук" at bounding box center [106, 121] width 23 height 12
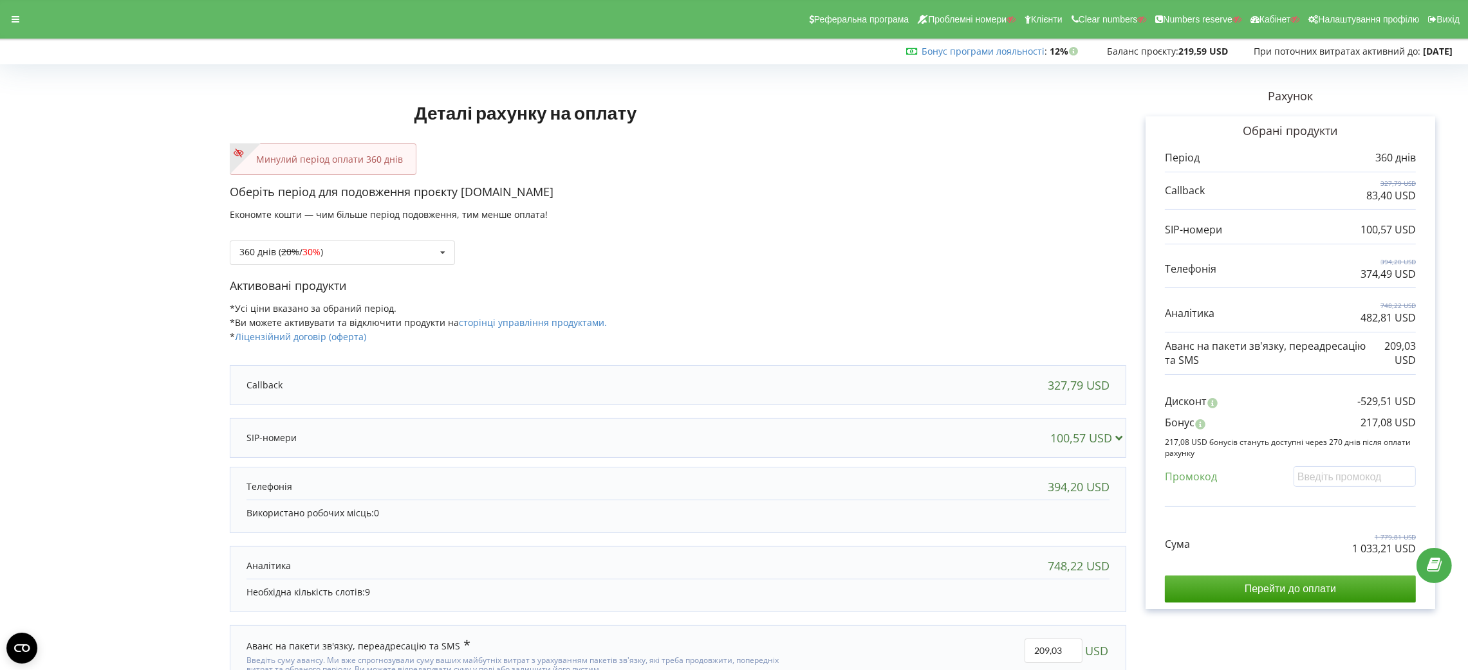
click at [1385, 551] on p "1 033,21 USD" at bounding box center [1384, 549] width 64 height 15
click at [1385, 552] on p "1 033,21 USD" at bounding box center [1384, 549] width 64 height 15
copy div "1 033,21 USD"
click at [1371, 428] on p "217,08 USD" at bounding box center [1387, 423] width 55 height 15
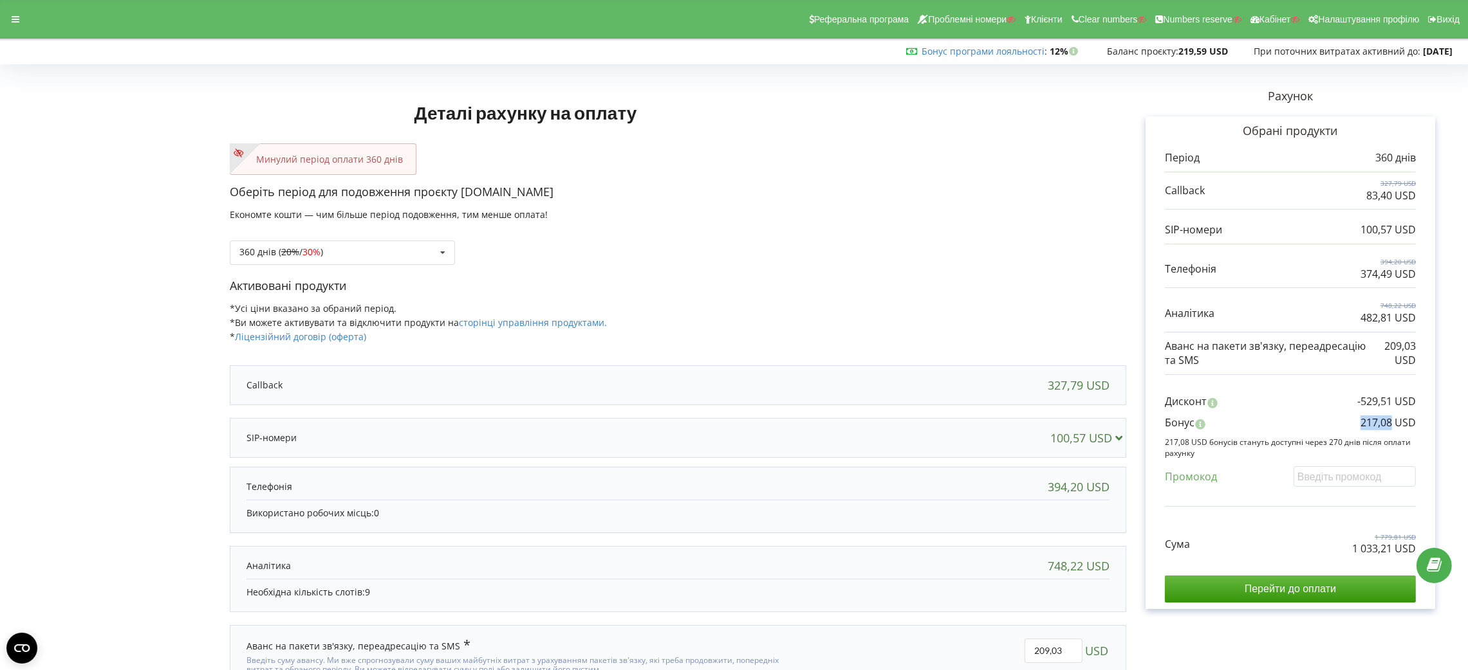
click at [1371, 428] on p "217,08 USD" at bounding box center [1387, 423] width 55 height 15
copy div "217,08 USD"
click at [358, 254] on div "360 днів ( 20% / 30% ) Поповнити баланс без подовження 20%" at bounding box center [342, 253] width 225 height 24
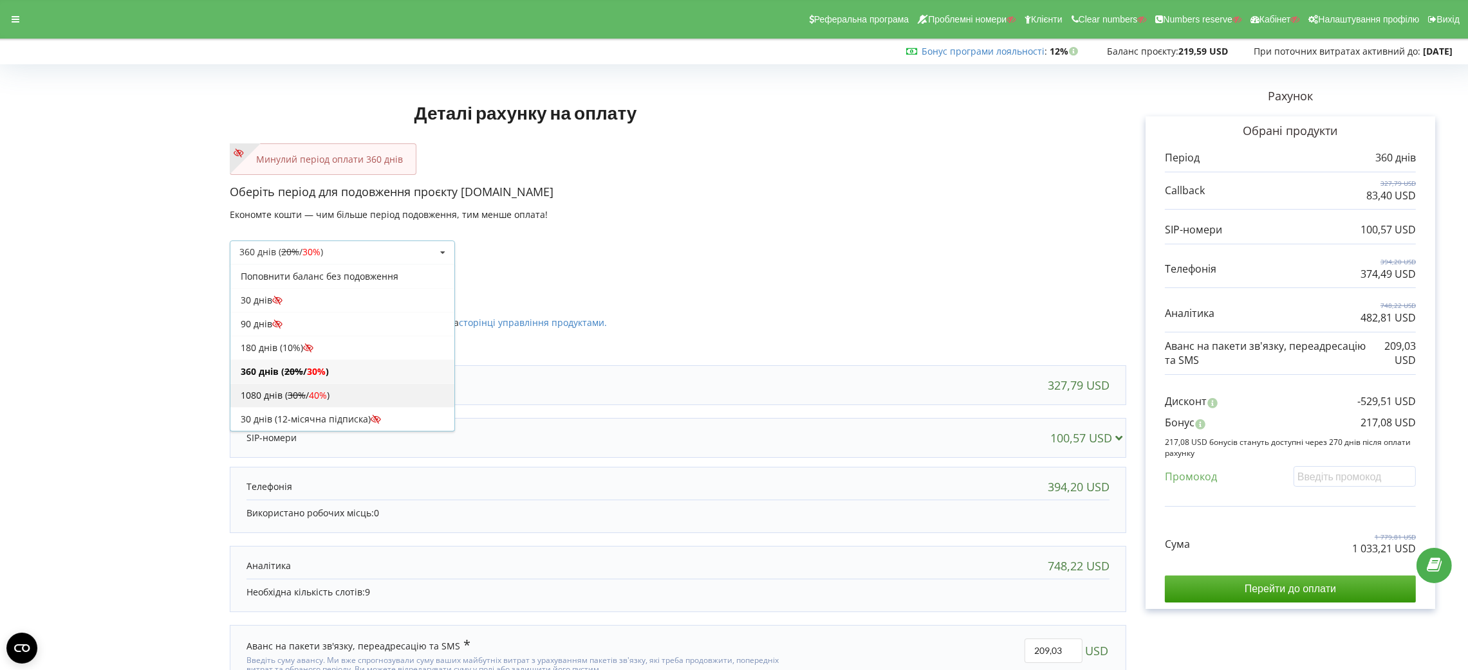
click at [349, 388] on div "1080 днів ( 30% / 40% )" at bounding box center [342, 395] width 224 height 24
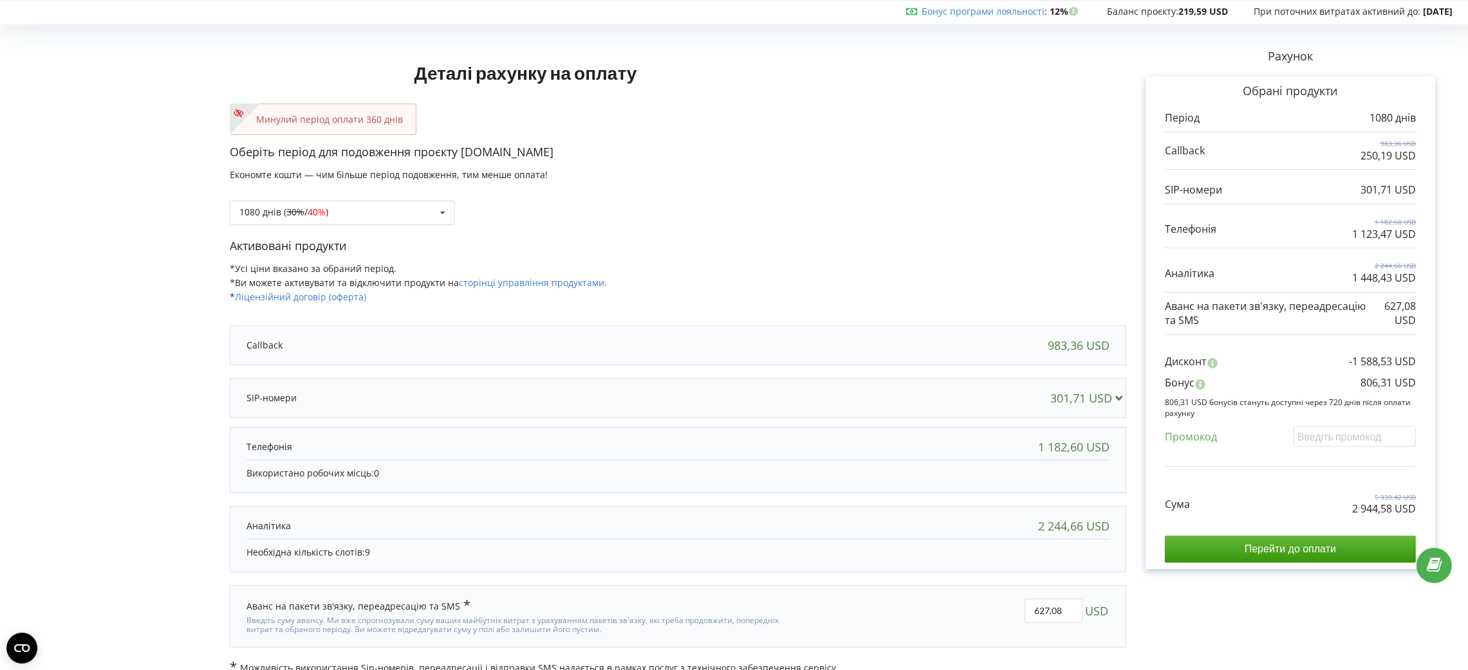
scroll to position [60, 0]
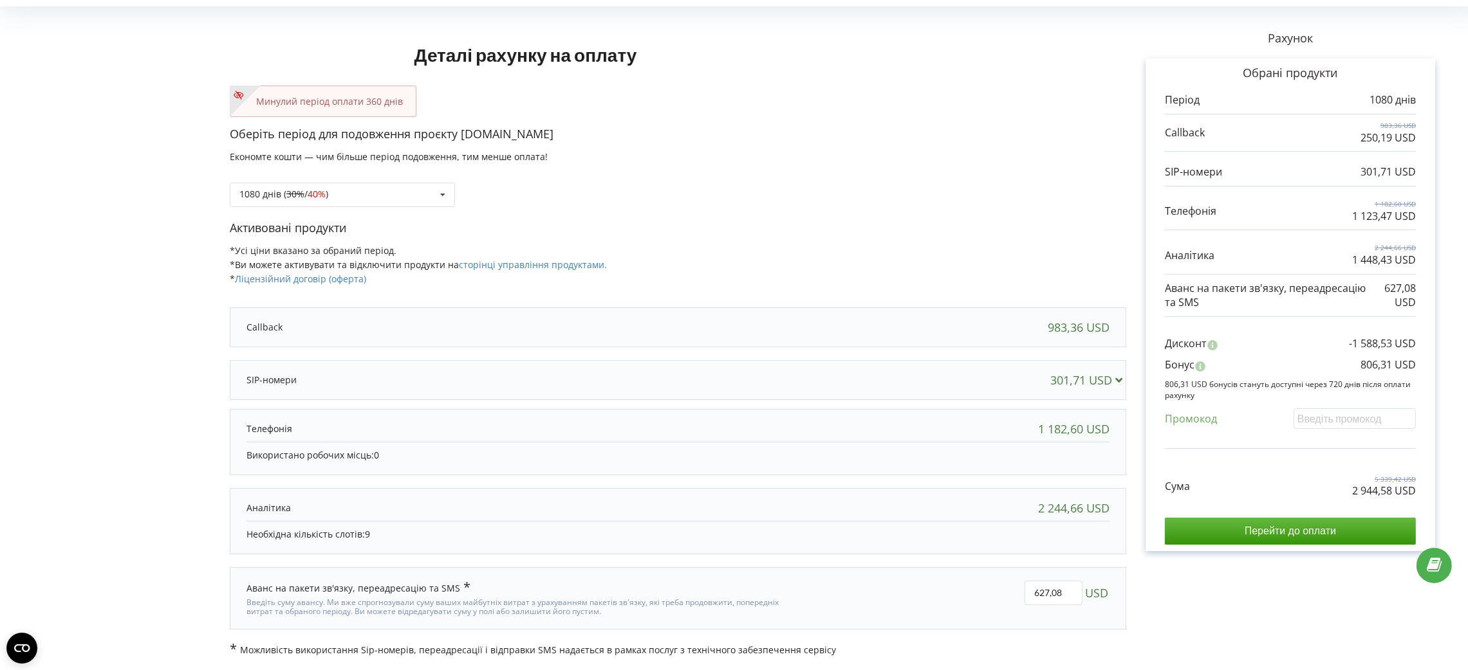
click at [1381, 498] on div "Сума 5 339,42 USD 2 944,58 USD Перейти до оплати" at bounding box center [1289, 501] width 251 height 90
click at [1385, 490] on p "2 944,58 USD" at bounding box center [1384, 491] width 64 height 15
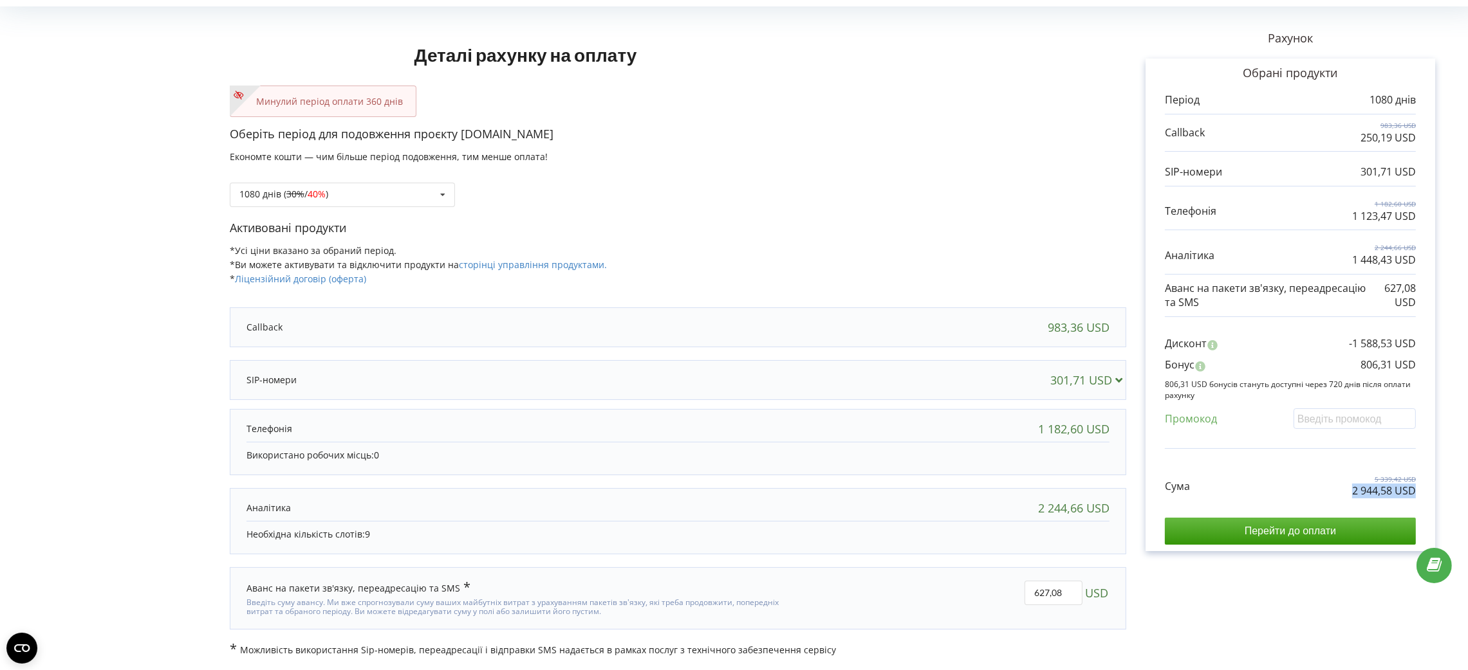
copy div "2 944,58 USD"
click at [1383, 363] on p "806,31 USD" at bounding box center [1387, 365] width 55 height 15
copy div "806,31 USD"
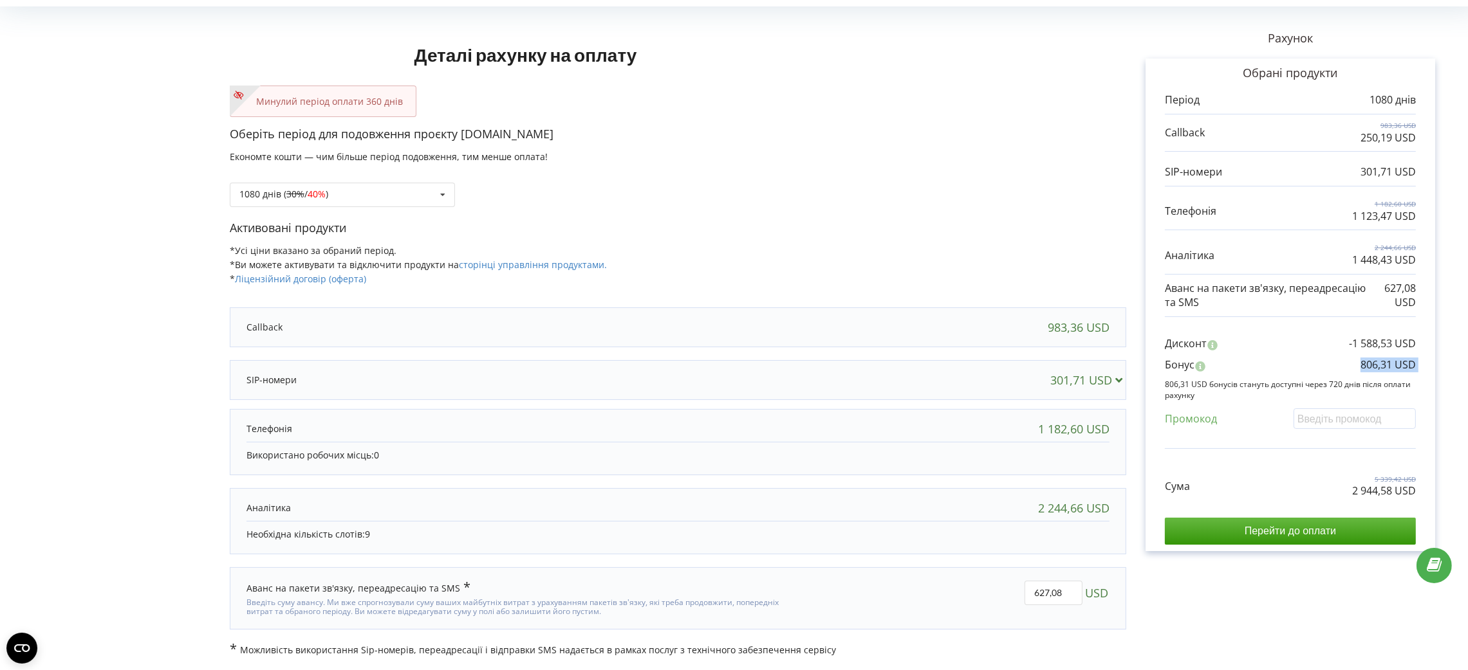
scroll to position [0, 0]
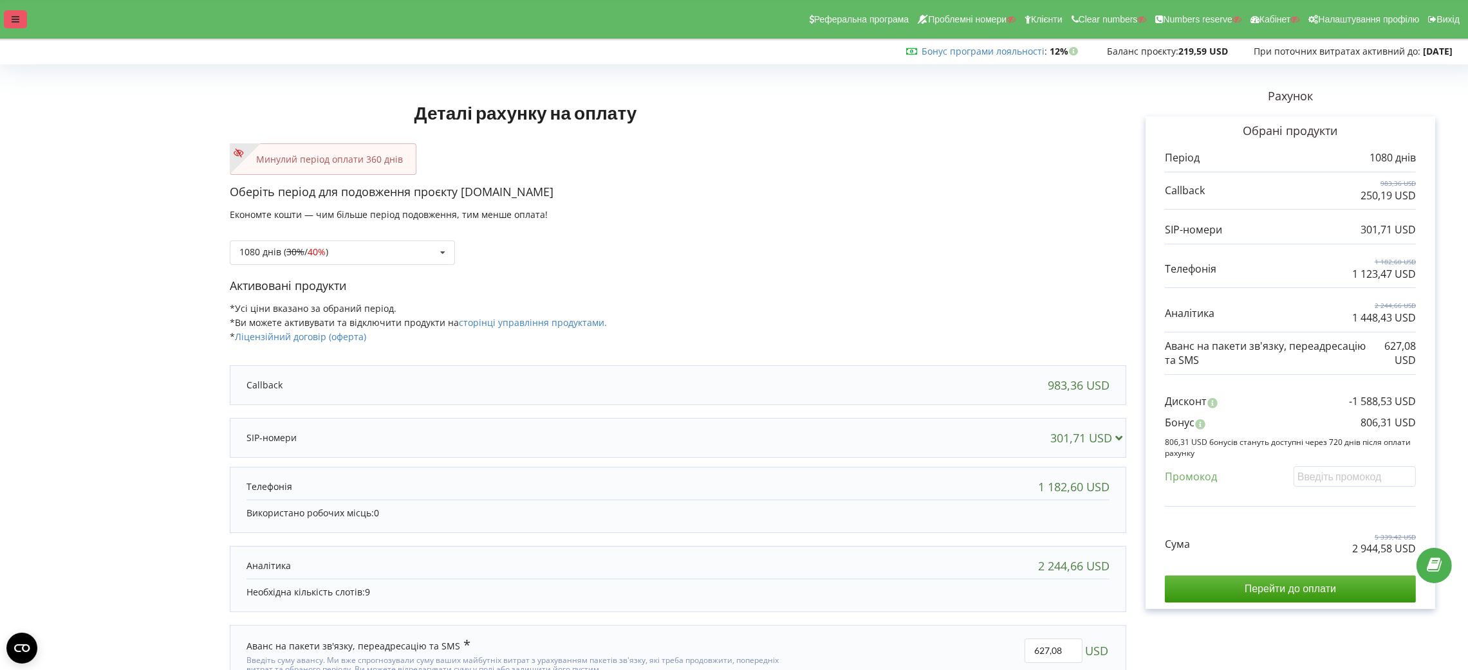
click at [16, 21] on icon at bounding box center [16, 19] width 8 height 9
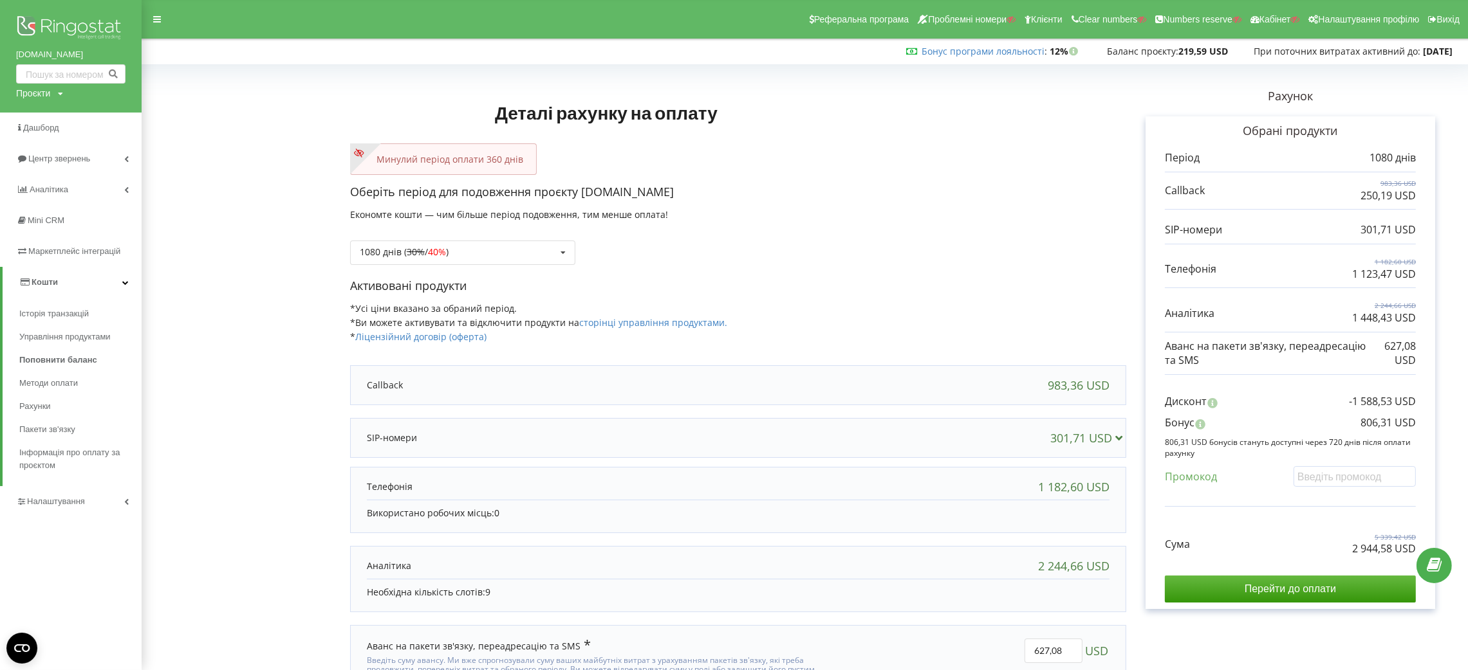
click at [30, 95] on div "Проєкти" at bounding box center [33, 93] width 34 height 13
click at [42, 125] on input "text" at bounding box center [56, 120] width 64 height 19
type input "st-apollonia.lutsk.ua"
click at [113, 121] on span "Пошук" at bounding box center [106, 121] width 23 height 12
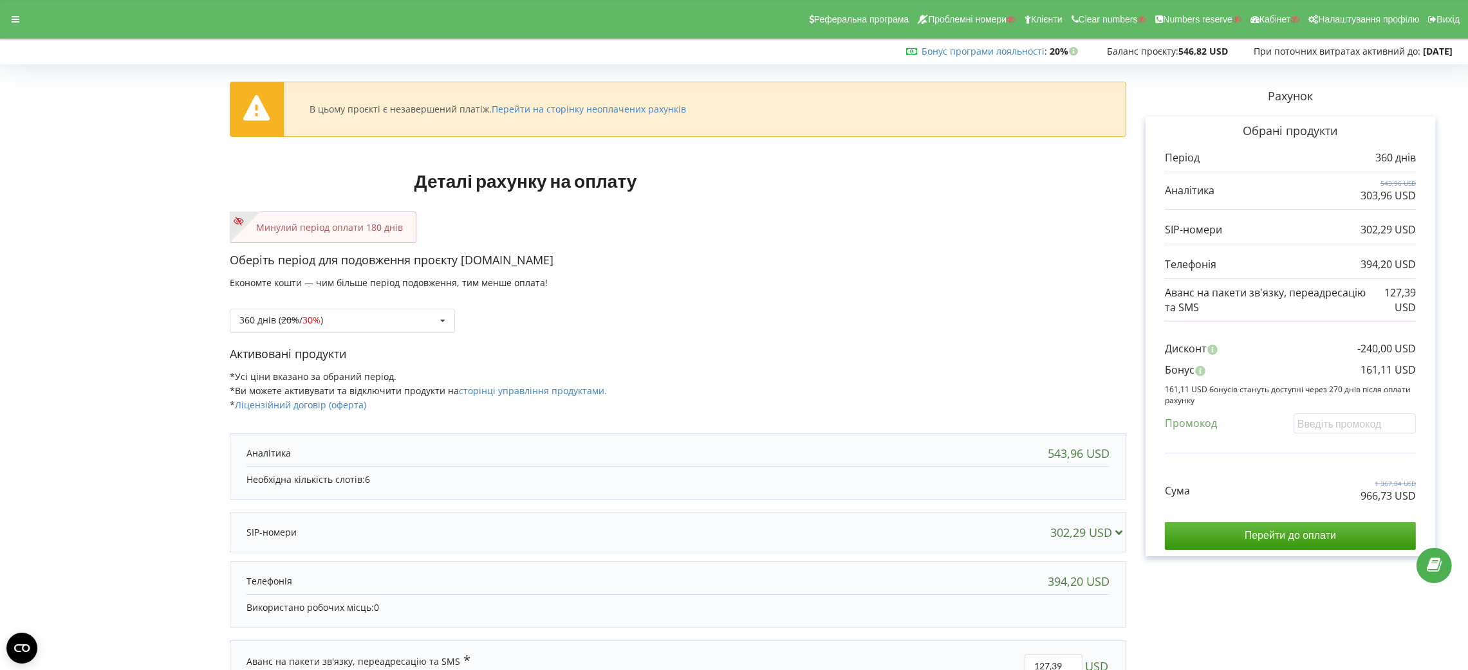
click at [11, 36] on div "Реферальна програма Проблемні номери Клієнти Clear numbers Numbers reserve Кабі…" at bounding box center [734, 19] width 1486 height 39
click at [10, 18] on div at bounding box center [15, 19] width 23 height 18
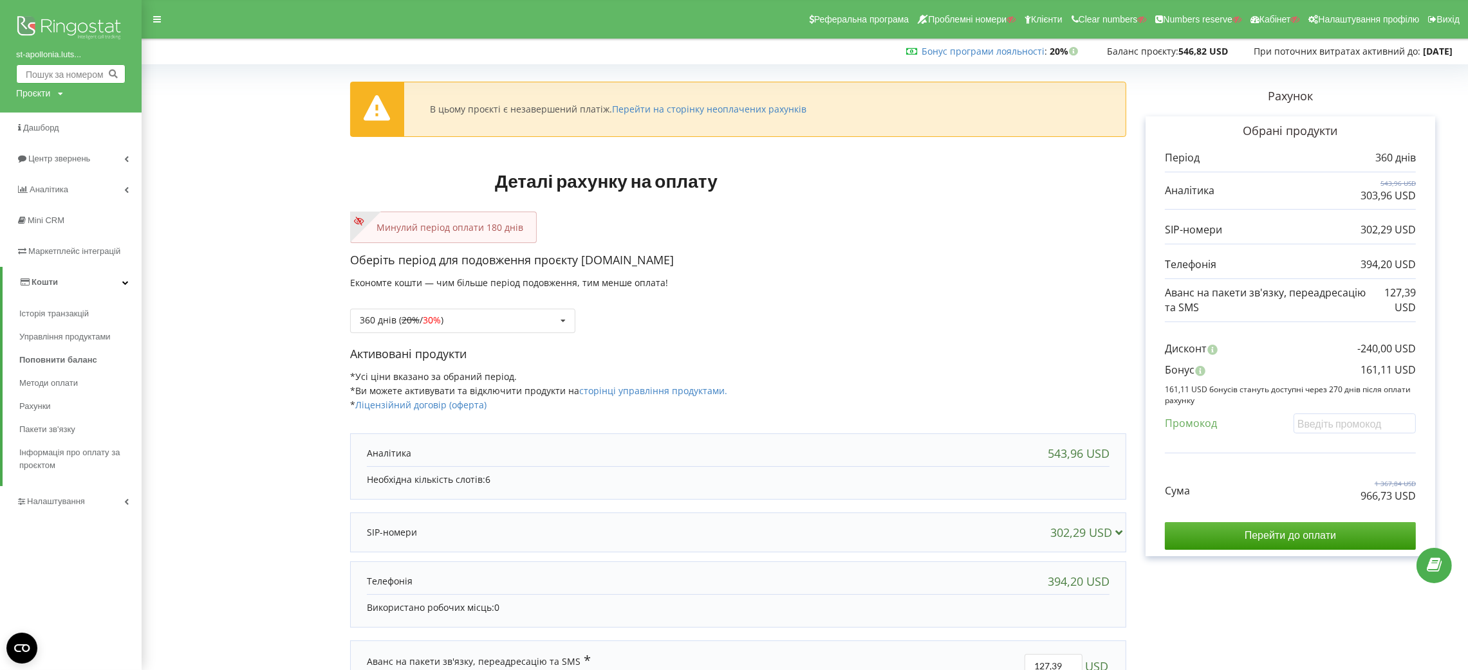
drag, startPoint x: 44, startPoint y: 80, endPoint x: 45, endPoint y: 86, distance: 6.6
click at [44, 80] on input "text" at bounding box center [70, 73] width 109 height 19
click at [47, 91] on div "Проєкти" at bounding box center [33, 93] width 34 height 13
click at [59, 106] on div "Пошук" at bounding box center [74, 120] width 116 height 41
click at [62, 111] on input "text" at bounding box center [56, 120] width 64 height 19
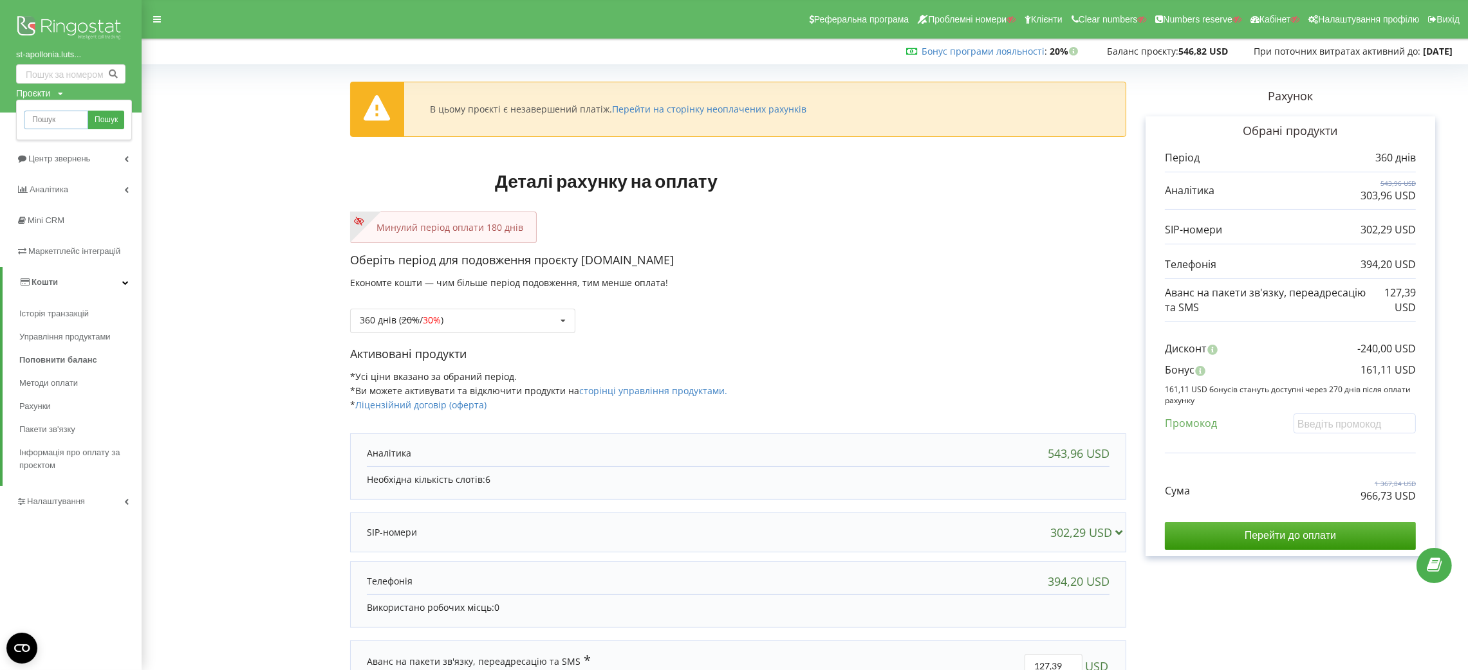
paste input "[DOMAIN_NAME]"
type input "[DOMAIN_NAME]"
drag, startPoint x: 115, startPoint y: 118, endPoint x: 152, endPoint y: 50, distance: 77.7
click at [116, 118] on span "Пошук" at bounding box center [106, 121] width 23 height 12
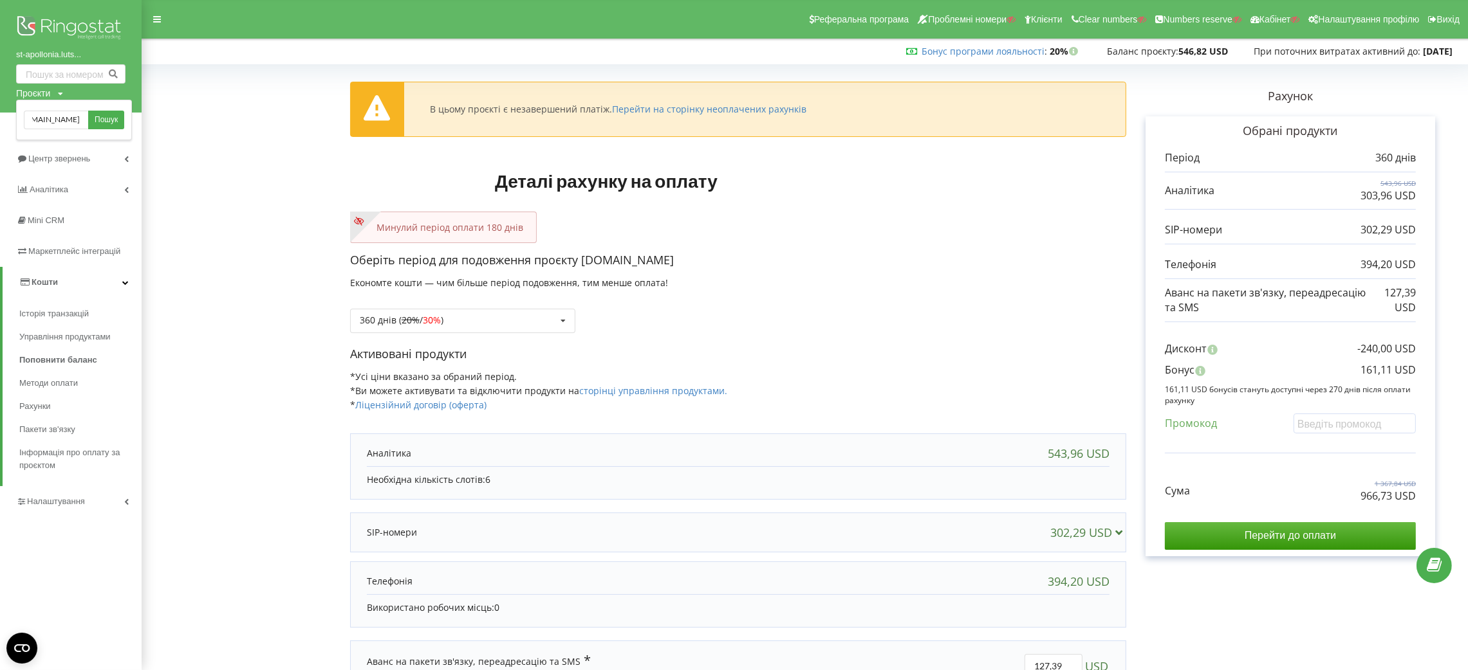
scroll to position [0, 0]
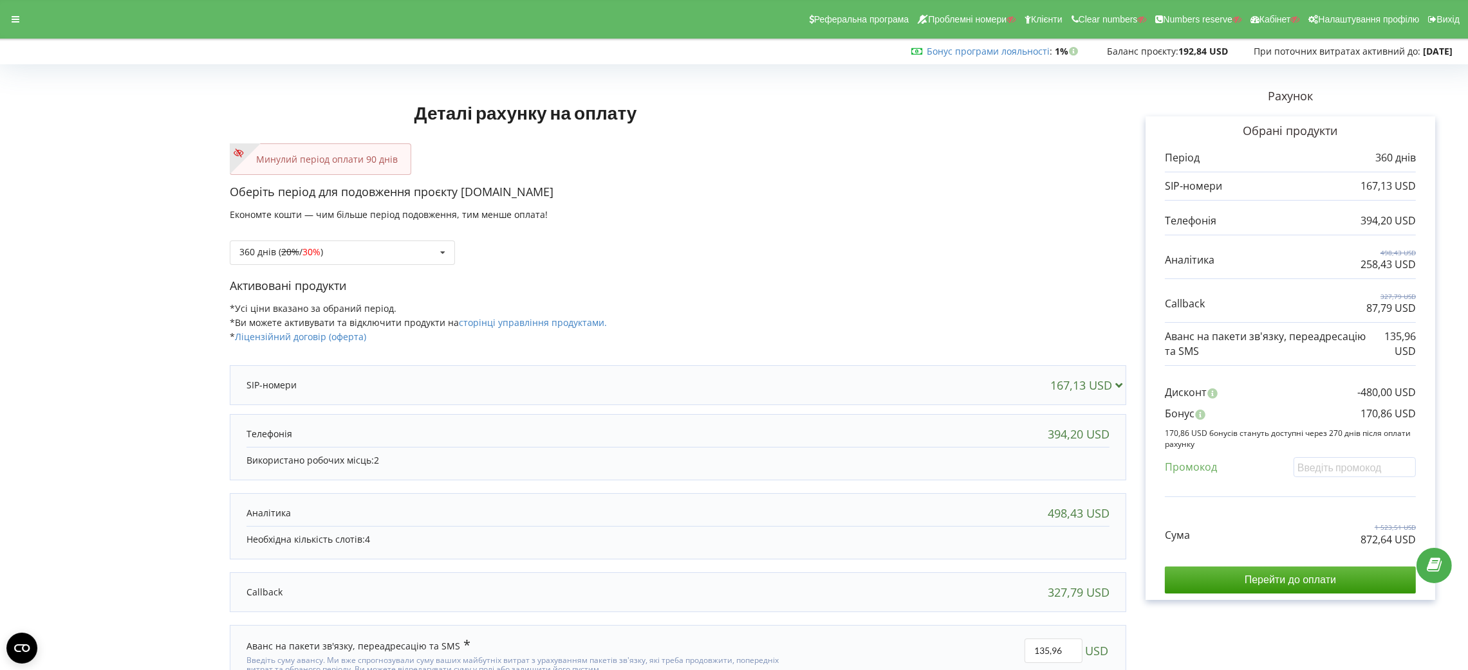
click at [1399, 539] on p "872,64 USD" at bounding box center [1387, 540] width 55 height 15
click at [1399, 538] on p "872,64 USD" at bounding box center [1387, 540] width 55 height 15
copy div "872,64 USD"
click at [1381, 418] on p "170,86 USD" at bounding box center [1387, 414] width 55 height 15
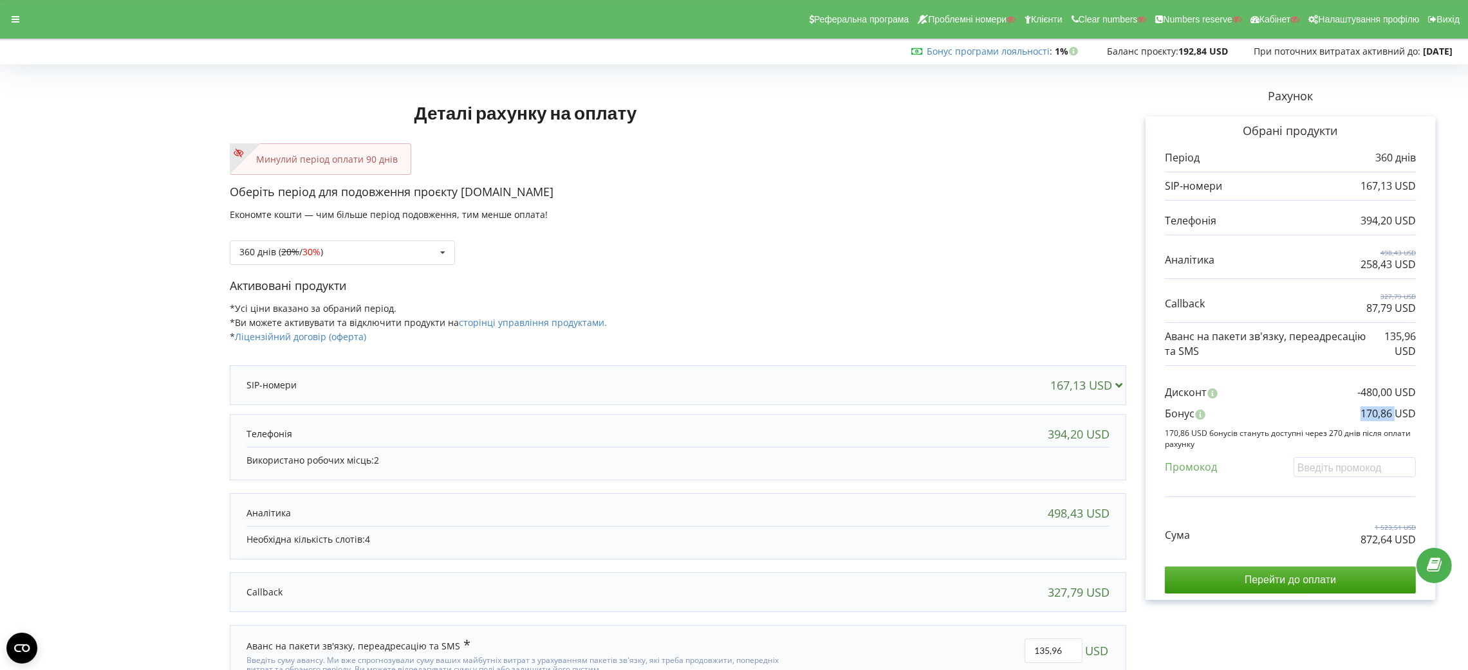
click at [1381, 418] on p "170,86 USD" at bounding box center [1387, 414] width 55 height 15
copy div "170,86 USD"
click at [371, 244] on div "360 днів ( 20% / 30% ) Поповнити баланс без подовження 20% / 30% 30% / 40%" at bounding box center [342, 253] width 225 height 24
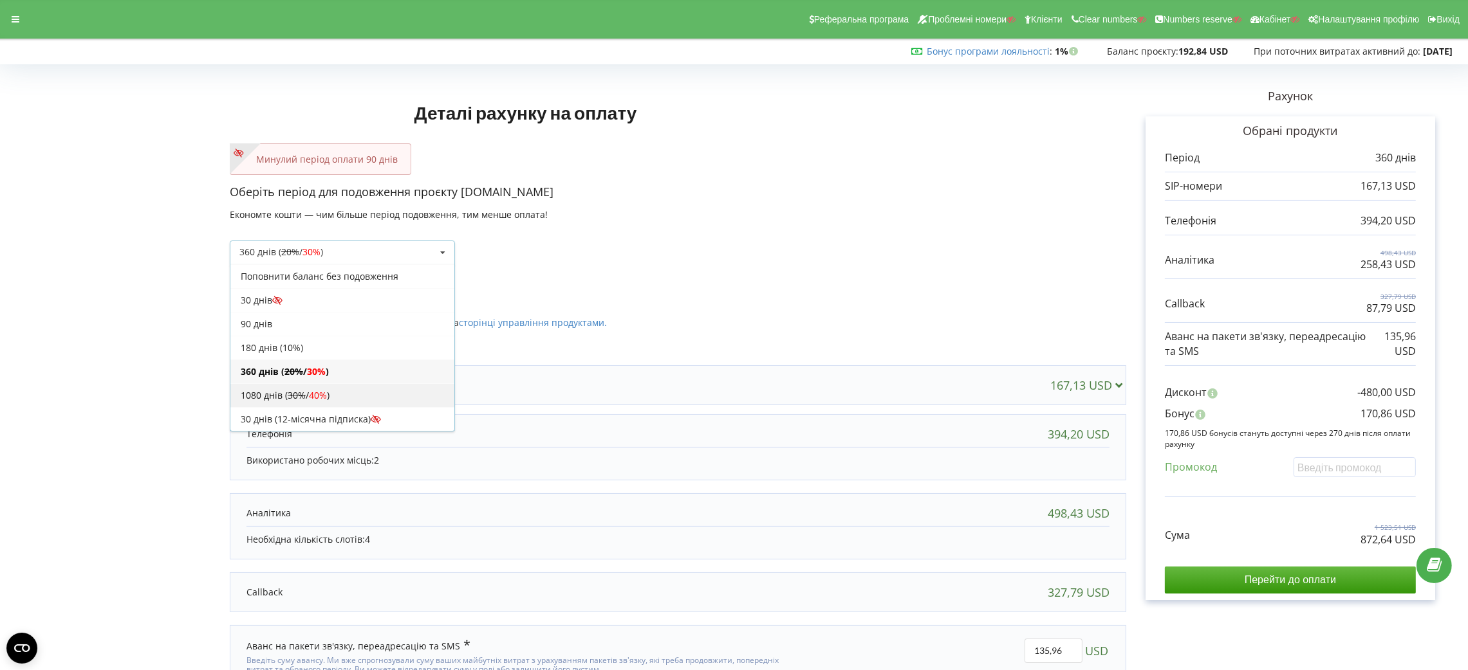
click at [384, 392] on div "1080 днів ( 30% / 40% )" at bounding box center [342, 395] width 224 height 24
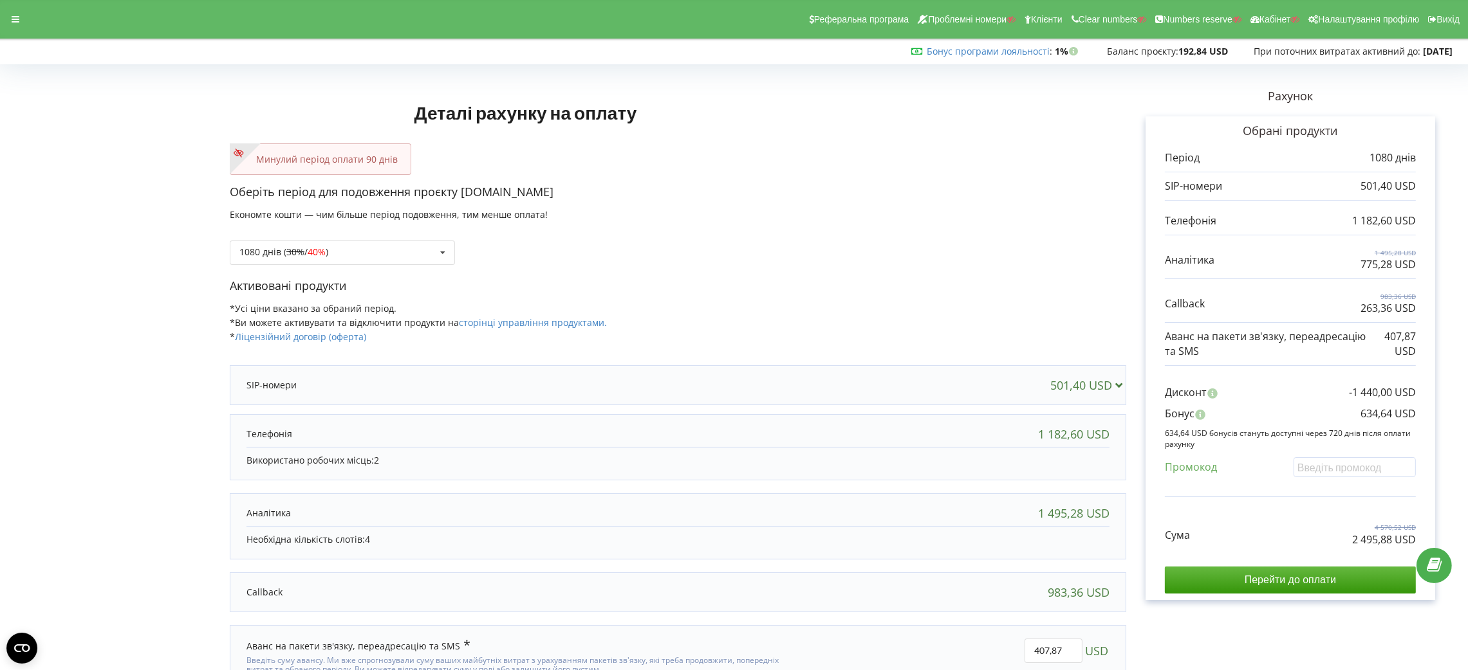
click at [1366, 546] on p "2 495,88 USD" at bounding box center [1384, 540] width 64 height 15
copy div "2 495,88 USD"
click at [1372, 416] on p "634,64 USD" at bounding box center [1387, 414] width 55 height 15
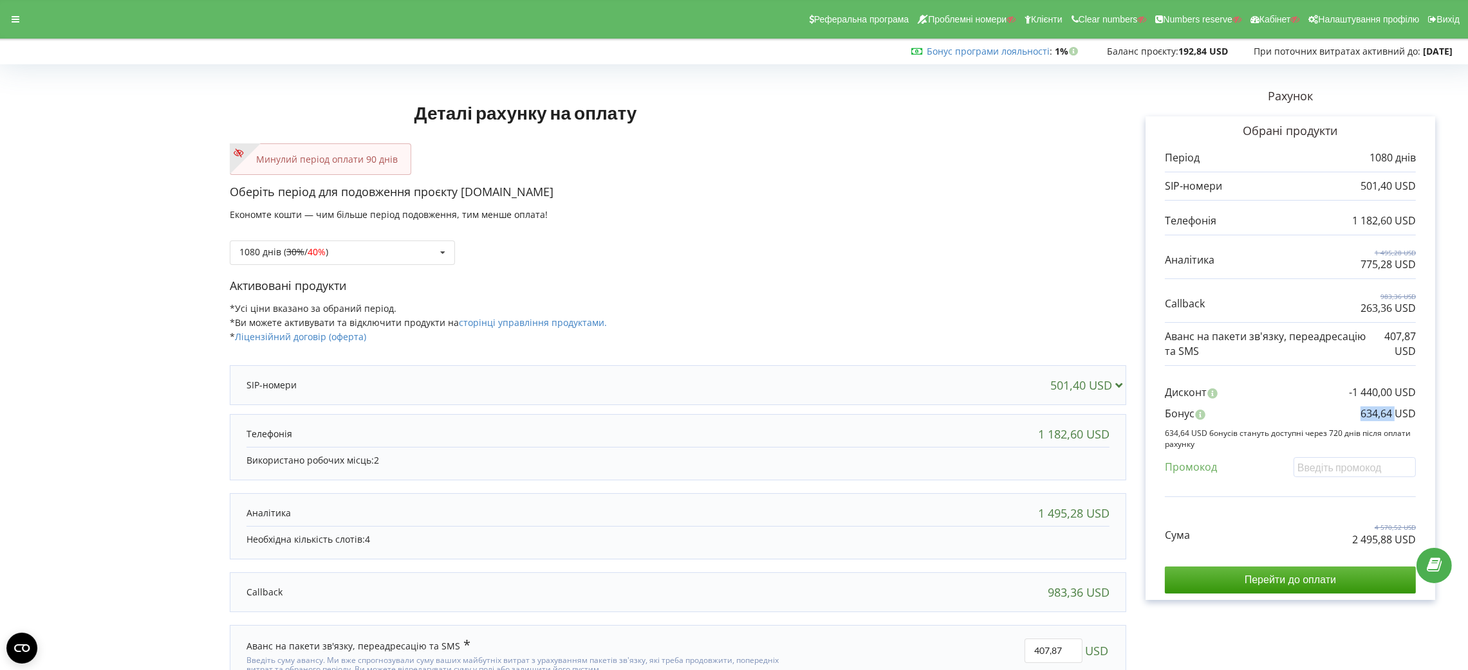
click at [1372, 416] on p "634,64 USD" at bounding box center [1387, 414] width 55 height 15
copy div "634,64 USD"
drag, startPoint x: 605, startPoint y: 189, endPoint x: 461, endPoint y: 196, distance: 143.6
click at [461, 196] on p "Оберіть період для подовження проєкту truck-electric.com.ua" at bounding box center [678, 192] width 896 height 17
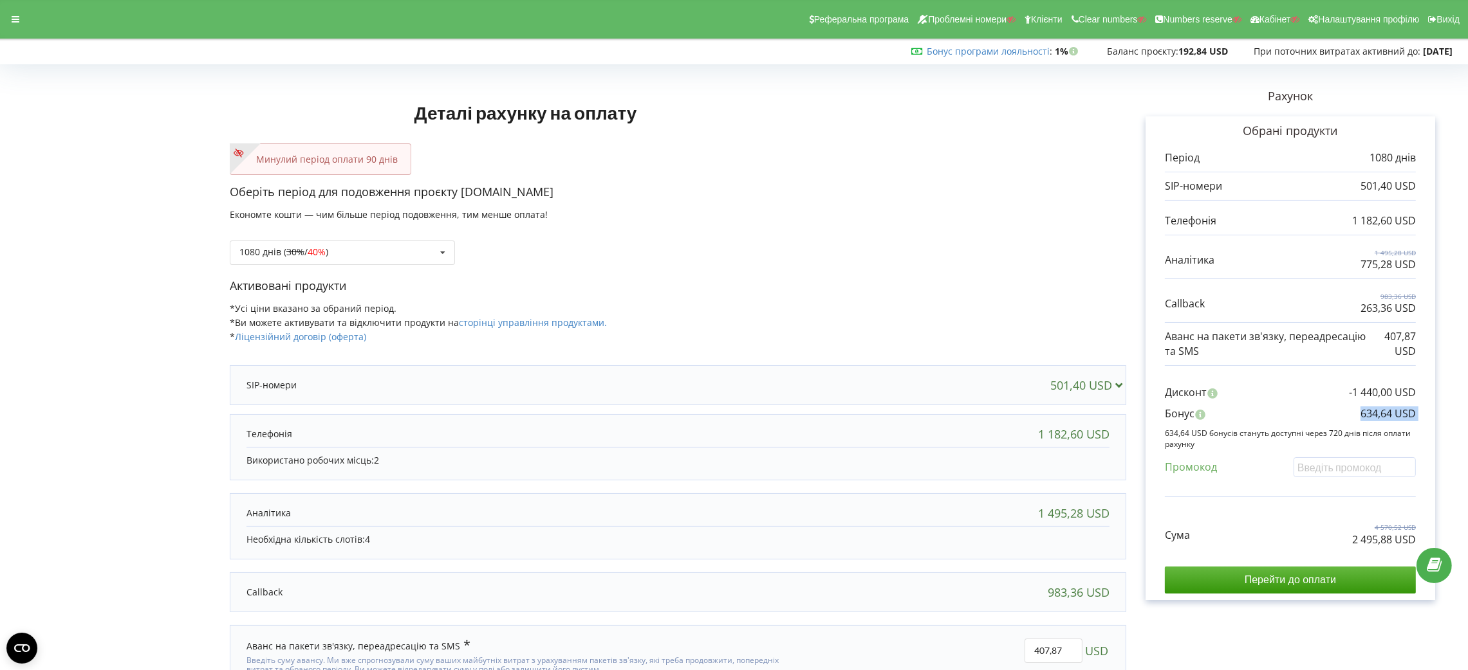
copy p "truck-electric.com.ua"
drag, startPoint x: 1, startPoint y: 21, endPoint x: 8, endPoint y: 14, distance: 10.0
click at [8, 14] on div "Реферальна програма Проблемні номери Клієнти Clear numbers Numbers reserve Кабі…" at bounding box center [734, 19] width 1486 height 39
click at [8, 14] on div at bounding box center [15, 19] width 23 height 18
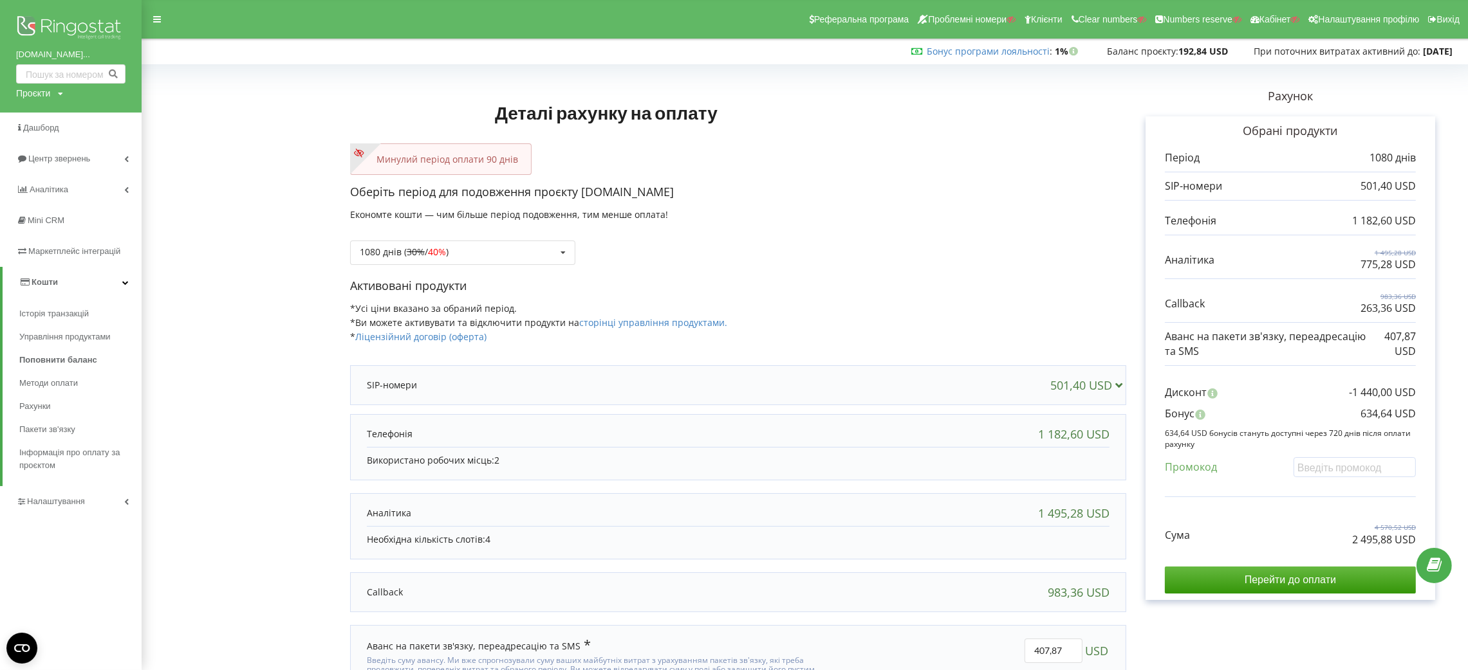
click at [44, 94] on div "Проєкти" at bounding box center [33, 93] width 34 height 13
click at [46, 129] on div "Пошук" at bounding box center [74, 120] width 116 height 41
click at [49, 123] on input "text" at bounding box center [56, 120] width 64 height 19
paste input "[DOMAIN_NAME]"
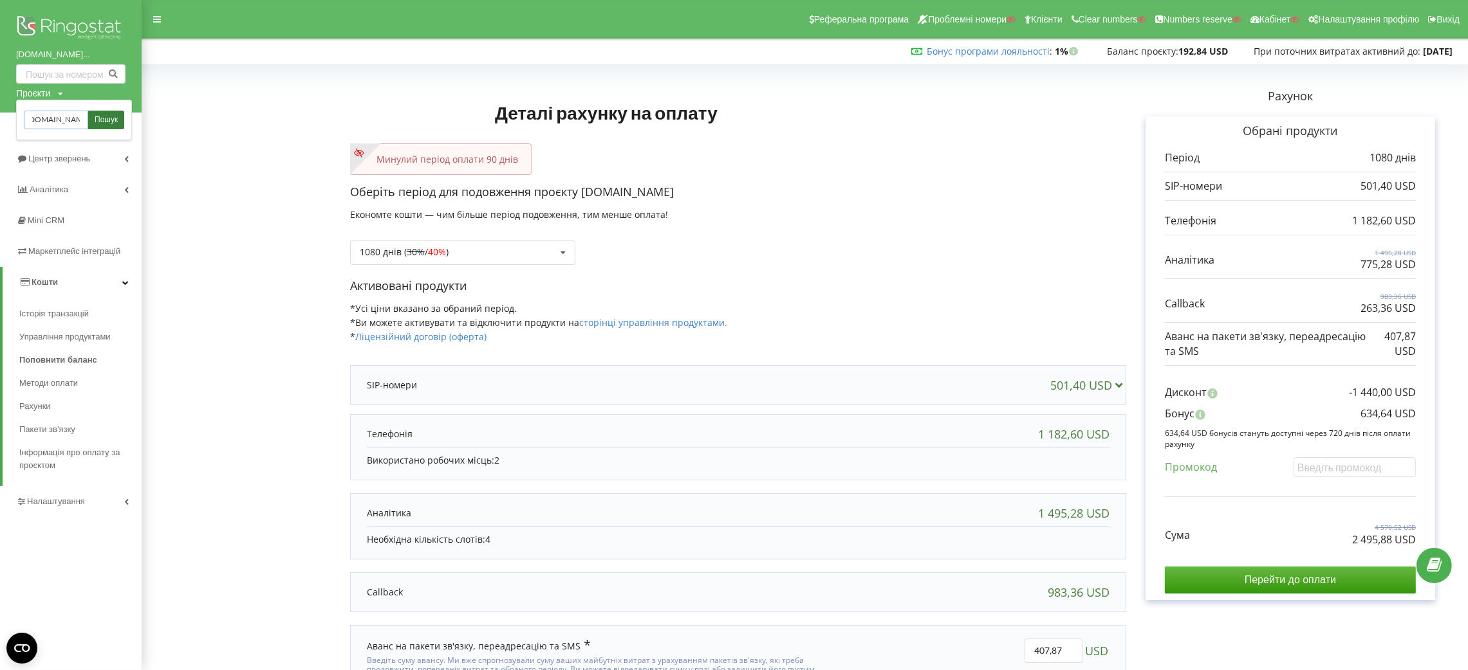
type input "multidom.net.pl"
click at [121, 115] on link "Пошук" at bounding box center [106, 120] width 36 height 19
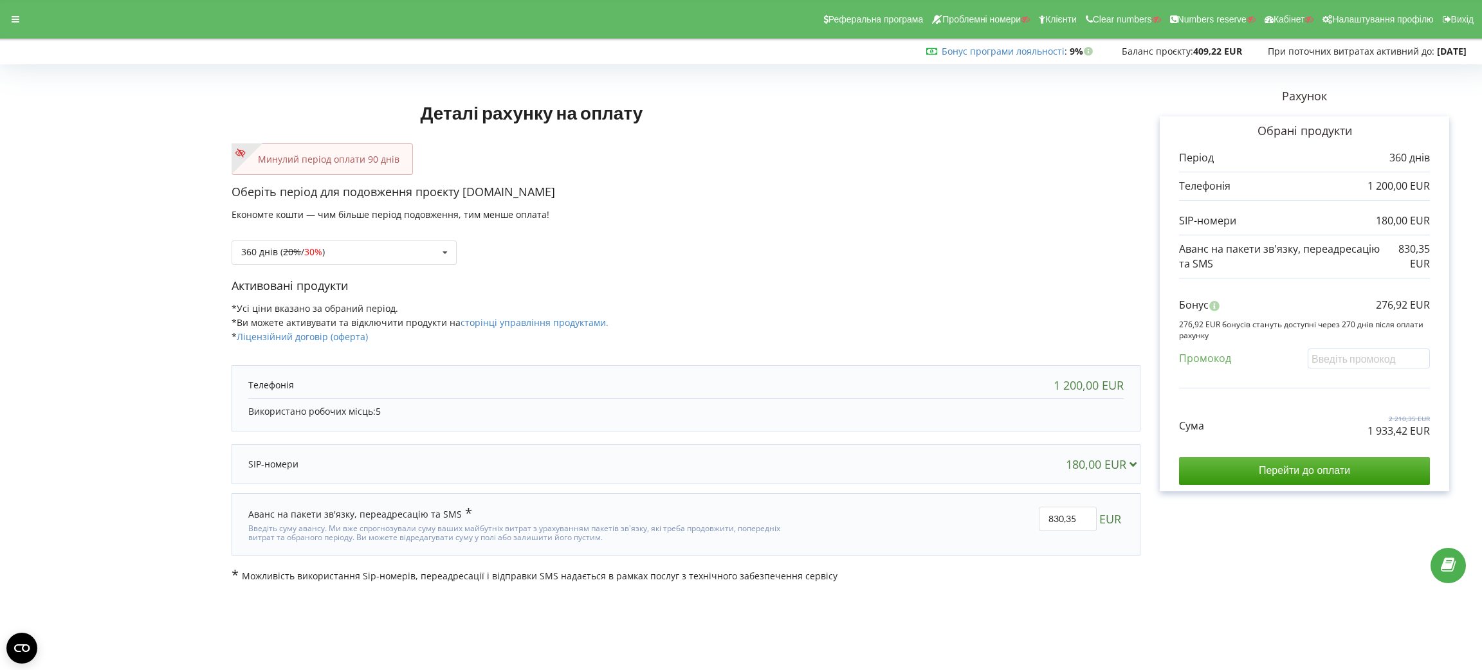
click at [1419, 426] on p "1 933,42 EUR" at bounding box center [1399, 431] width 62 height 15
copy div "1 933,42 EUR"
click at [1392, 304] on p "276,92 EUR" at bounding box center [1403, 305] width 54 height 15
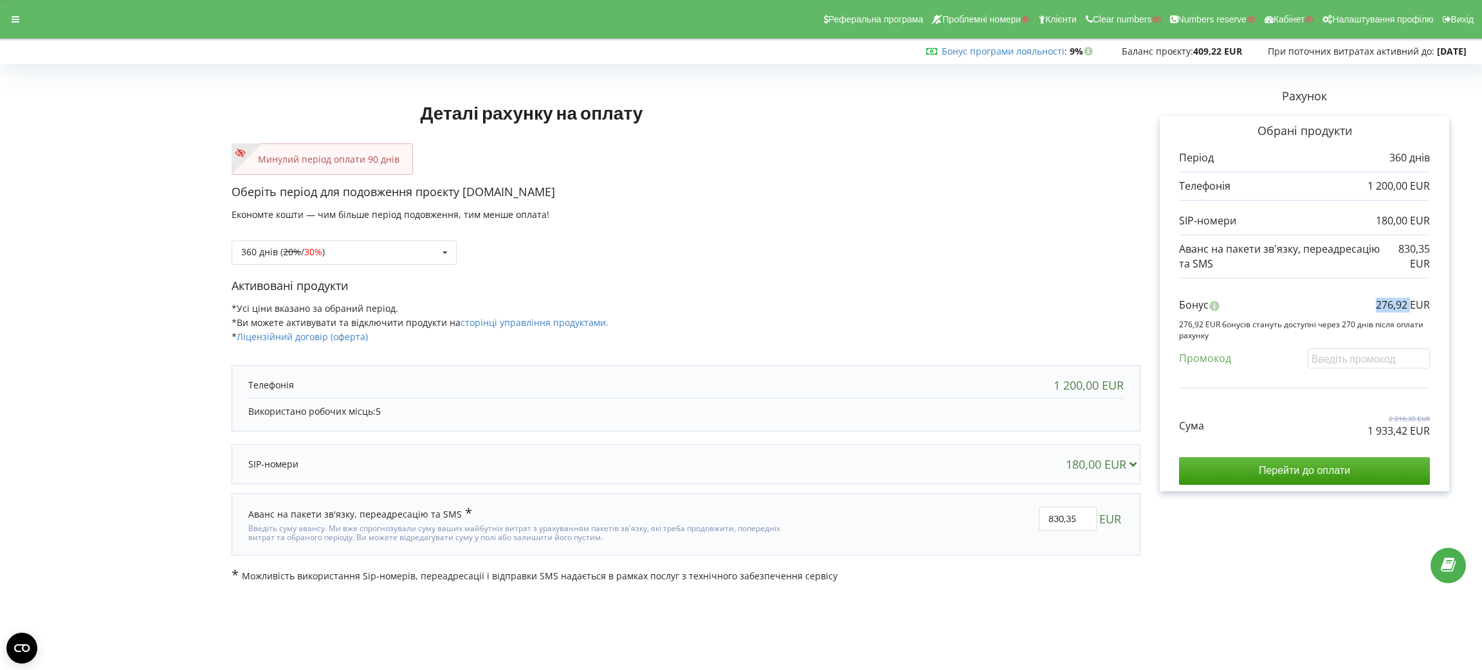
click at [1392, 304] on p "276,92 EUR" at bounding box center [1403, 305] width 54 height 15
click at [430, 262] on div "360 днів ( 20% / 30% ) Поповнити баланс без подовження 20% / 30% 30% / 40%" at bounding box center [344, 253] width 225 height 24
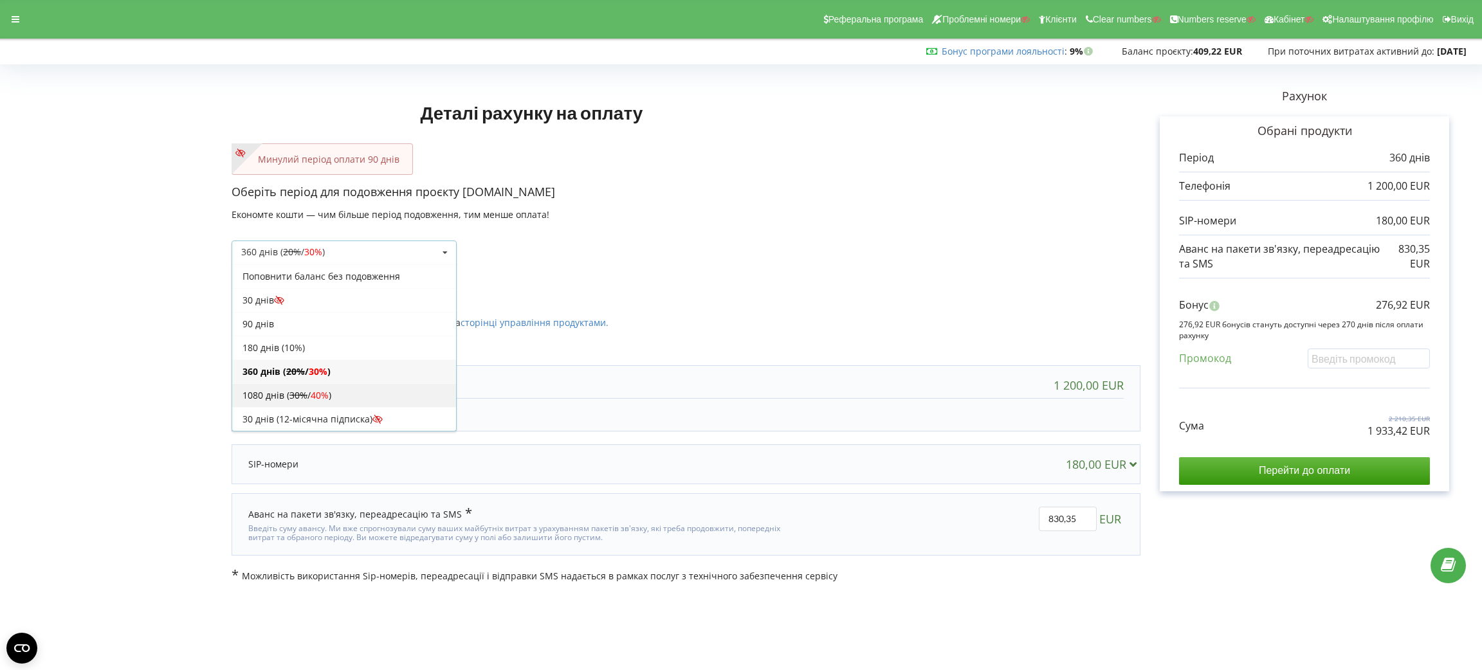
click at [378, 391] on div "1080 днів ( 30% / 40% )" at bounding box center [344, 395] width 224 height 24
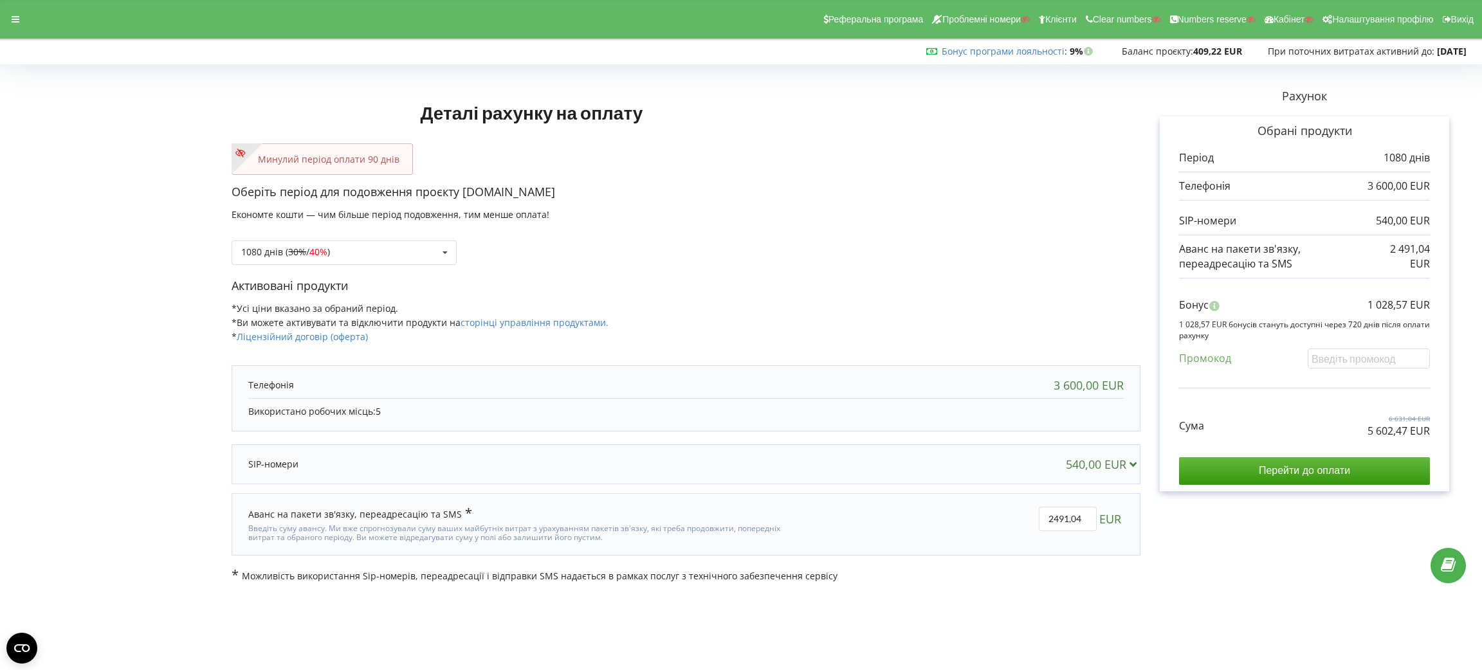
click at [1370, 427] on p "5 602,47 EUR" at bounding box center [1399, 431] width 62 height 15
copy div "5 602,47 EUR"
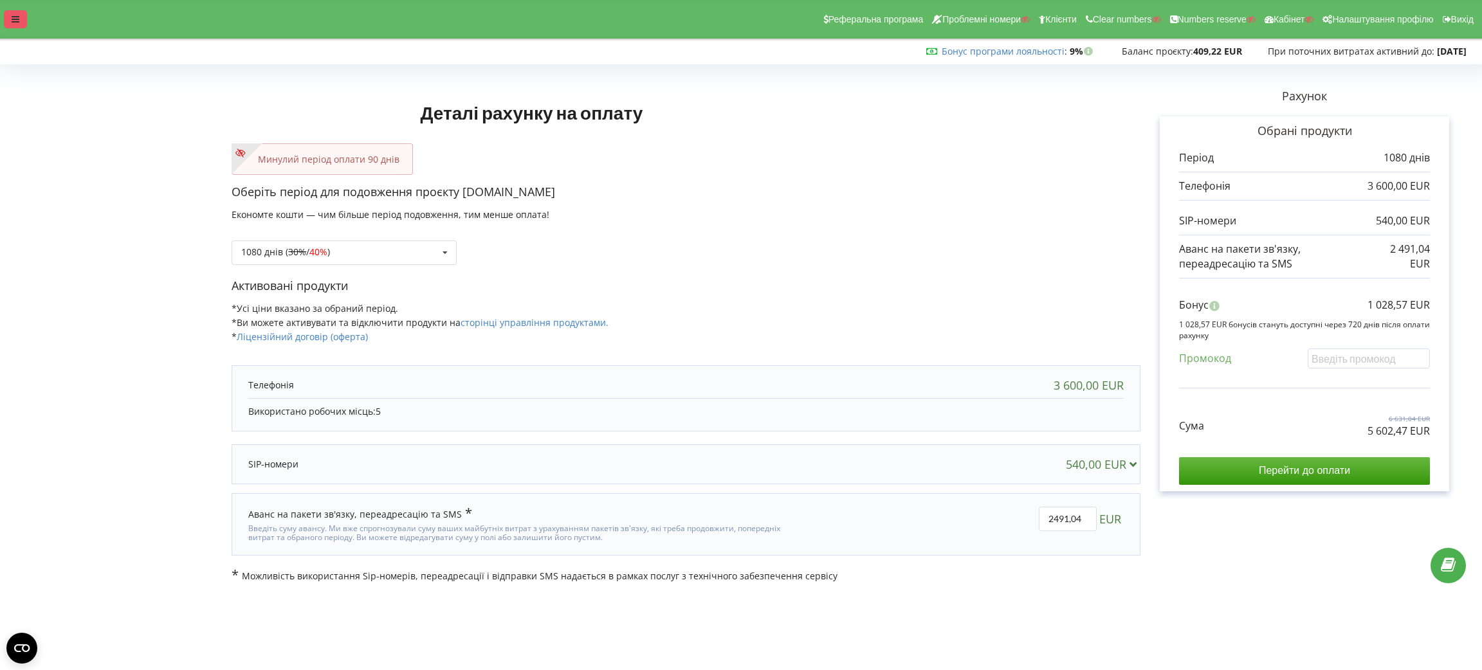
click at [14, 21] on div "Реферальна програма Проблемні номери Клієнти Clear numbers Numbers reserve Кабі…" at bounding box center [741, 19] width 1500 height 39
click at [14, 21] on icon at bounding box center [16, 19] width 8 height 9
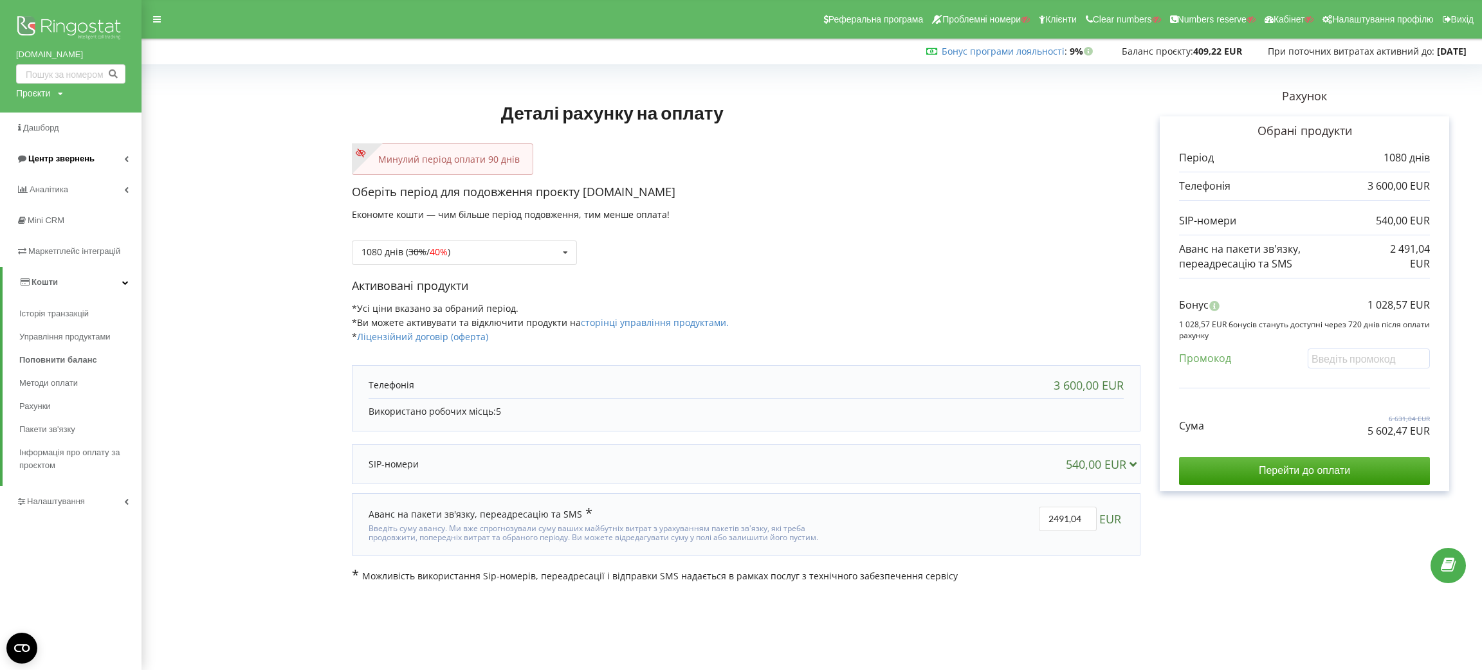
click at [89, 152] on link "Центр звернень" at bounding box center [71, 158] width 142 height 31
click at [100, 172] on link "Центр звернень" at bounding box center [72, 158] width 139 height 31
click at [100, 181] on link "Аналiтика" at bounding box center [71, 189] width 142 height 31
click at [106, 154] on link "Центр звернень" at bounding box center [71, 158] width 142 height 31
click at [102, 176] on div "Журнал дзвінків Журнал повідомлень Звіт про пропущені необроблені дзвінки Дзвін…" at bounding box center [71, 181] width 142 height 14
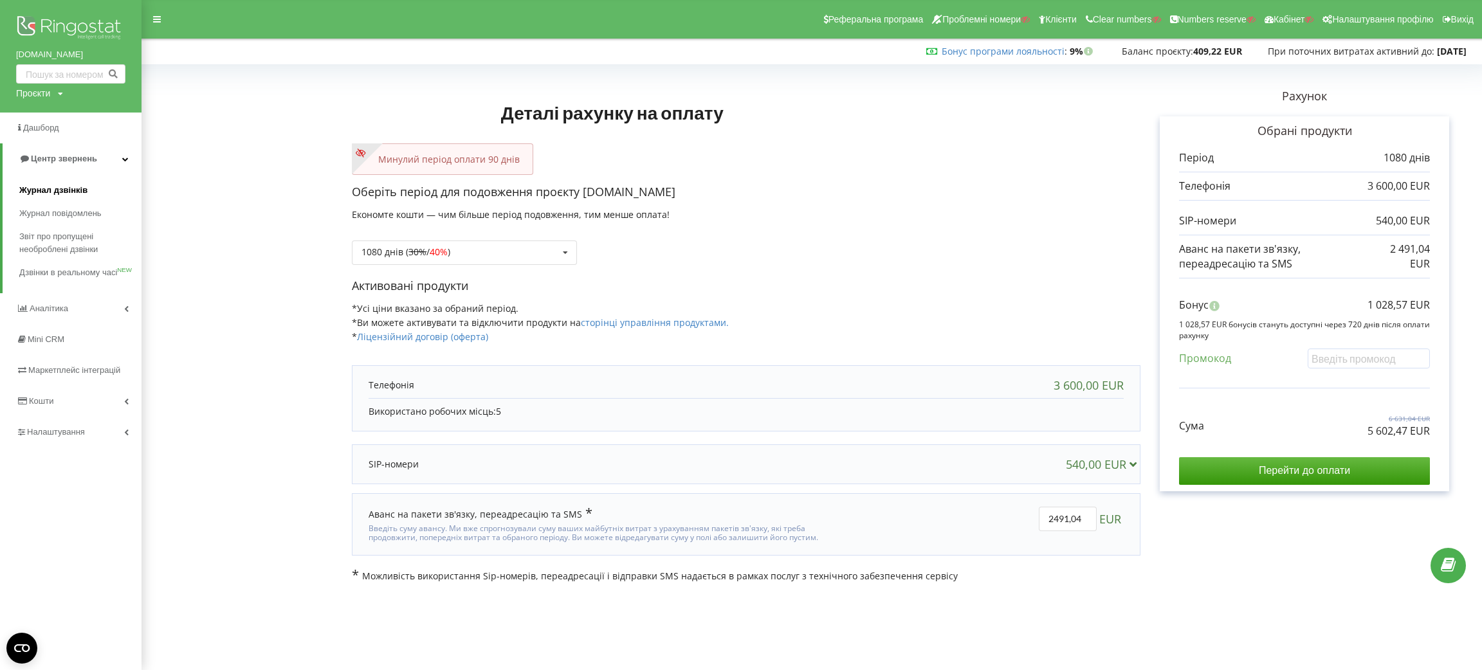
click at [102, 185] on link "Журнал дзвінків" at bounding box center [80, 190] width 122 height 23
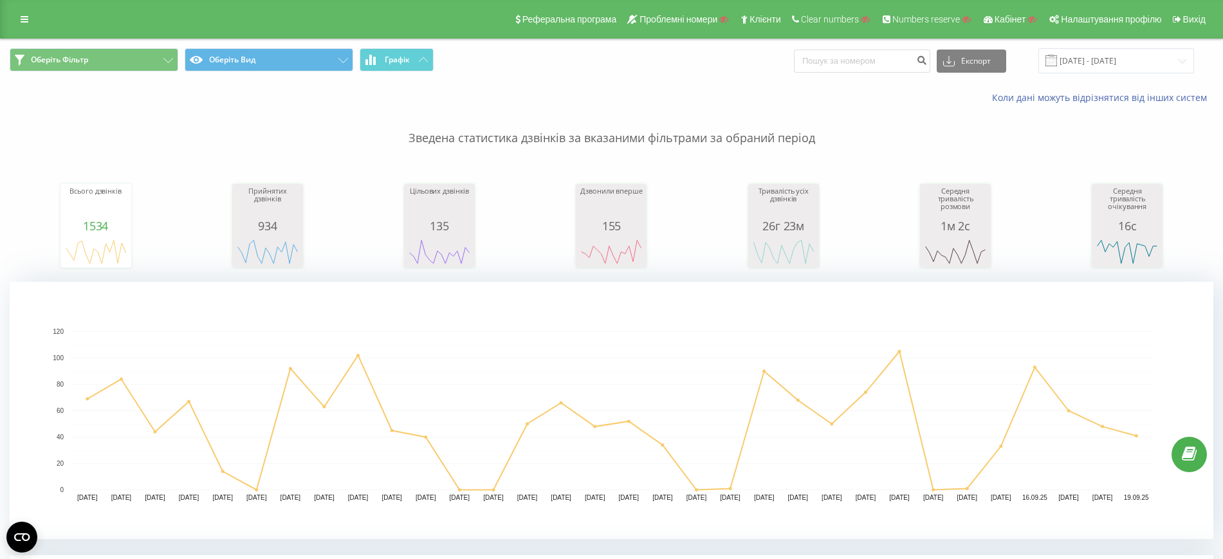
click at [14, 6] on div "Реферальна програма Проблемні номери Клієнти Clear numbers Numbers reserve Кабі…" at bounding box center [611, 19] width 1223 height 39
click at [26, 14] on link at bounding box center [24, 19] width 23 height 18
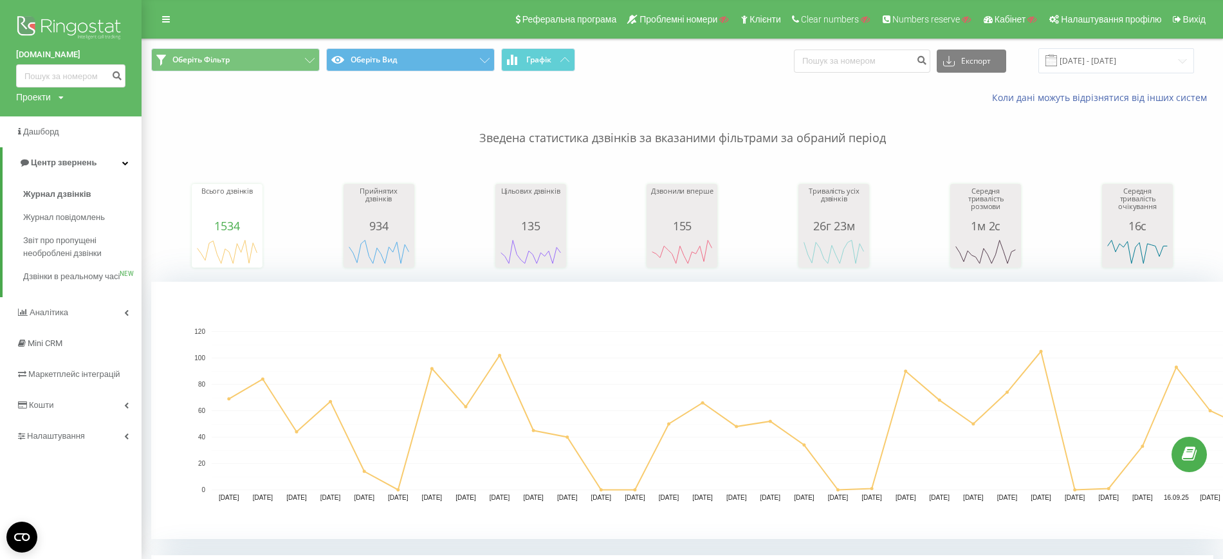
click at [44, 92] on div "Проекти" at bounding box center [33, 97] width 35 height 13
click at [54, 118] on input "text" at bounding box center [52, 116] width 64 height 19
paste input "[PERSON_NAME][DOMAIN_NAME]"
type input "[PERSON_NAME][DOMAIN_NAME]"
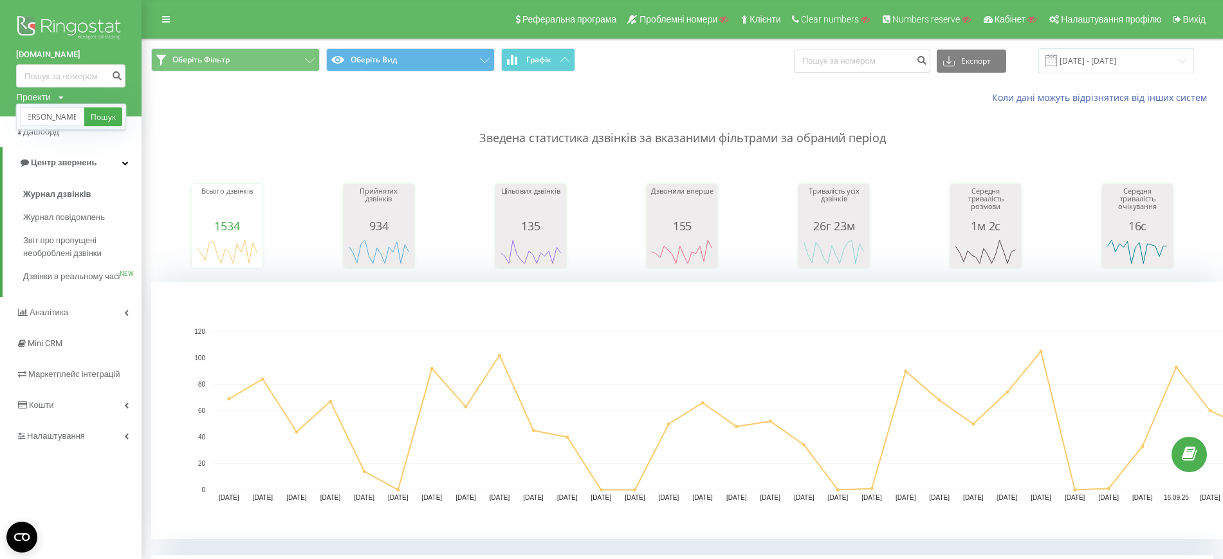
scroll to position [0, 0]
click at [117, 106] on div "[PERSON_NAME][DOMAIN_NAME] Пошук" at bounding box center [71, 117] width 110 height 26
click at [116, 113] on link "Пошук" at bounding box center [103, 116] width 38 height 19
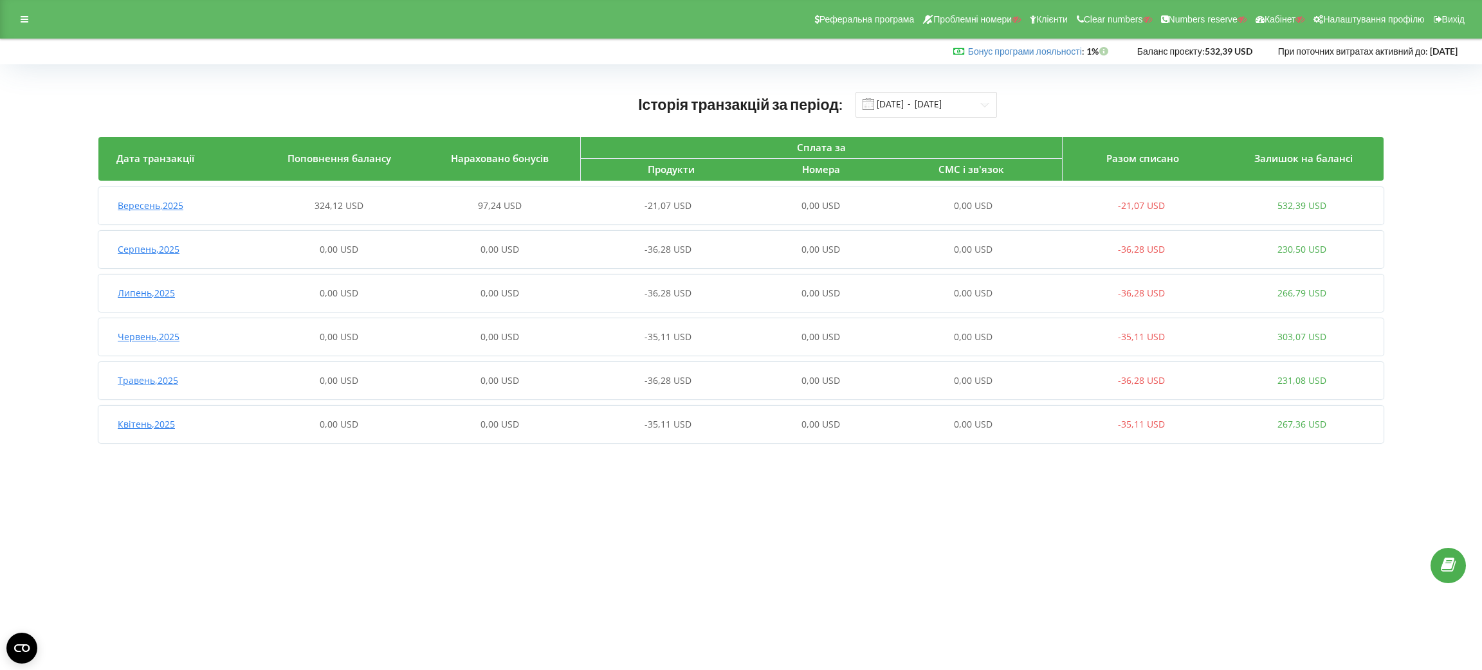
click at [396, 192] on div "Вересень , 2025 324,12 USD 97,24 USD -21,07 USD 0,00 USD 0,00 USD -21,07 USD 53…" at bounding box center [740, 205] width 1284 height 31
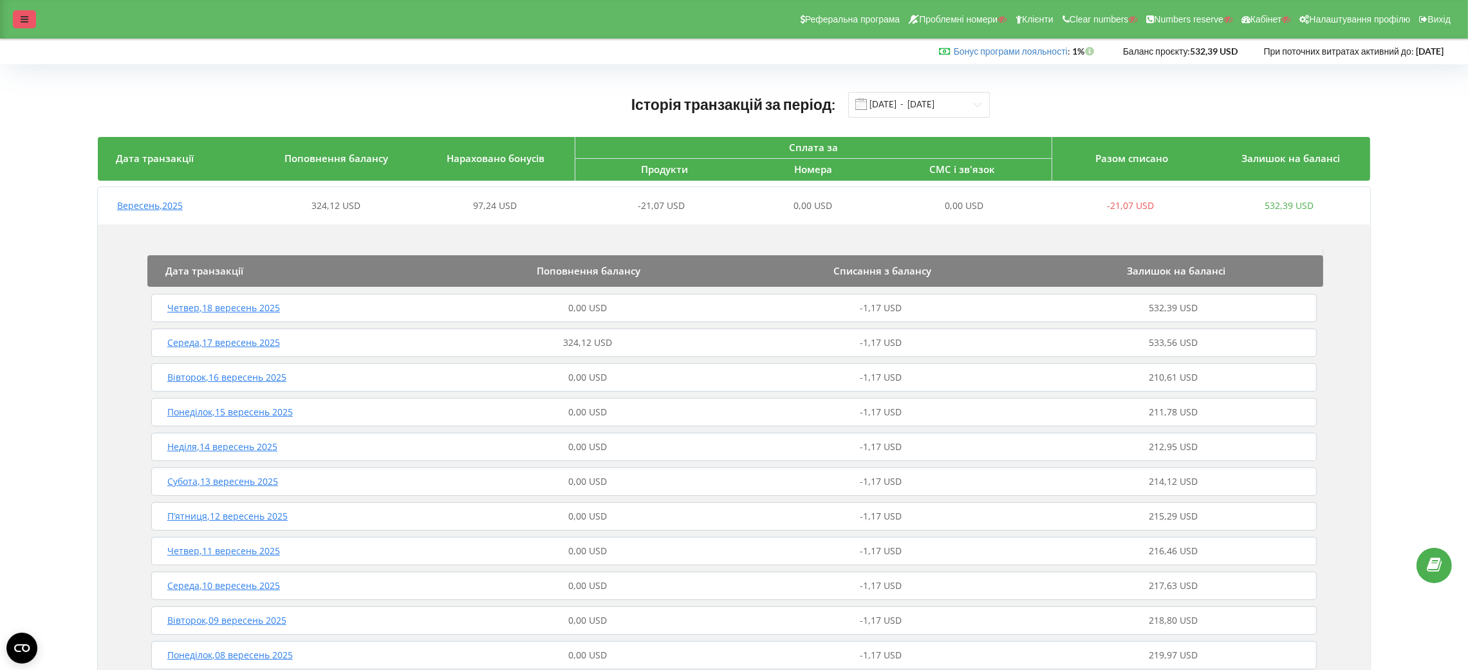
click at [29, 15] on div at bounding box center [24, 19] width 23 height 18
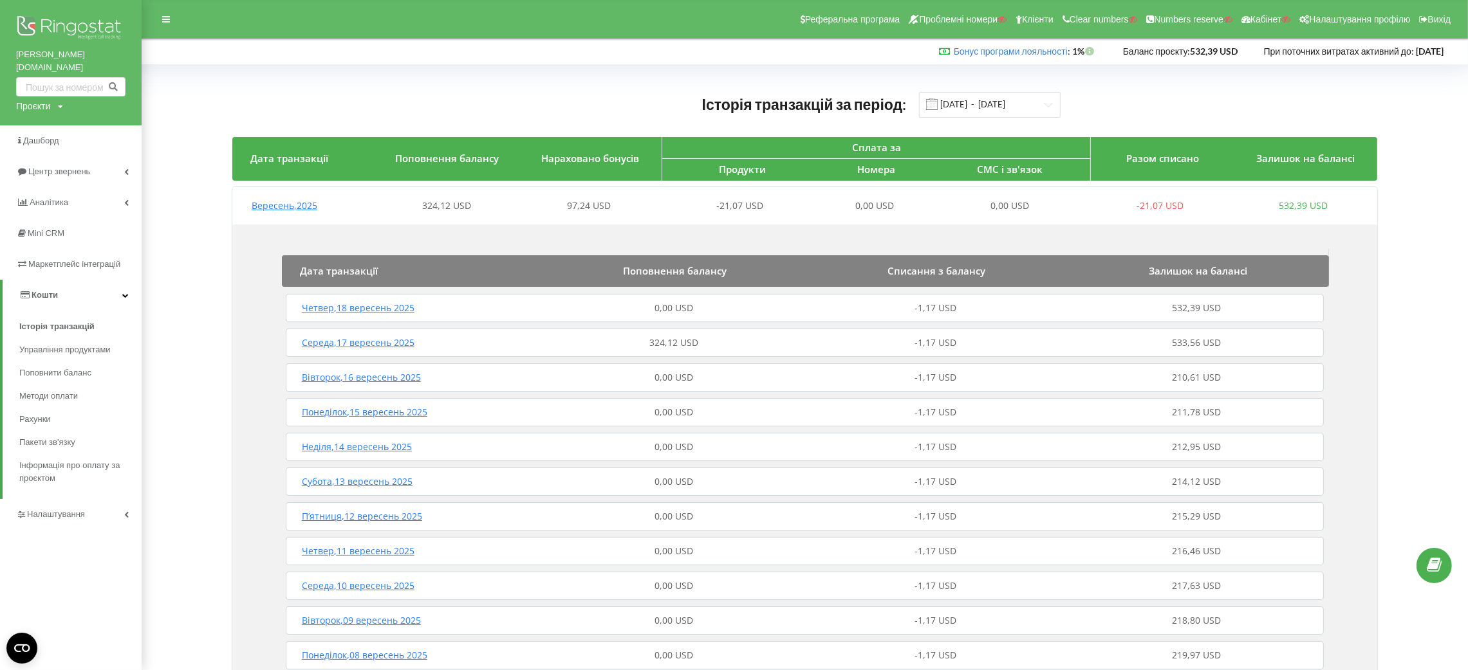
click at [64, 95] on div "[PERSON_NAME][DOMAIN_NAME] Проєкти Пошук" at bounding box center [71, 62] width 142 height 125
click at [53, 100] on div "Проєкти Пошук" at bounding box center [39, 106] width 47 height 13
click at [53, 124] on input "text" at bounding box center [56, 133] width 64 height 19
paste input "[DOMAIN_NAME]"
type input "[DOMAIN_NAME]"
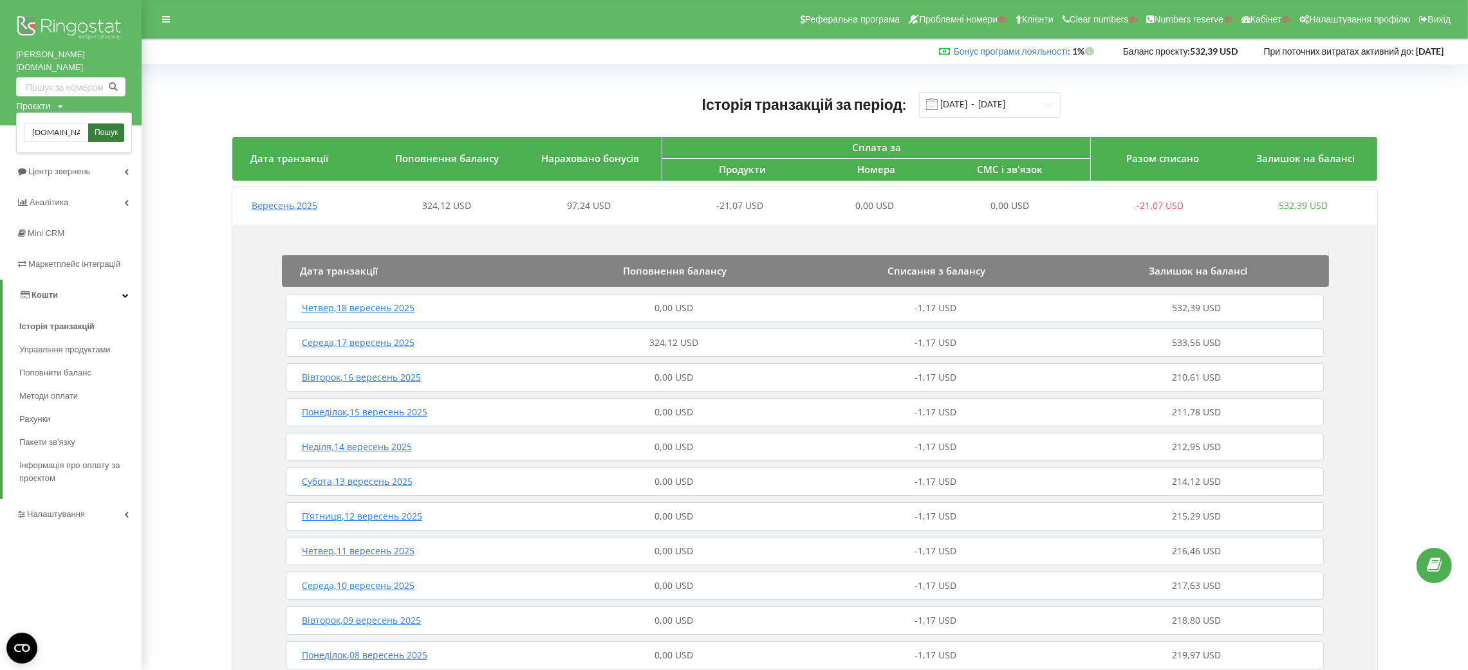
click at [117, 127] on span "Пошук" at bounding box center [106, 133] width 23 height 12
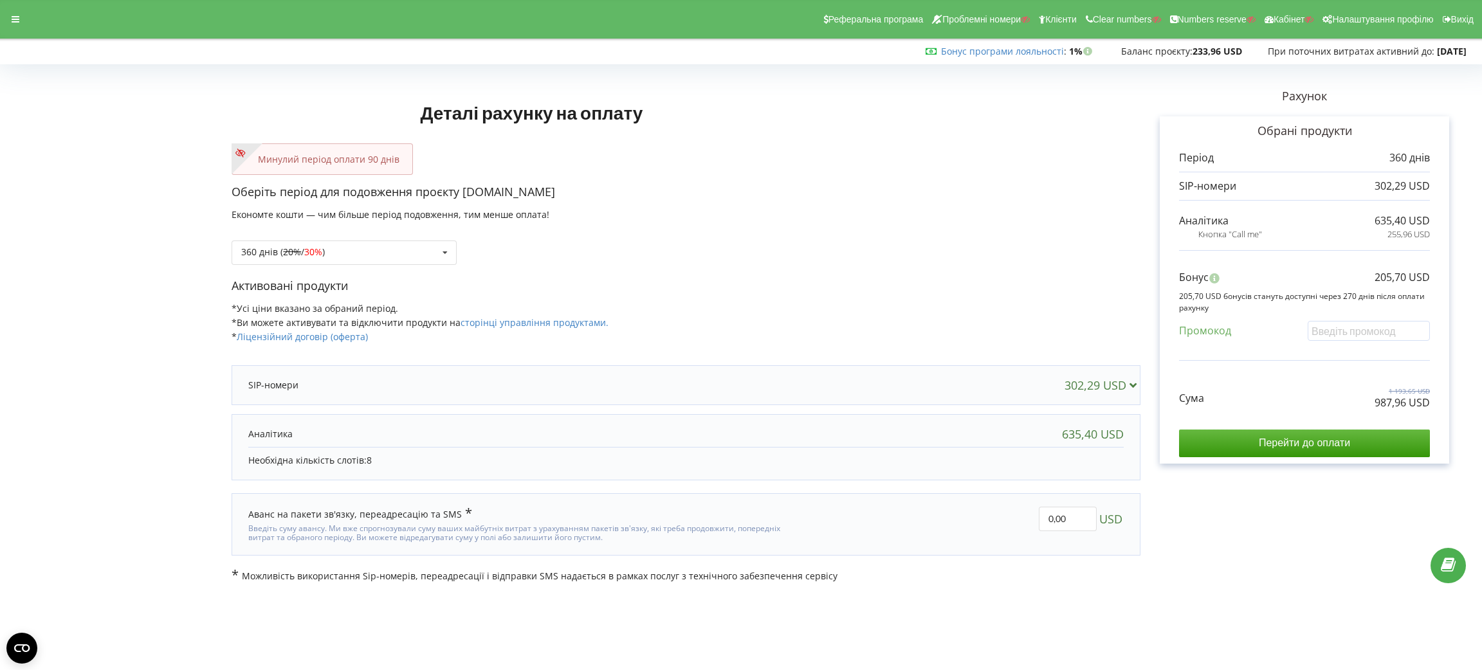
click at [1317, 405] on p "987,96 USD" at bounding box center [1402, 403] width 55 height 15
click at [1317, 404] on p "987,96 USD" at bounding box center [1402, 403] width 55 height 15
copy div "987,96 USD"
drag, startPoint x: 545, startPoint y: 185, endPoint x: 465, endPoint y: 193, distance: 80.8
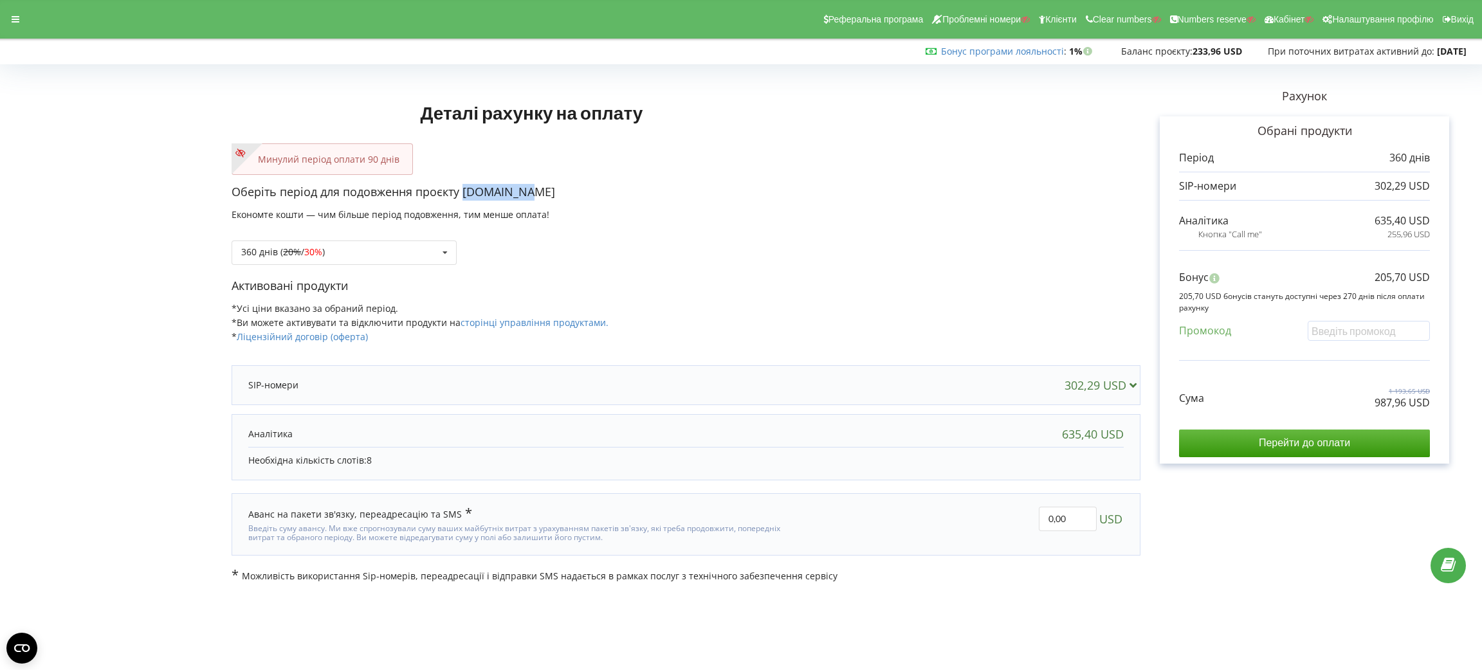
click at [465, 193] on p "Оберіть період для подовження проєкту [DOMAIN_NAME]" at bounding box center [686, 192] width 909 height 17
copy p "[DOMAIN_NAME]"
drag, startPoint x: 1393, startPoint y: 422, endPoint x: 1402, endPoint y: 393, distance: 30.3
click at [1317, 422] on div "Сума 1 193,65 USD 987,96 USD Перейти до оплати" at bounding box center [1304, 412] width 251 height 90
click at [1317, 391] on p "1 193,65 USD" at bounding box center [1402, 391] width 55 height 9
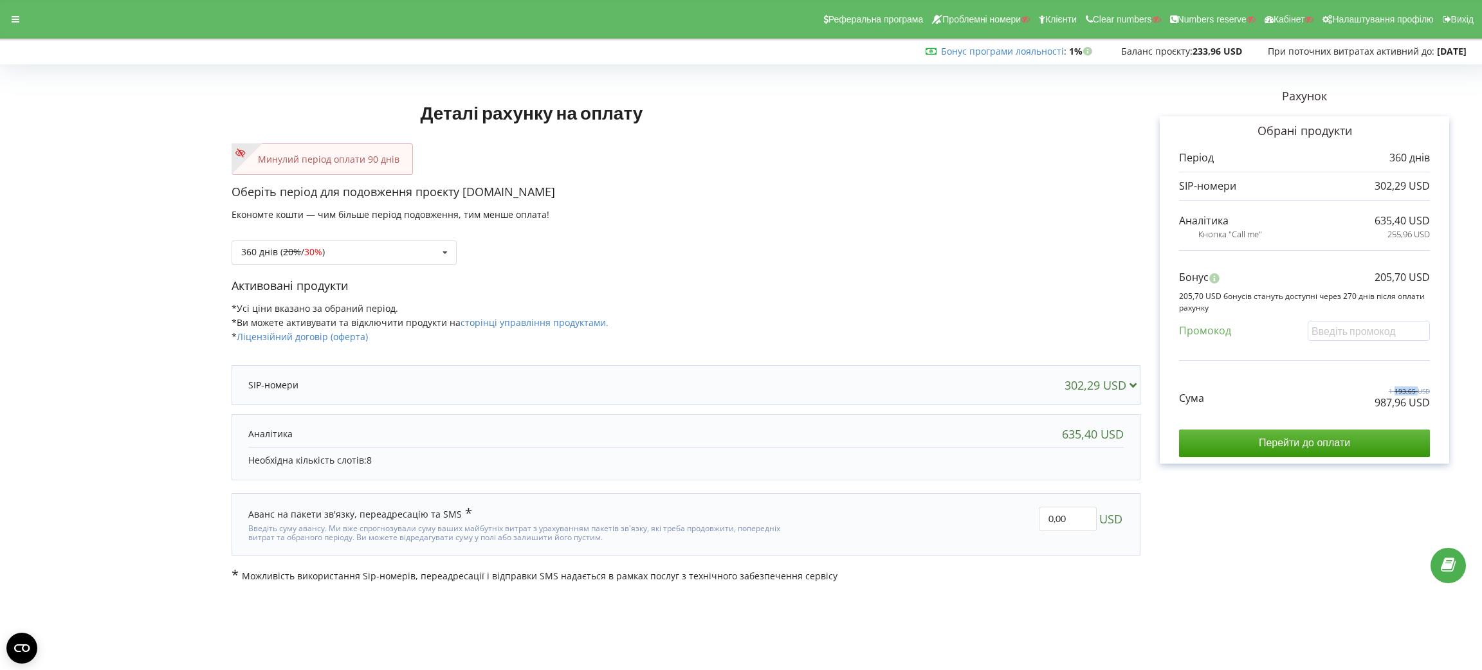
click at [1317, 391] on p "1 193,65 USD" at bounding box center [1402, 391] width 55 height 9
click at [1317, 411] on div "Сума 1 193,65 USD 987,96 USD Перейти до оплати" at bounding box center [1304, 412] width 251 height 90
click at [1317, 400] on p "987,96 USD" at bounding box center [1402, 403] width 55 height 15
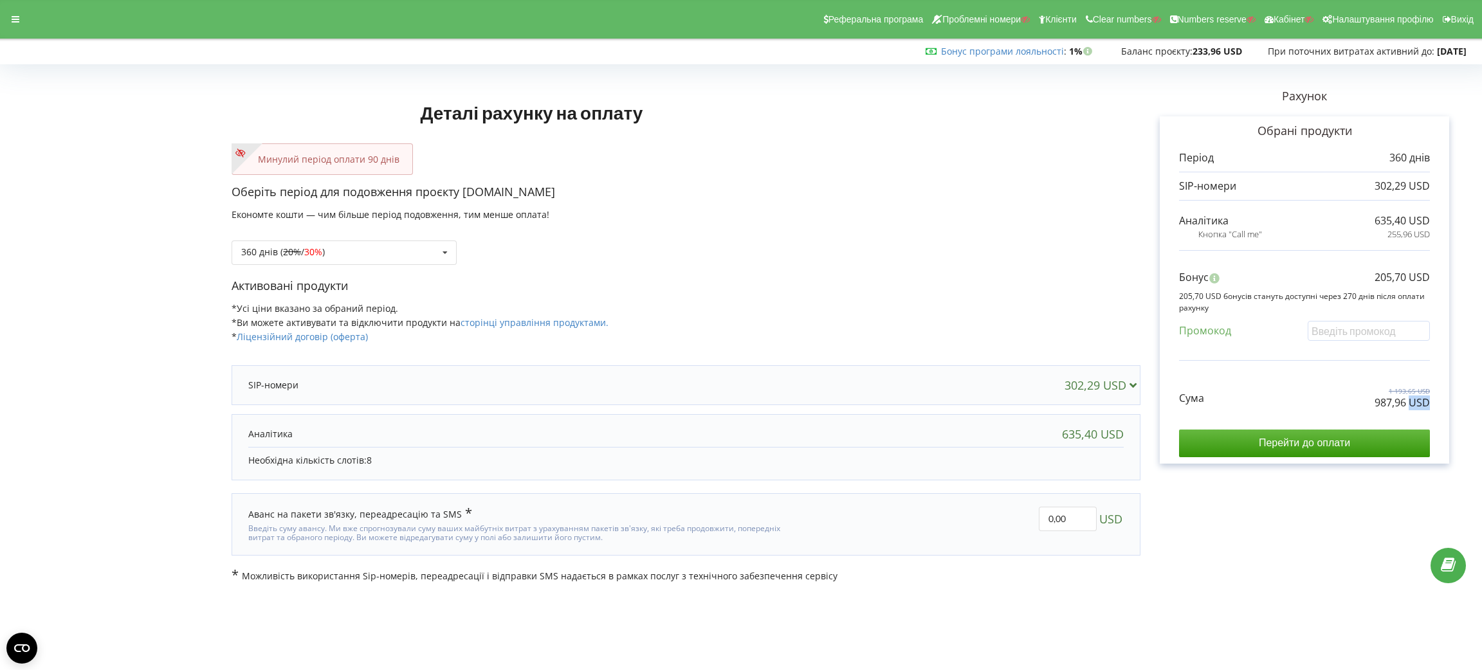
click at [1317, 400] on p "987,96 USD" at bounding box center [1402, 403] width 55 height 15
click at [1317, 266] on div "Бонус 205,70 USD 205,70 USD бонусів стануть доступні через 270 днів після оплат…" at bounding box center [1304, 309] width 251 height 104
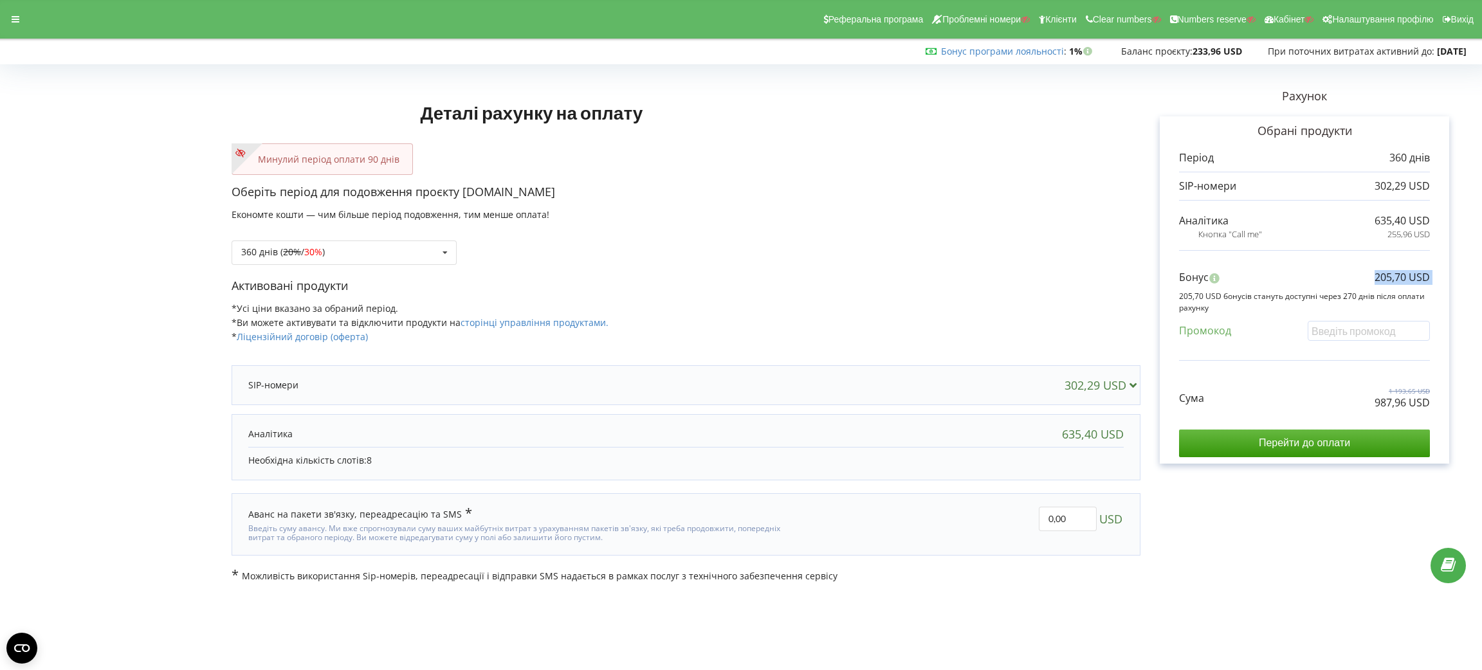
copy div "205,70 USD"
click at [384, 260] on div "360 днів ( 20% / 30% ) Поповнити баланс без подовження 20% / 30% 30% / 40%" at bounding box center [344, 253] width 225 height 24
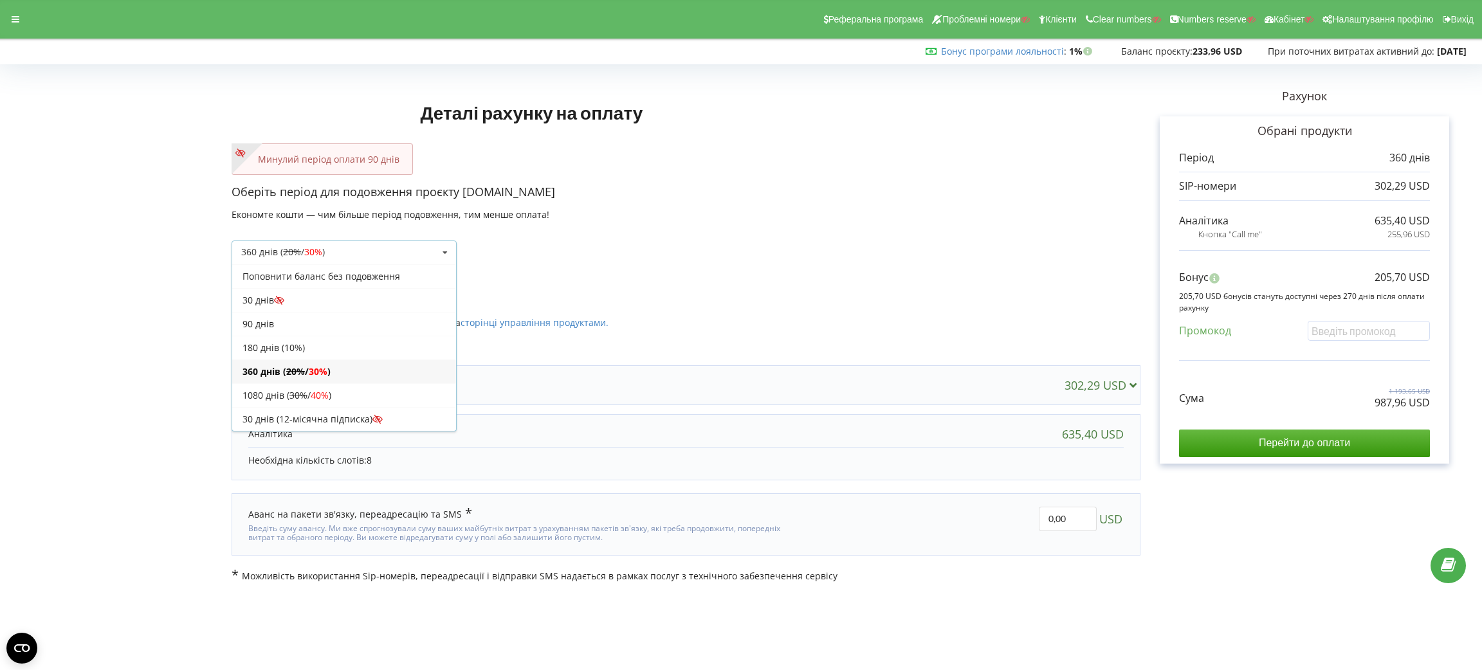
click at [383, 383] on div "360 днів ( 20% / 30% )" at bounding box center [344, 372] width 224 height 24
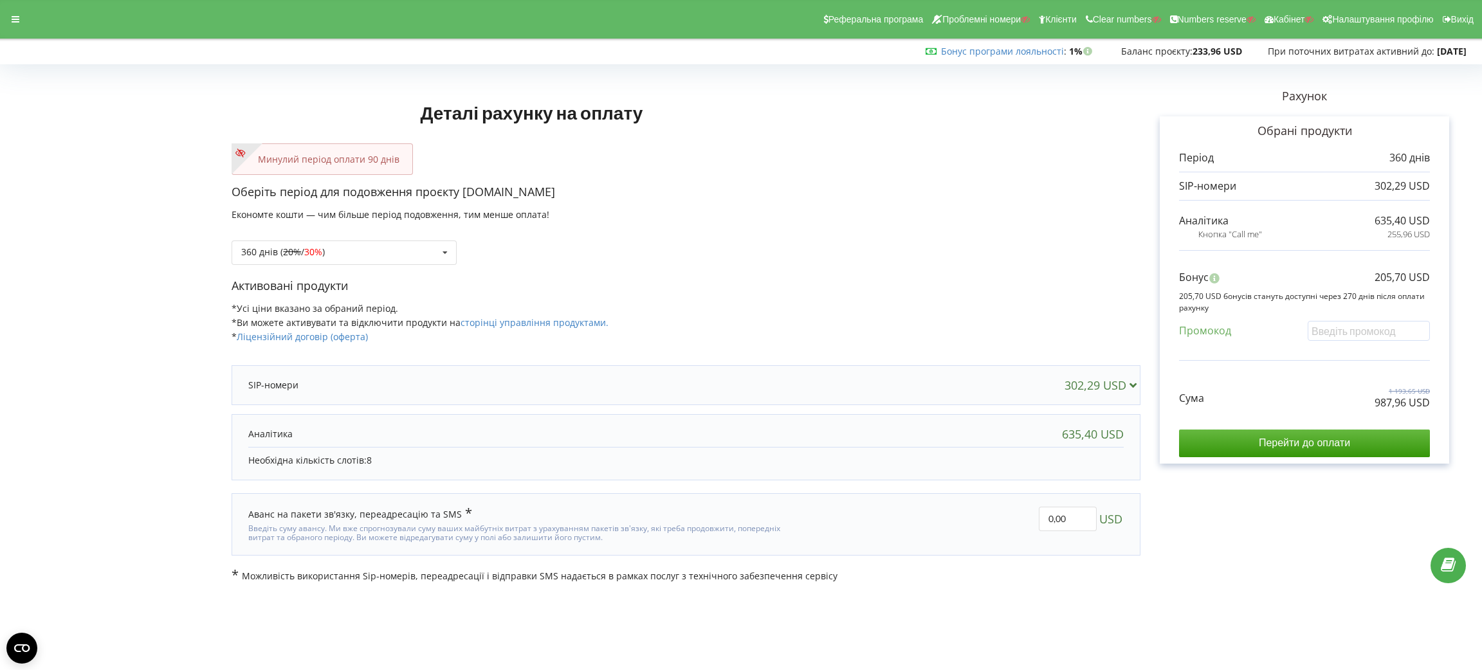
drag, startPoint x: 787, startPoint y: 525, endPoint x: 1377, endPoint y: 401, distance: 602.9
click at [1317, 401] on p "987,96 USD" at bounding box center [1402, 403] width 55 height 15
click at [325, 257] on div "360 днів ( 20% / 30% )" at bounding box center [283, 252] width 84 height 9
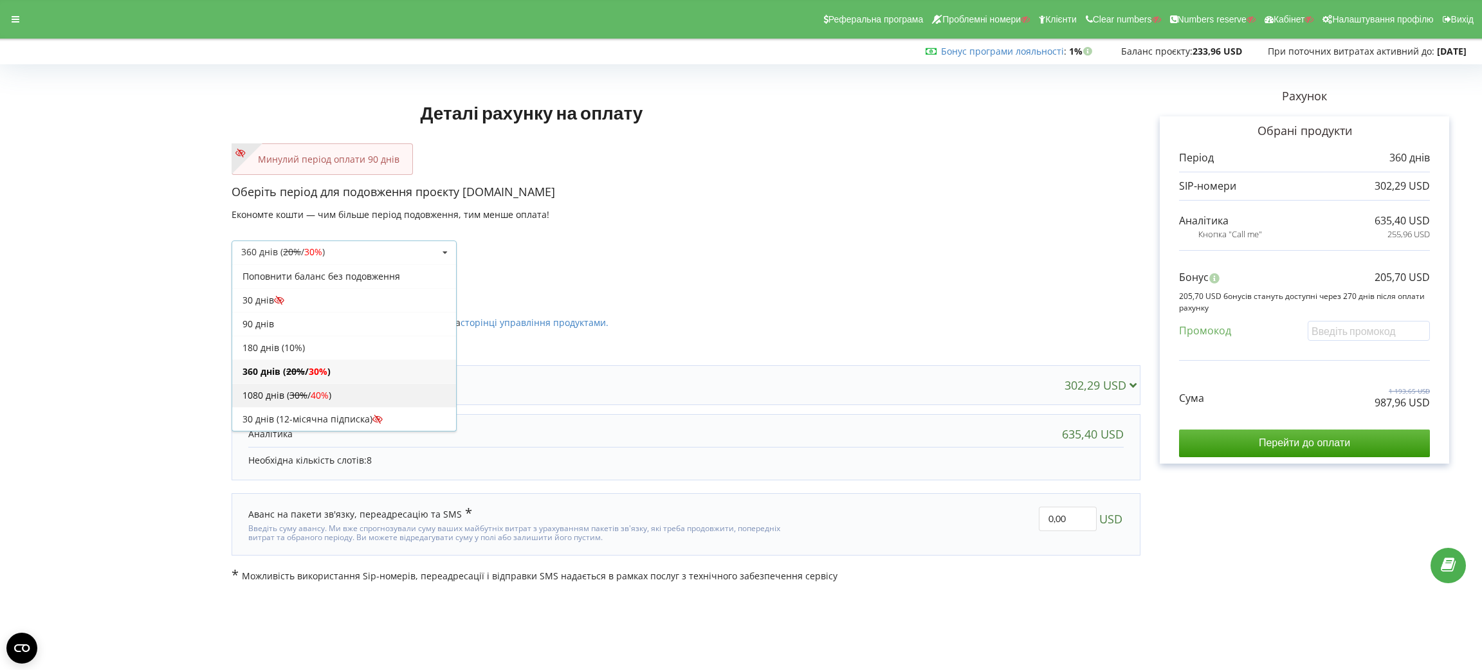
click at [294, 392] on s "30%" at bounding box center [299, 395] width 18 height 12
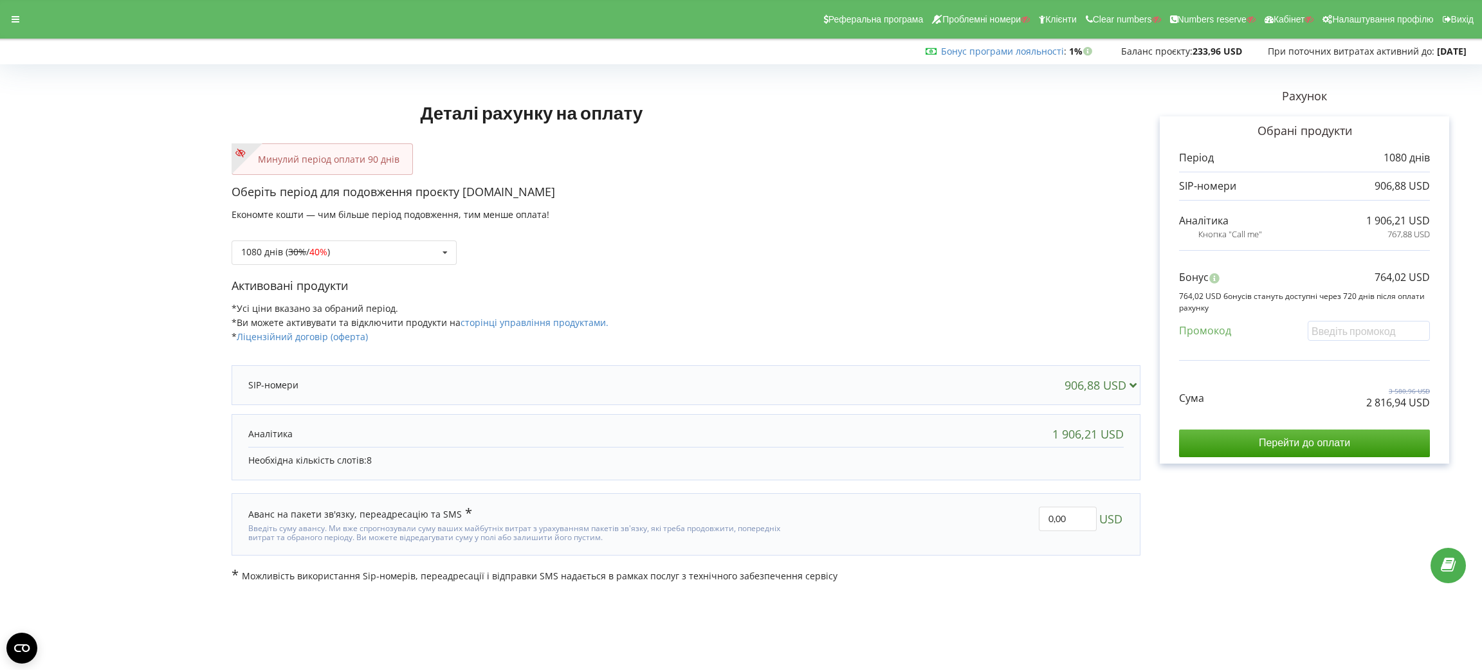
click at [1317, 407] on p "2 816,94 USD" at bounding box center [1399, 403] width 64 height 15
copy div "2 816,94 USD"
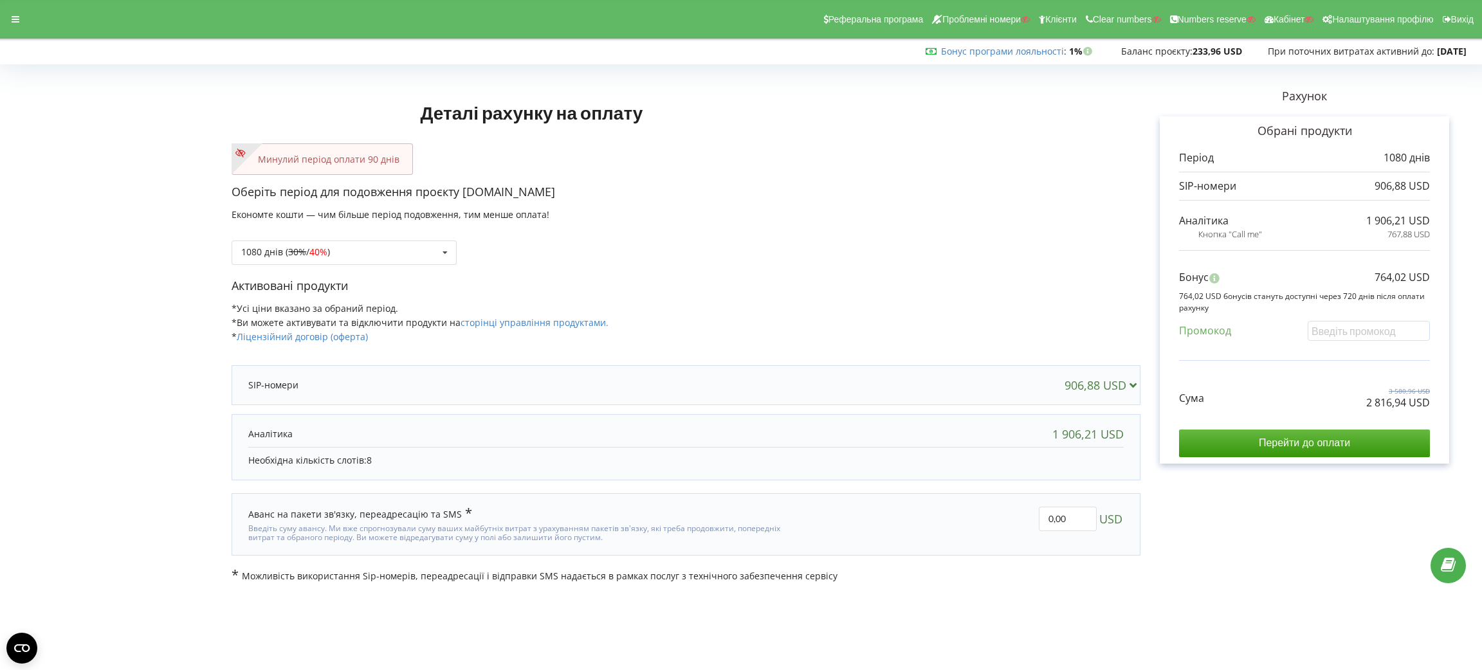
click at [1317, 273] on p "764,02 USD" at bounding box center [1402, 277] width 55 height 15
drag, startPoint x: 1395, startPoint y: 276, endPoint x: 1256, endPoint y: 296, distance: 141.0
click at [1256, 296] on div "Бонус 764,02 USD 764,02 USD бонусів стануть доступні через 720 днів після оплат…" at bounding box center [1304, 309] width 251 height 104
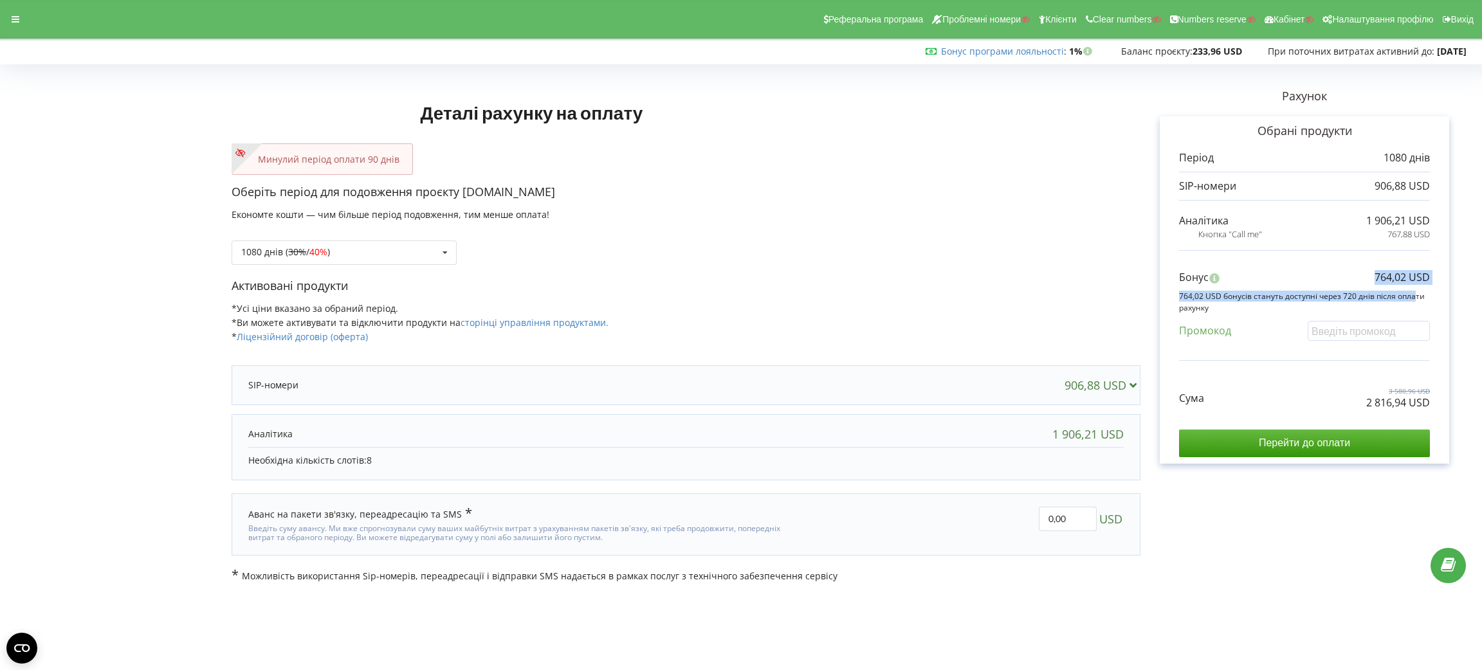
copy div "764,02 USD 764,02 USD бонусів с"
drag, startPoint x: 1156, startPoint y: 516, endPoint x: 958, endPoint y: 664, distance: 247.3
click at [958, 595] on body "Реферальна програма Проблемні номери Клієнти Clear numbers Numbers reserve Кабі…" at bounding box center [741, 335] width 1482 height 670
click at [10, 22] on div at bounding box center [15, 19] width 23 height 18
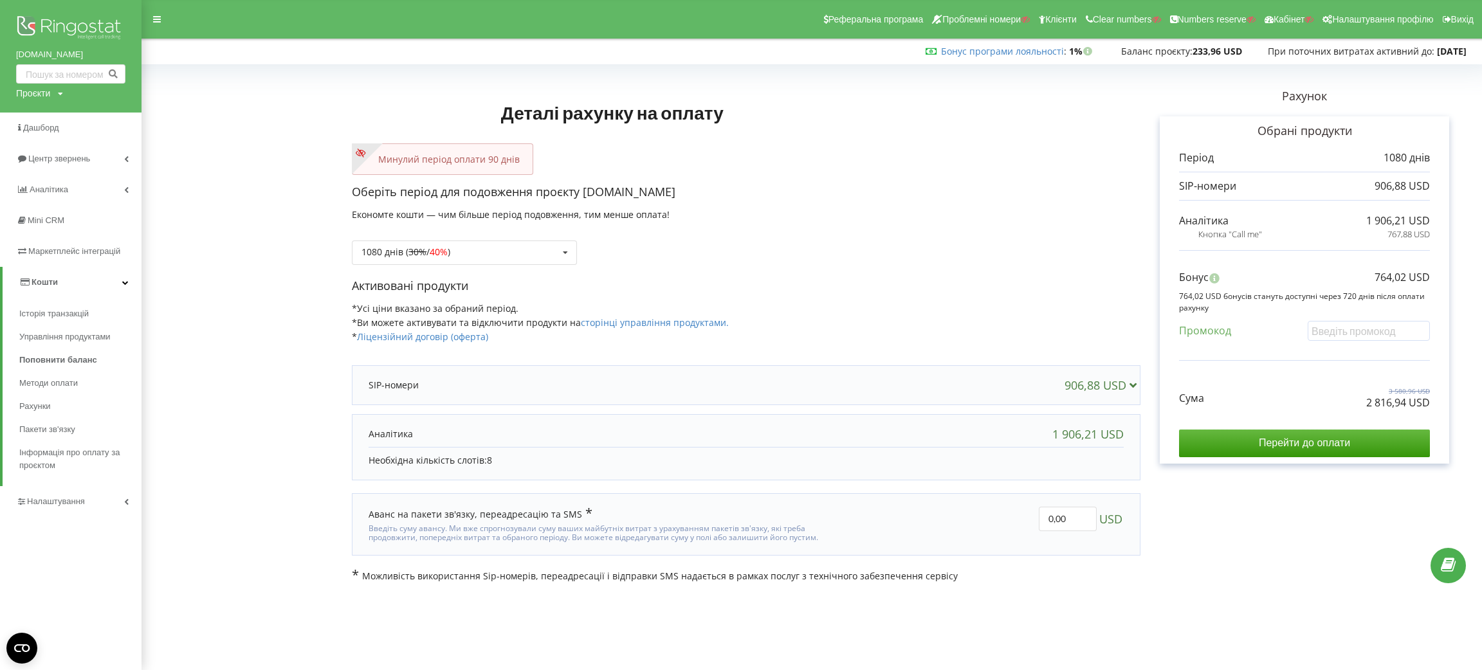
click at [51, 104] on div "[DOMAIN_NAME] Проєкти Пошук" at bounding box center [71, 56] width 142 height 113
click at [53, 98] on div "Проєкти Пошук" at bounding box center [39, 93] width 47 height 13
click at [64, 122] on input "text" at bounding box center [56, 120] width 64 height 19
type input "[DOMAIN_NAME]"
click at [111, 118] on span "Пошук" at bounding box center [106, 121] width 23 height 12
